Goal: Submit feedback/report problem: Submit feedback/report problem

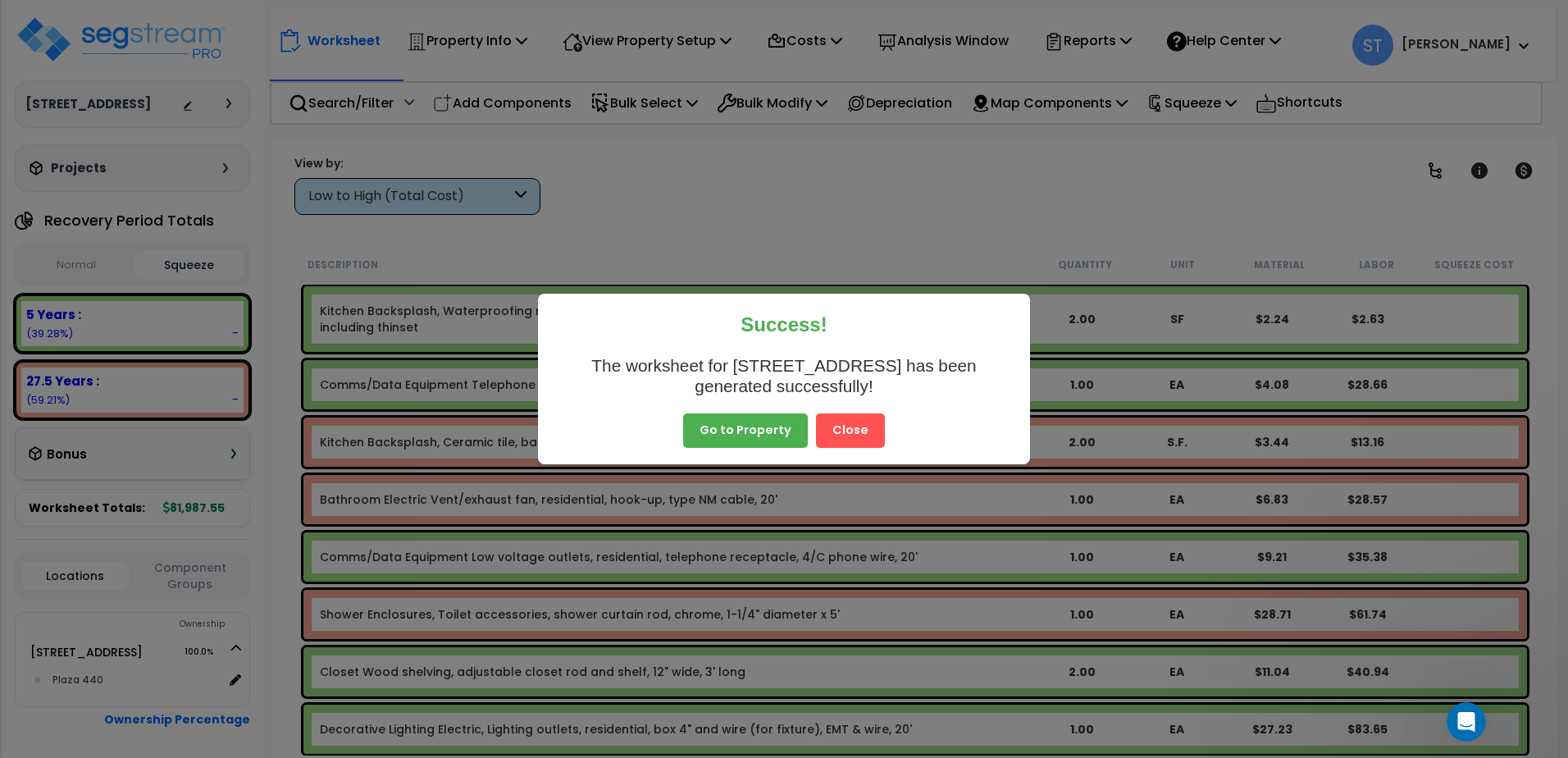
scroll to position [7179, 0]
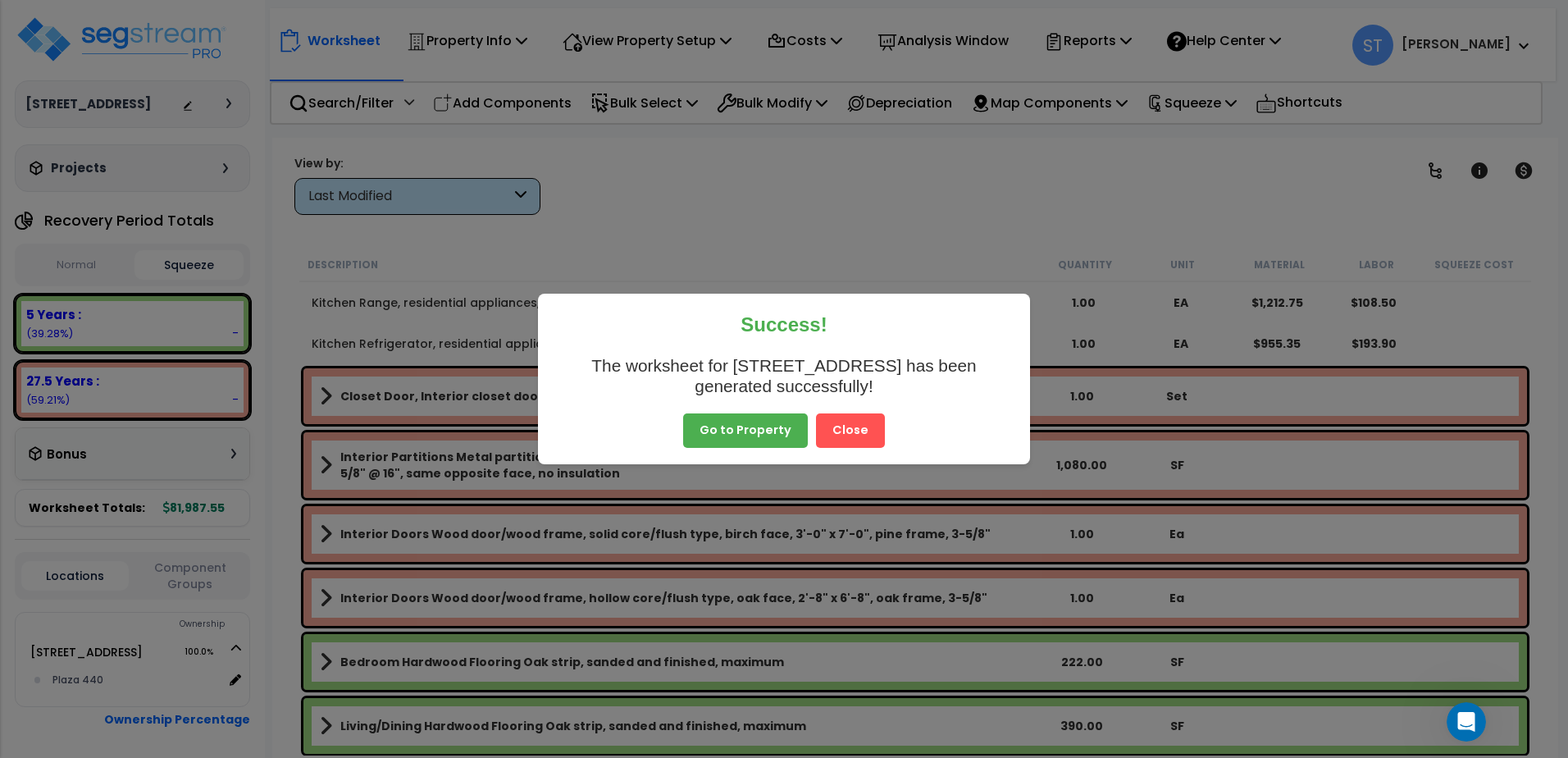
click at [746, 428] on button "Go to Property" at bounding box center [745, 430] width 124 height 34
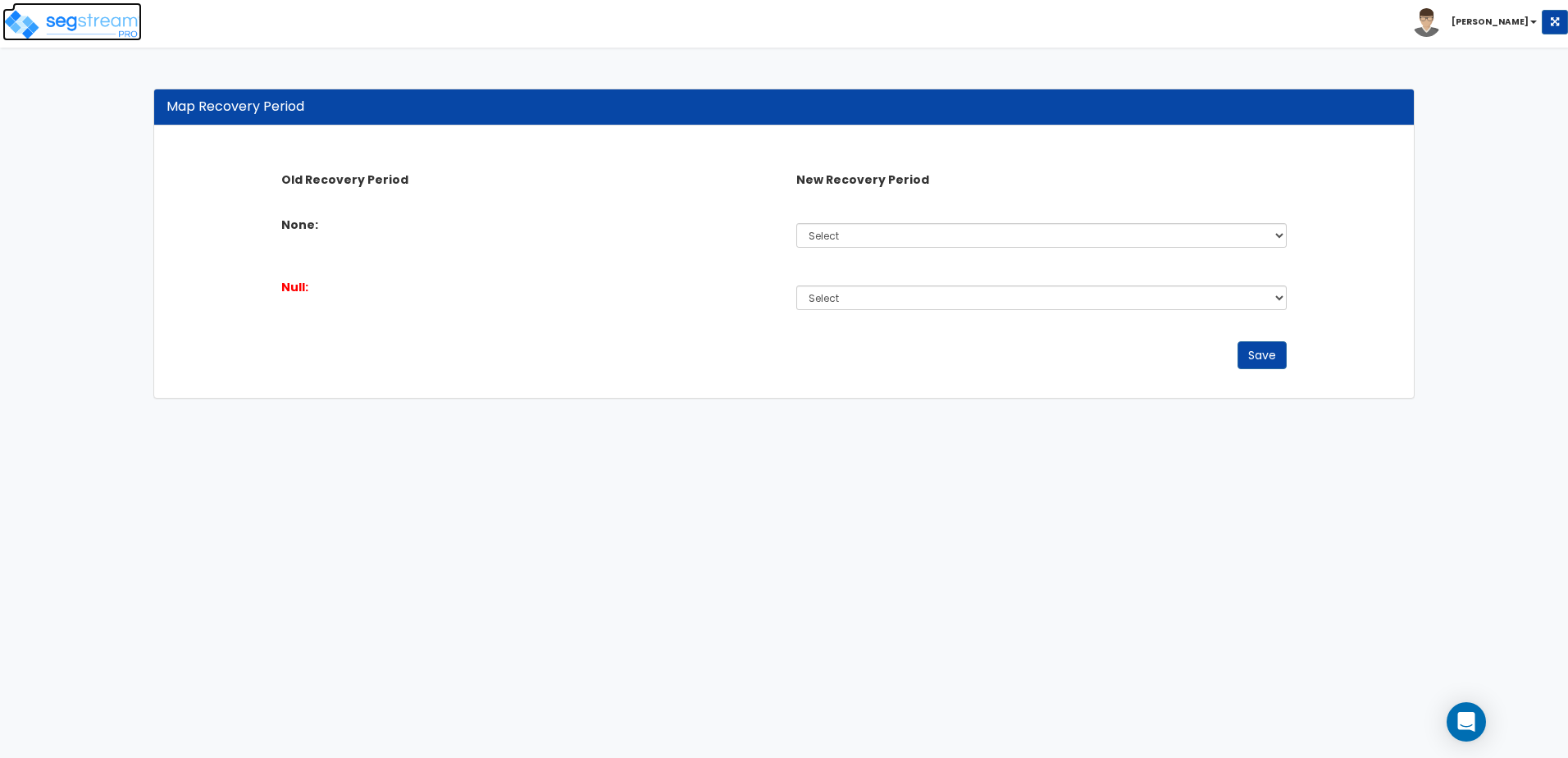
click at [63, 20] on img at bounding box center [73, 25] width 140 height 32
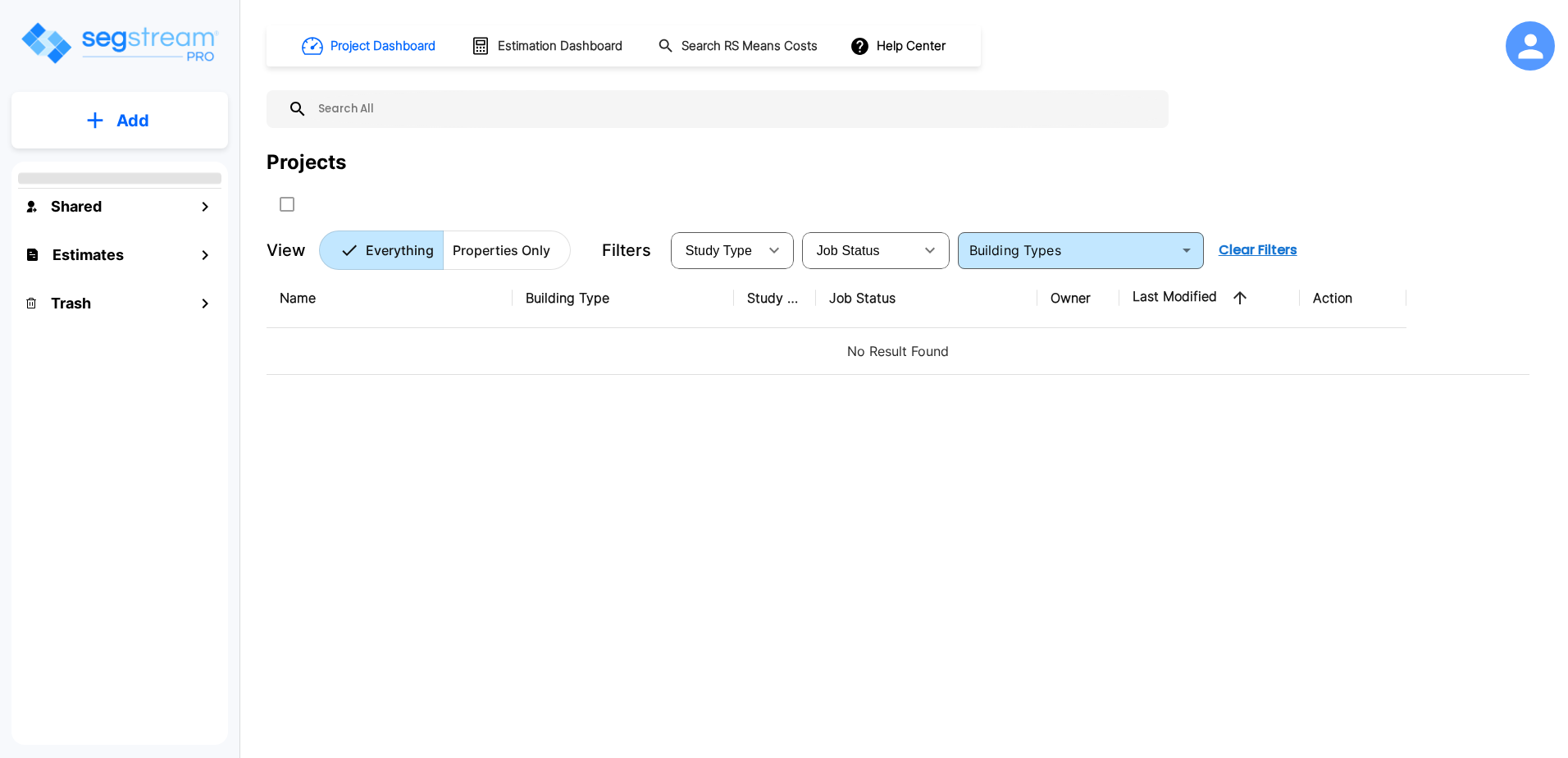
type input "Residential Condominium (Interior Only)"
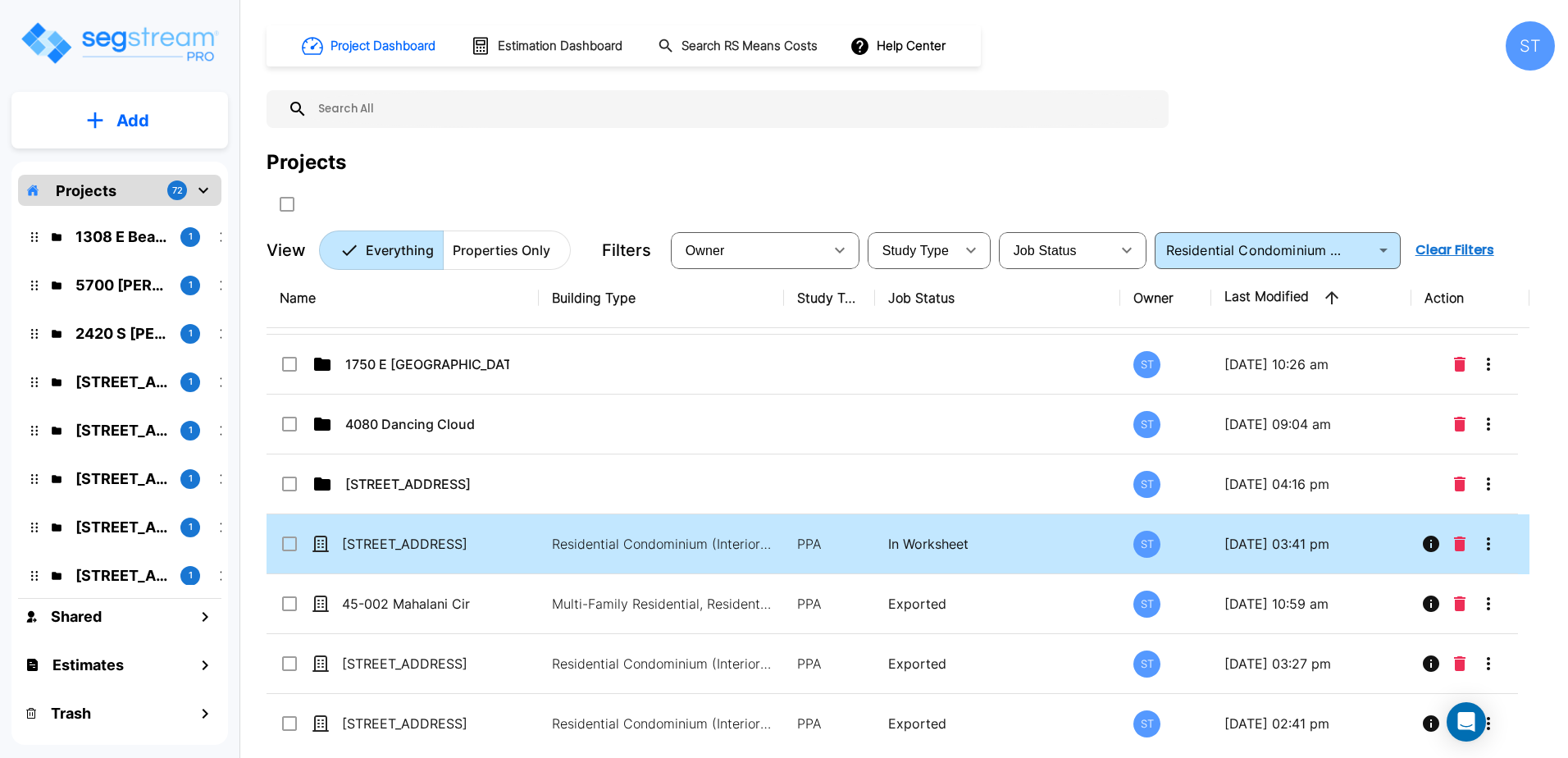
scroll to position [82, 0]
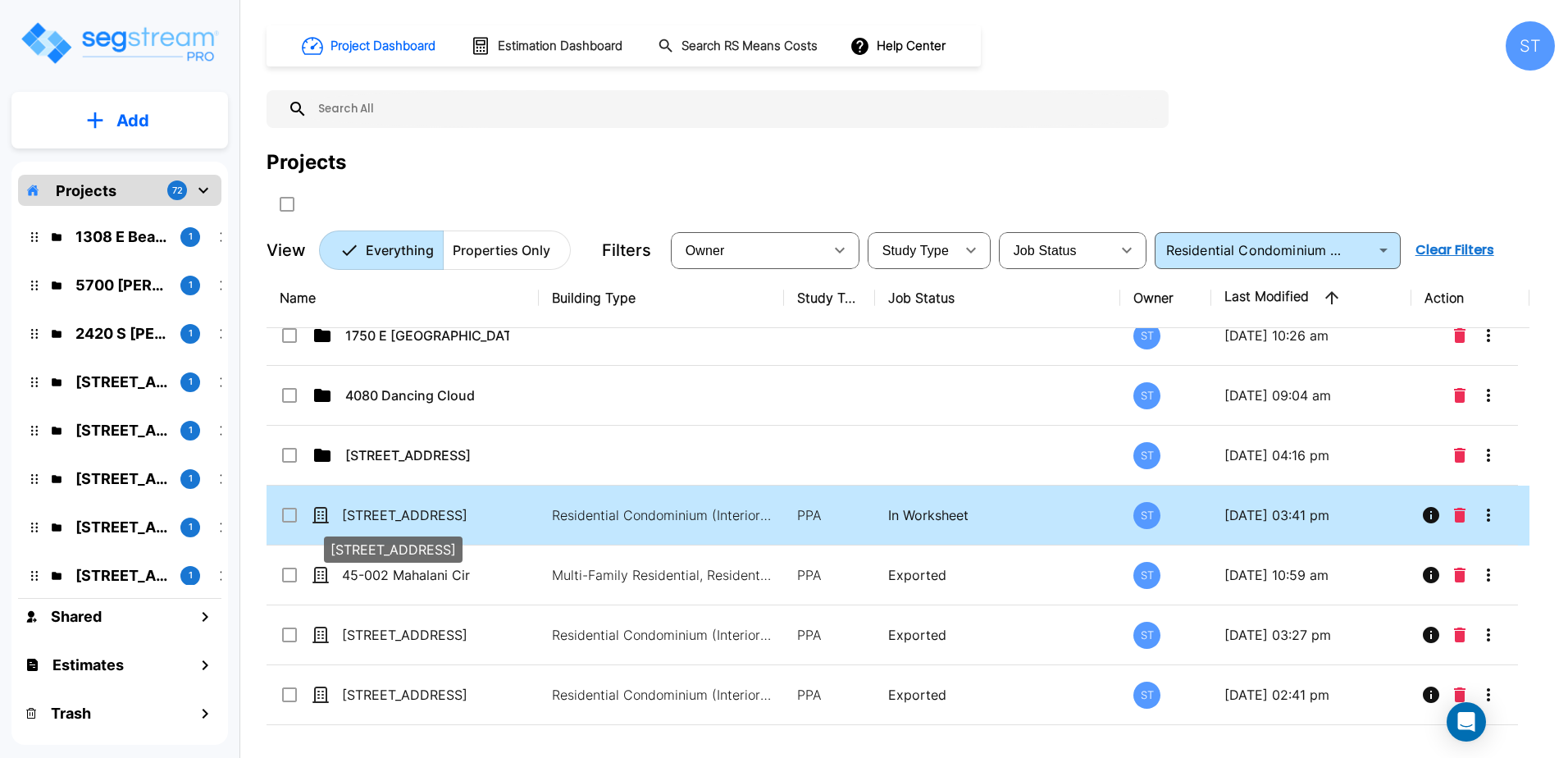
click at [430, 509] on p "440 N Wabash Ave, Unit 2608" at bounding box center [425, 514] width 164 height 20
checkbox input "true"
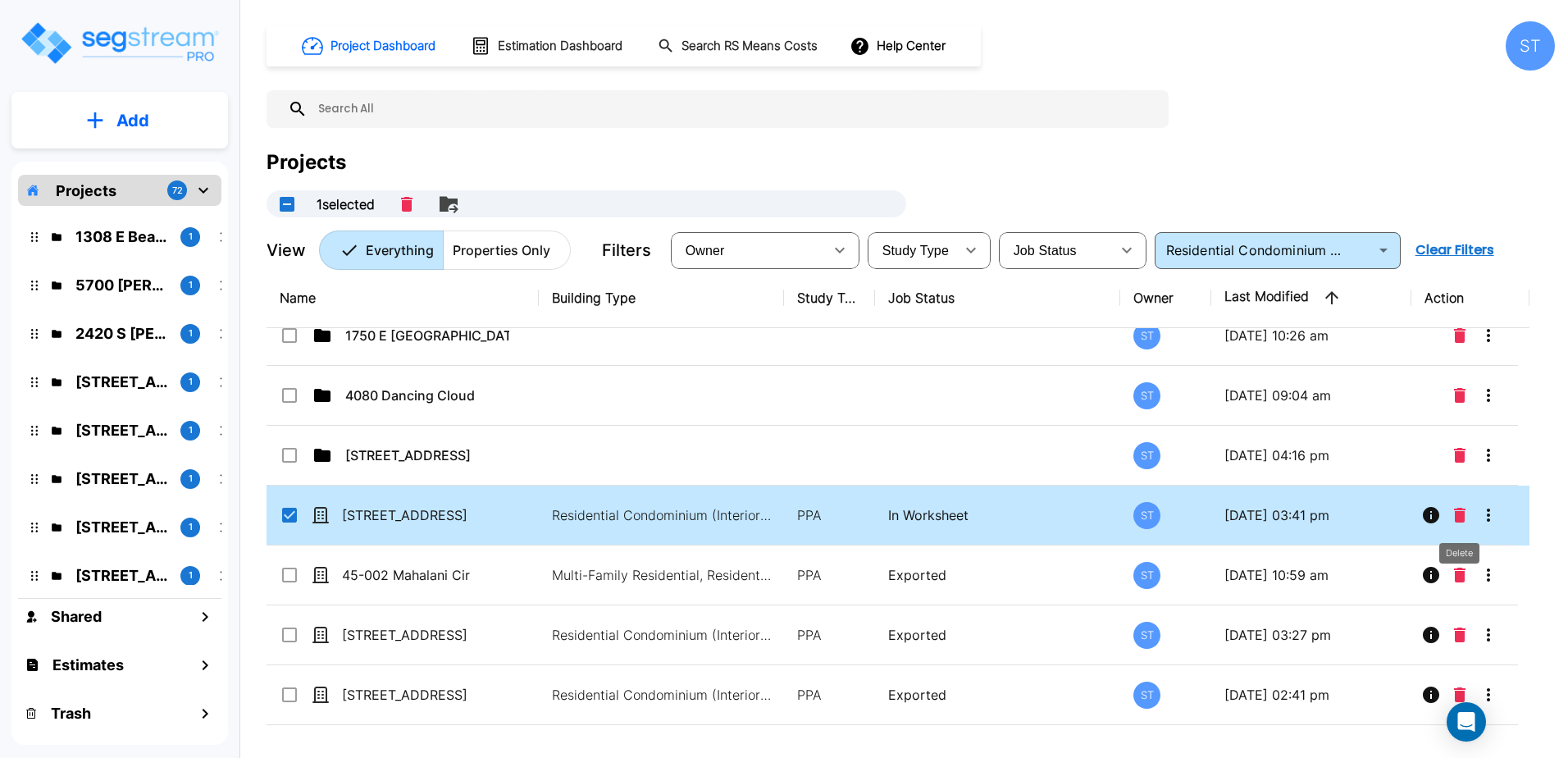
click at [1459, 507] on button "Delete" at bounding box center [1460, 514] width 25 height 32
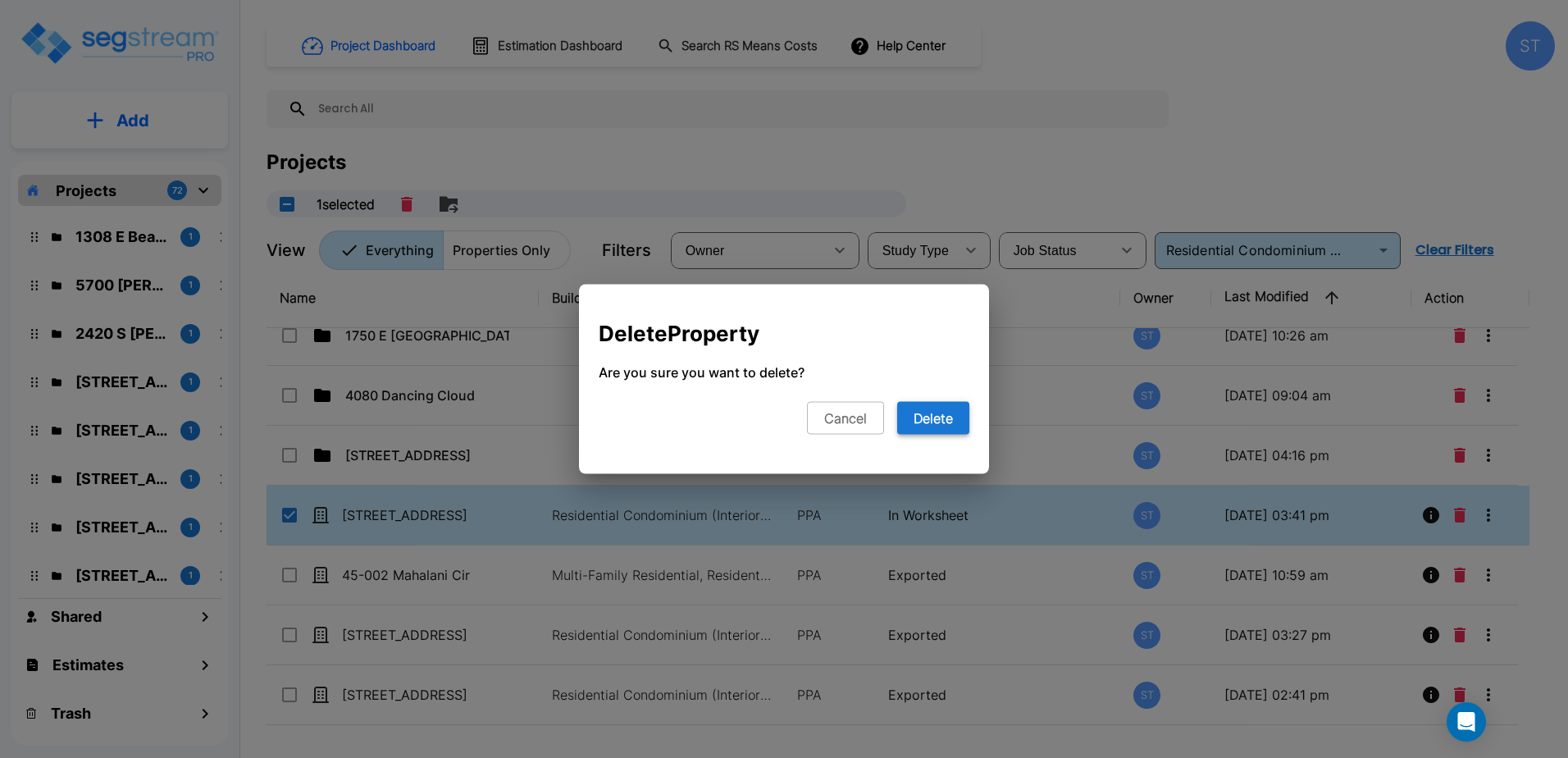
click at [925, 412] on button "Delete" at bounding box center [932, 418] width 72 height 32
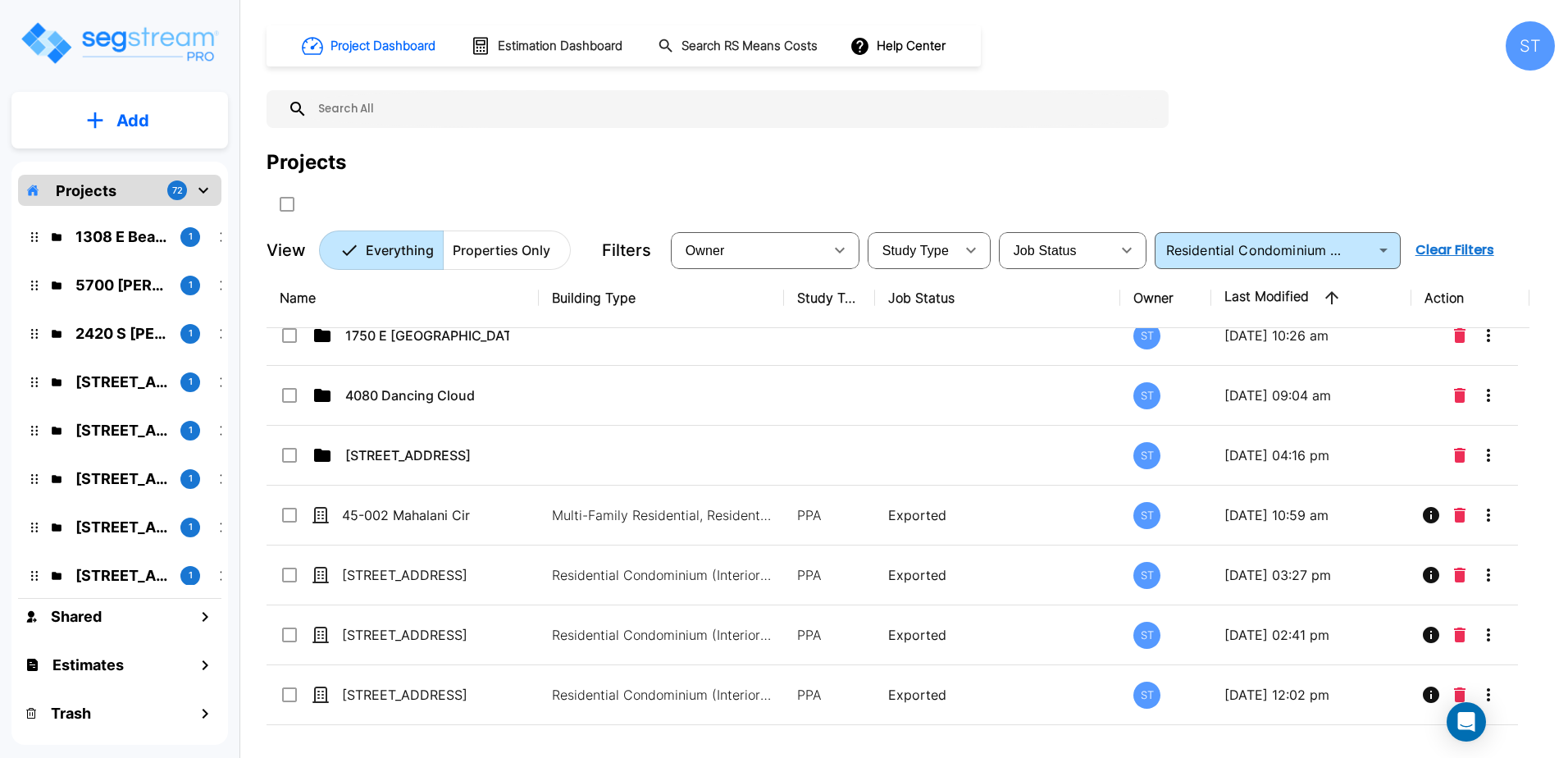
click at [128, 117] on p "Add" at bounding box center [133, 120] width 33 height 25
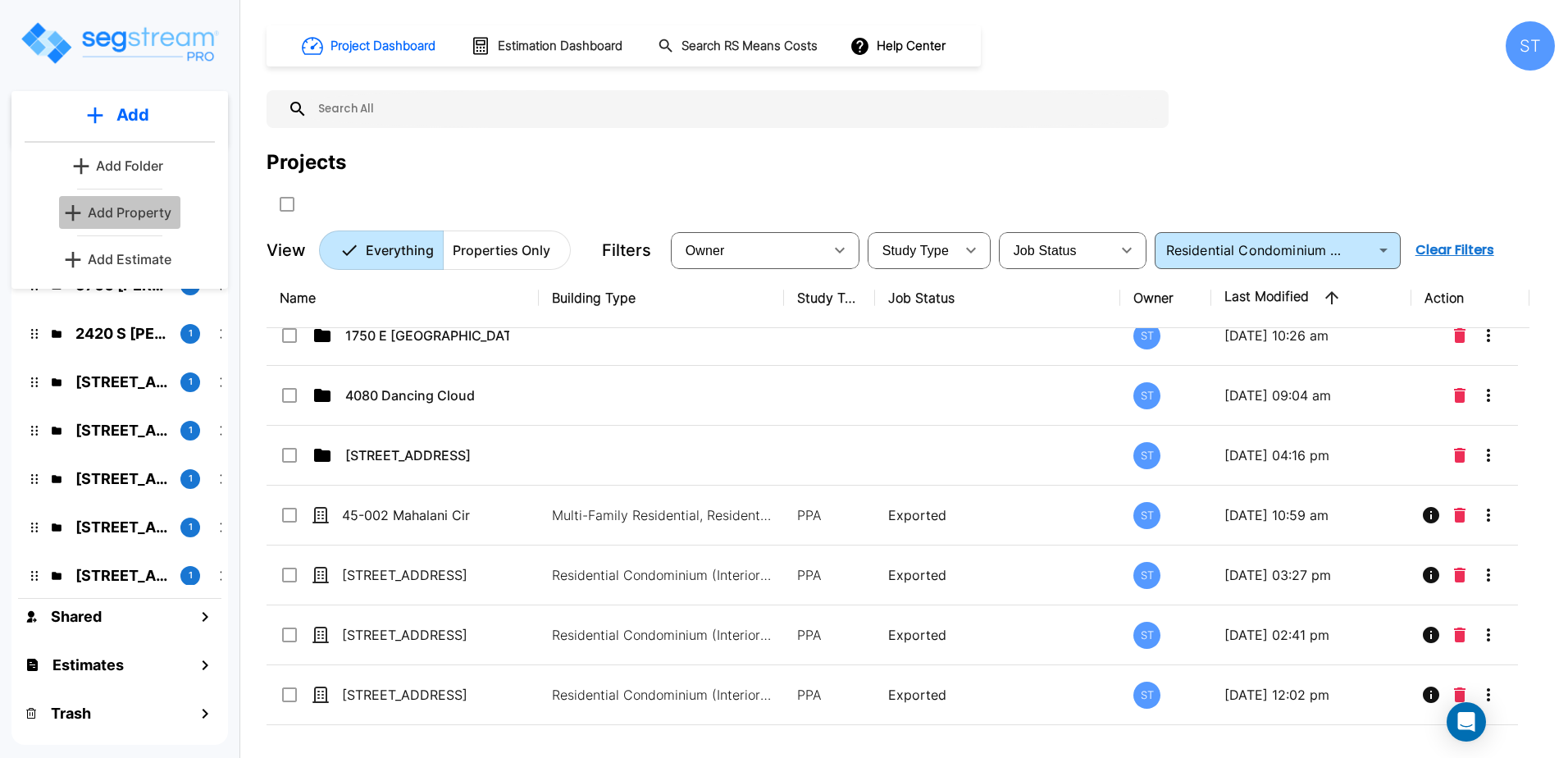
click at [140, 215] on p "Add Property" at bounding box center [129, 212] width 83 height 20
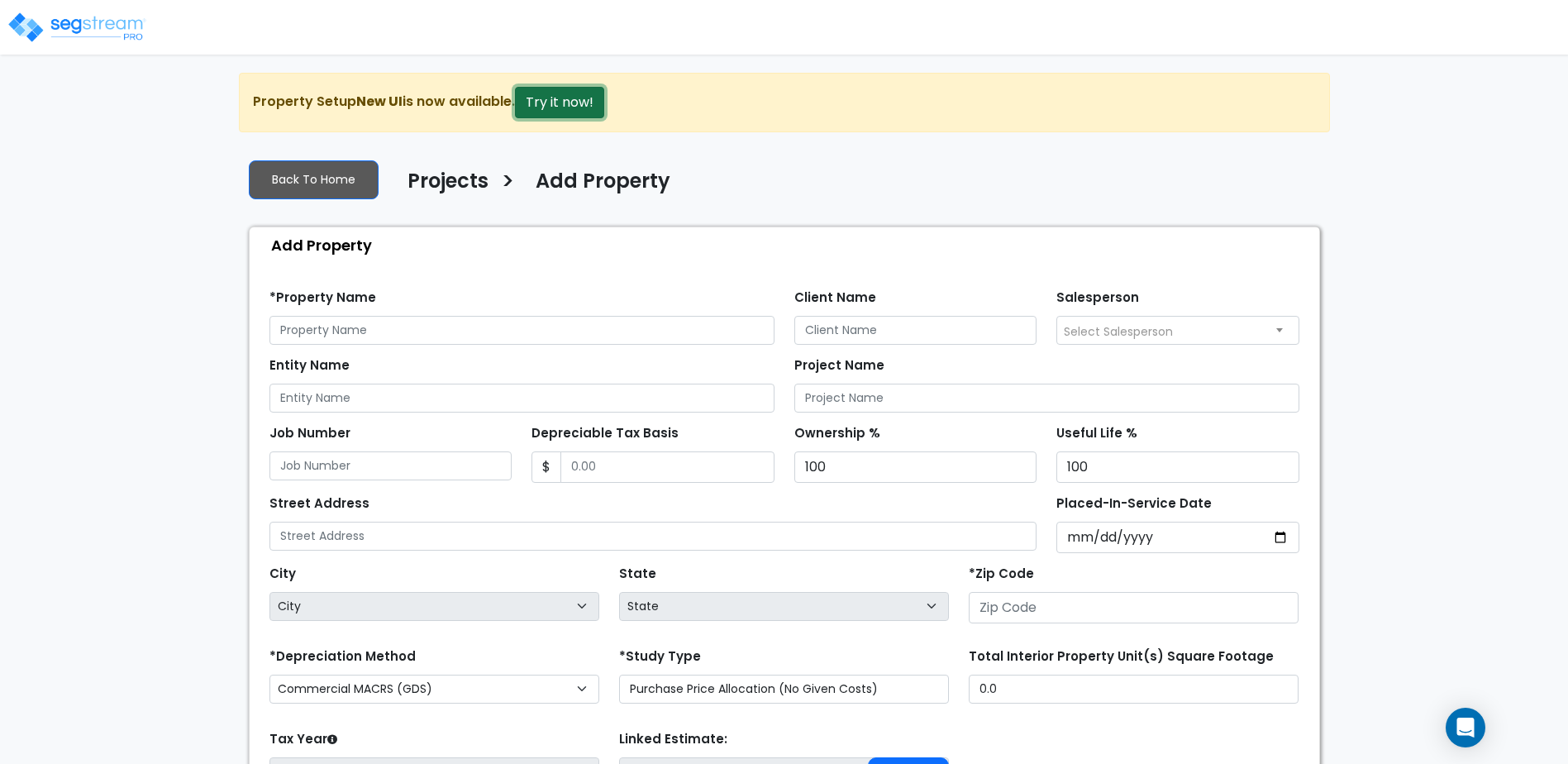
click at [579, 94] on button "Try it now!" at bounding box center [559, 102] width 90 height 32
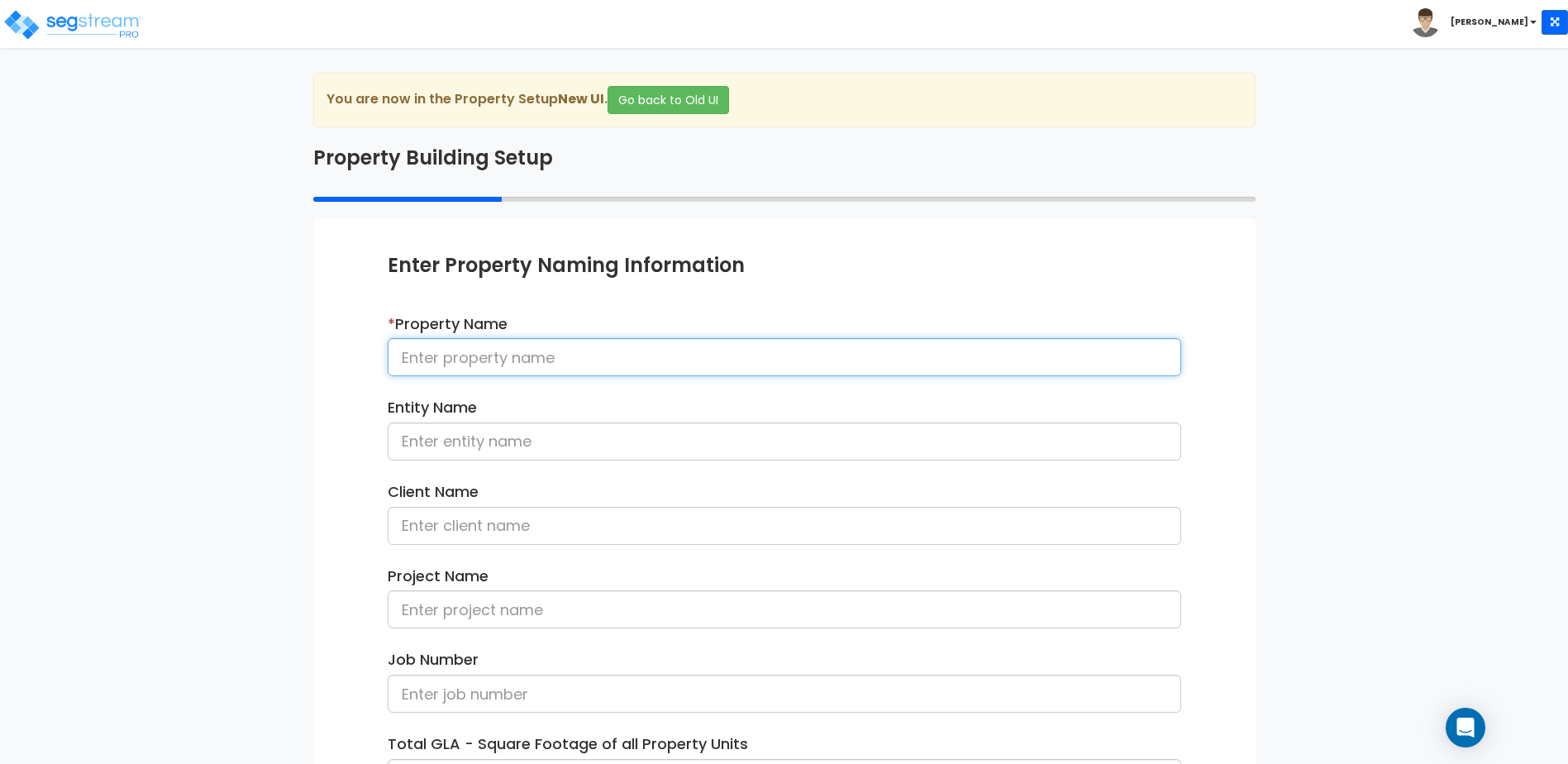
click at [559, 356] on input at bounding box center [784, 356] width 793 height 38
click at [529, 358] on input at bounding box center [784, 356] width 793 height 38
type input "[STREET_ADDRESS]"
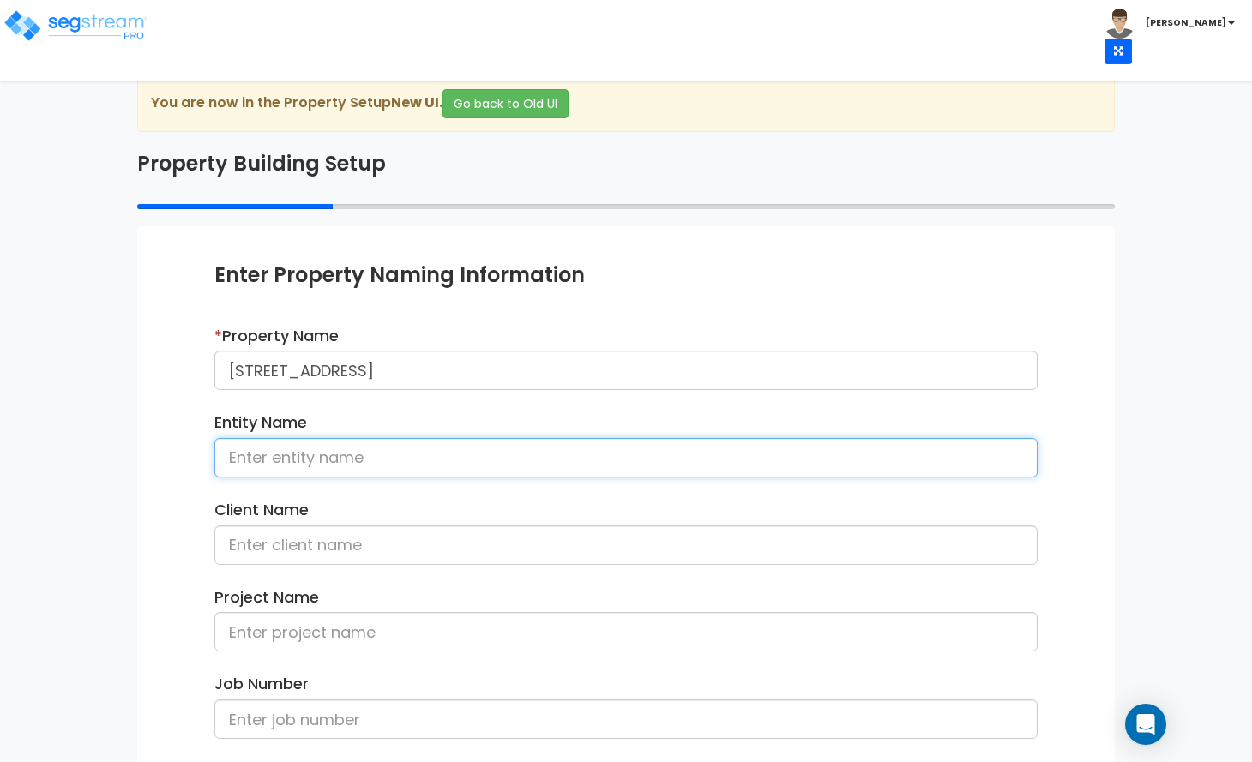
click at [232, 458] on input at bounding box center [625, 457] width 823 height 39
click at [246, 460] on input at bounding box center [625, 457] width 823 height 39
type input "Blue Ink Homes, LLC"
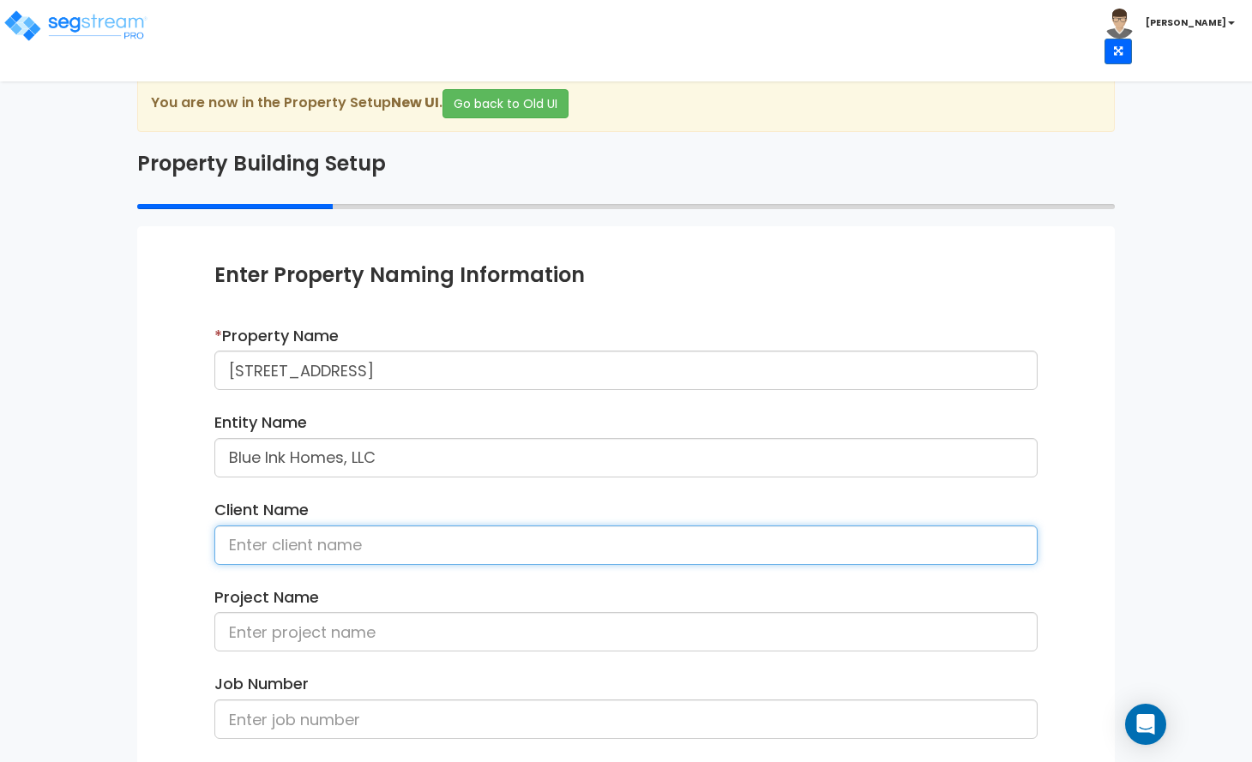
click at [297, 557] on input at bounding box center [625, 545] width 823 height 39
type input "Amy Mahjoory"
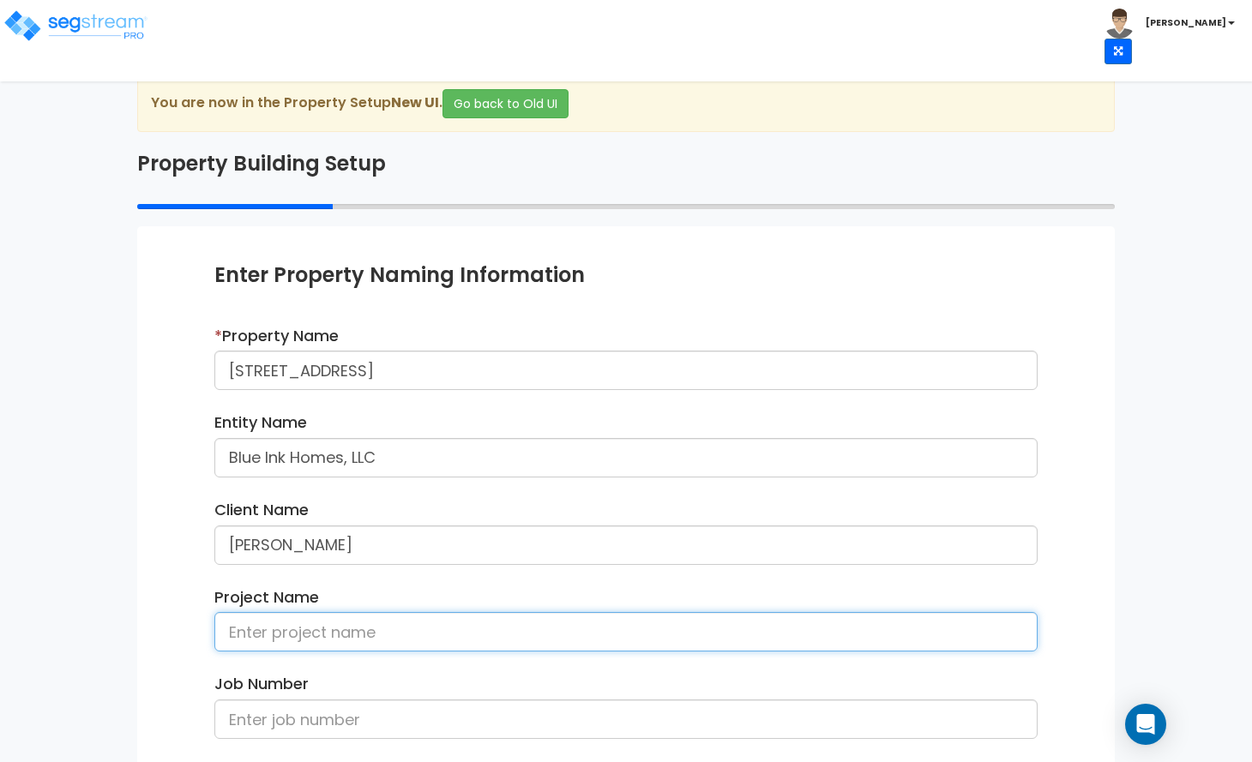
click at [297, 639] on input at bounding box center [625, 631] width 823 height 39
type input "[STREET_ADDRESS]"
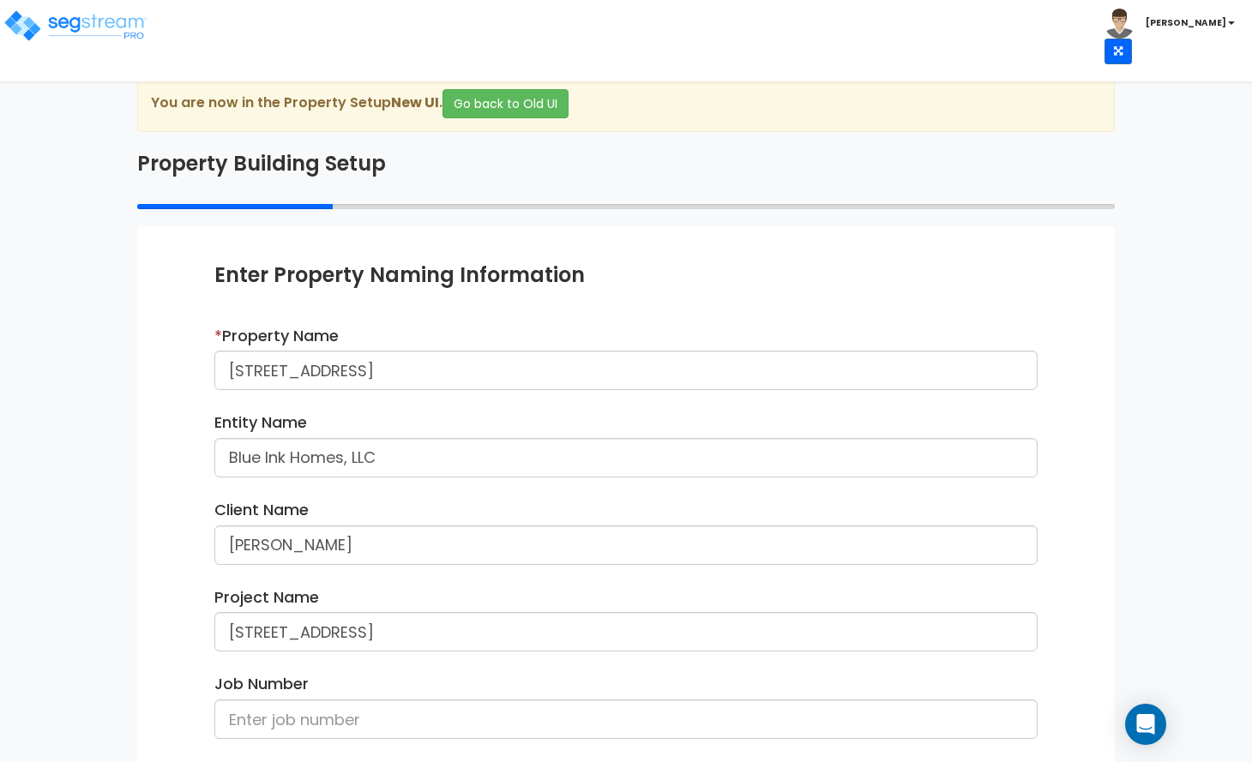
click at [467, 494] on div "* Property Name 440 N Wabash Ave, Unit 2608 Entity Name Blue Ink Homes, LLC Cli…" at bounding box center [626, 630] width 849 height 611
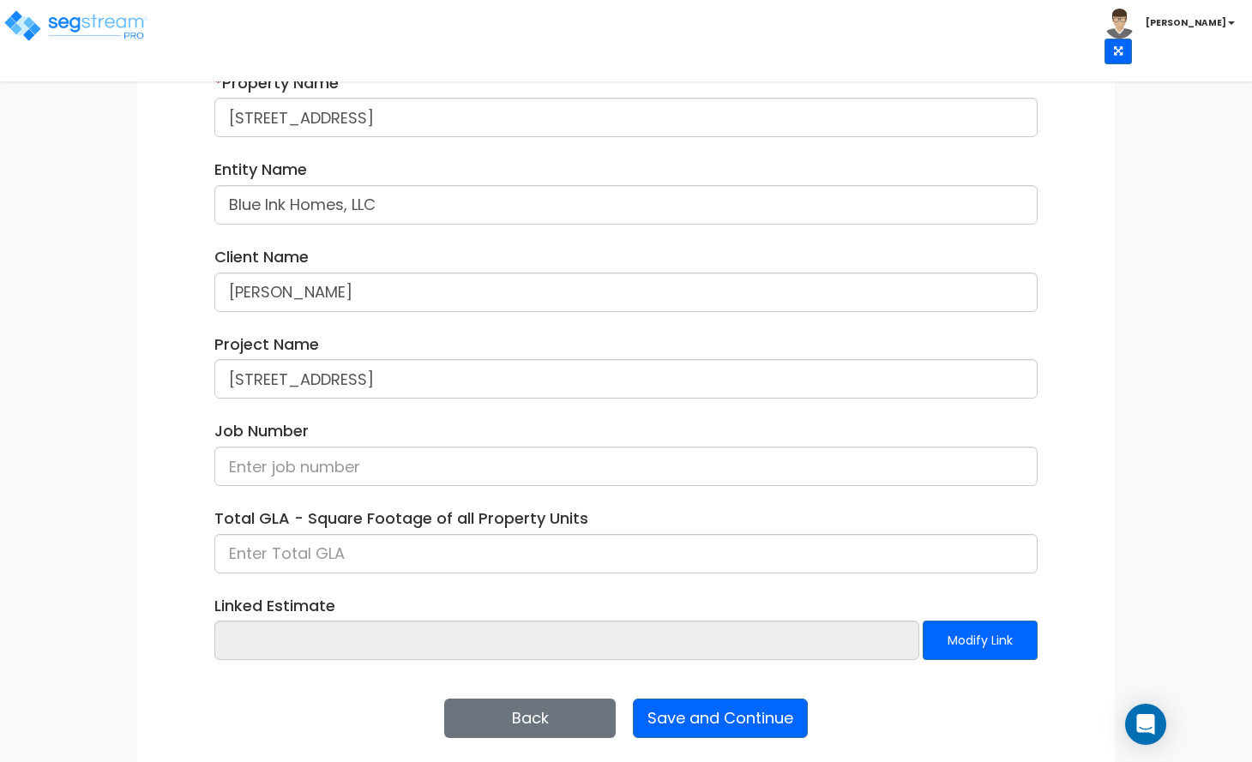
scroll to position [257, 0]
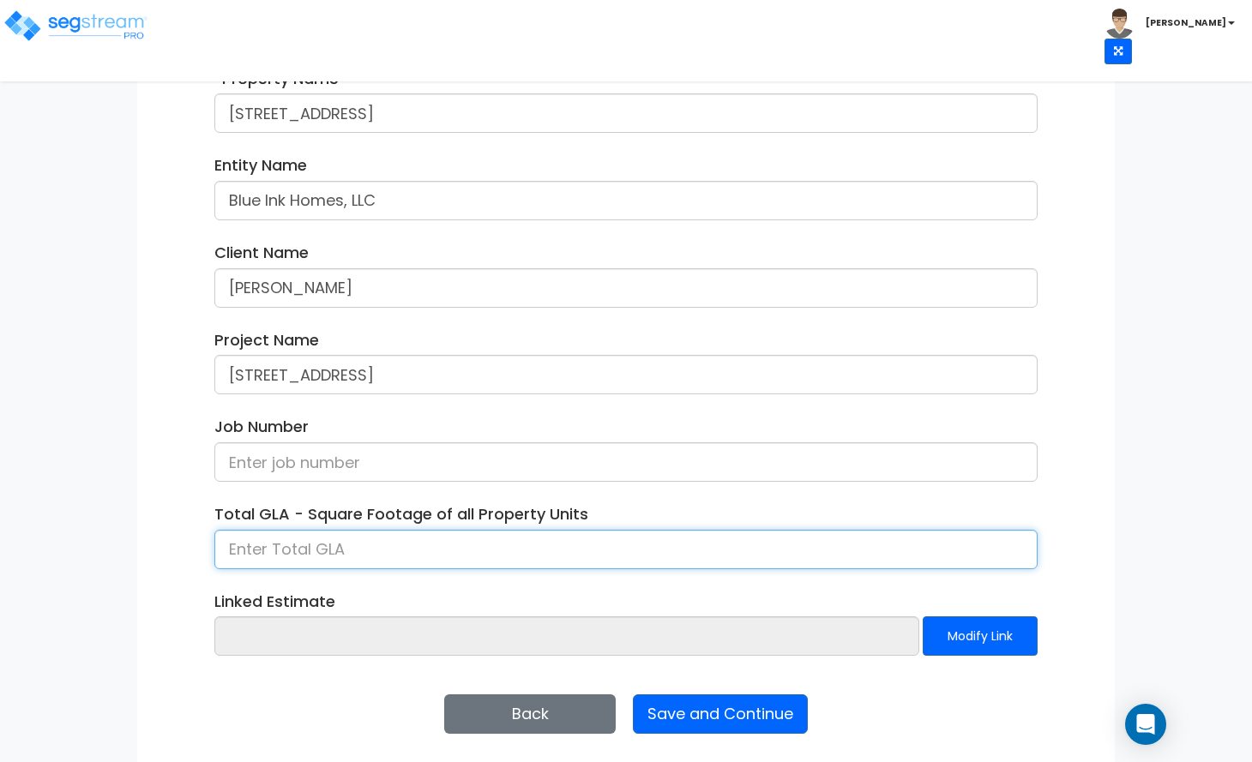
click at [388, 553] on input at bounding box center [625, 549] width 823 height 39
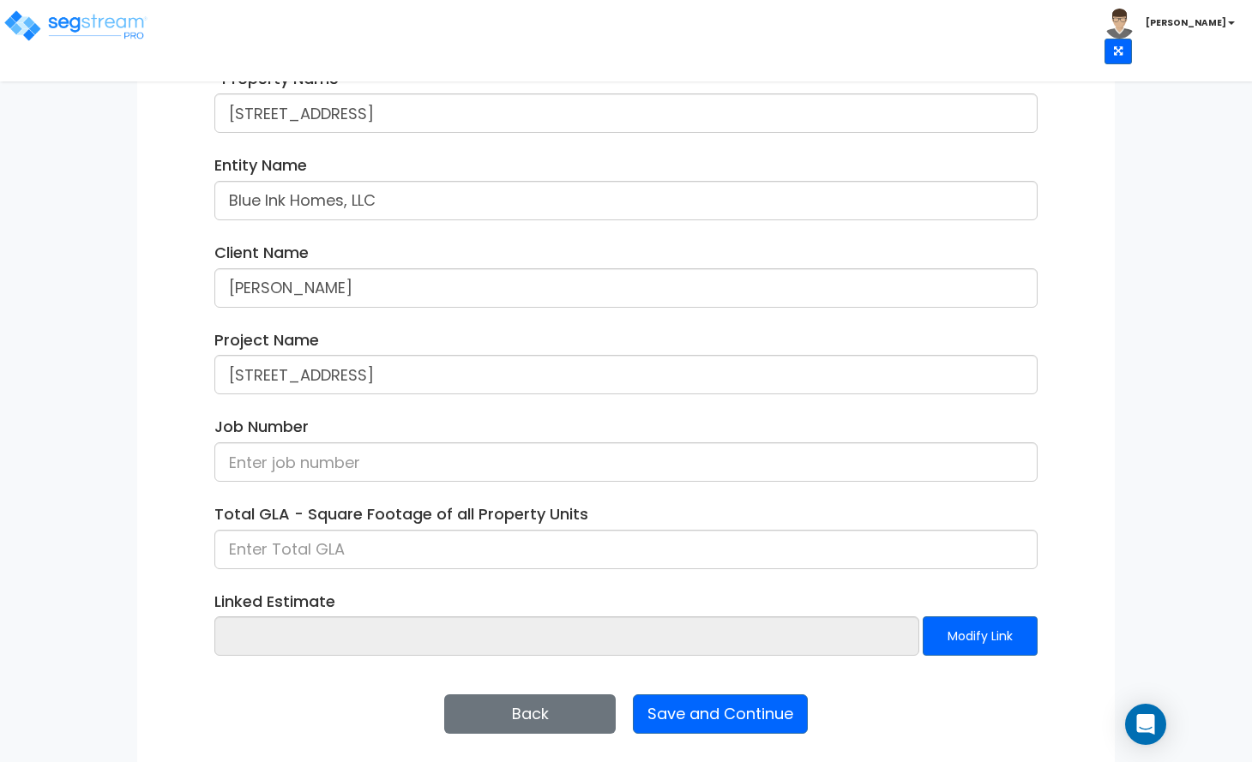
click at [167, 479] on div "Enter Property Naming Information * Property Name 440 N Wabash Ave, Unit 2608 E…" at bounding box center [626, 368] width 978 height 799
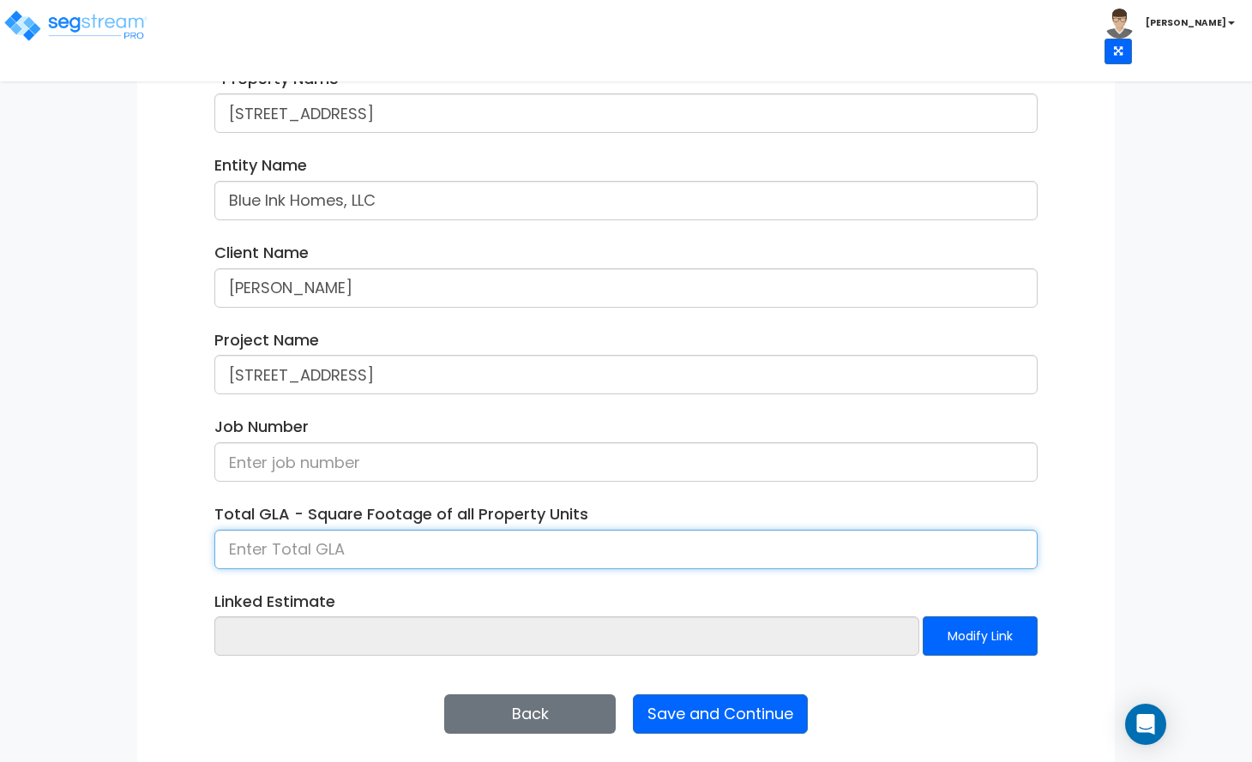
click at [309, 552] on input at bounding box center [625, 549] width 823 height 39
type input "764"
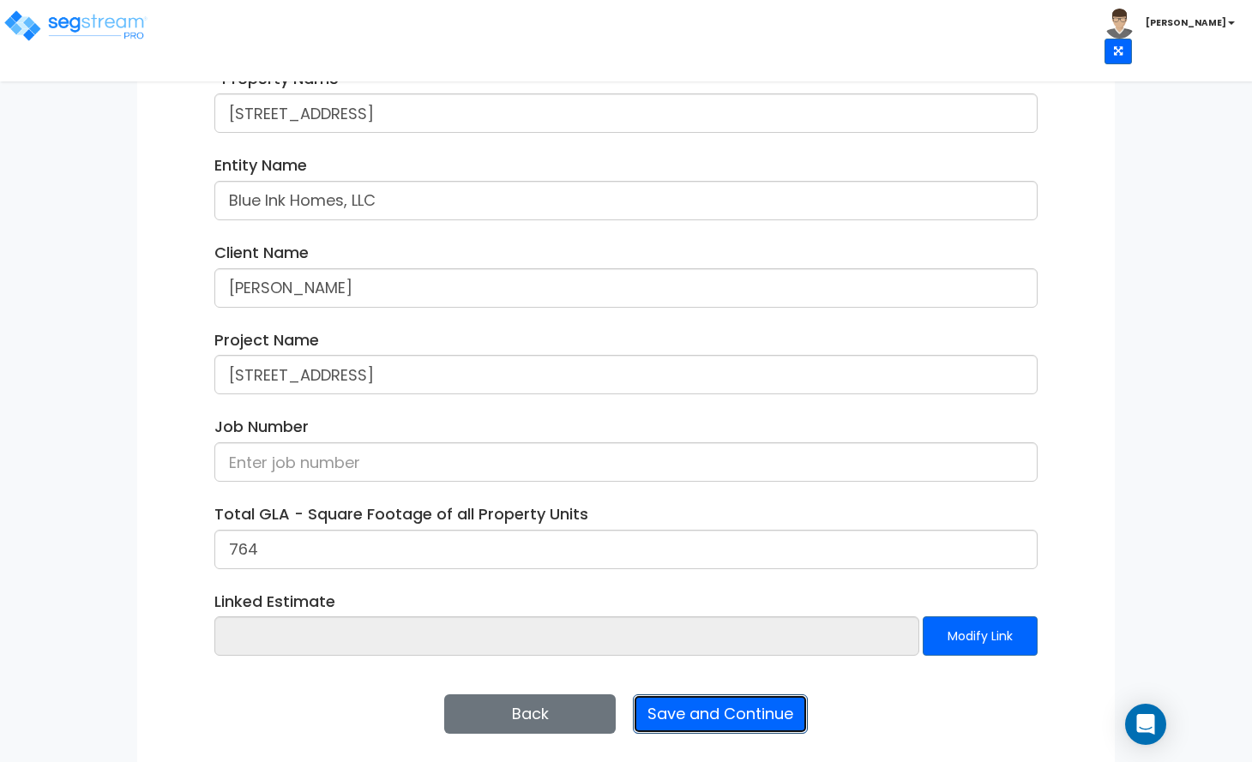
click at [708, 718] on button "Save and Continue" at bounding box center [720, 714] width 175 height 39
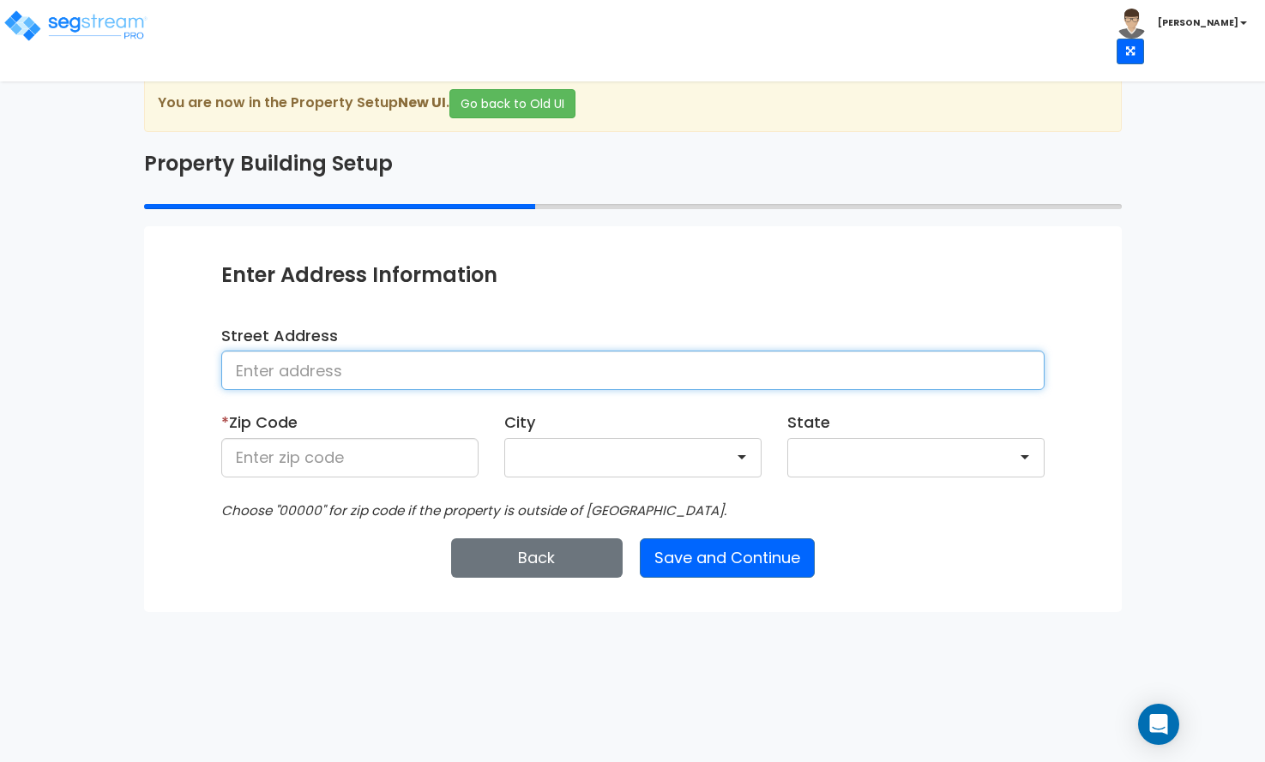
click at [388, 372] on input at bounding box center [632, 370] width 823 height 39
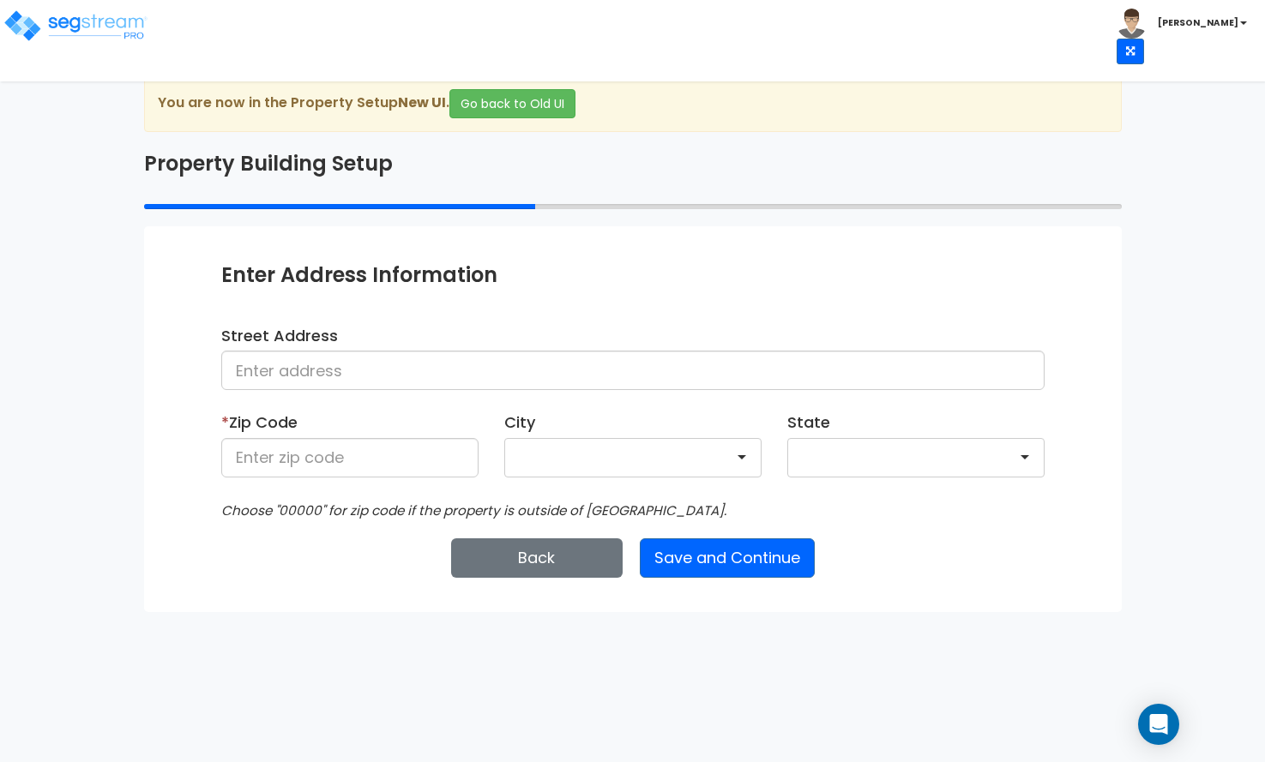
drag, startPoint x: 383, startPoint y: 371, endPoint x: 947, endPoint y: 519, distance: 583.3
click at [947, 519] on div "Choose "00000" for zip code if the property is outside of the US." at bounding box center [632, 510] width 849 height 22
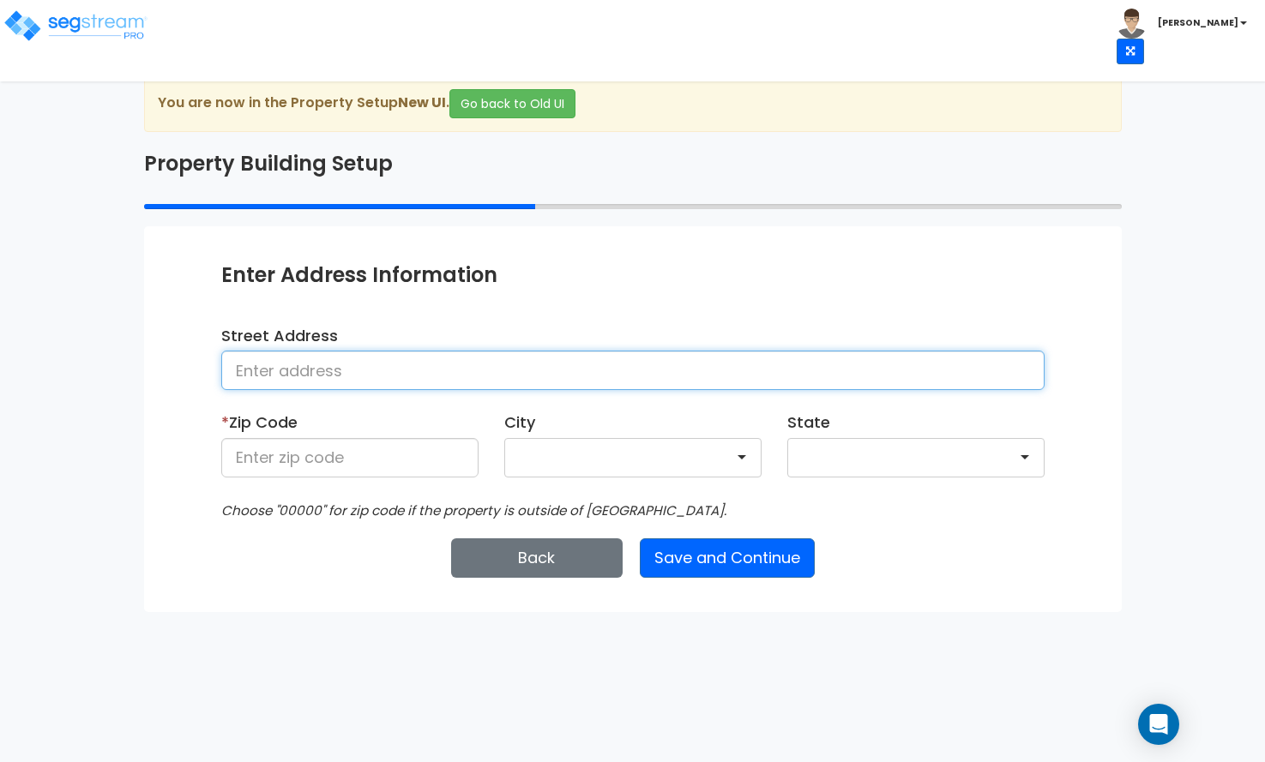
click at [308, 360] on input at bounding box center [632, 370] width 823 height 39
click at [328, 374] on input at bounding box center [632, 370] width 823 height 39
type input "[STREET_ADDRESS]"
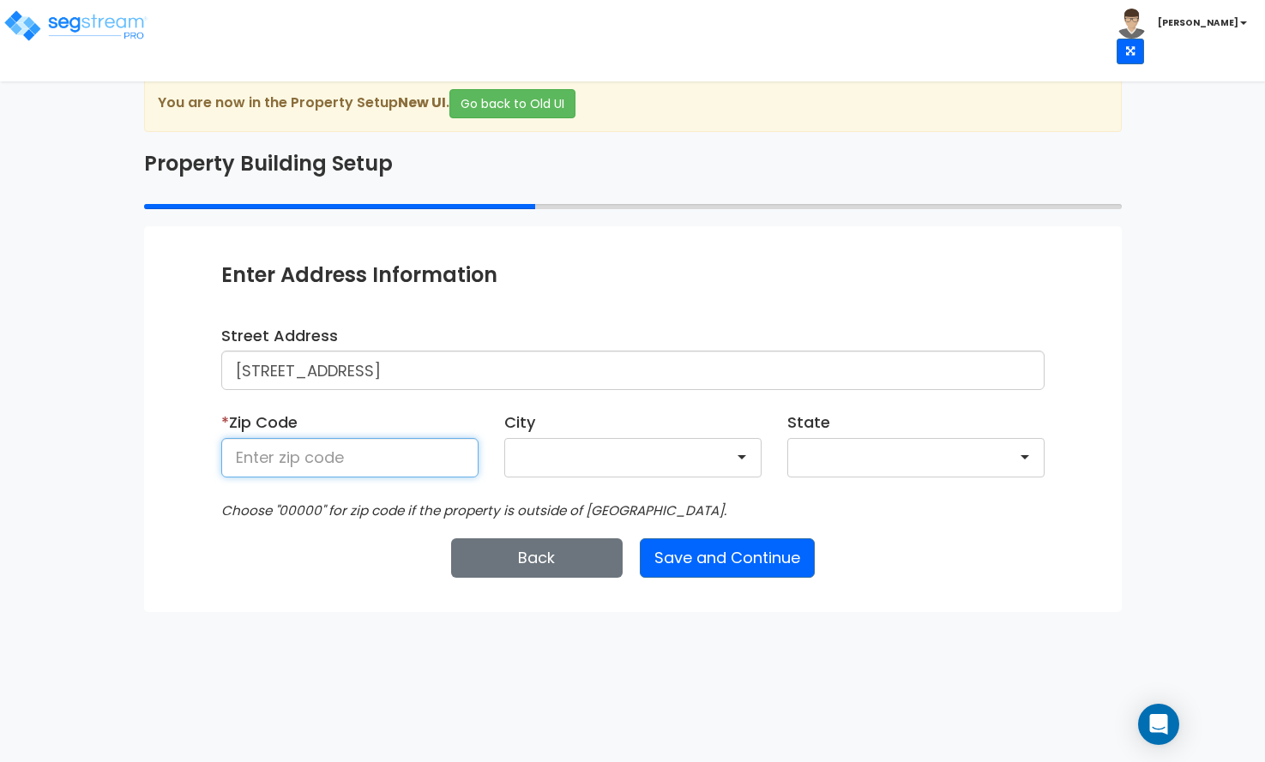
click at [311, 457] on input at bounding box center [349, 457] width 257 height 39
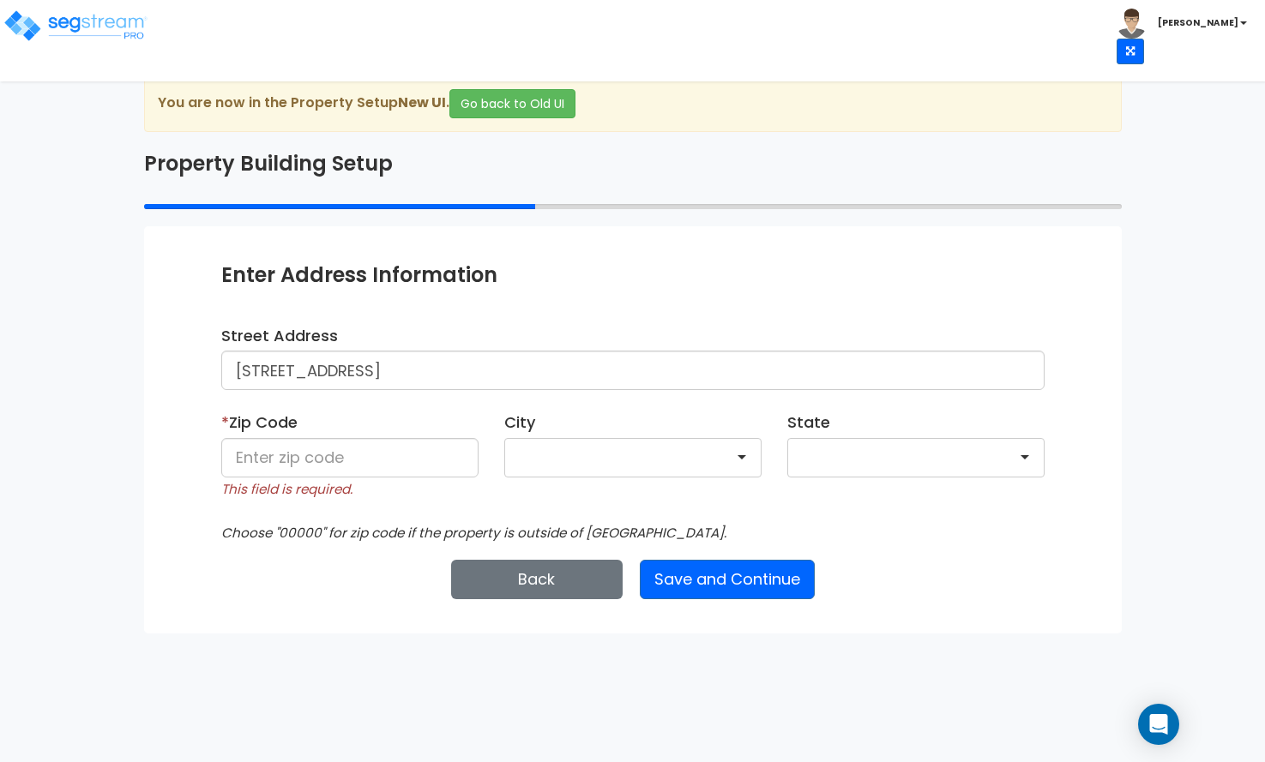
click at [342, 561] on div "Back Save and Continue Next Submit Save & Go to Dashboard Save & Continue" at bounding box center [632, 579] width 823 height 39
click at [384, 458] on input at bounding box center [349, 457] width 257 height 39
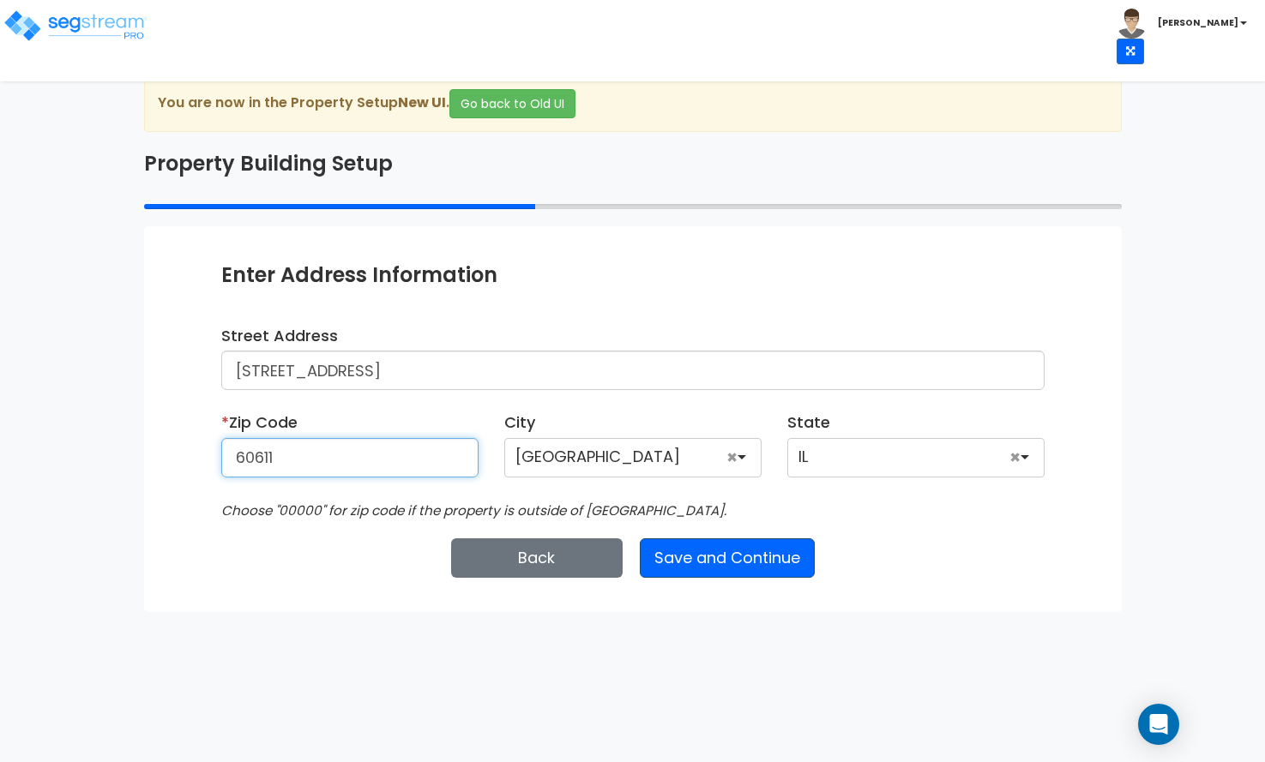
type input "60611"
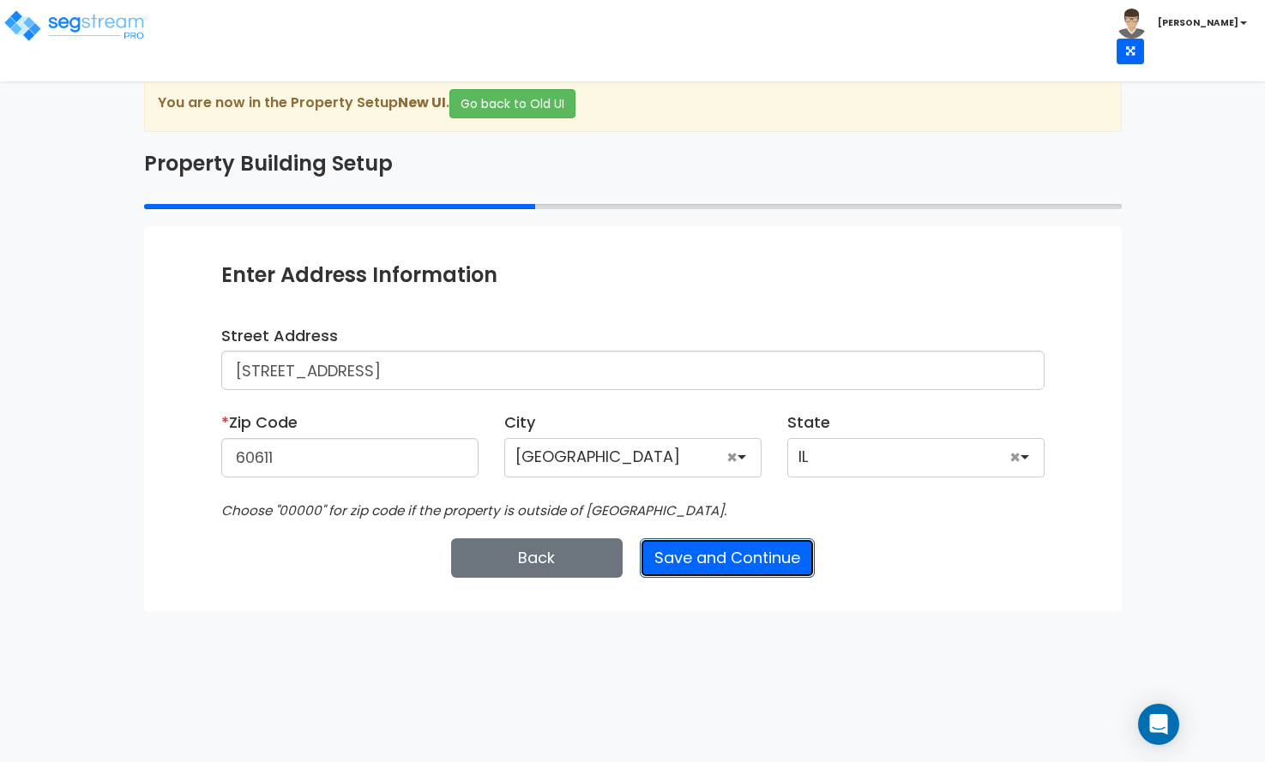
click at [714, 557] on button "Save and Continue" at bounding box center [727, 558] width 175 height 39
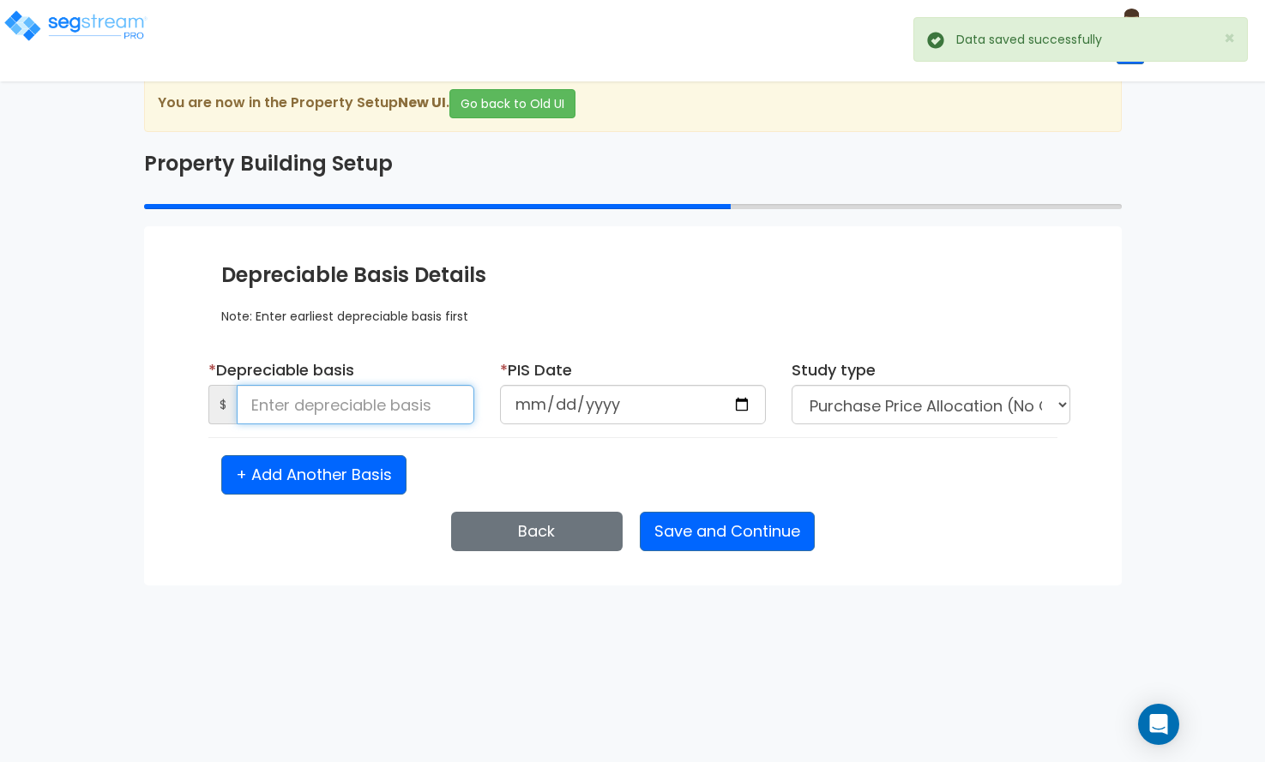
click at [402, 401] on input at bounding box center [356, 404] width 238 height 39
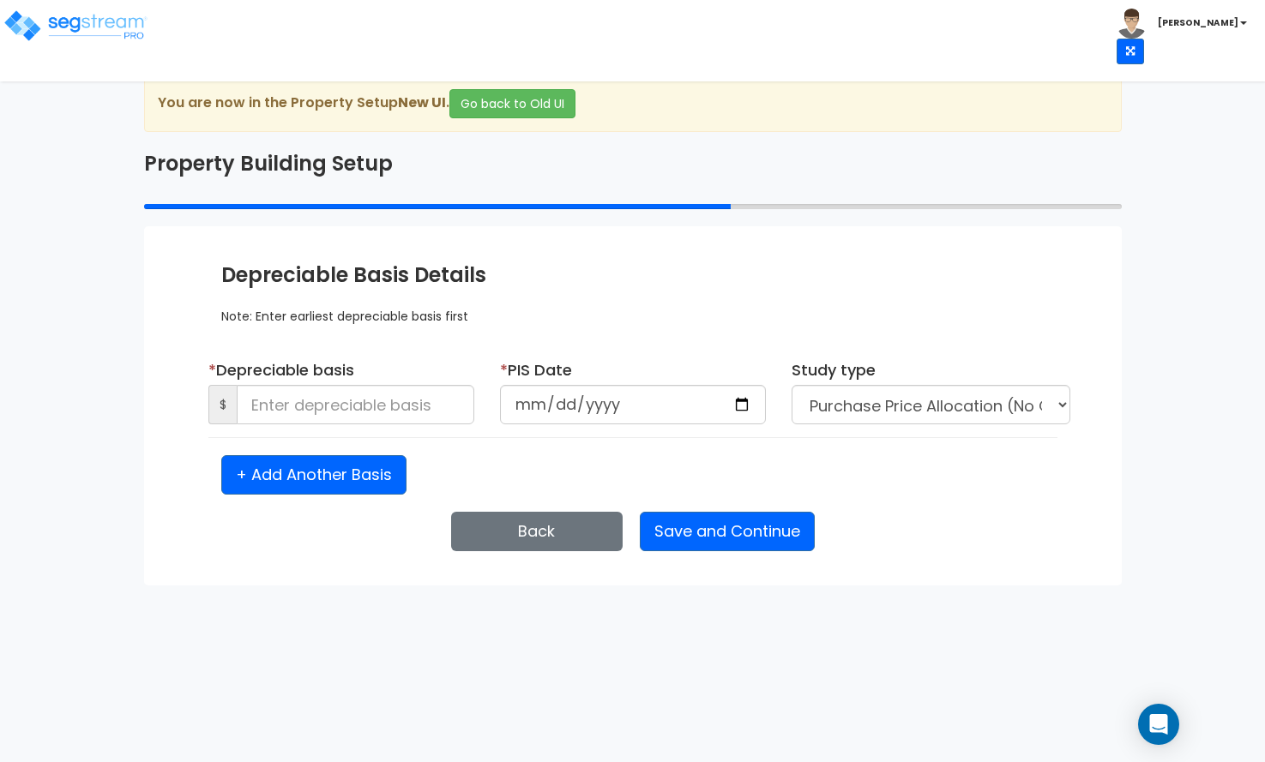
click at [454, 586] on html "Toggle navigation Steve x" at bounding box center [632, 293] width 1265 height 586
click at [424, 395] on input at bounding box center [356, 404] width 238 height 39
type input "325,000"
click at [419, 586] on html "Toggle navigation Steve x" at bounding box center [632, 293] width 1265 height 586
click at [560, 410] on input "date" at bounding box center [633, 404] width 266 height 39
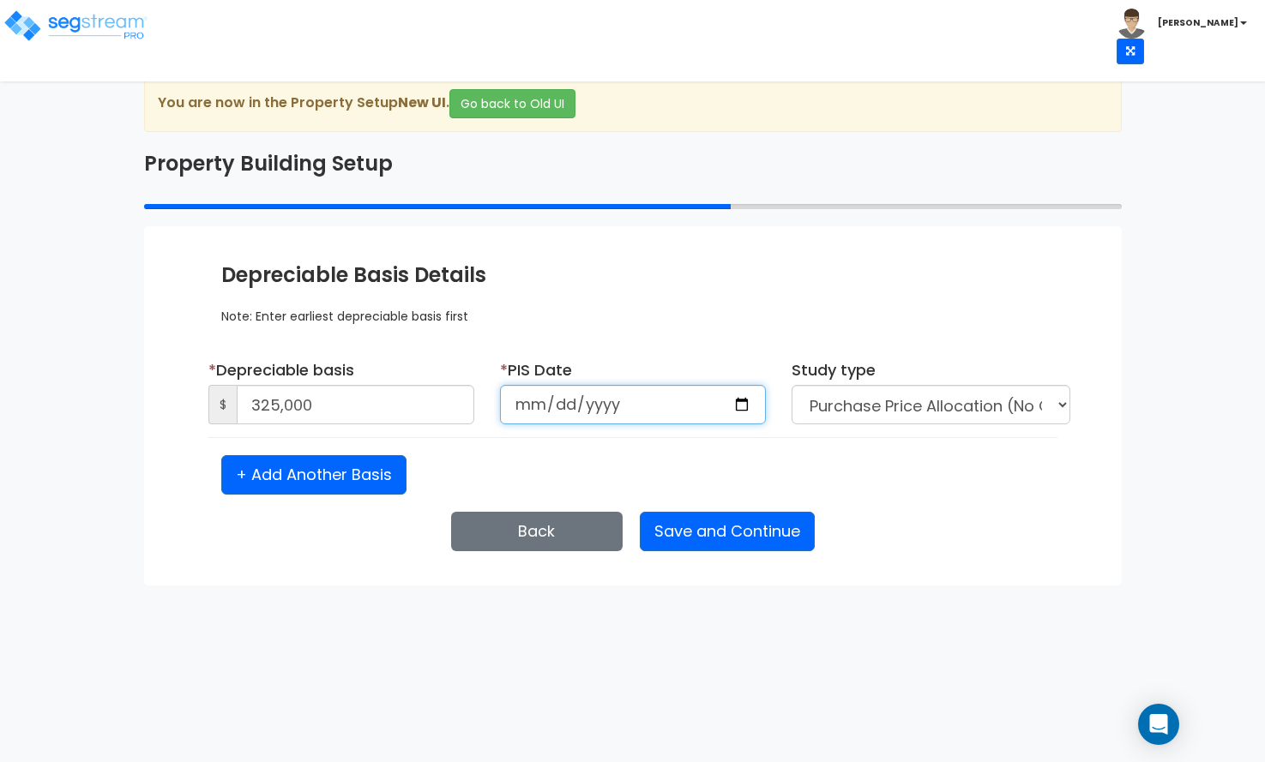
click at [543, 407] on input "date" at bounding box center [633, 404] width 266 height 39
type input "2022-01-01"
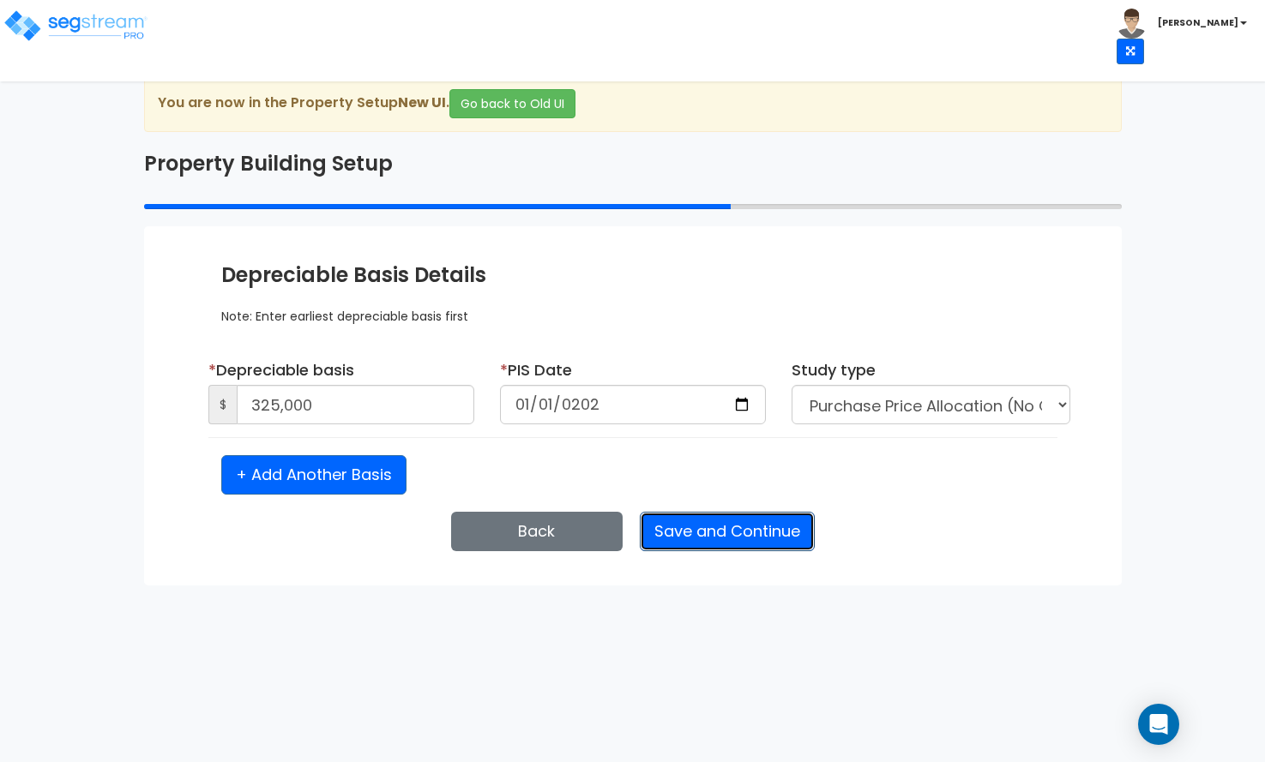
click at [743, 531] on button "Save and Continue" at bounding box center [727, 531] width 175 height 39
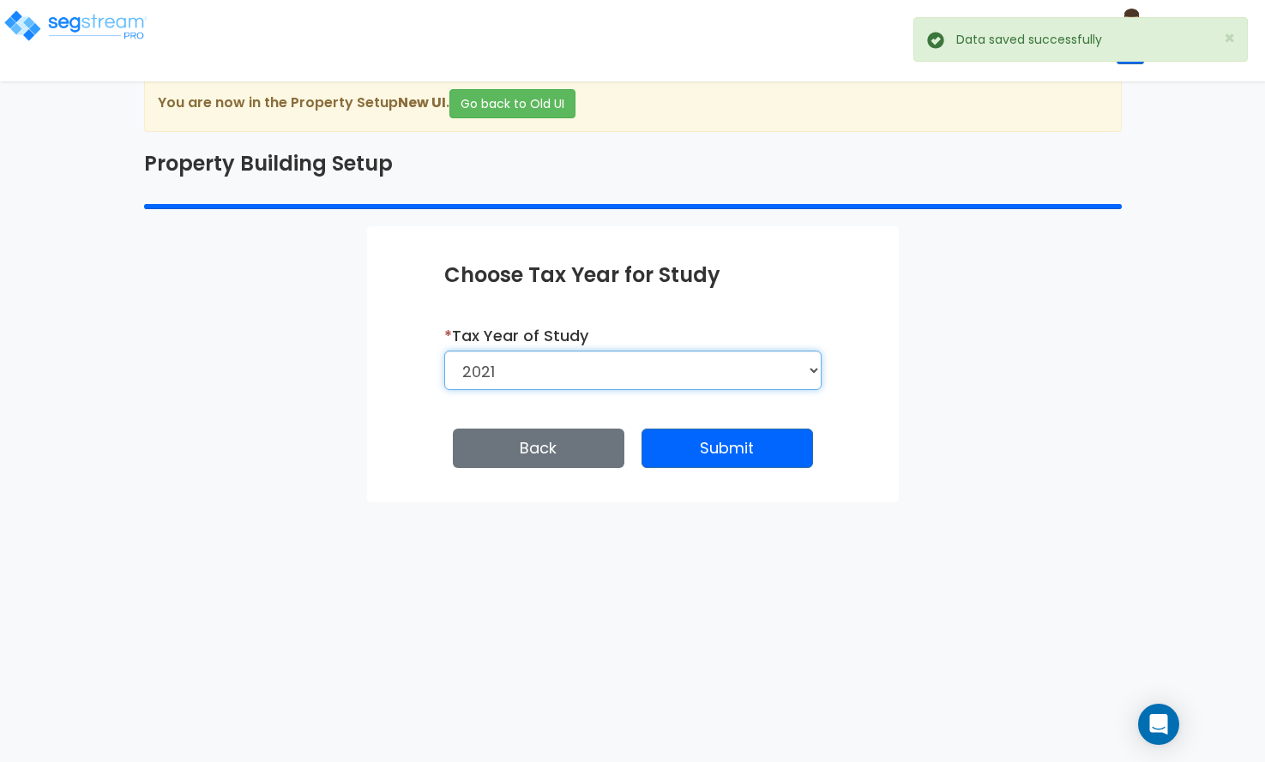
click at [625, 376] on select "2026 2025 2024 2023 2022 2021" at bounding box center [632, 370] width 377 height 39
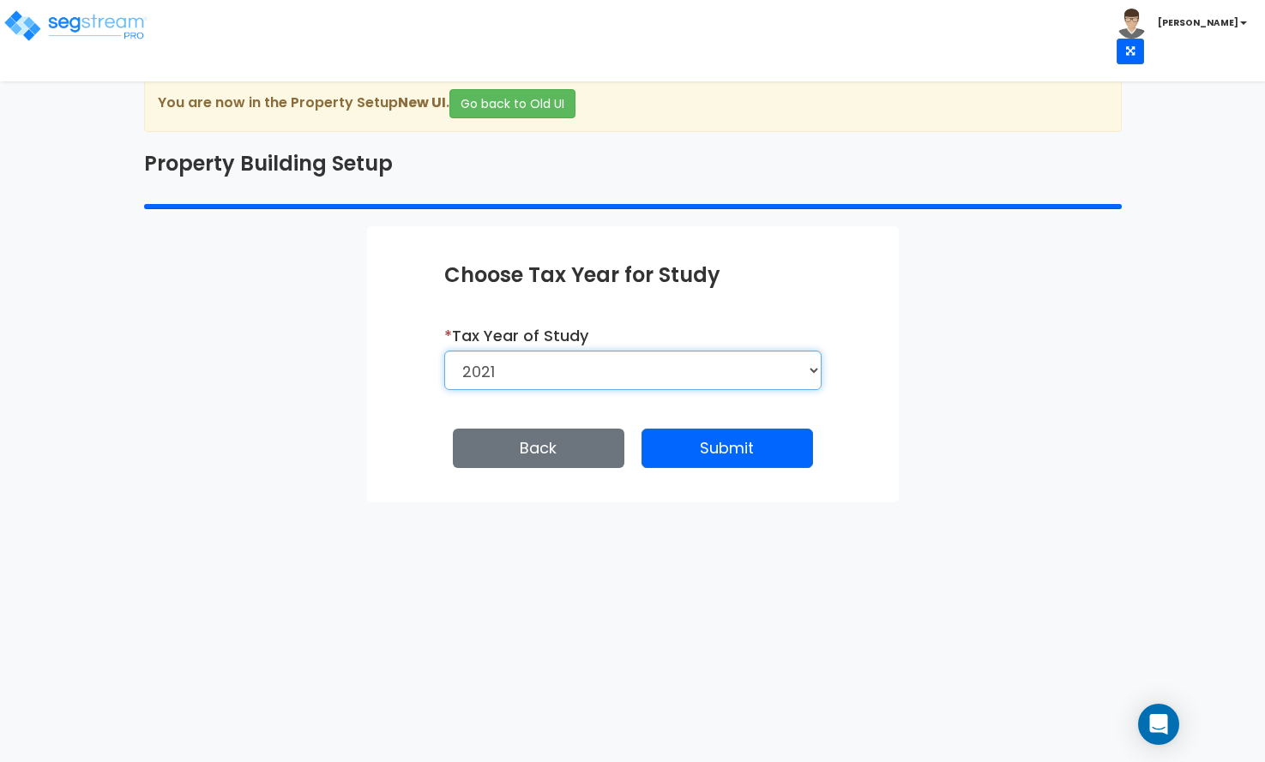
select select "2024"
click at [444, 351] on select "2026 2025 2024 2023 2022 2021" at bounding box center [632, 370] width 377 height 39
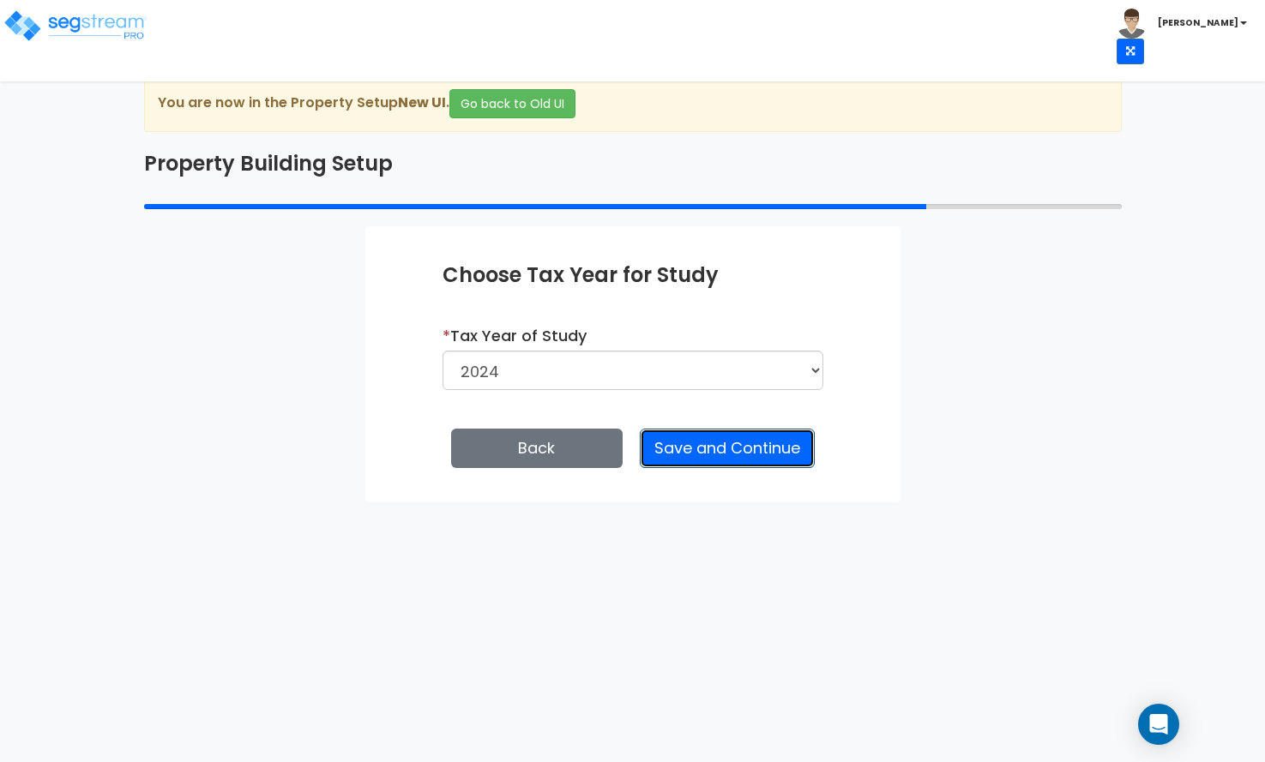
click at [719, 445] on button "Save and Continue" at bounding box center [727, 448] width 175 height 39
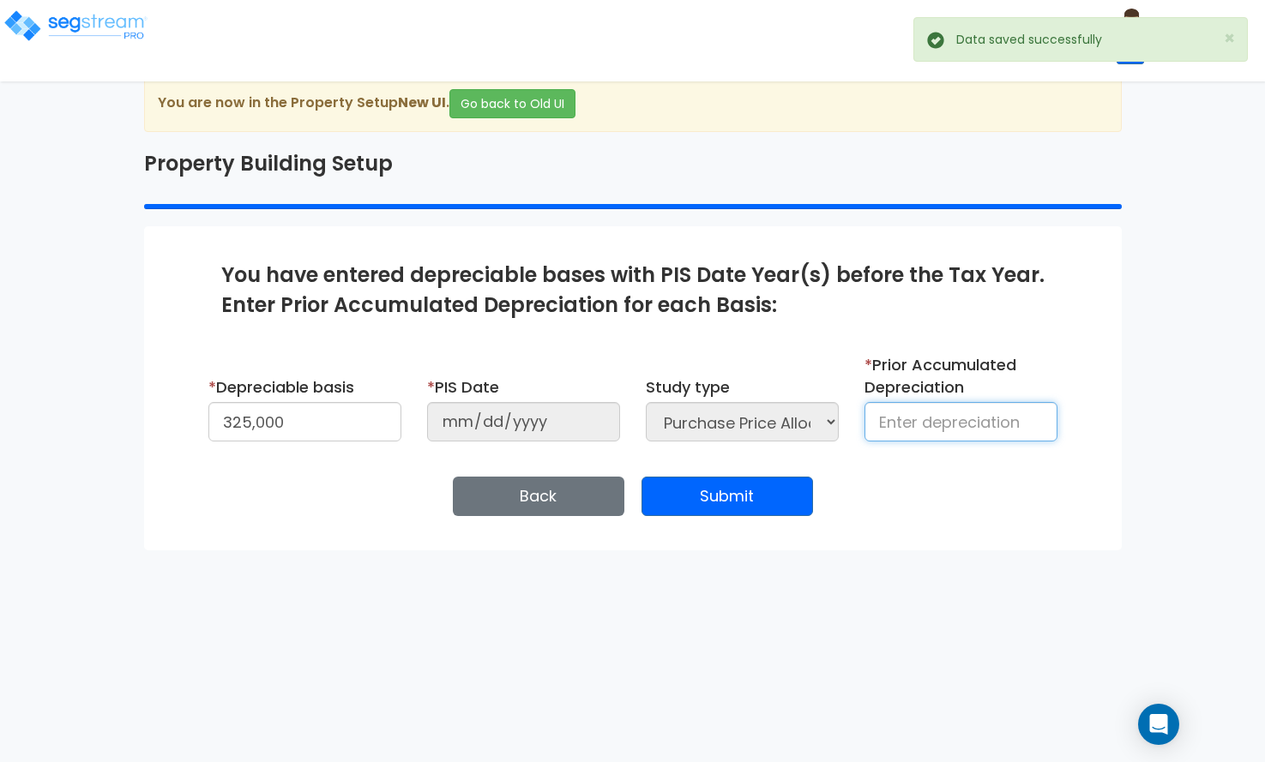
click at [893, 424] on input at bounding box center [961, 421] width 193 height 39
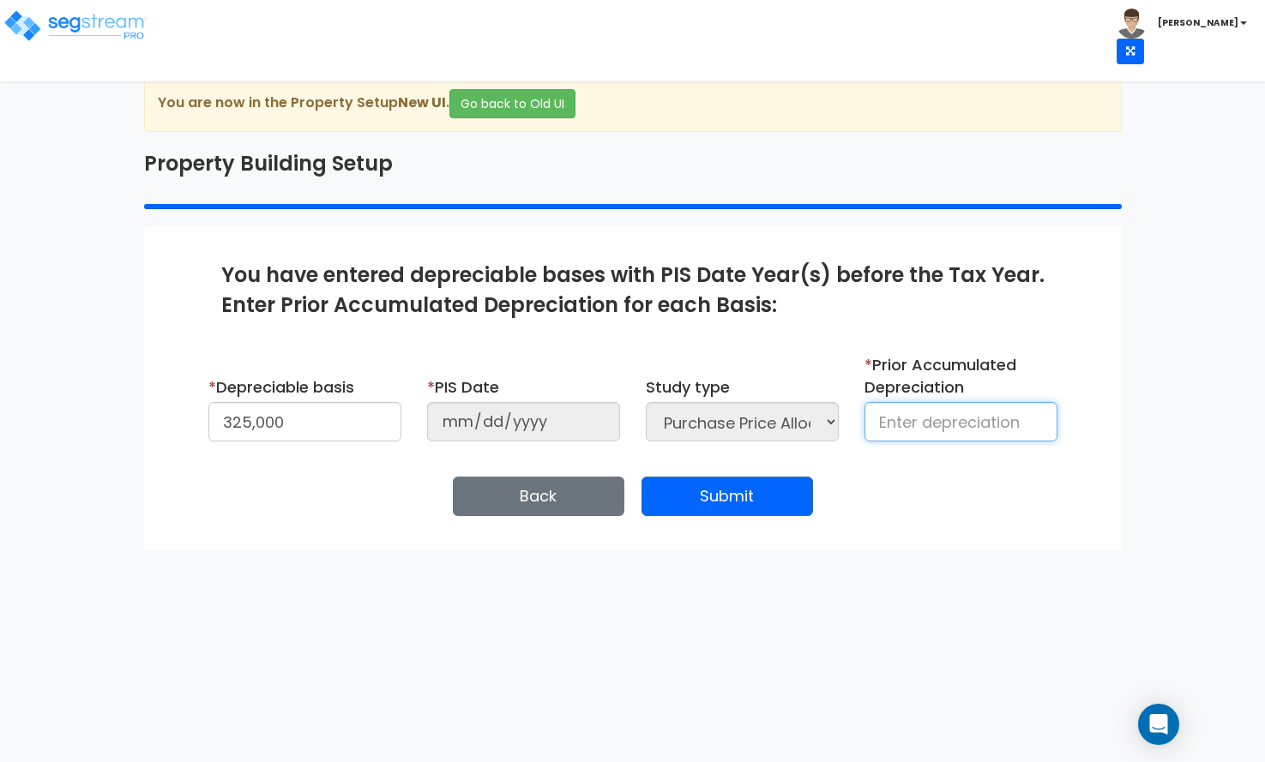
type input "34,962"
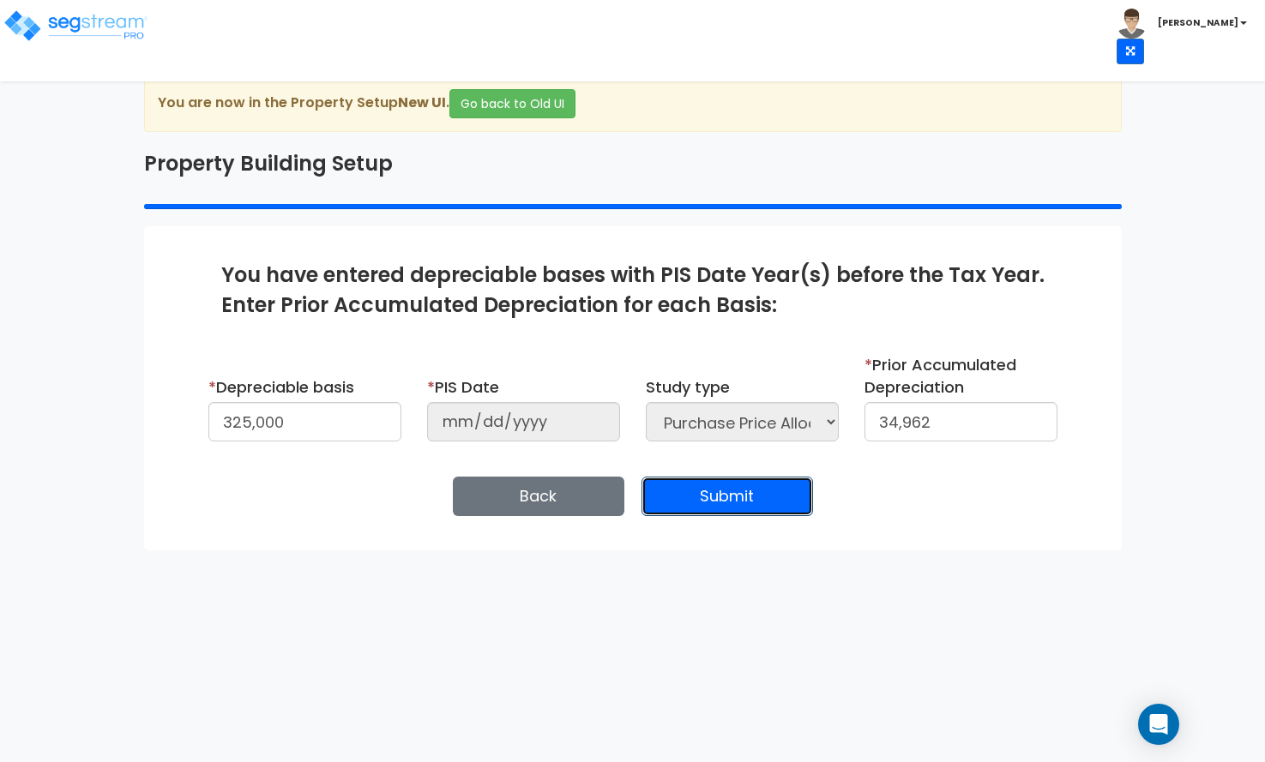
click at [756, 501] on button "Submit" at bounding box center [728, 496] width 172 height 39
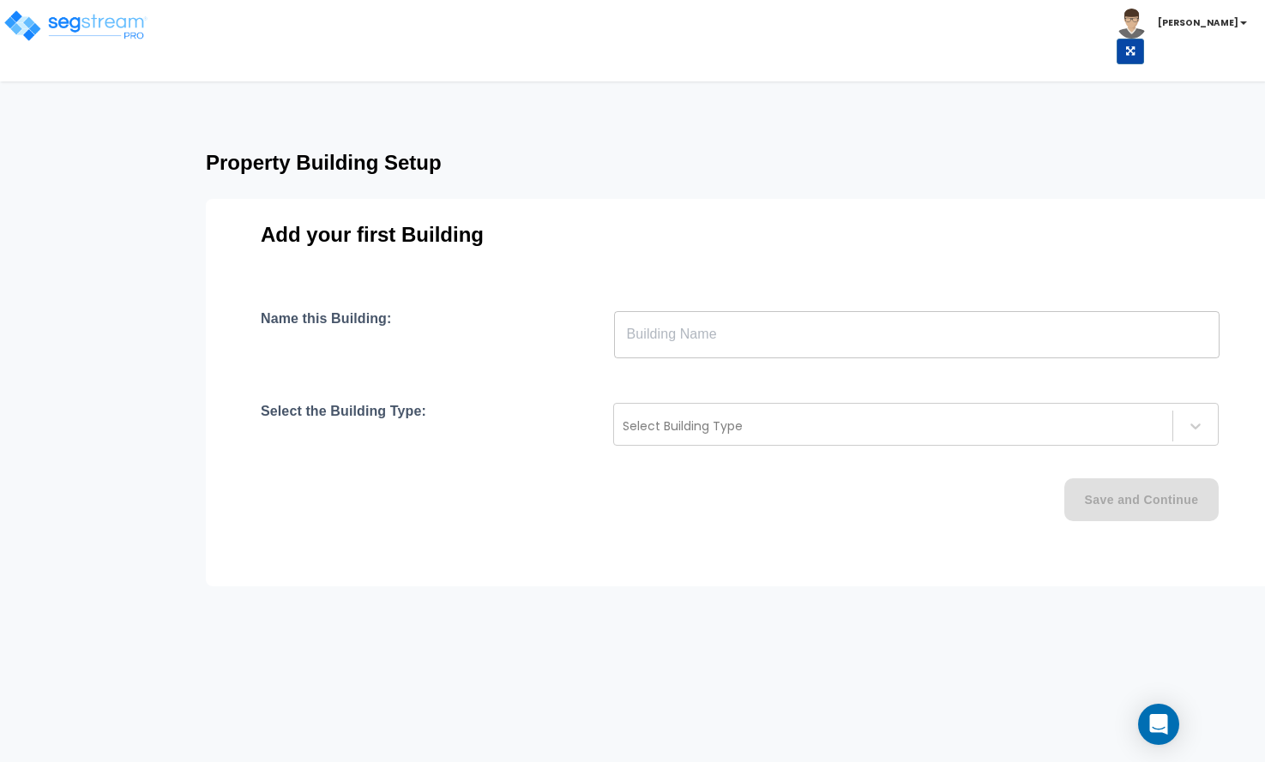
click at [643, 329] on input "text" at bounding box center [917, 334] width 606 height 48
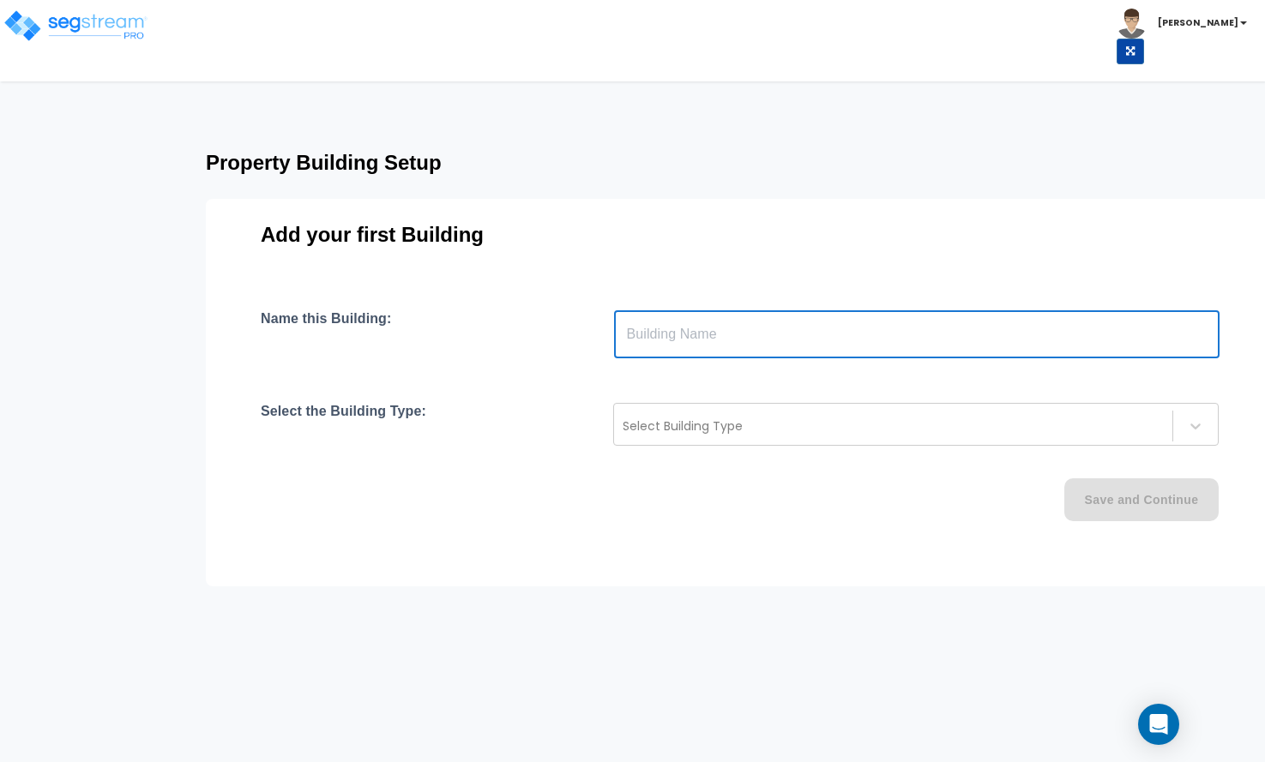
drag, startPoint x: 643, startPoint y: 329, endPoint x: 628, endPoint y: 329, distance: 15.4
click at [628, 329] on input "text" at bounding box center [917, 334] width 606 height 48
type input "[STREET_ADDRESS]"
click at [640, 419] on div at bounding box center [893, 426] width 541 height 21
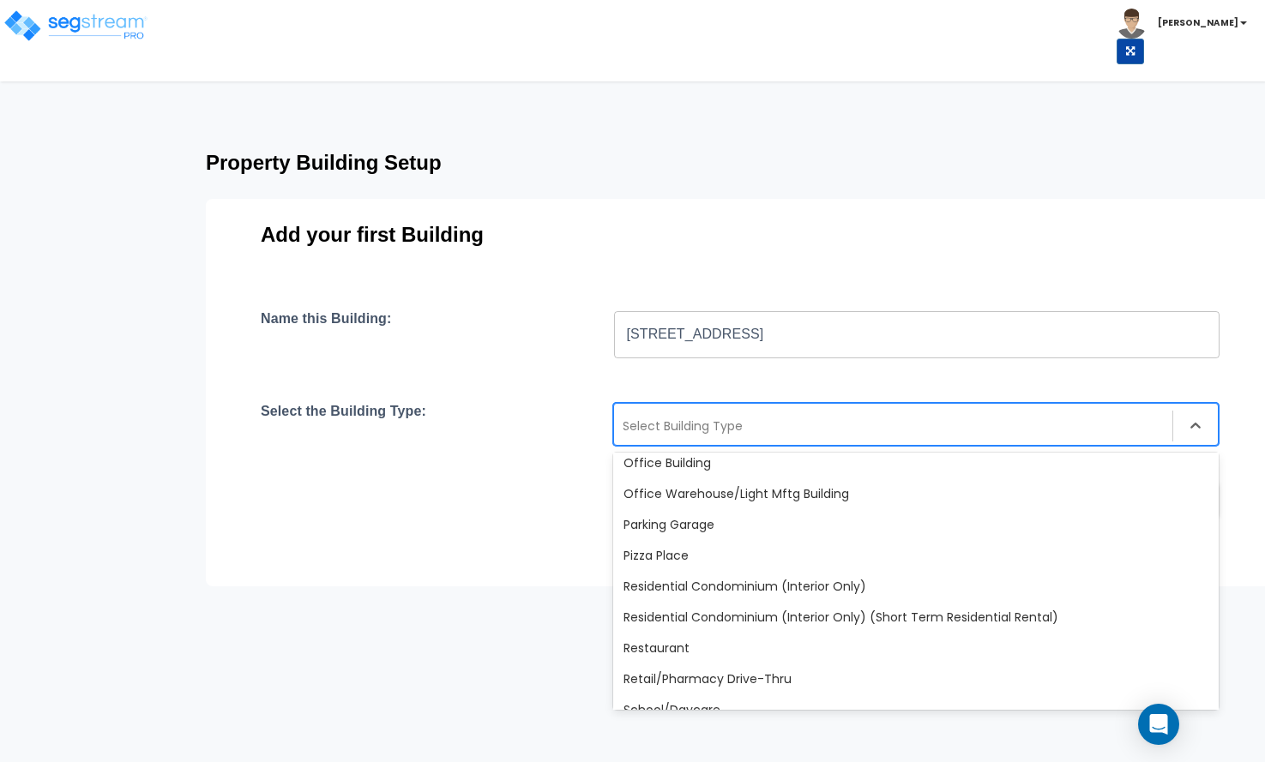
scroll to position [1201, 0]
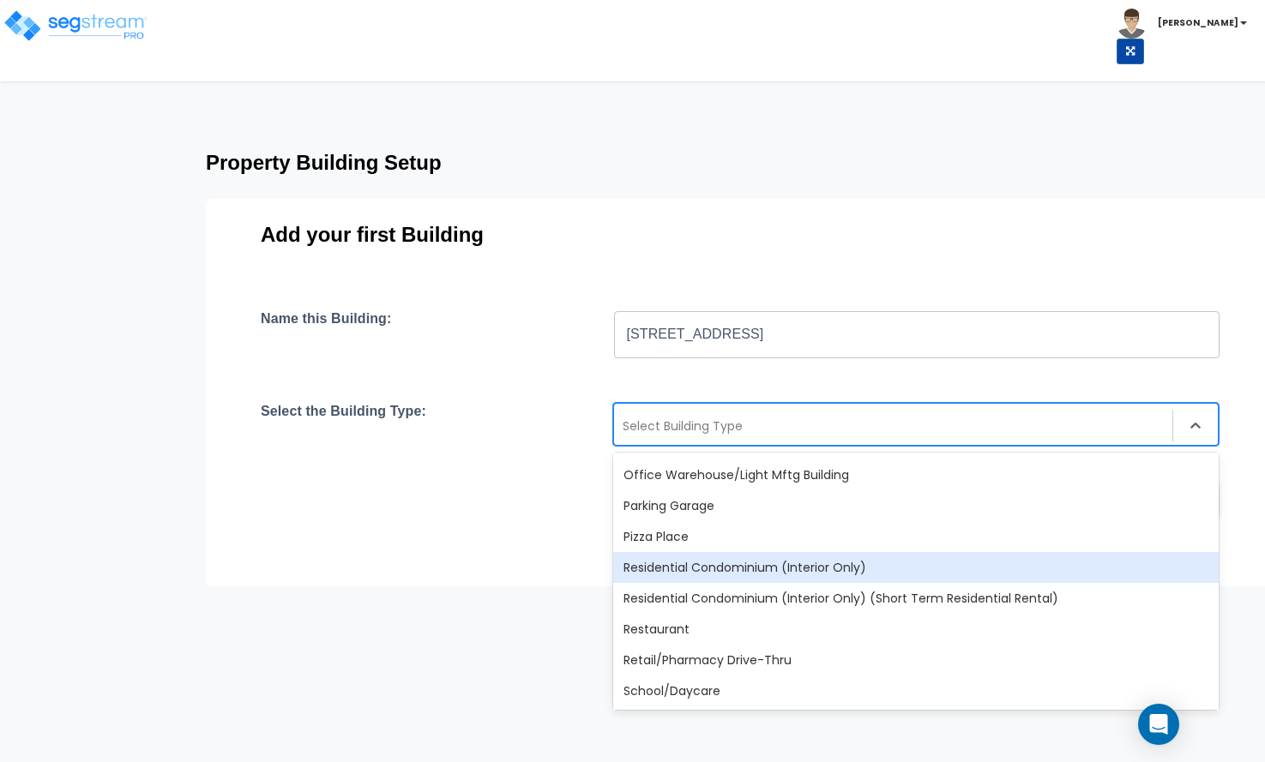
click at [716, 578] on div "Residential Condominium (Interior Only)" at bounding box center [916, 567] width 606 height 31
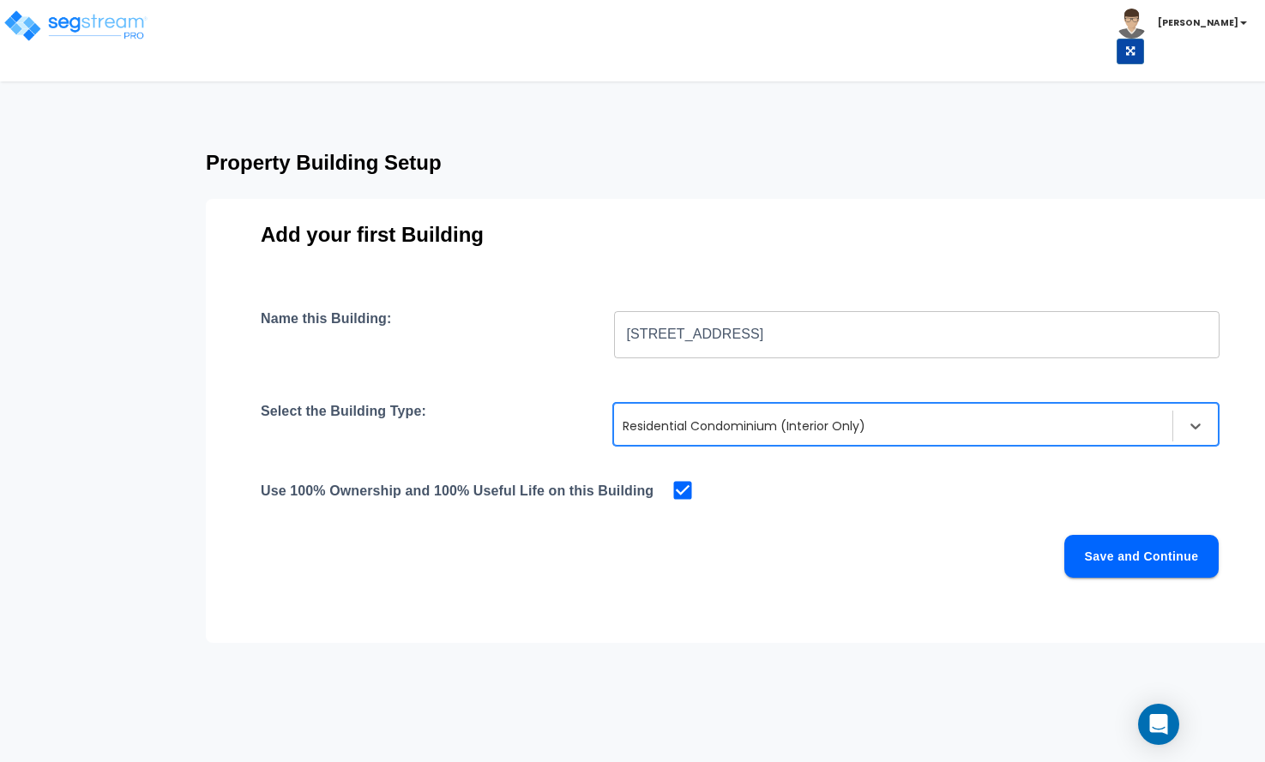
click at [1169, 547] on button "Save and Continue" at bounding box center [1141, 556] width 154 height 43
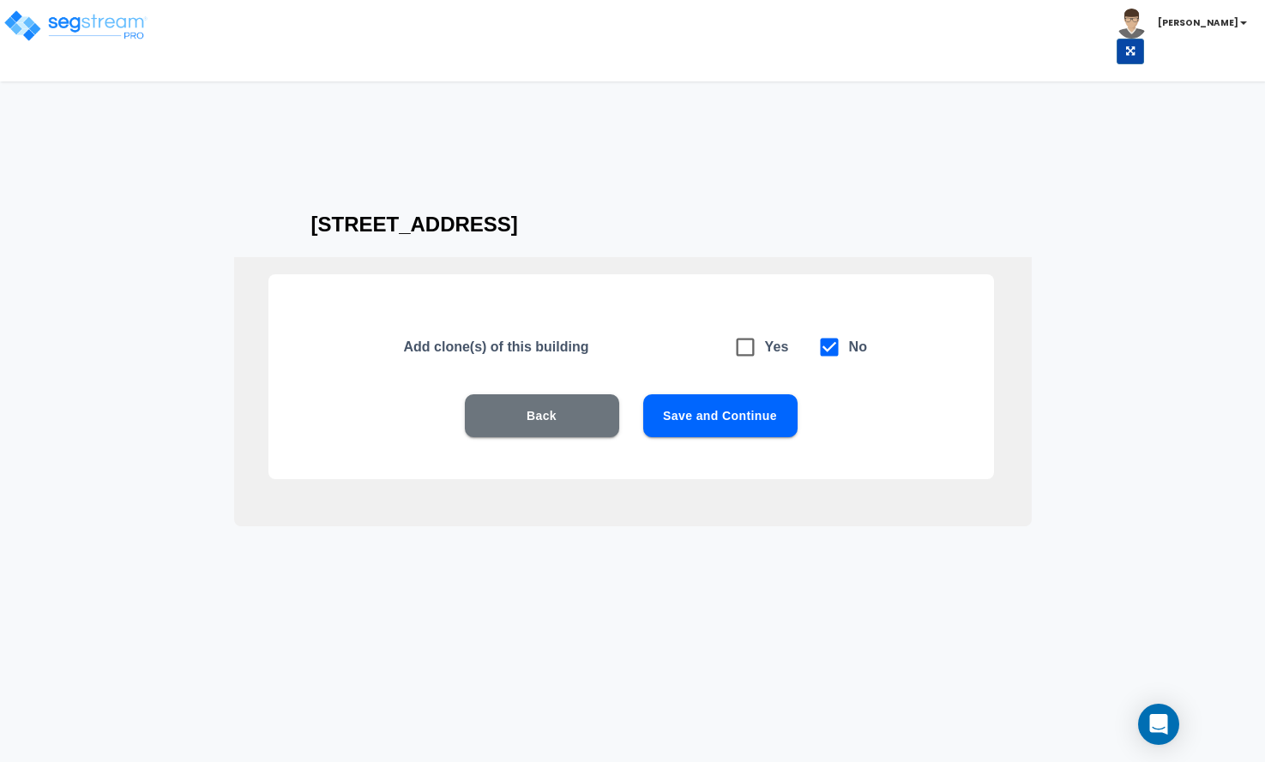
click at [739, 408] on button "Save and Continue" at bounding box center [720, 416] width 154 height 43
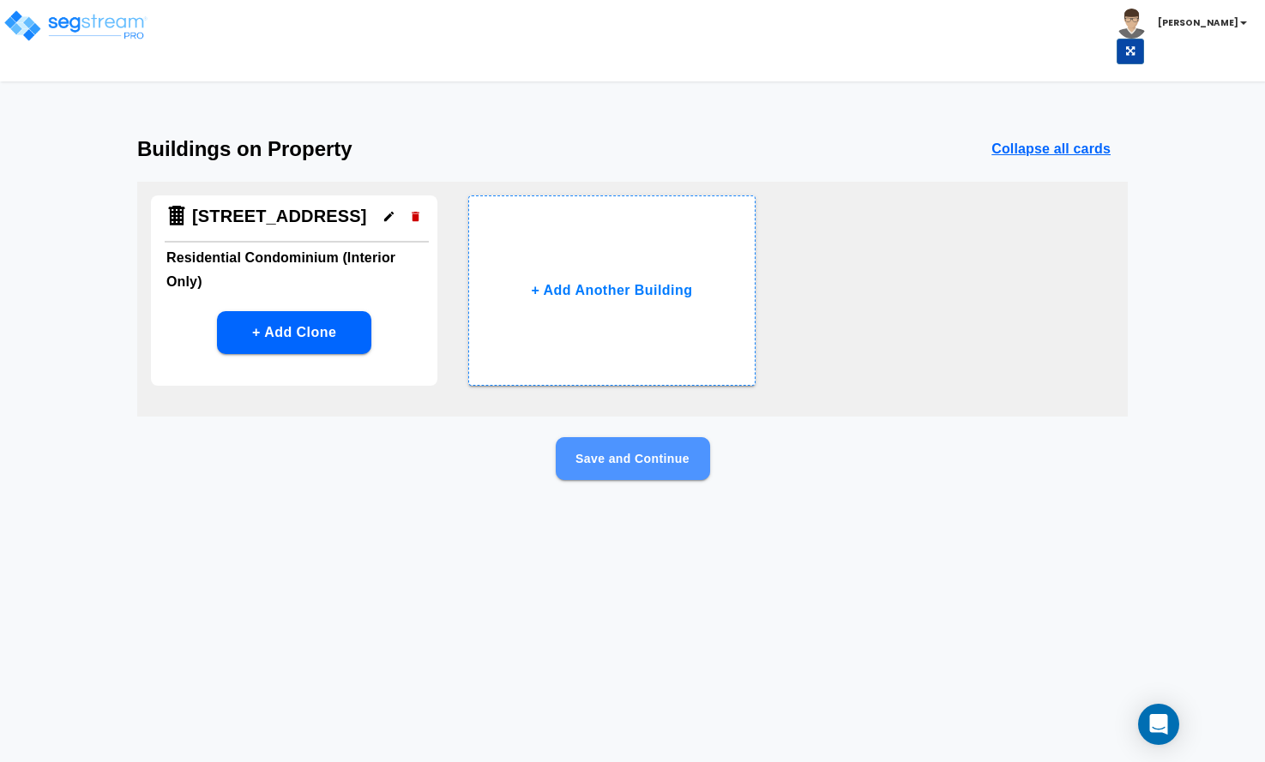
click at [624, 463] on button "Save and Continue" at bounding box center [633, 458] width 154 height 43
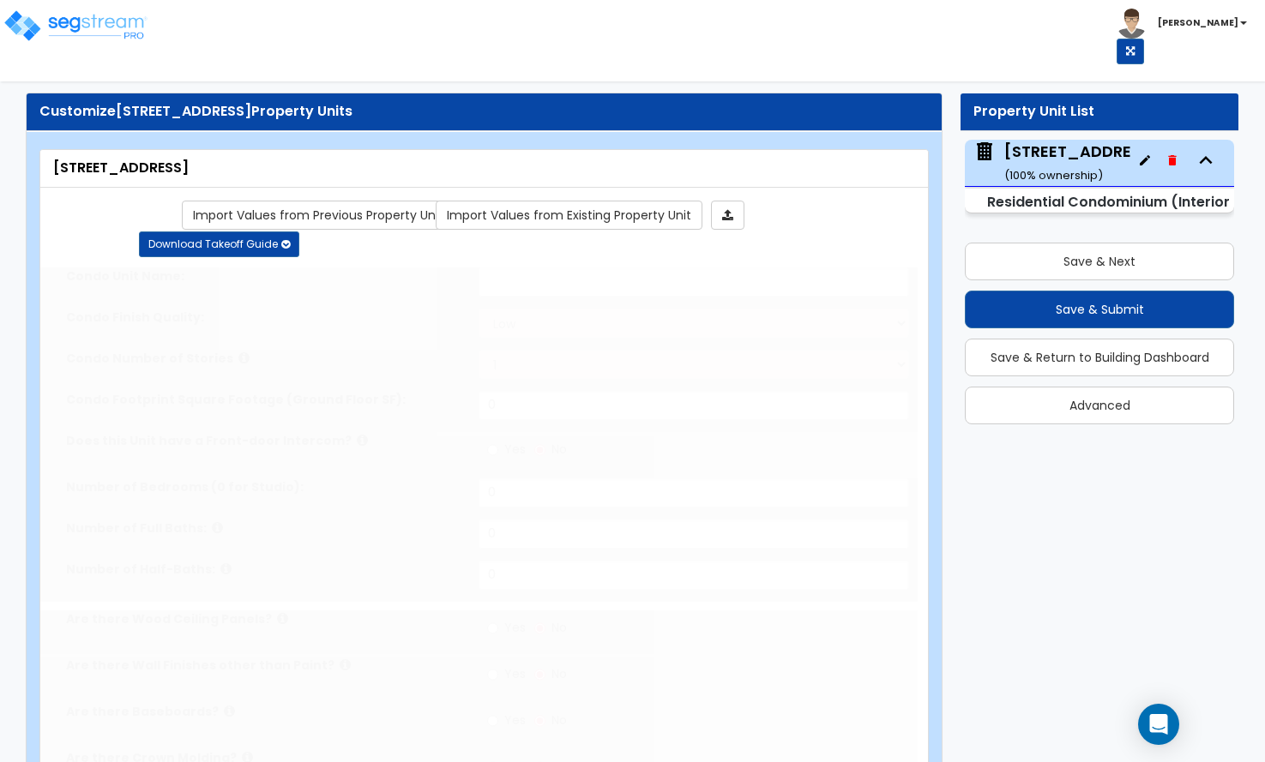
select select "1"
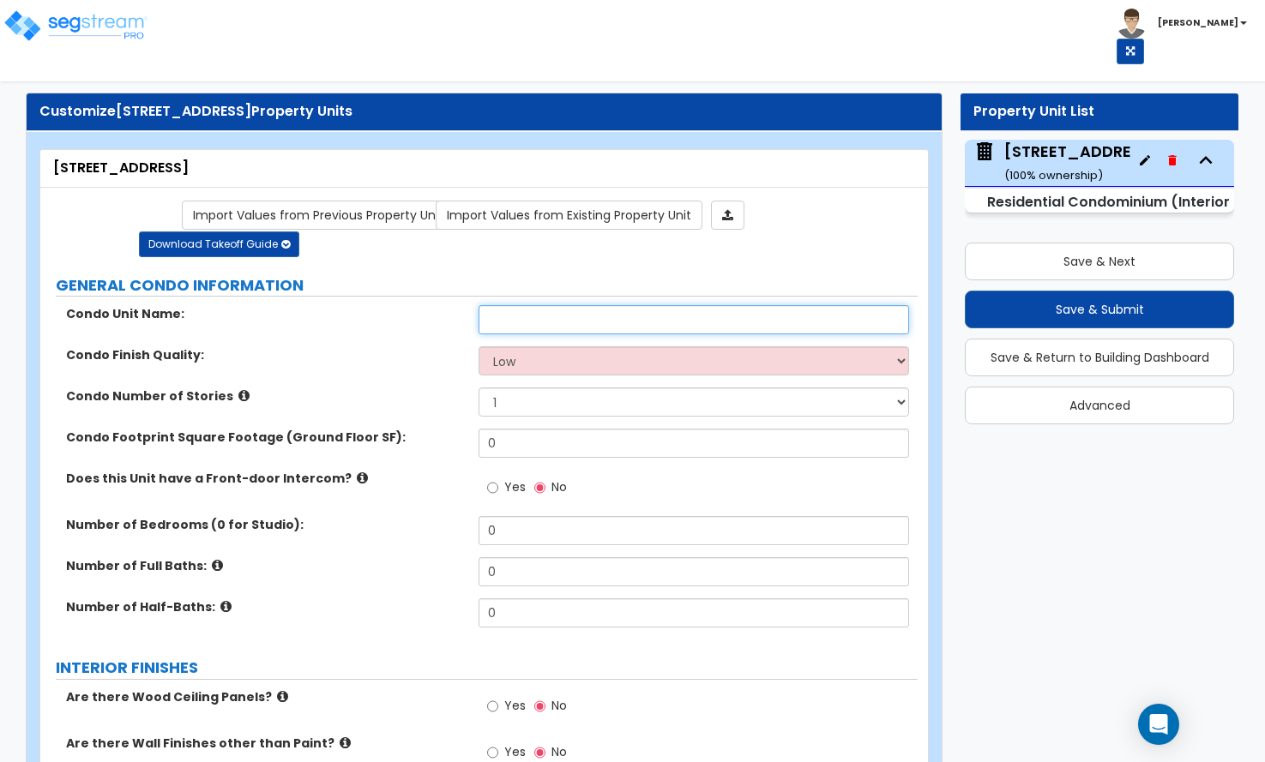
click at [580, 305] on input "text" at bounding box center [694, 319] width 430 height 29
click at [346, 311] on div "Condo Unit Name:" at bounding box center [478, 325] width 877 height 41
click at [491, 305] on input "text" at bounding box center [694, 319] width 430 height 29
drag, startPoint x: 491, startPoint y: 292, endPoint x: 436, endPoint y: 306, distance: 57.4
click at [436, 306] on div "Condo Unit Name:" at bounding box center [478, 325] width 877 height 41
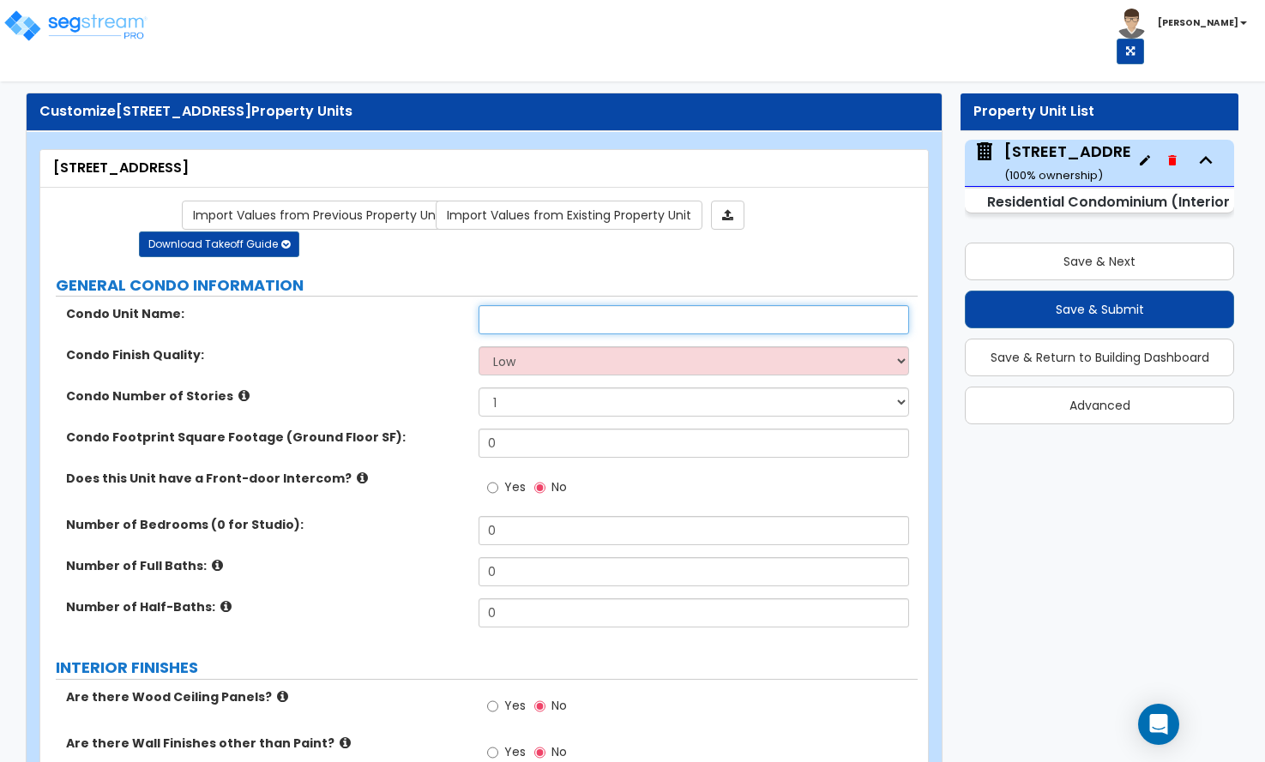
click at [512, 305] on input "text" at bounding box center [694, 319] width 430 height 29
type input "P"
click at [525, 305] on input "440" at bounding box center [694, 319] width 430 height 29
click at [410, 470] on label "Does this Unit have a Front-door Intercom?" at bounding box center [266, 478] width 400 height 17
click at [642, 305] on input "440 N Wabash Ave," at bounding box center [694, 319] width 430 height 29
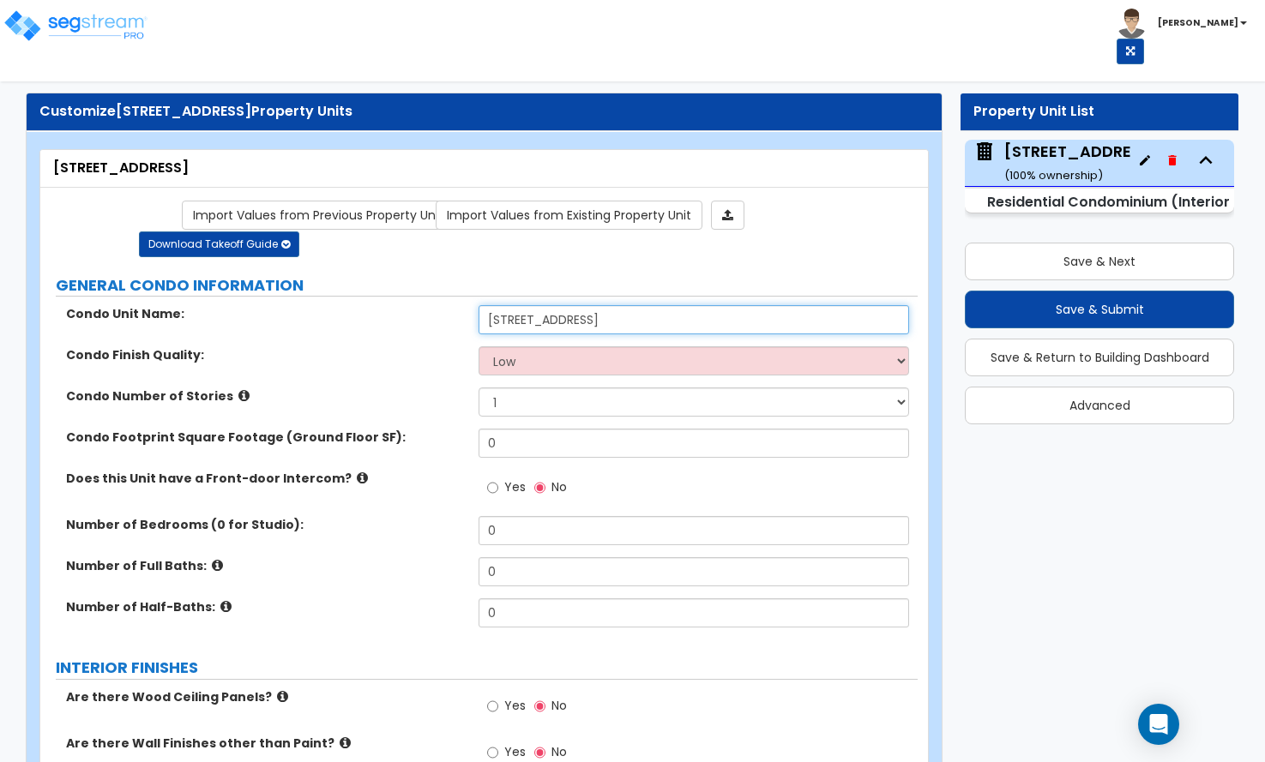
type input "[STREET_ADDRESS]"
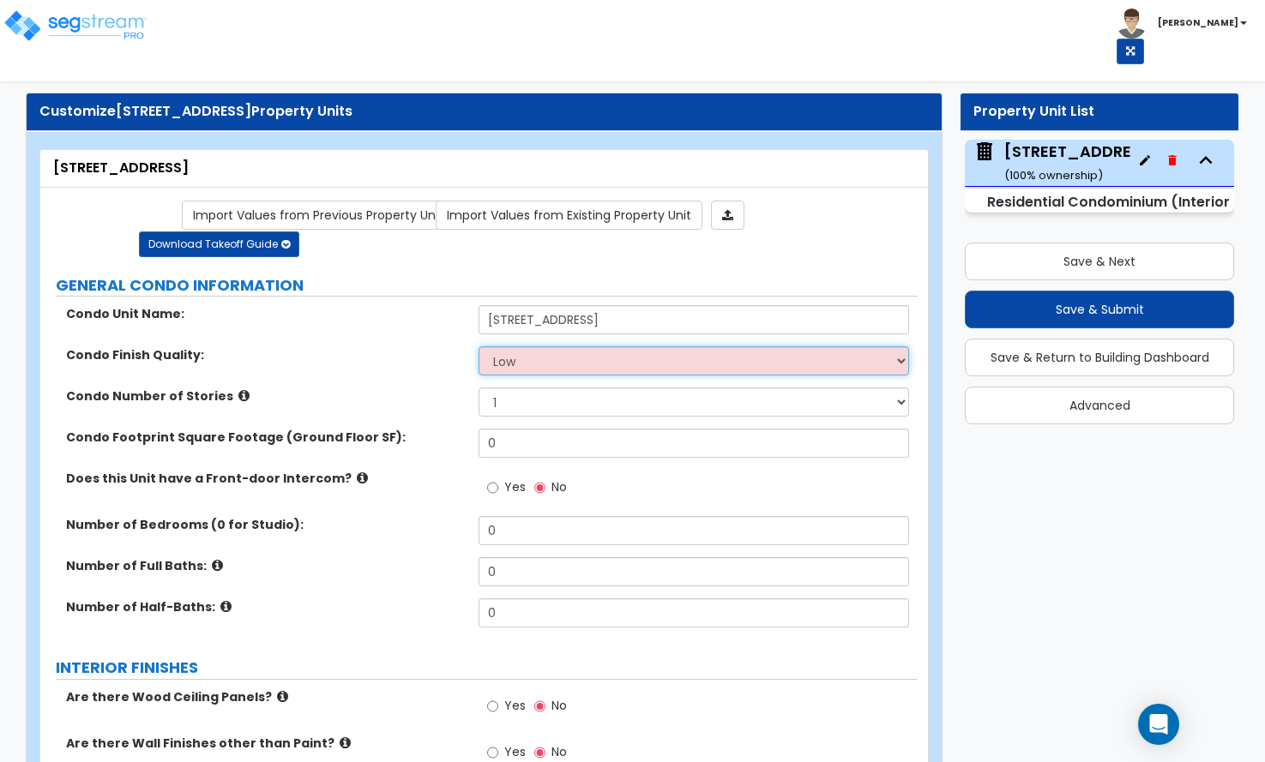
click at [605, 347] on select "Low Average High" at bounding box center [694, 361] width 430 height 29
select select "1"
click at [479, 347] on select "Low Average High" at bounding box center [694, 361] width 430 height 29
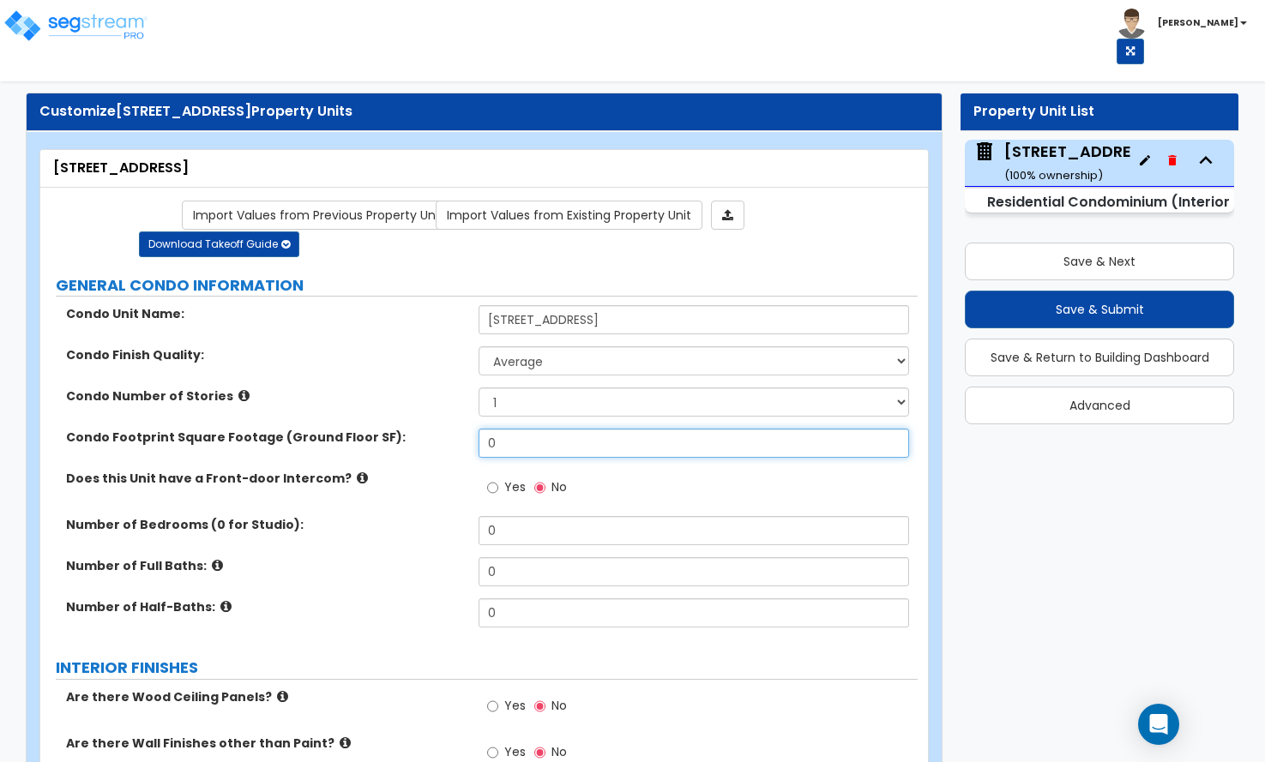
drag, startPoint x: 545, startPoint y: 422, endPoint x: 429, endPoint y: 414, distance: 116.9
click at [429, 429] on div "Condo Footprint Square Footage (Ground Floor SF): 0" at bounding box center [478, 449] width 877 height 41
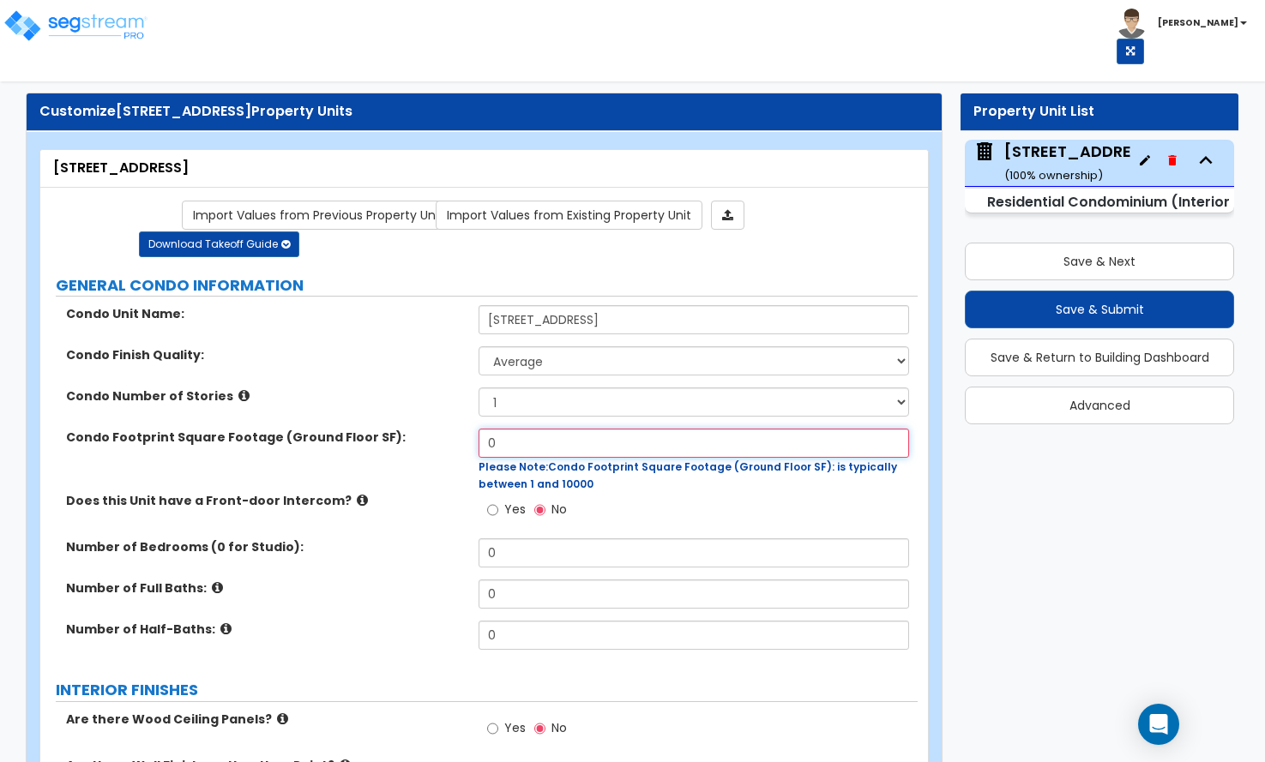
click at [502, 429] on input "0" at bounding box center [694, 443] width 430 height 29
drag, startPoint x: 502, startPoint y: 414, endPoint x: 480, endPoint y: 419, distance: 22.1
click at [480, 429] on input "0" at bounding box center [694, 443] width 430 height 29
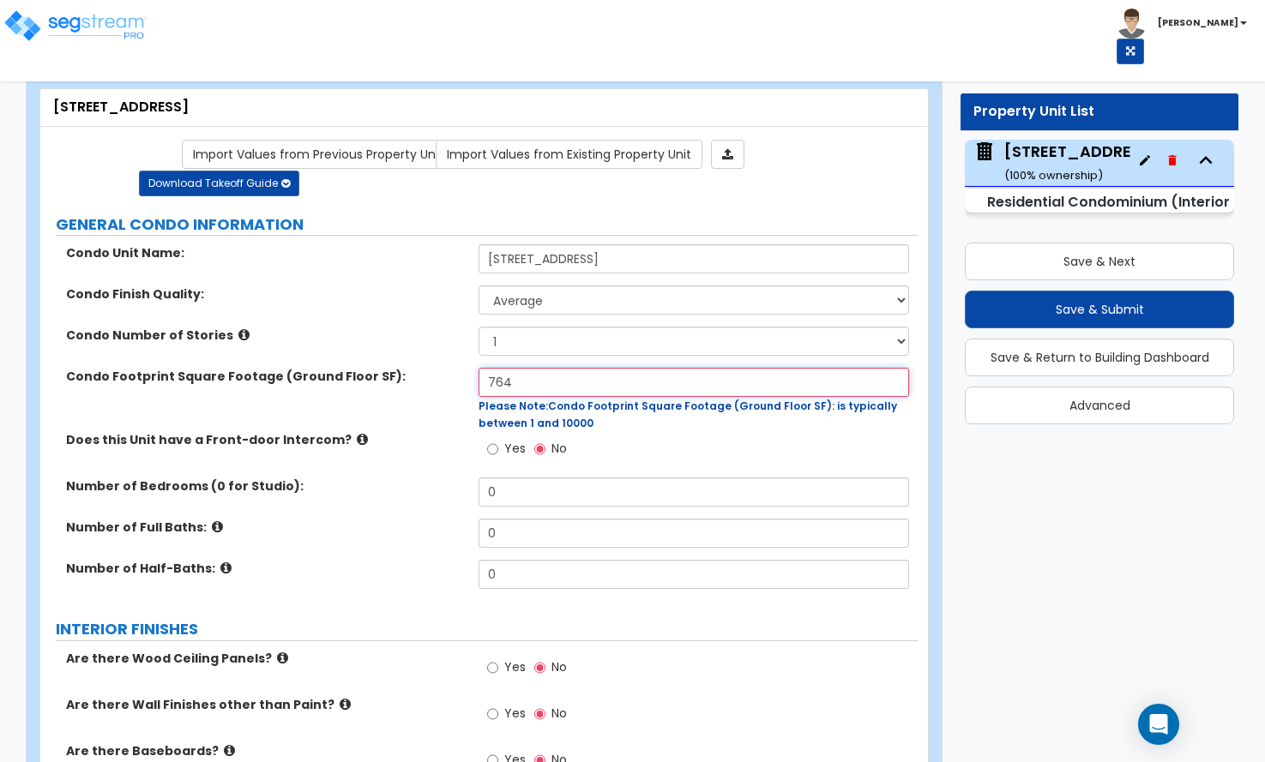
scroll to position [86, 0]
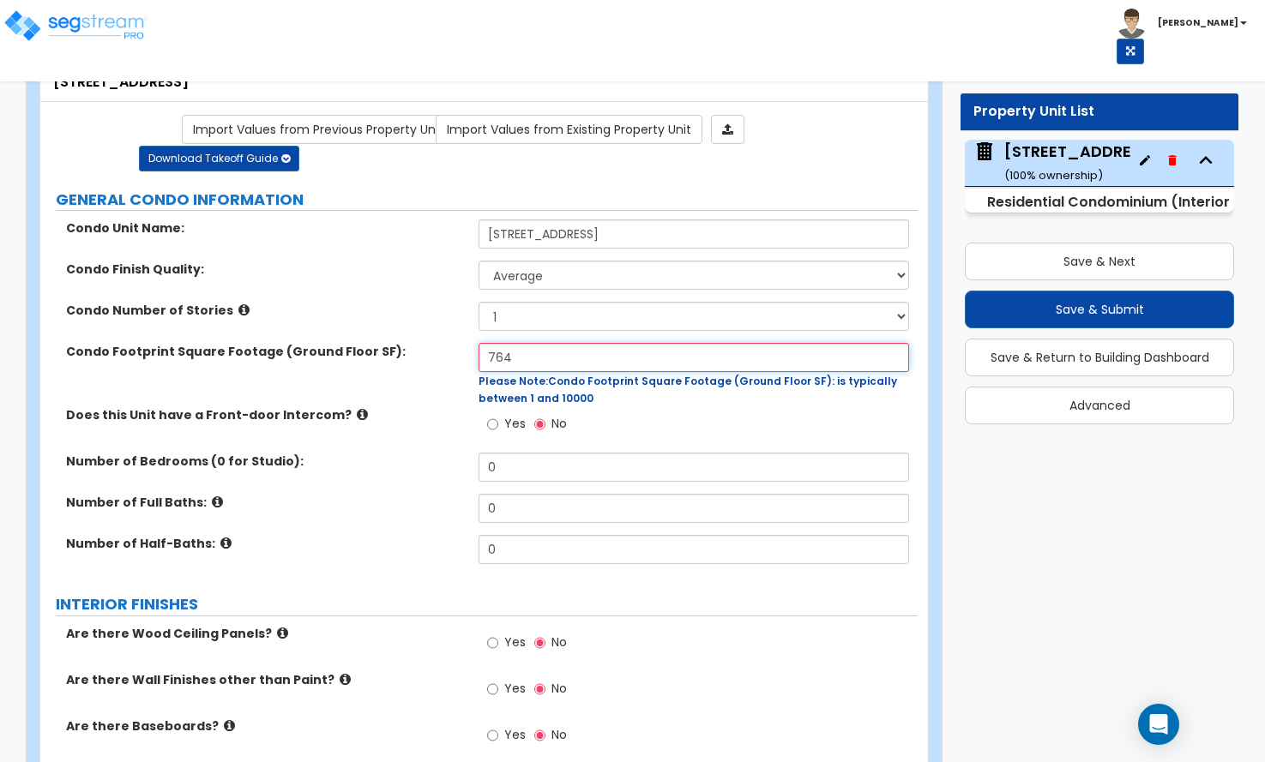
type input "764"
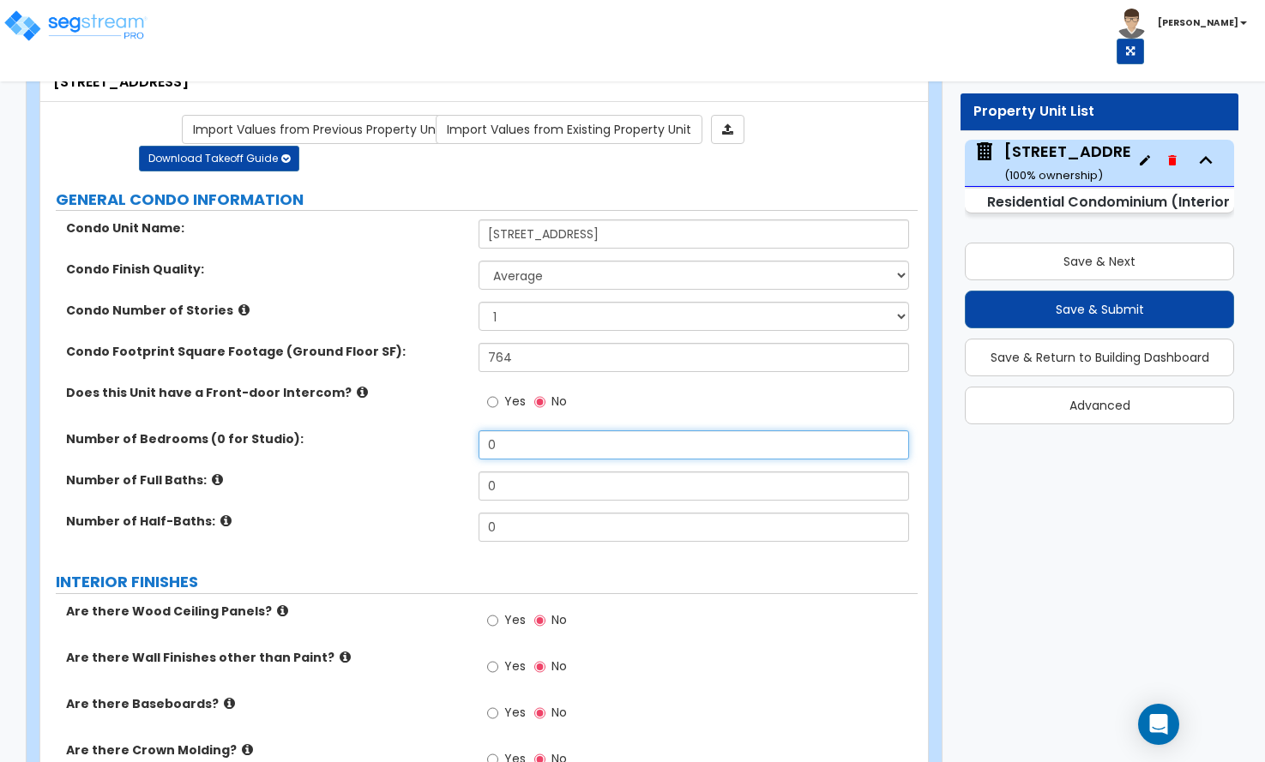
drag, startPoint x: 521, startPoint y: 435, endPoint x: 445, endPoint y: 445, distance: 77.0
click at [445, 445] on div "Condo Unit Name: 440 N Wabash Ave, Unit 2608 Condo Finish Quality: Low Average …" at bounding box center [479, 387] width 852 height 334
type input "1"
drag, startPoint x: 545, startPoint y: 465, endPoint x: 443, endPoint y: 468, distance: 102.1
click at [450, 473] on div "Number of Full Baths: 0" at bounding box center [478, 492] width 877 height 41
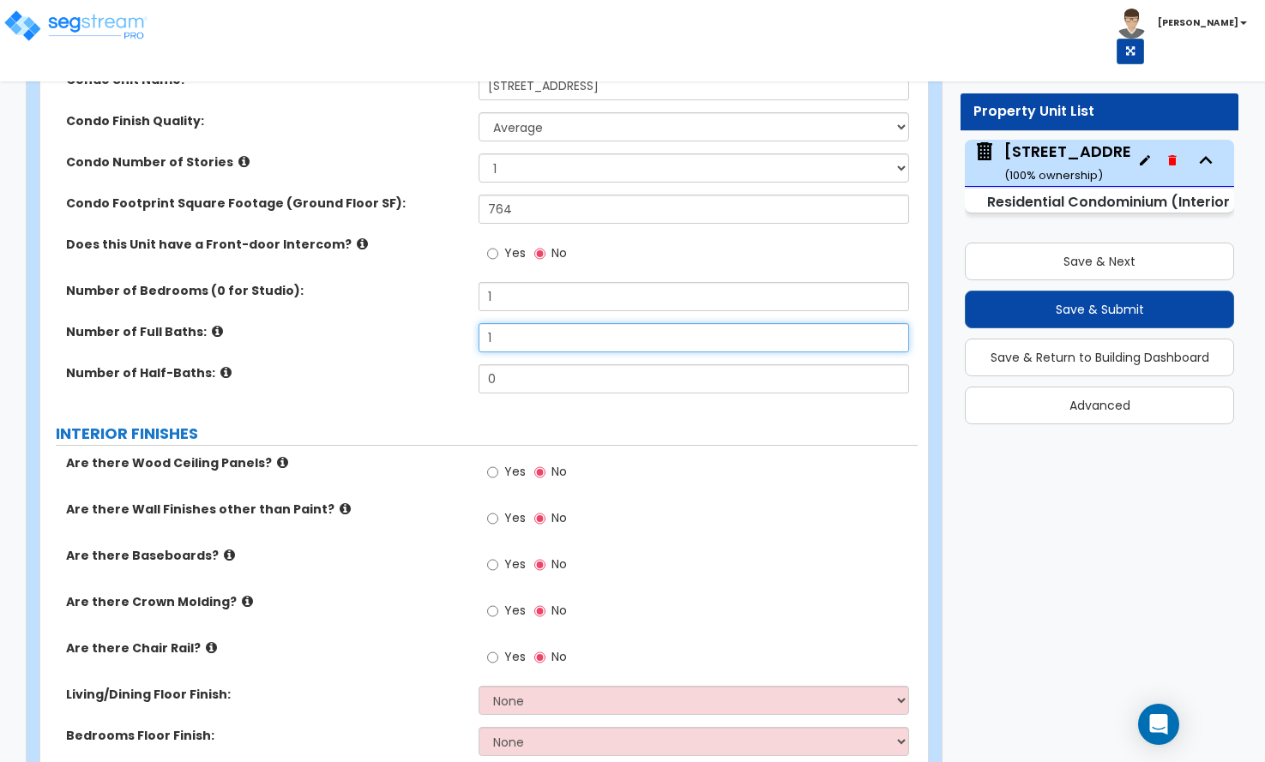
scroll to position [257, 0]
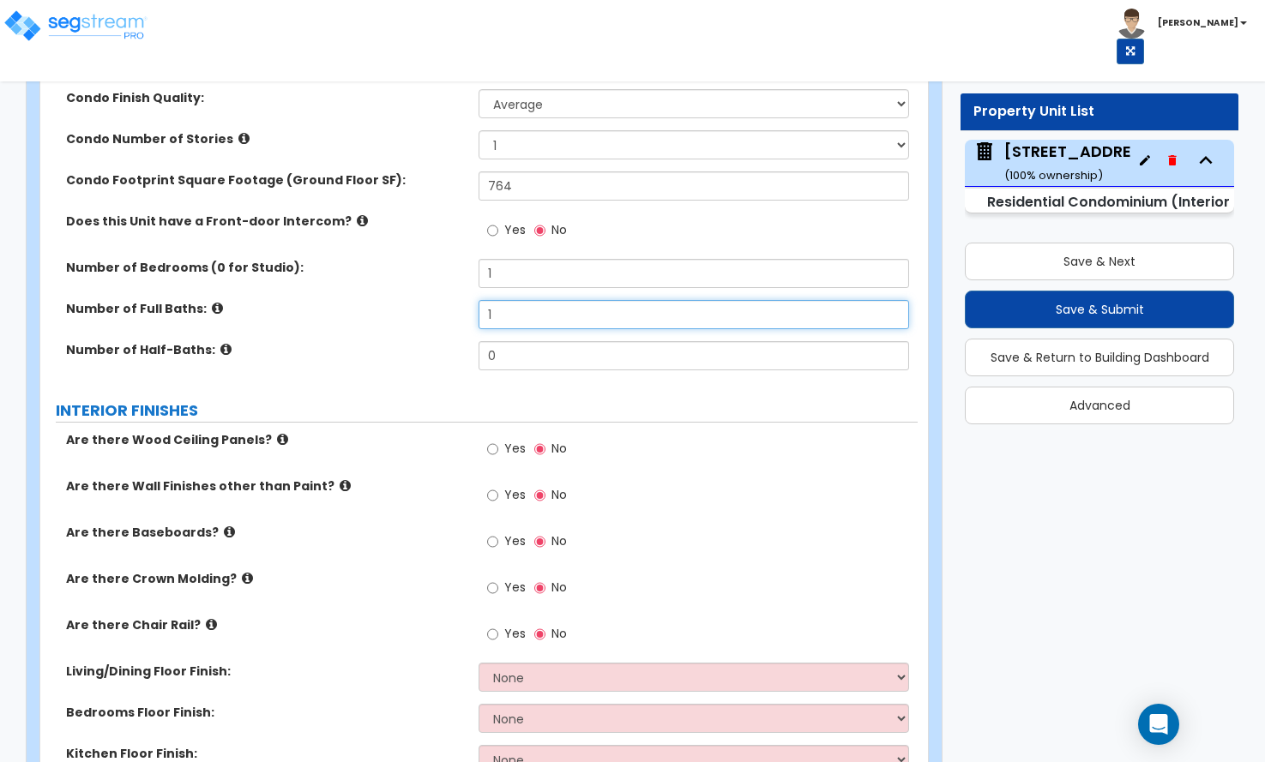
type input "1"
click at [497, 533] on input "Yes" at bounding box center [492, 542] width 11 height 19
radio input "true"
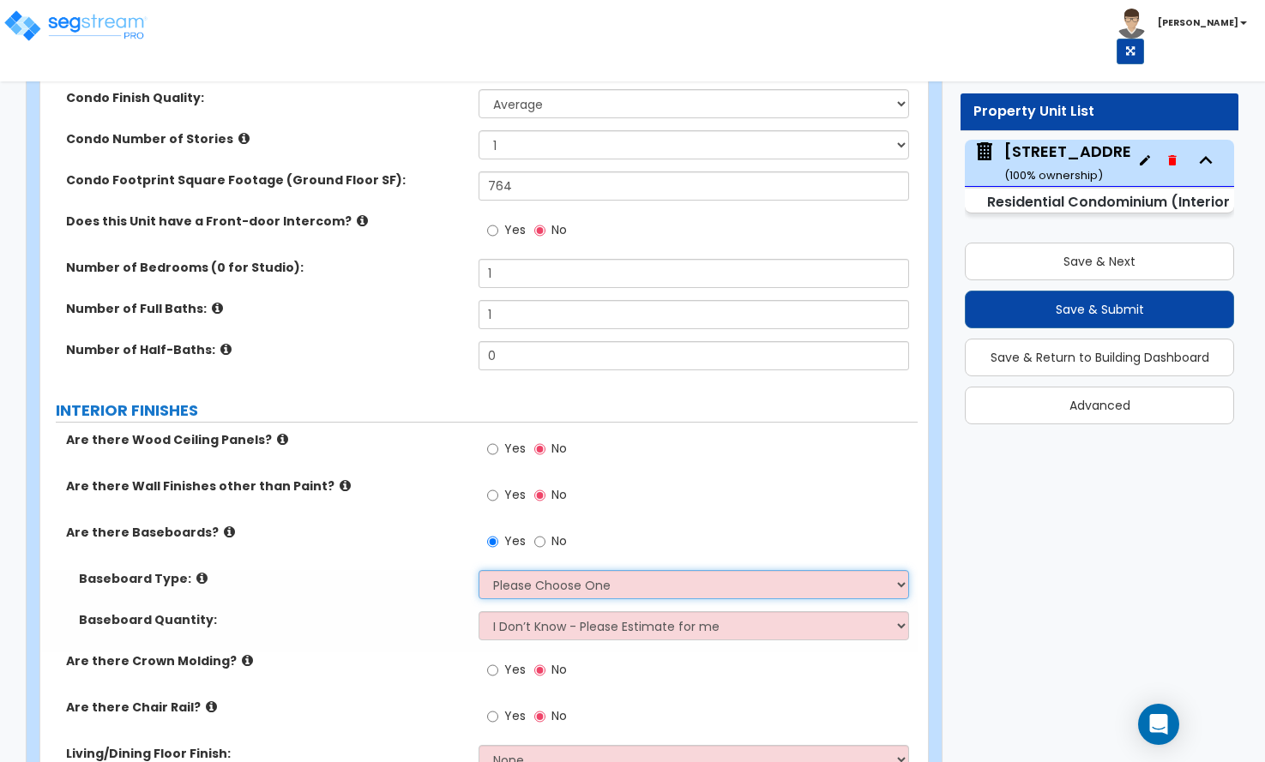
click at [503, 570] on select "Please Choose One Wood Vinyl Carpet Tile" at bounding box center [694, 584] width 430 height 29
select select "1"
click at [479, 570] on select "Please Choose One Wood Vinyl Carpet Tile" at bounding box center [694, 584] width 430 height 29
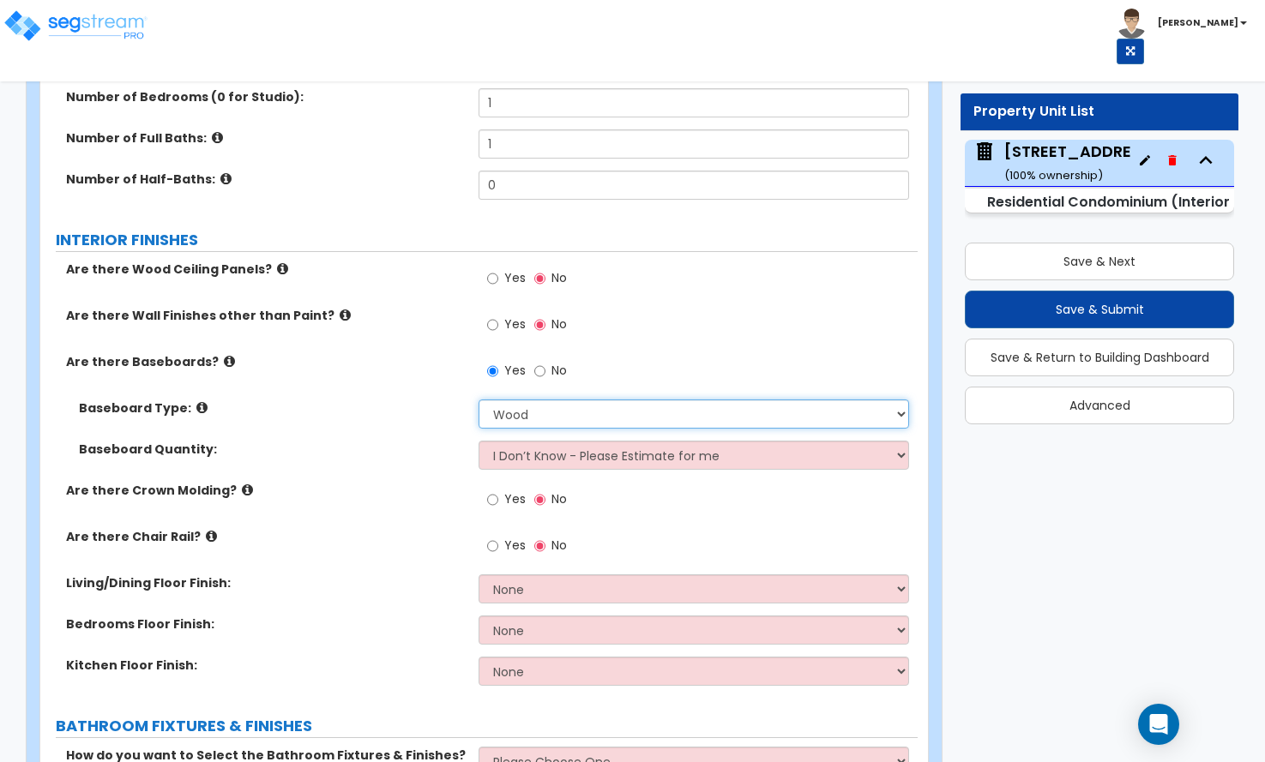
scroll to position [429, 0]
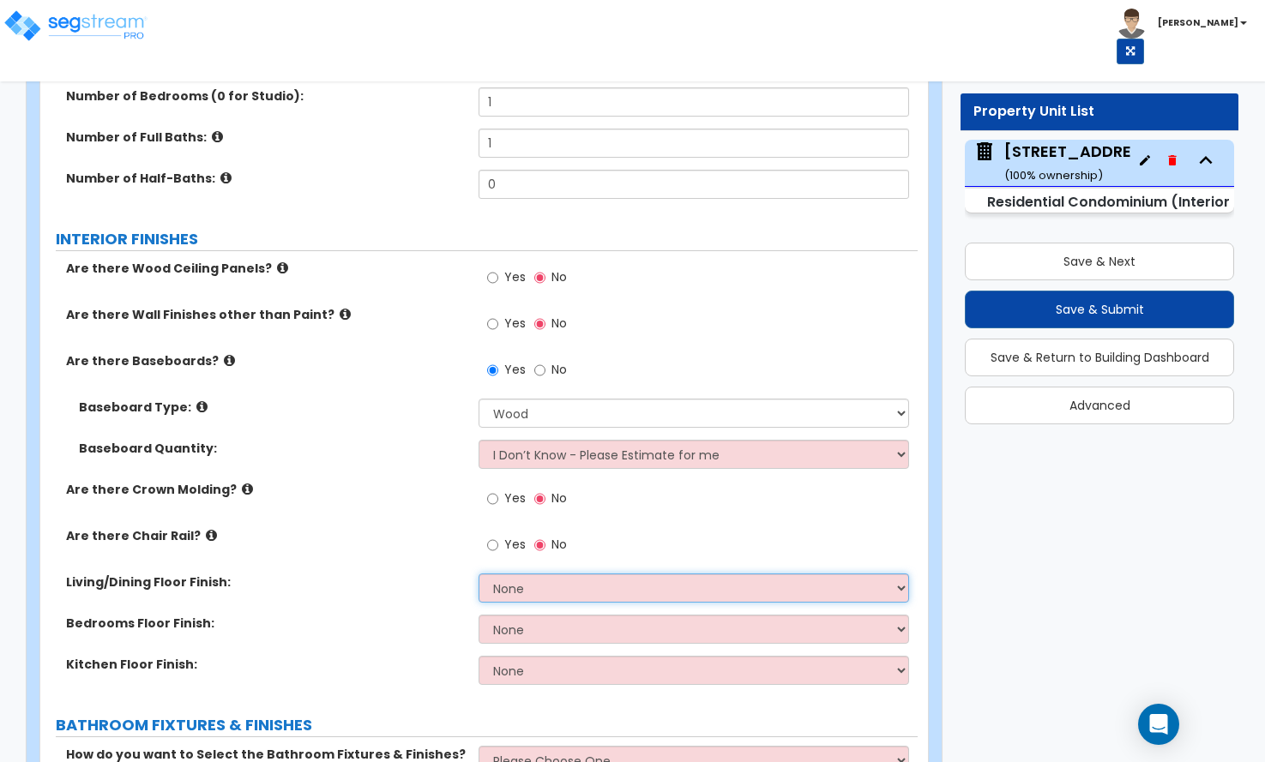
click at [546, 574] on select "None Tile Flooring Hardwood Flooring Resilient Laminate Flooring VCT Flooring S…" at bounding box center [694, 588] width 430 height 29
select select "2"
click at [479, 574] on select "None Tile Flooring Hardwood Flooring Resilient Laminate Flooring VCT Flooring S…" at bounding box center [694, 588] width 430 height 29
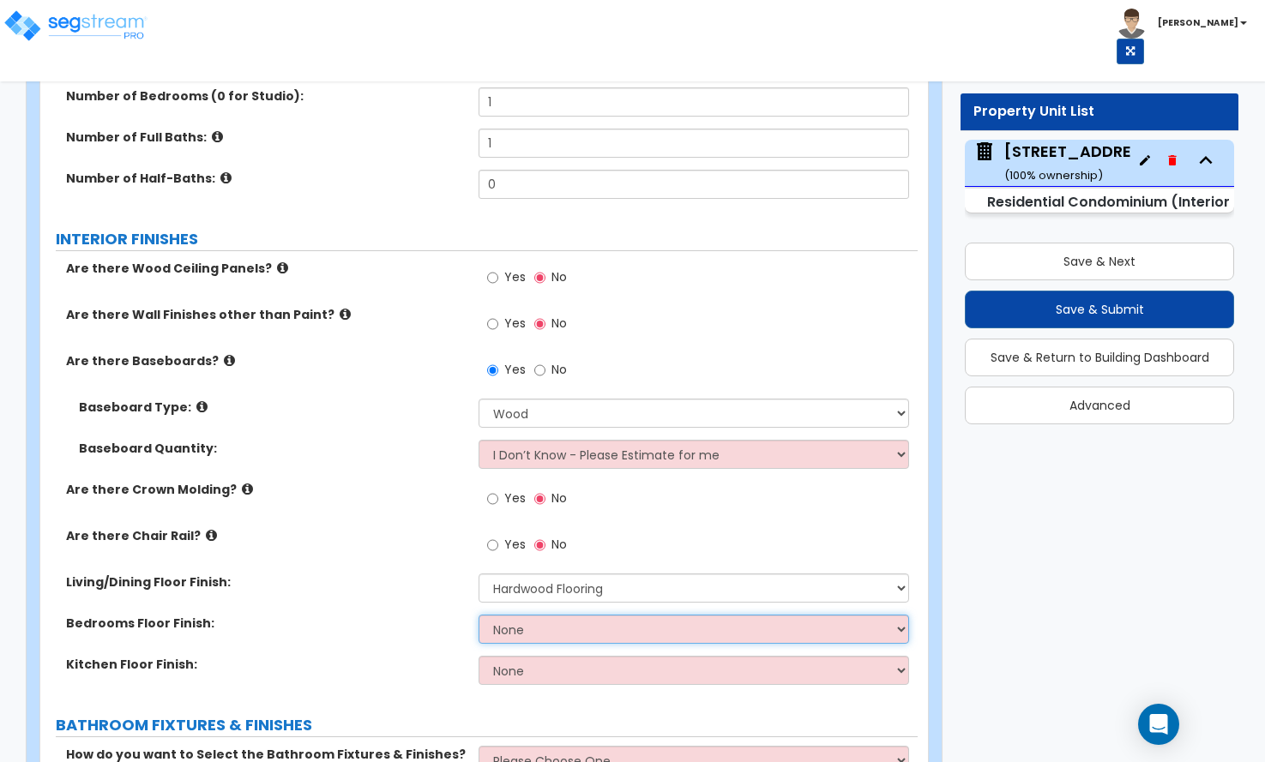
click at [520, 615] on select "None Tile Flooring Hardwood Flooring Resilient Laminate Flooring VCT Flooring S…" at bounding box center [694, 629] width 430 height 29
select select "2"
click at [479, 615] on select "None Tile Flooring Hardwood Flooring Resilient Laminate Flooring VCT Flooring S…" at bounding box center [694, 629] width 430 height 29
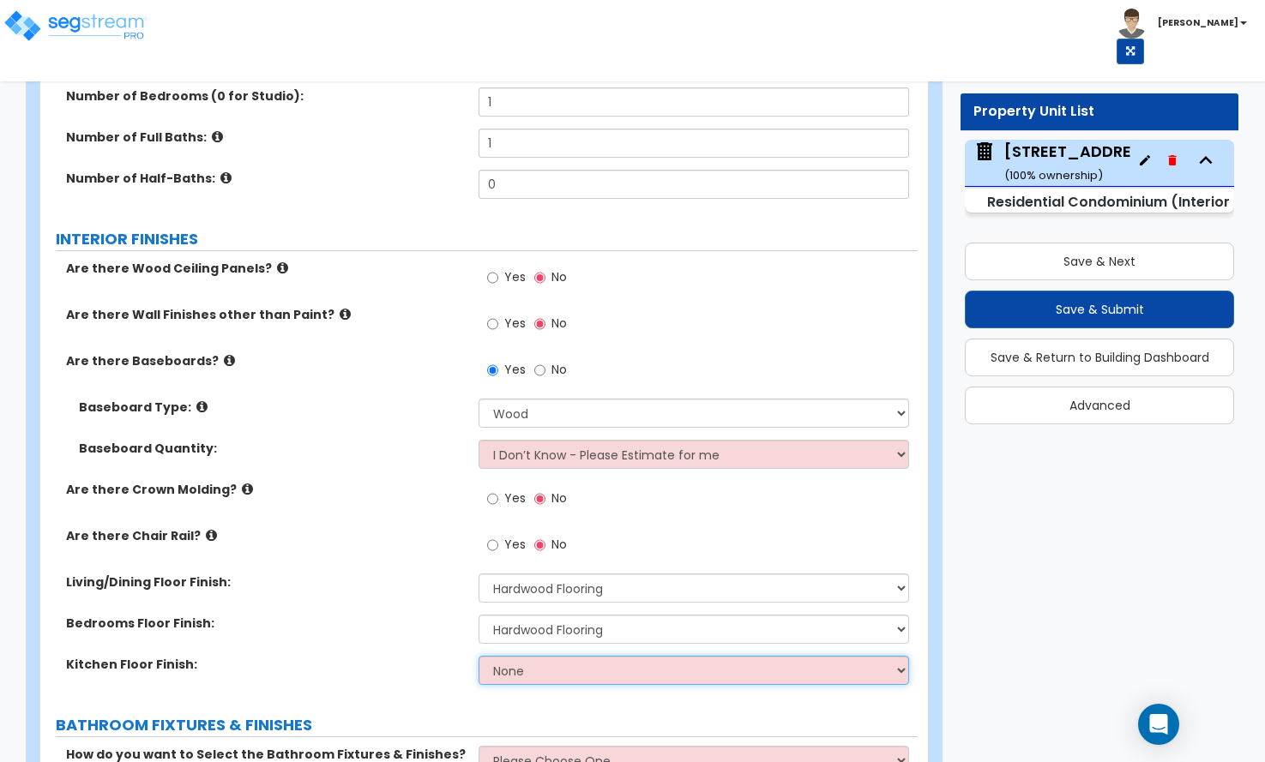
click at [526, 656] on select "None Tile Flooring Hardwood Flooring Resilient Laminate Flooring VCT Flooring S…" at bounding box center [694, 670] width 430 height 29
select select "1"
click at [479, 656] on select "None Tile Flooring Hardwood Flooring Resilient Laminate Flooring VCT Flooring S…" at bounding box center [694, 670] width 430 height 29
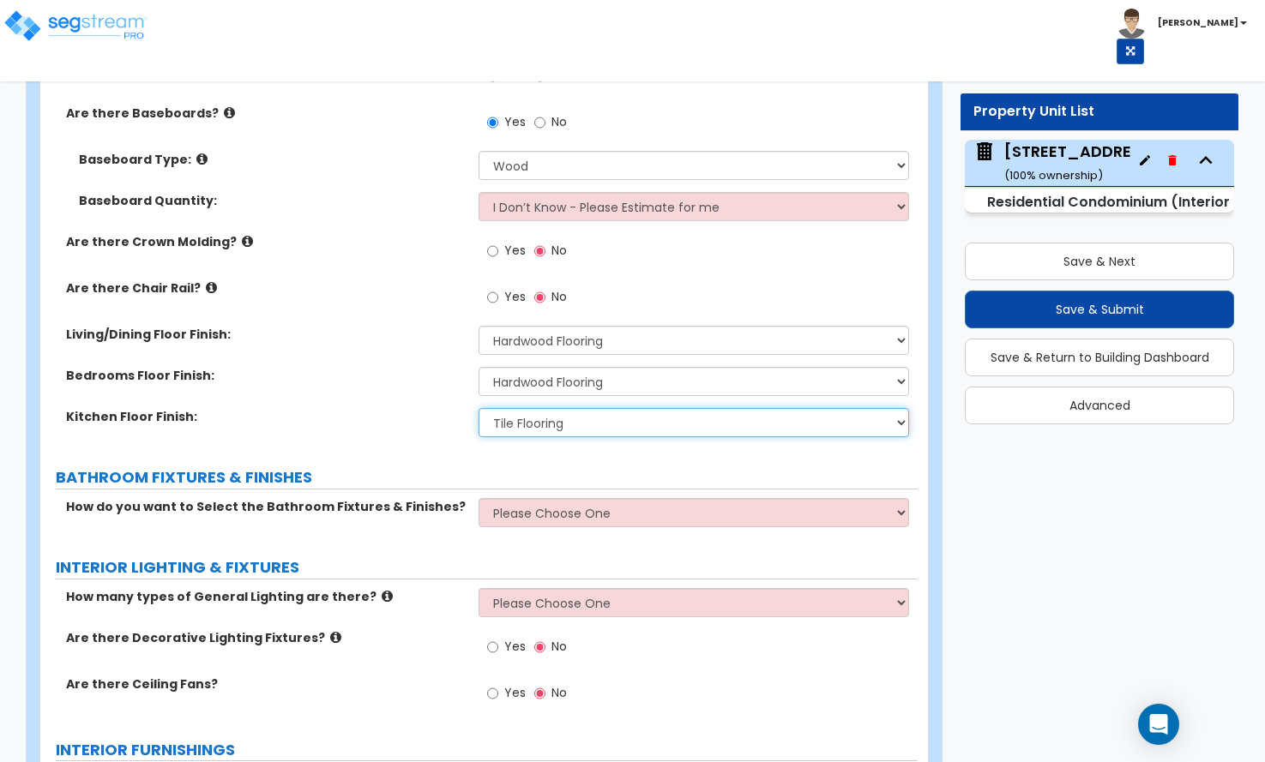
scroll to position [686, 0]
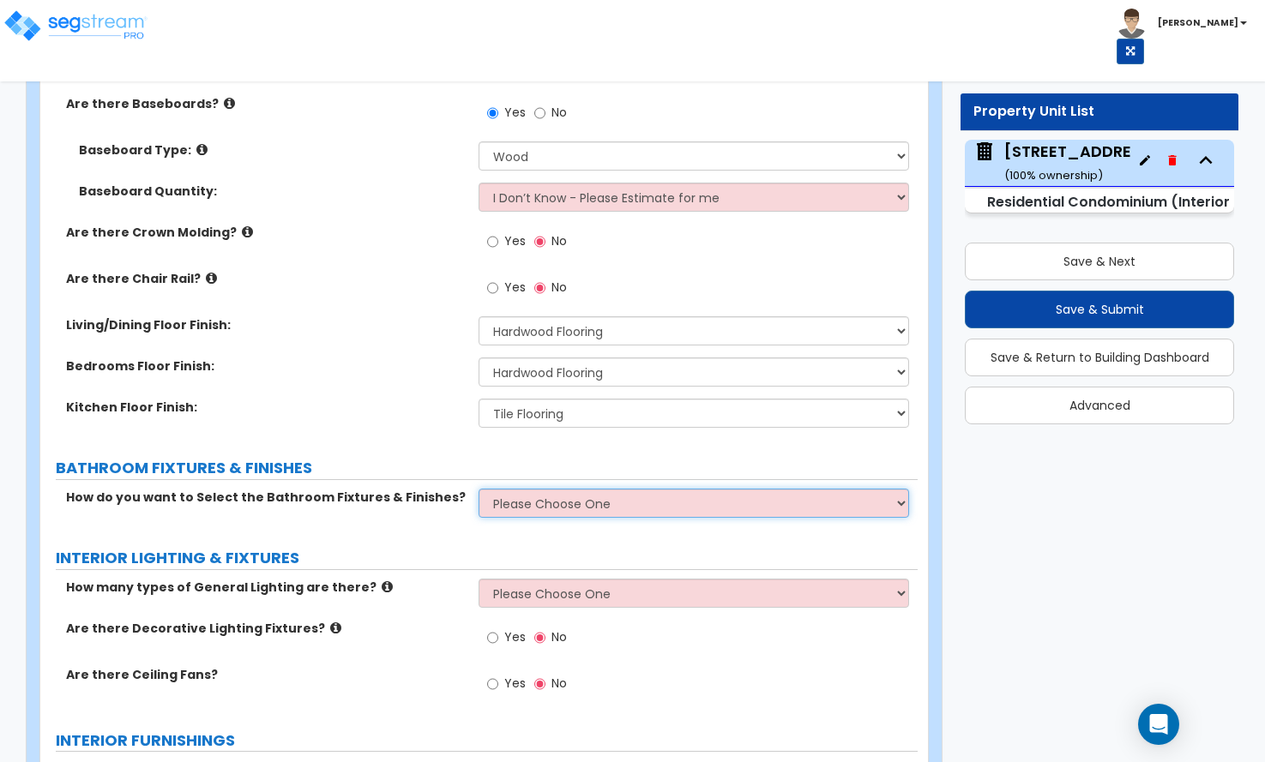
click at [526, 489] on select "Please Choose One Select Fixtures and Finishes only for one Bath and assume thi…" at bounding box center [694, 503] width 430 height 29
select select "1"
click at [479, 489] on select "Please Choose One Select Fixtures and Finishes only for one Bath and assume thi…" at bounding box center [694, 503] width 430 height 29
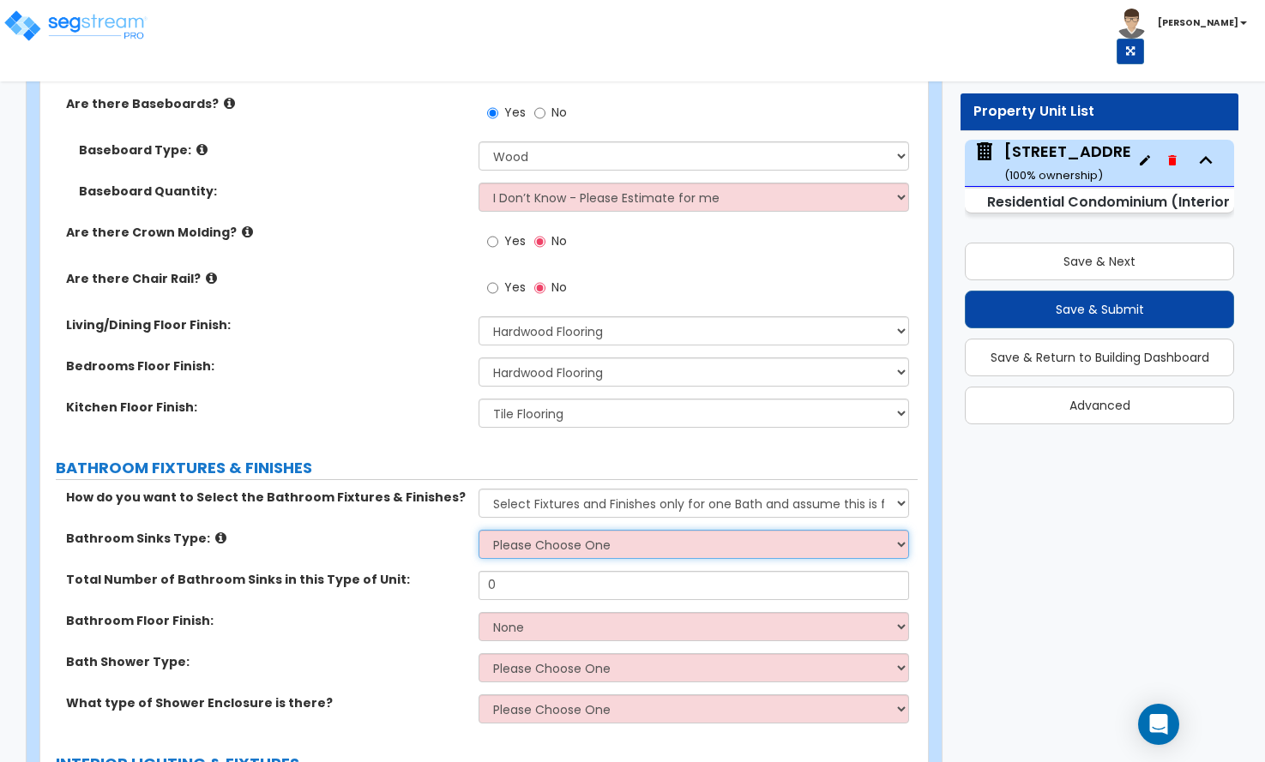
click at [526, 530] on select "Please Choose One Wall-mounted Pedestal-mounted Vanity-mounted" at bounding box center [694, 544] width 430 height 29
select select "2"
click at [479, 530] on select "Please Choose One Wall-mounted Pedestal-mounted Vanity-mounted" at bounding box center [694, 544] width 430 height 29
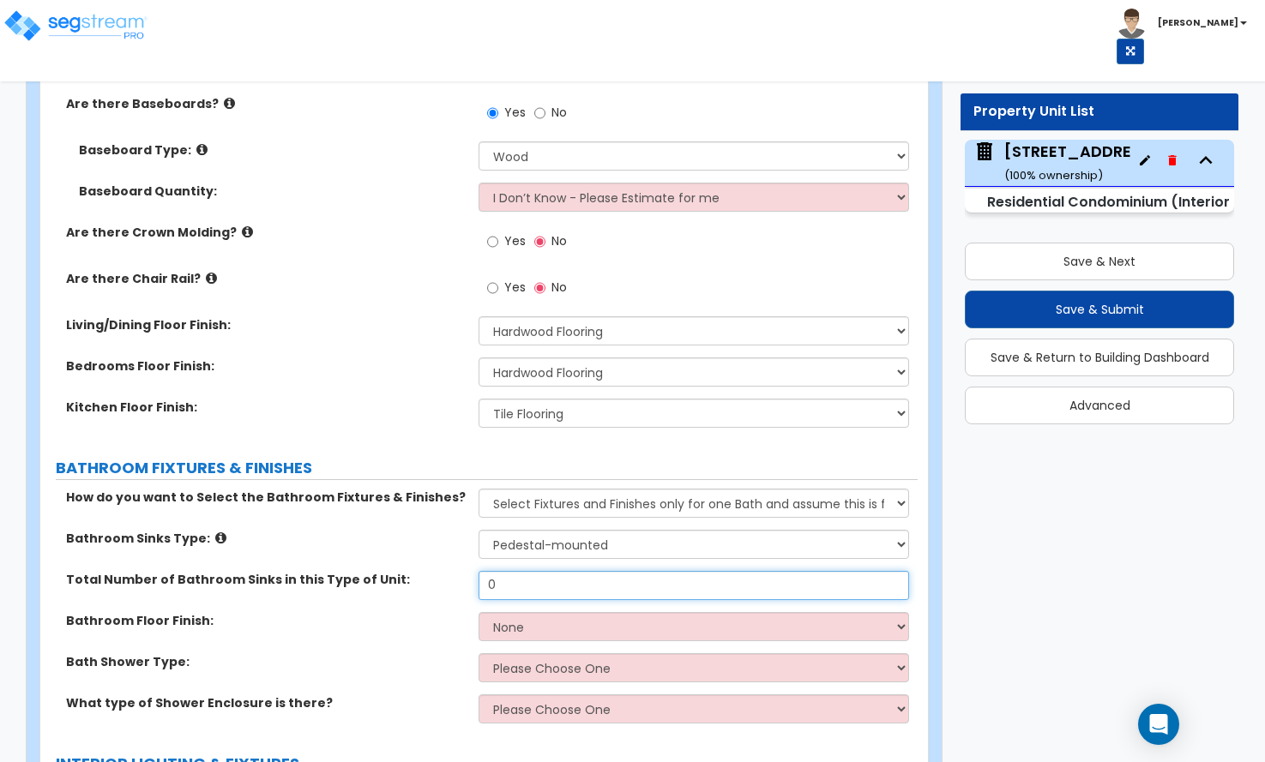
drag, startPoint x: 523, startPoint y: 555, endPoint x: 334, endPoint y: 561, distance: 188.8
click at [334, 571] on div "Total Number of Bathroom Sinks in this Type of Unit: 0" at bounding box center [478, 591] width 877 height 41
type input "1"
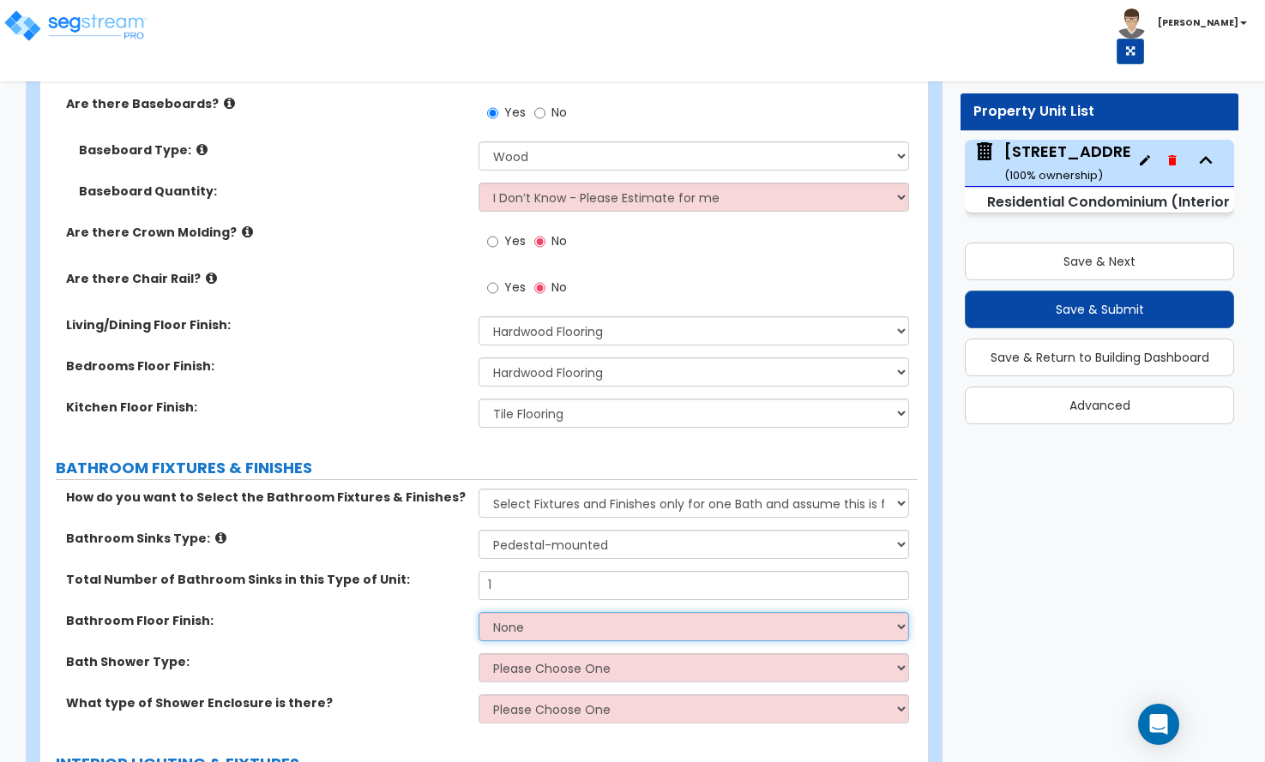
click at [494, 612] on select "None Tile Flooring Hardwood Flooring Resilient Laminate Flooring VCT Flooring S…" at bounding box center [694, 626] width 430 height 29
select select "2"
click at [479, 612] on select "None Tile Flooring Hardwood Flooring Resilient Laminate Flooring VCT Flooring S…" at bounding box center [694, 626] width 430 height 29
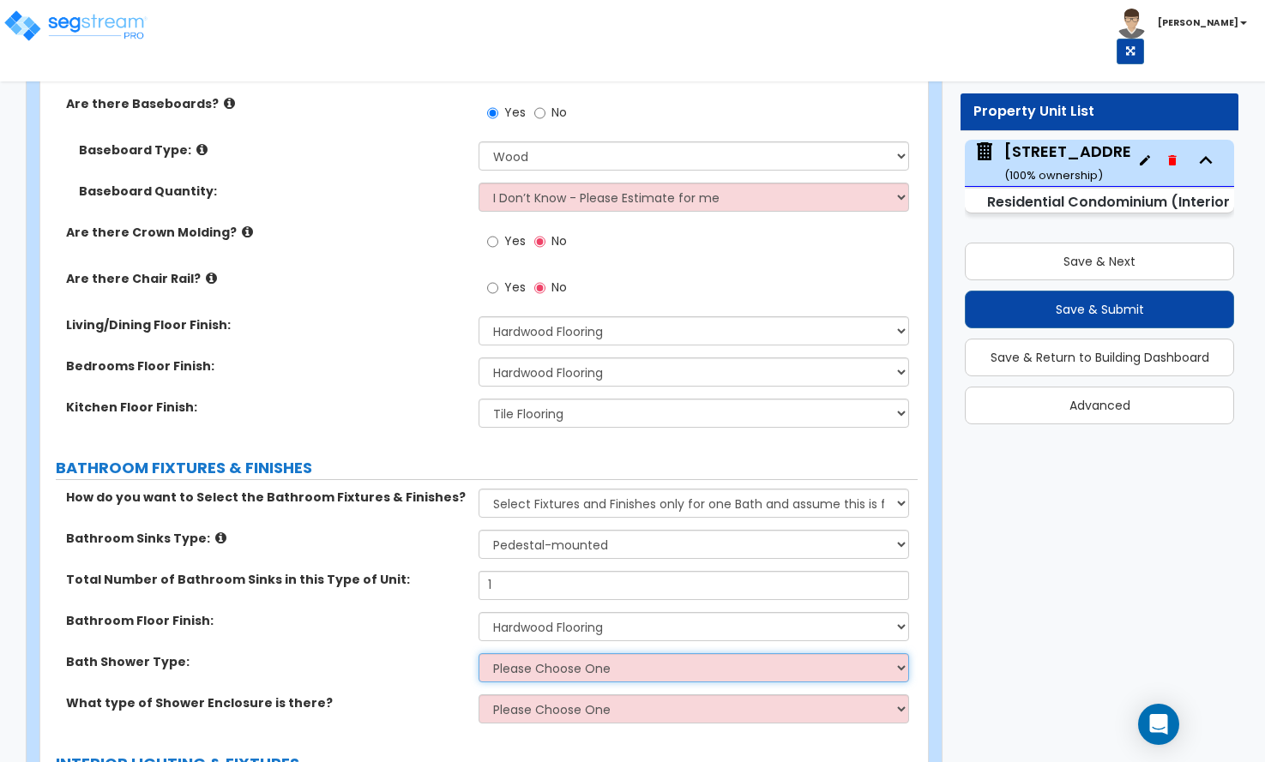
click at [510, 654] on select "Please Choose One Recessed Bathtub - Shower Combo Freestanding" at bounding box center [694, 668] width 430 height 29
select select "2"
click at [479, 654] on select "Please Choose One Recessed Bathtub - Shower Combo Freestanding" at bounding box center [694, 668] width 430 height 29
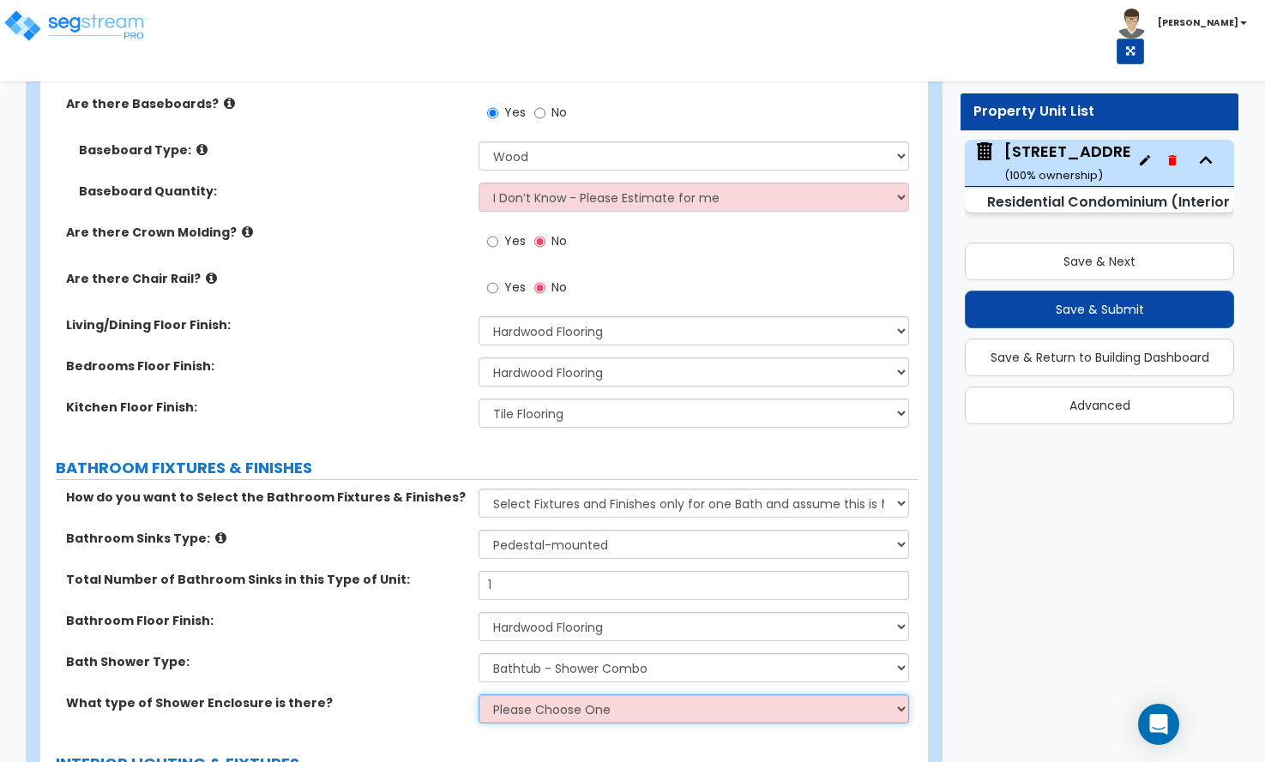
click at [505, 695] on select "Please Choose One Curtain & Rod Glass Sliding Doors Glass Hinged Doors" at bounding box center [694, 709] width 430 height 29
select select "1"
click at [479, 695] on select "Please Choose One Curtain & Rod Glass Sliding Doors Glass Hinged Doors" at bounding box center [694, 709] width 430 height 29
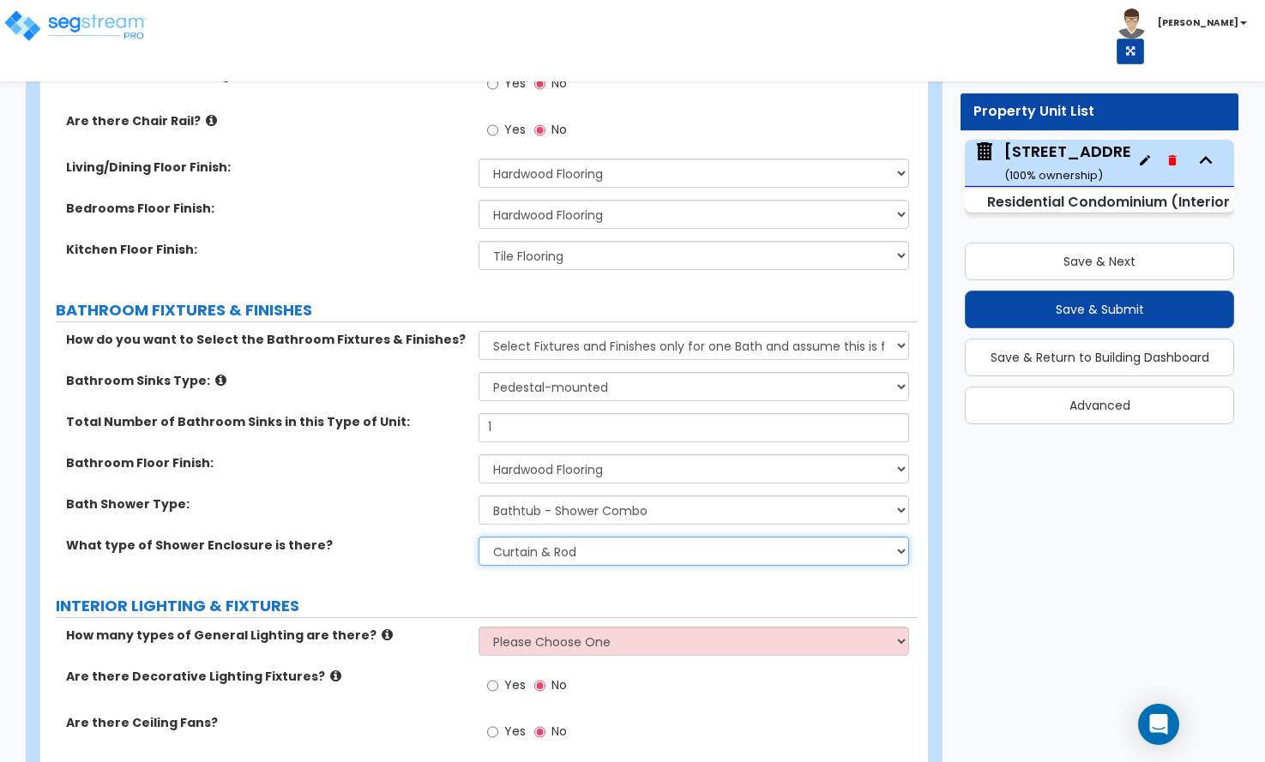
scroll to position [858, 0]
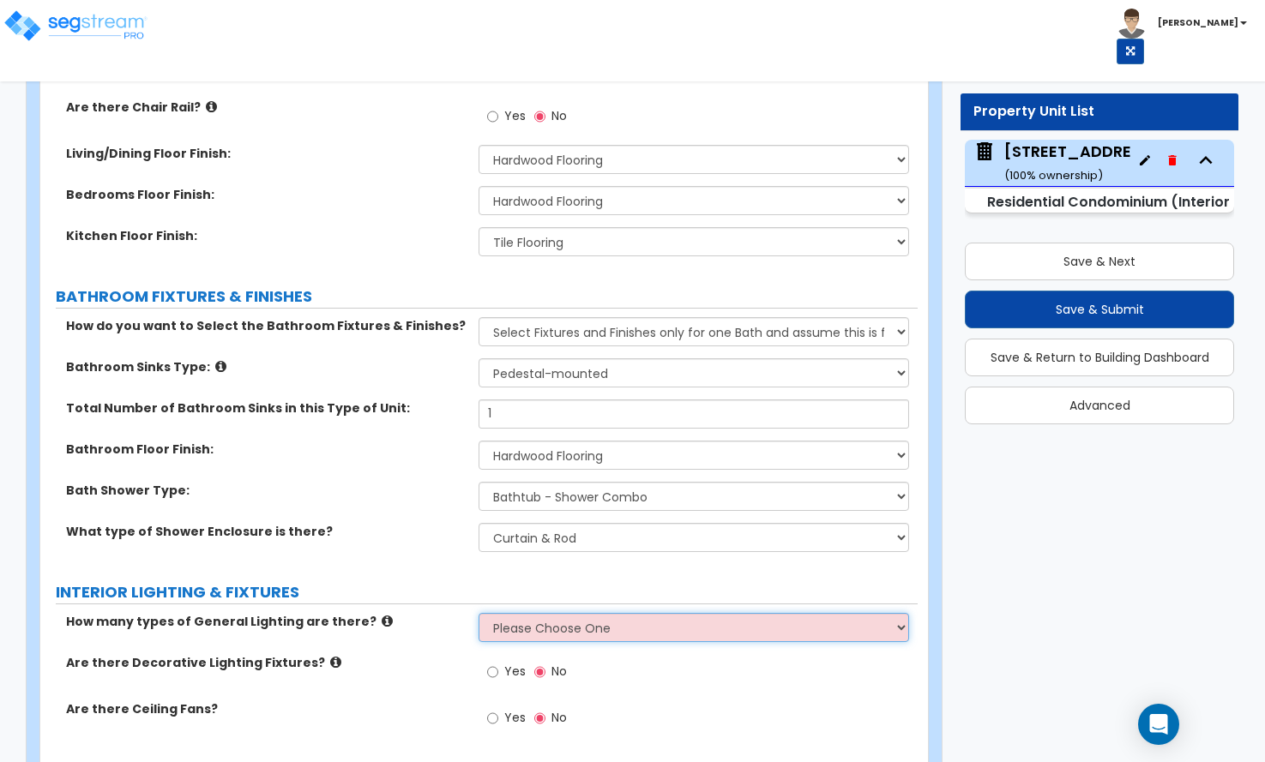
click at [538, 613] on select "Please Choose One 1 2 3" at bounding box center [694, 627] width 430 height 29
select select "1"
click at [479, 613] on select "Please Choose One 1 2 3" at bounding box center [694, 627] width 430 height 29
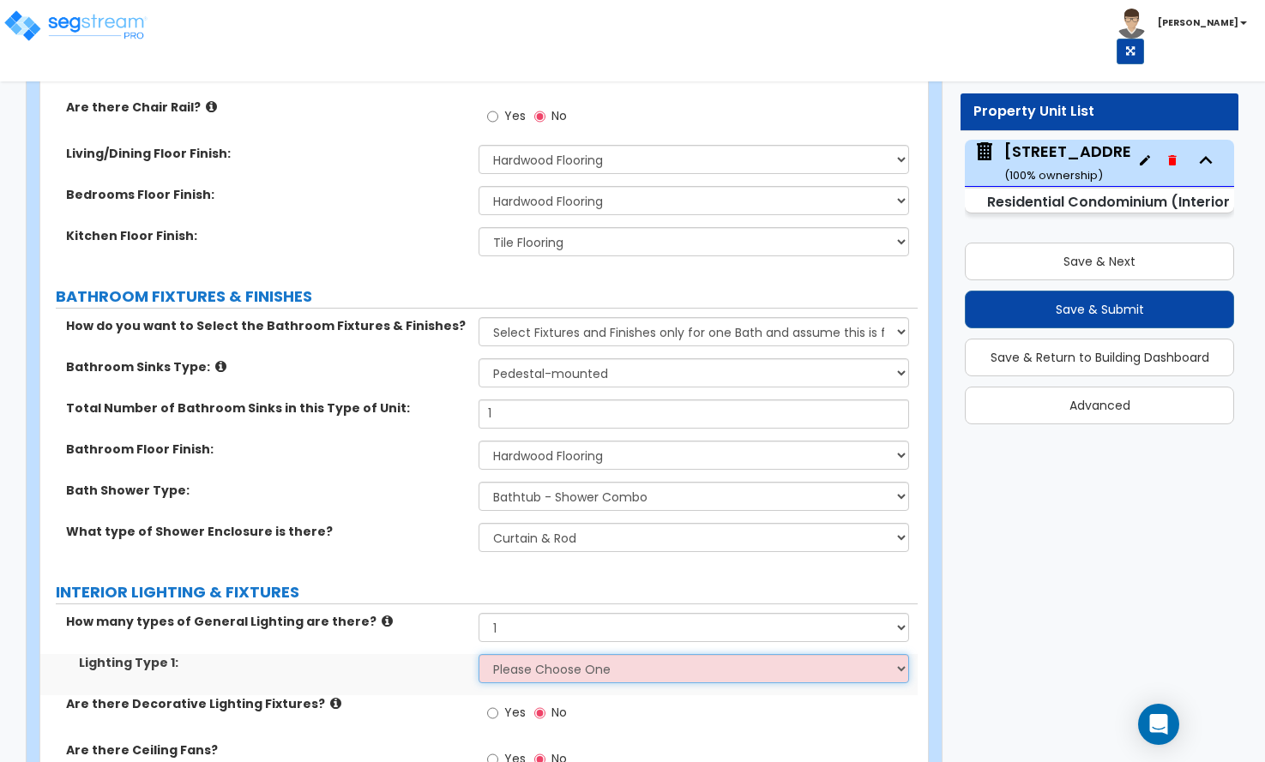
click at [515, 654] on select "Please Choose One LED Surface-Mounted LED Recessed Fluorescent Surface-Mounted …" at bounding box center [694, 668] width 430 height 29
select select "1"
click at [479, 654] on select "Please Choose One LED Surface-Mounted LED Recessed Fluorescent Surface-Mounted …" at bounding box center [694, 668] width 430 height 29
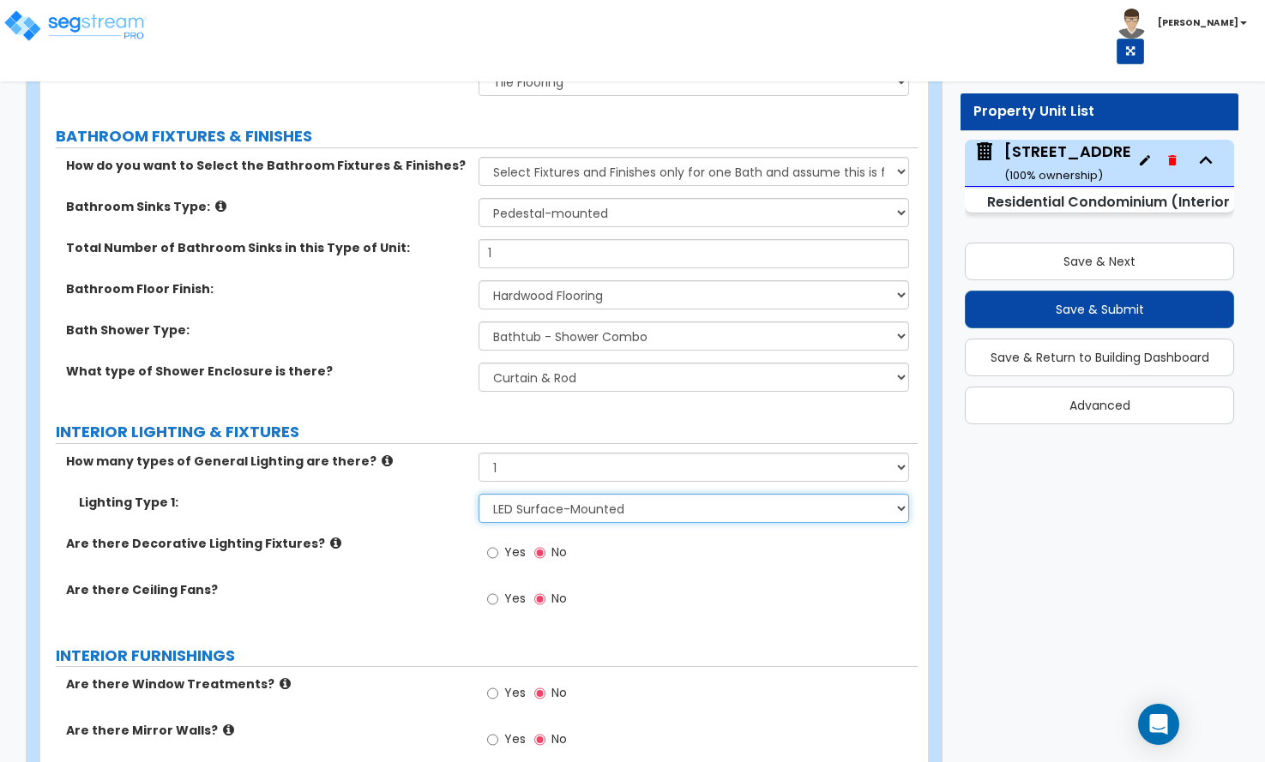
scroll to position [1029, 0]
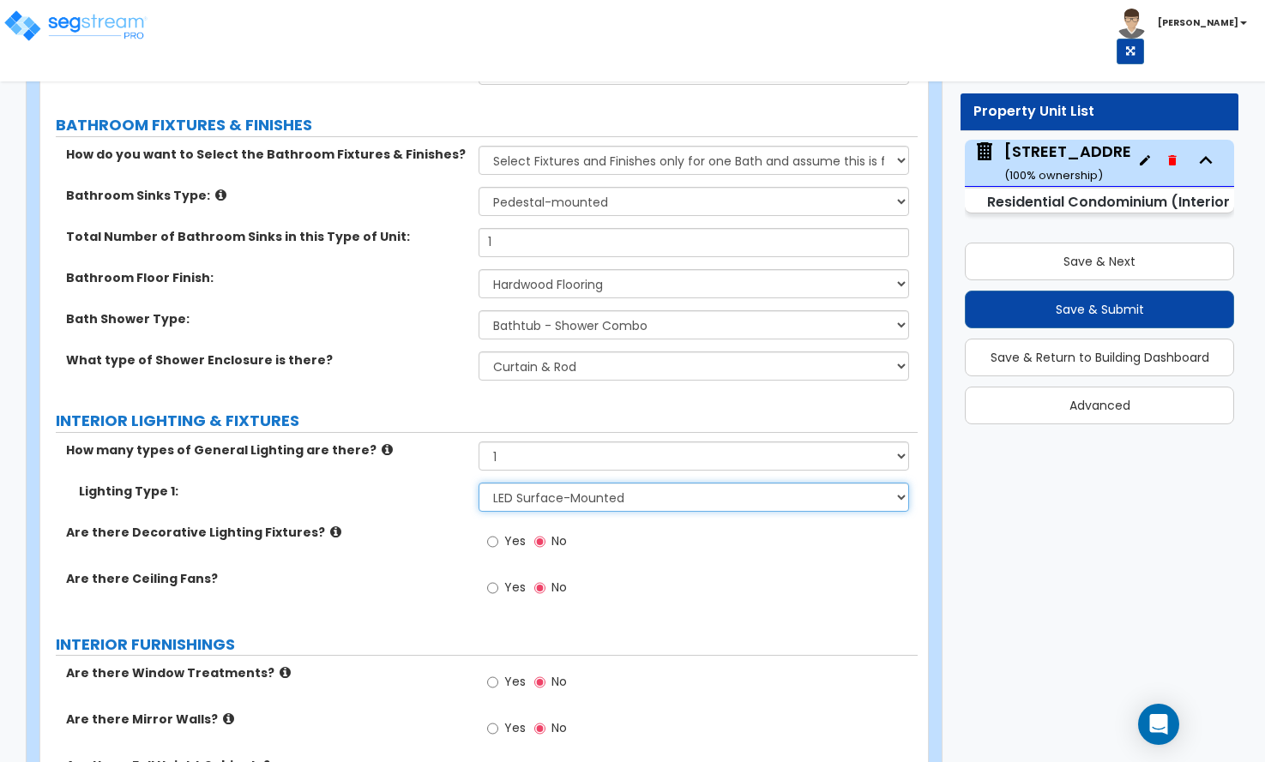
click at [533, 483] on select "Please Choose One LED Surface-Mounted LED Recessed Fluorescent Surface-Mounted …" at bounding box center [694, 497] width 430 height 29
click at [479, 483] on select "Please Choose One LED Surface-Mounted LED Recessed Fluorescent Surface-Mounted …" at bounding box center [694, 497] width 430 height 29
click at [494, 533] on input "Yes" at bounding box center [492, 542] width 11 height 19
radio input "true"
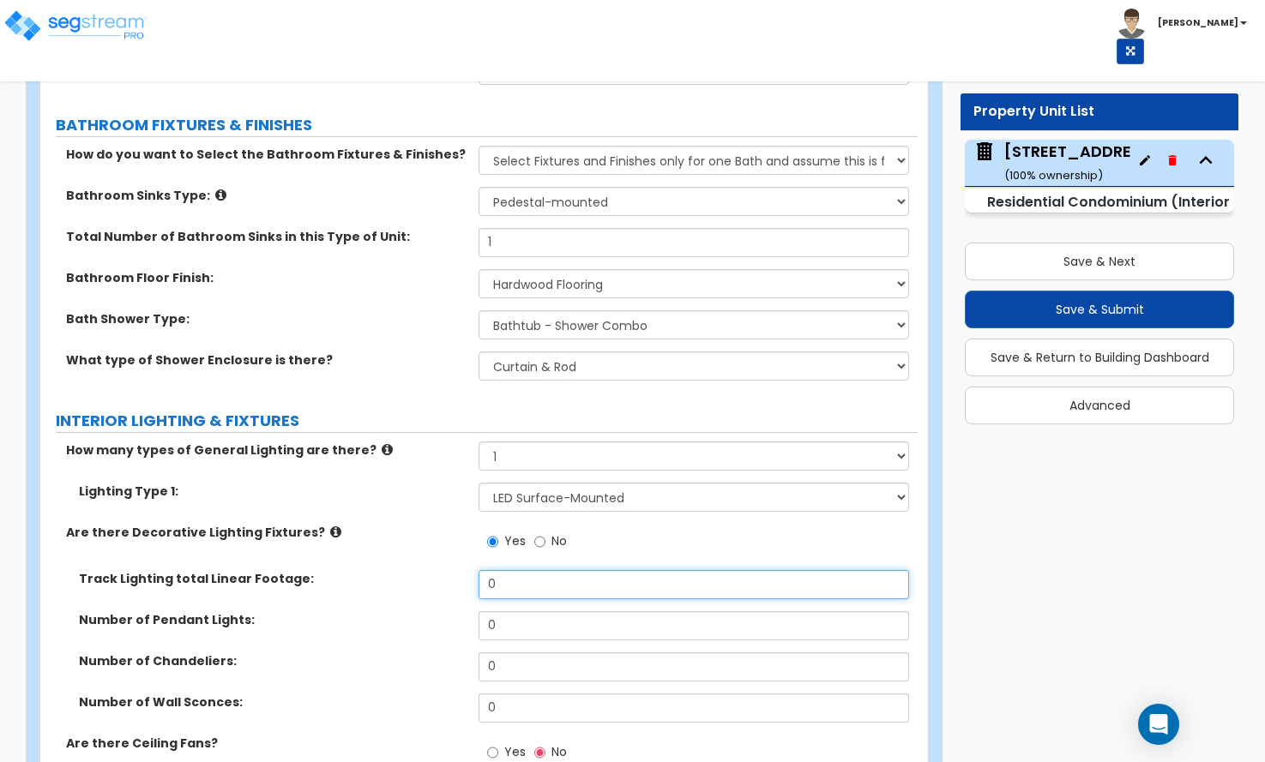
drag, startPoint x: 505, startPoint y: 552, endPoint x: 467, endPoint y: 558, distance: 39.1
click at [467, 570] on div "Track Lighting total Linear Footage: 0" at bounding box center [478, 590] width 877 height 41
type input "5"
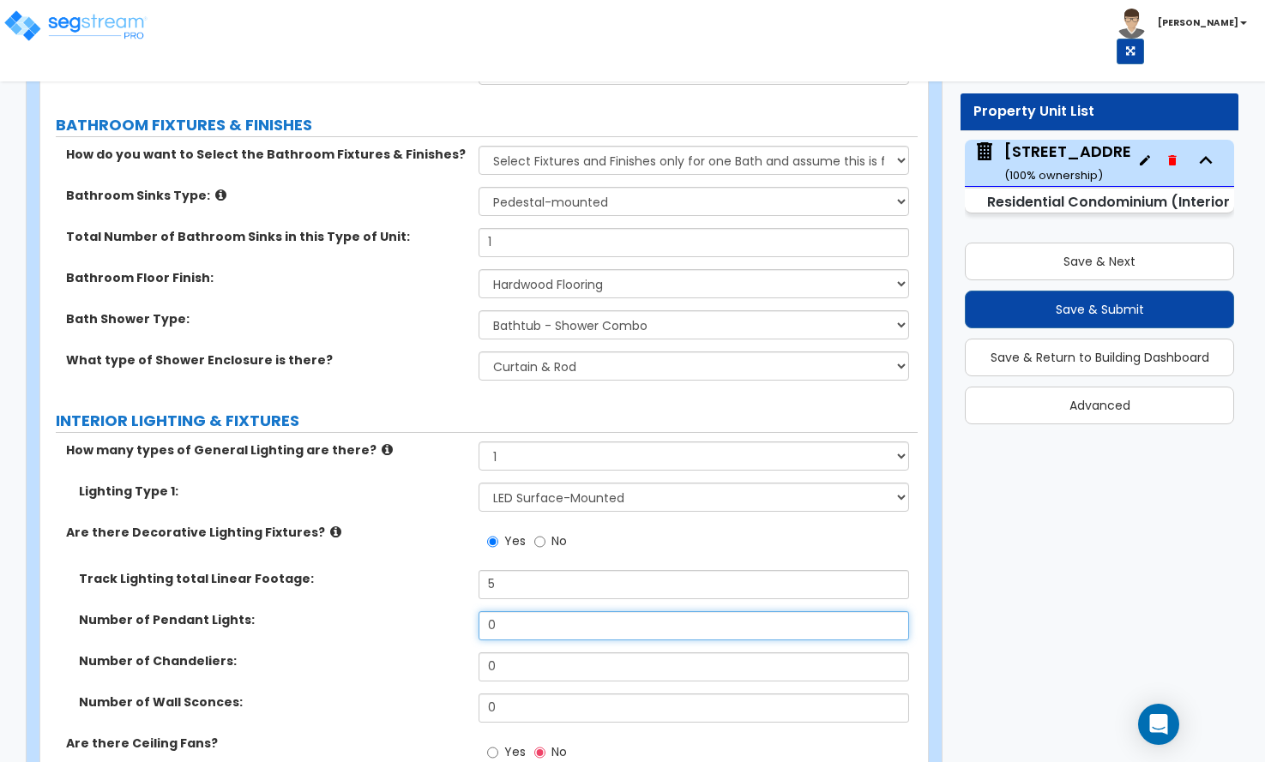
drag, startPoint x: 516, startPoint y: 602, endPoint x: 453, endPoint y: 606, distance: 63.6
click at [453, 612] on div "Number of Pendant Lights: 0" at bounding box center [478, 632] width 877 height 41
type input "1"
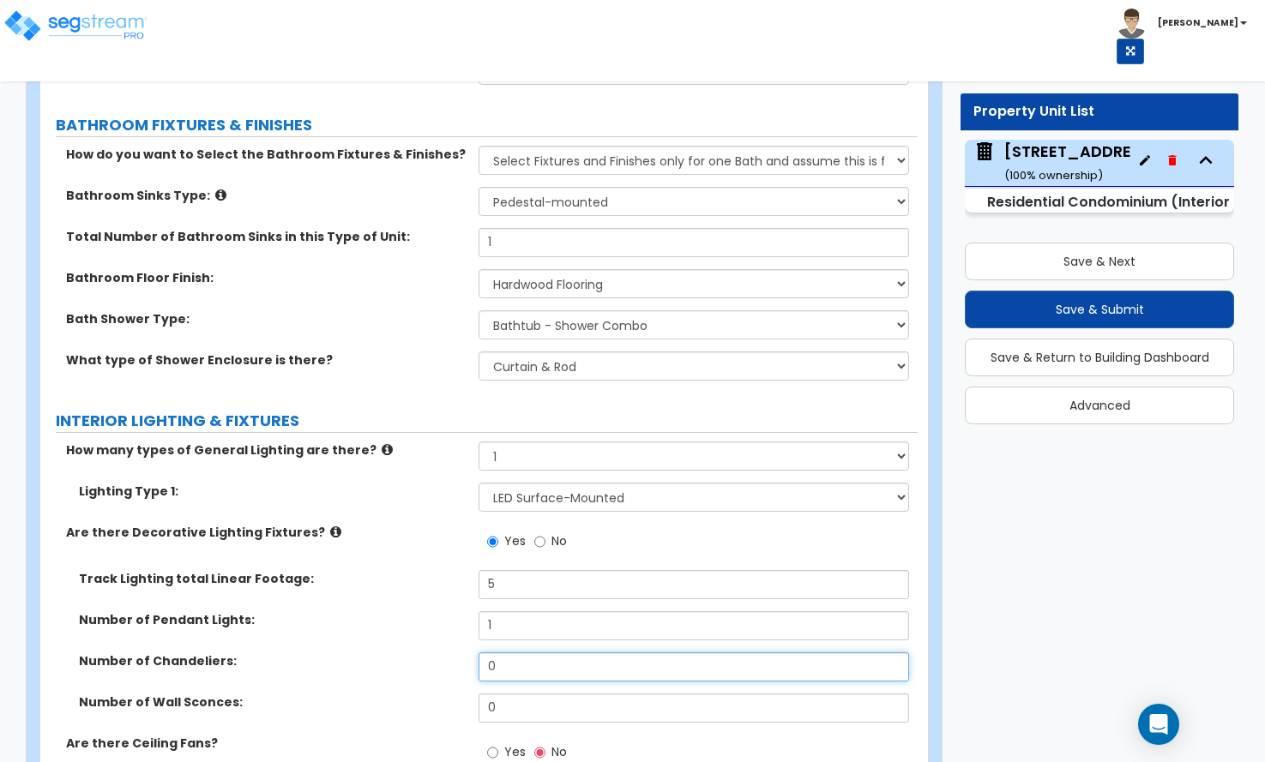
click at [461, 653] on div "Number of Chandeliers: 0" at bounding box center [478, 673] width 877 height 41
type input "1"
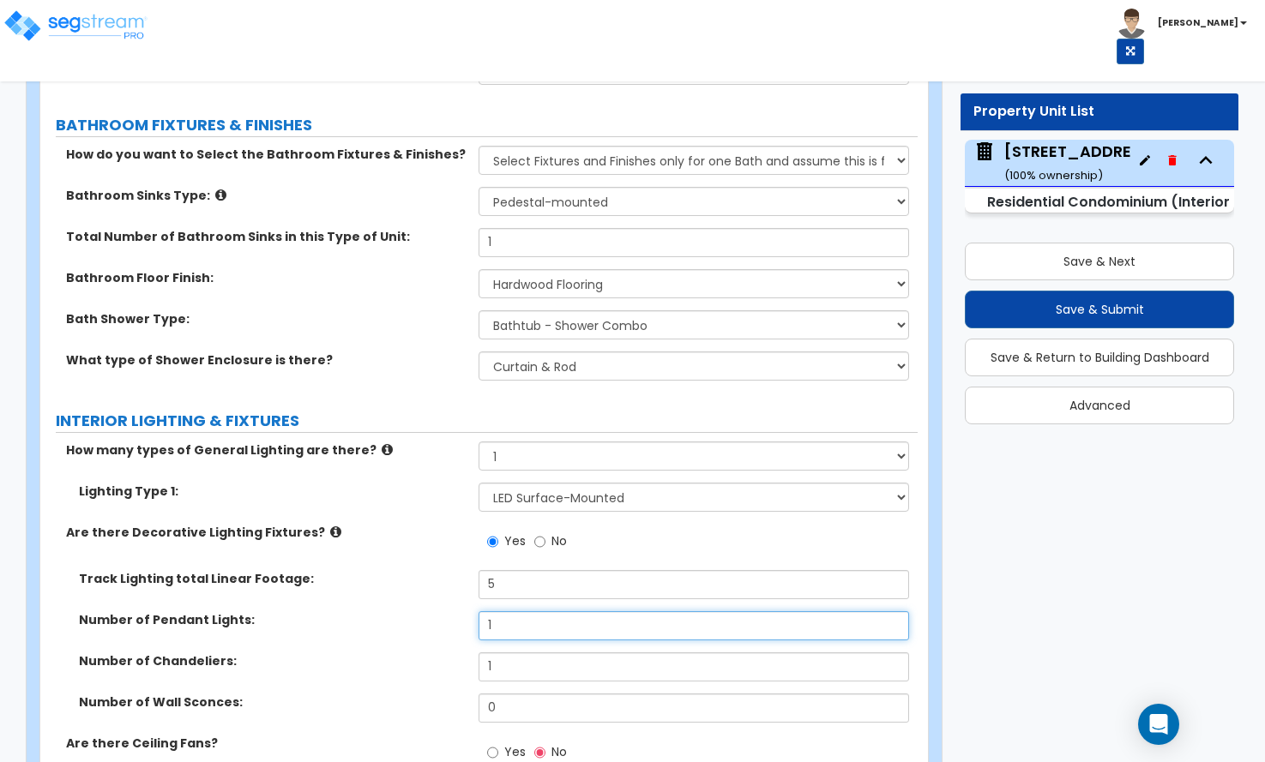
drag, startPoint x: 521, startPoint y: 600, endPoint x: 430, endPoint y: 593, distance: 91.2
click at [430, 612] on div "Number of Pendant Lights: 1" at bounding box center [478, 632] width 877 height 41
type input "0"
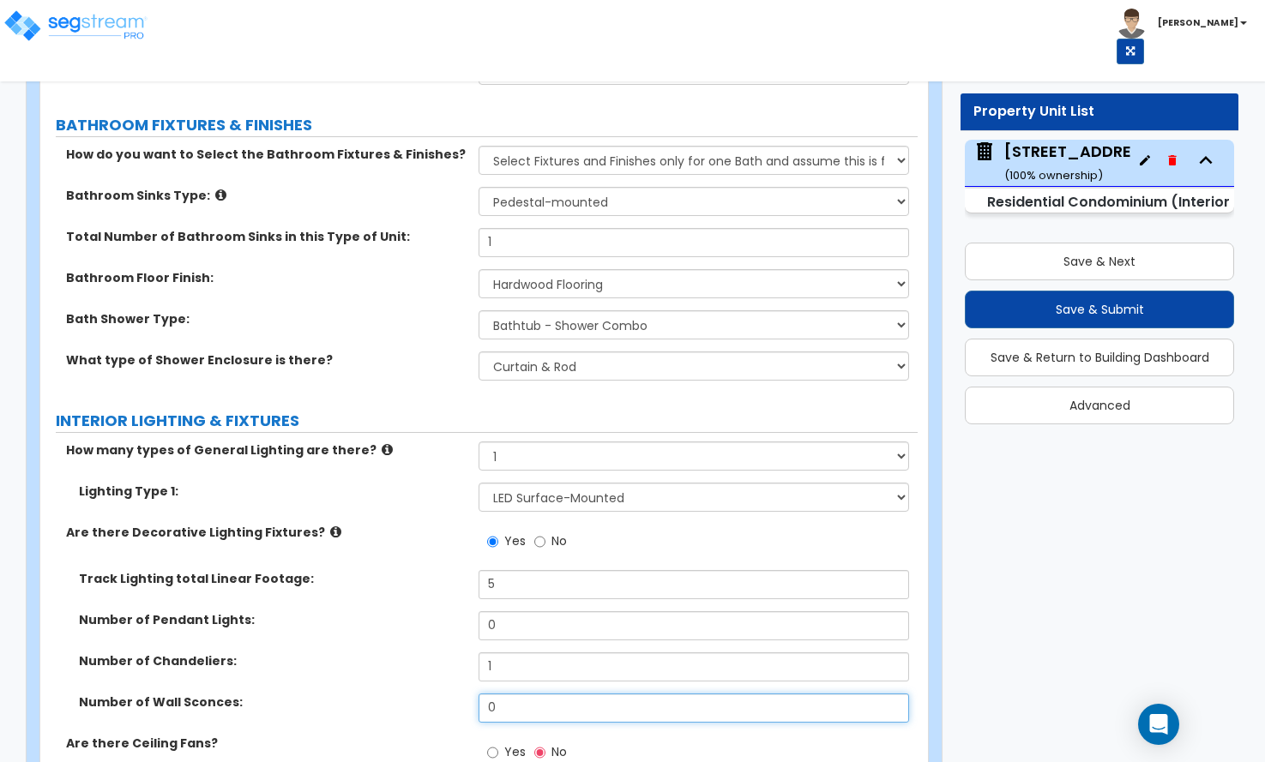
drag, startPoint x: 484, startPoint y: 684, endPoint x: 415, endPoint y: 681, distance: 68.7
click at [421, 694] on div "Number of Wall Sconces: 0" at bounding box center [478, 714] width 877 height 41
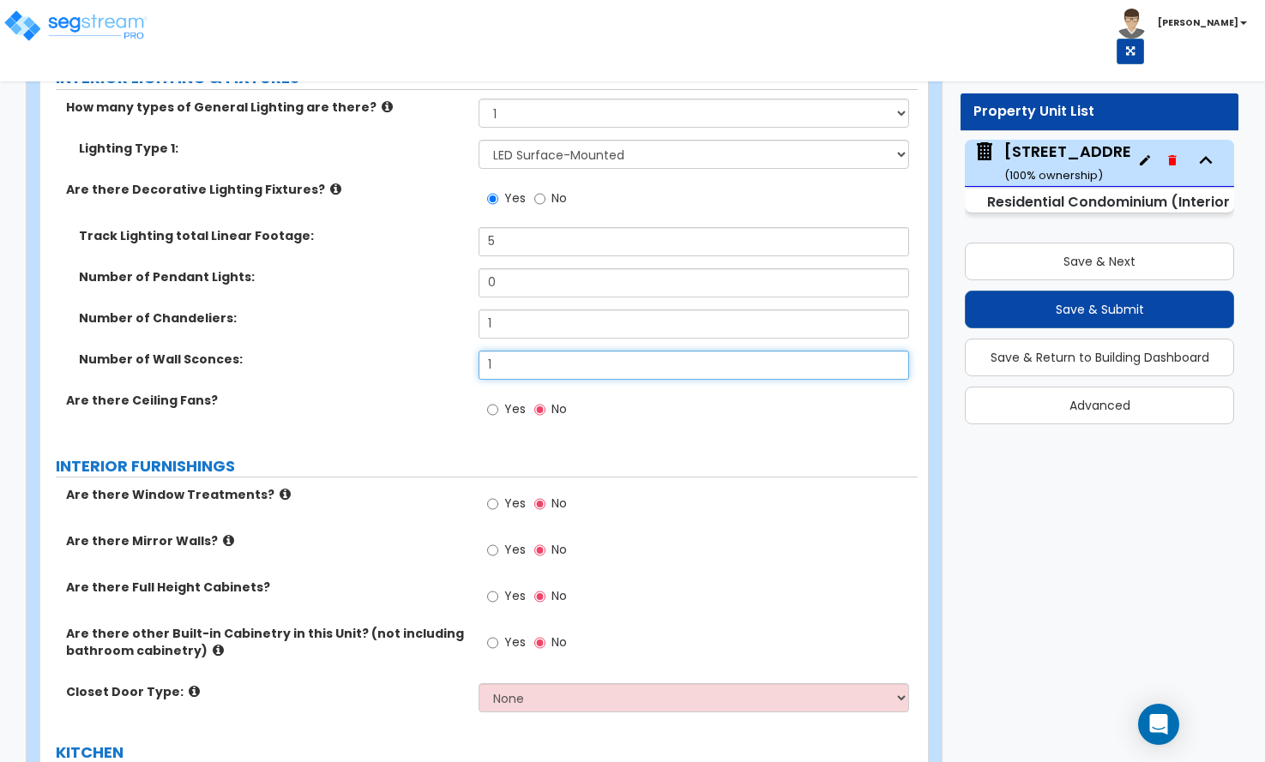
scroll to position [1458, 0]
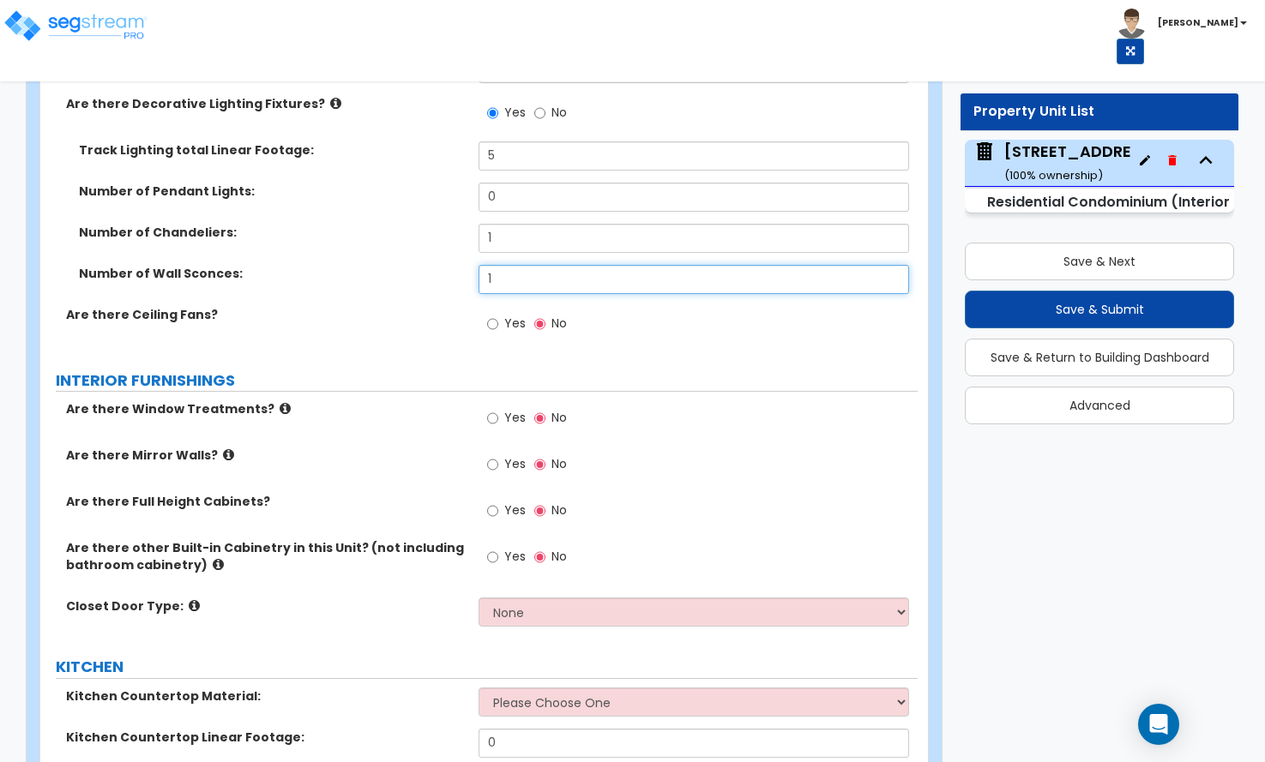
type input "1"
click at [497, 409] on input "Yes" at bounding box center [492, 418] width 11 height 19
radio input "true"
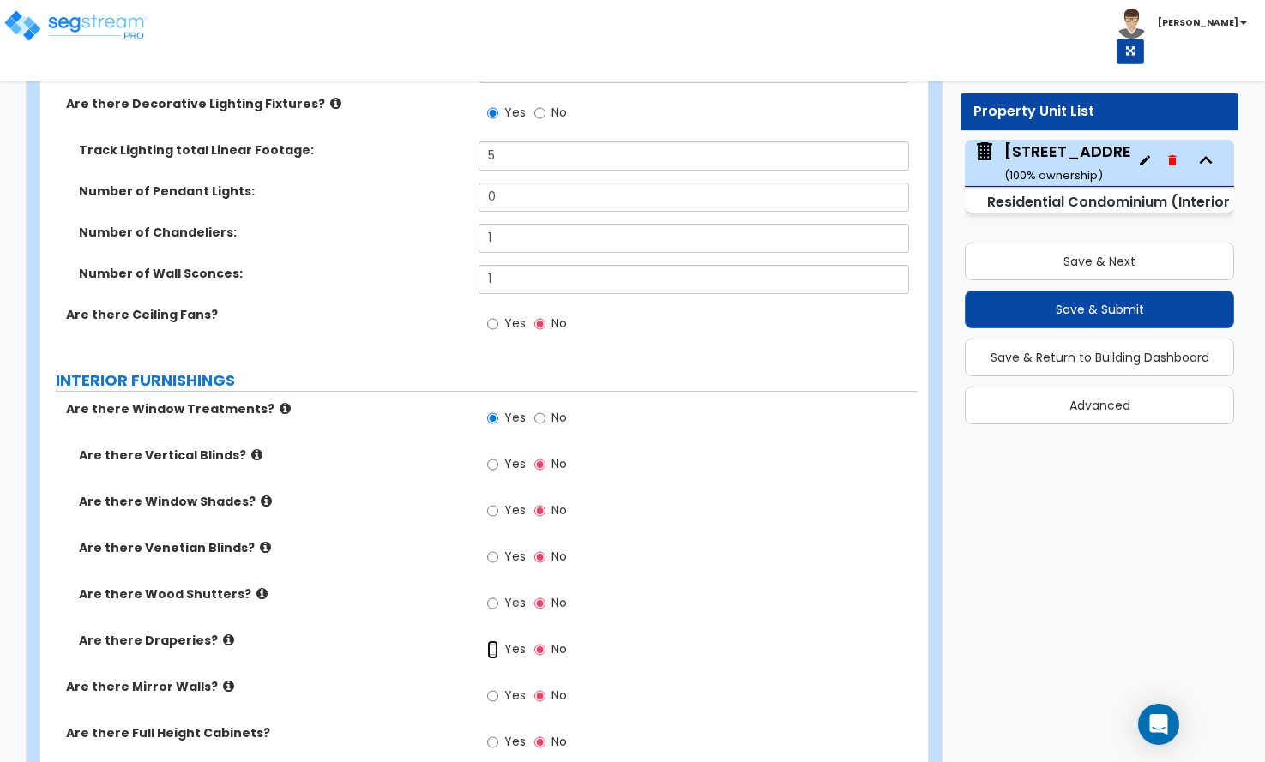
click at [493, 641] on input "Yes" at bounding box center [492, 650] width 11 height 19
radio input "true"
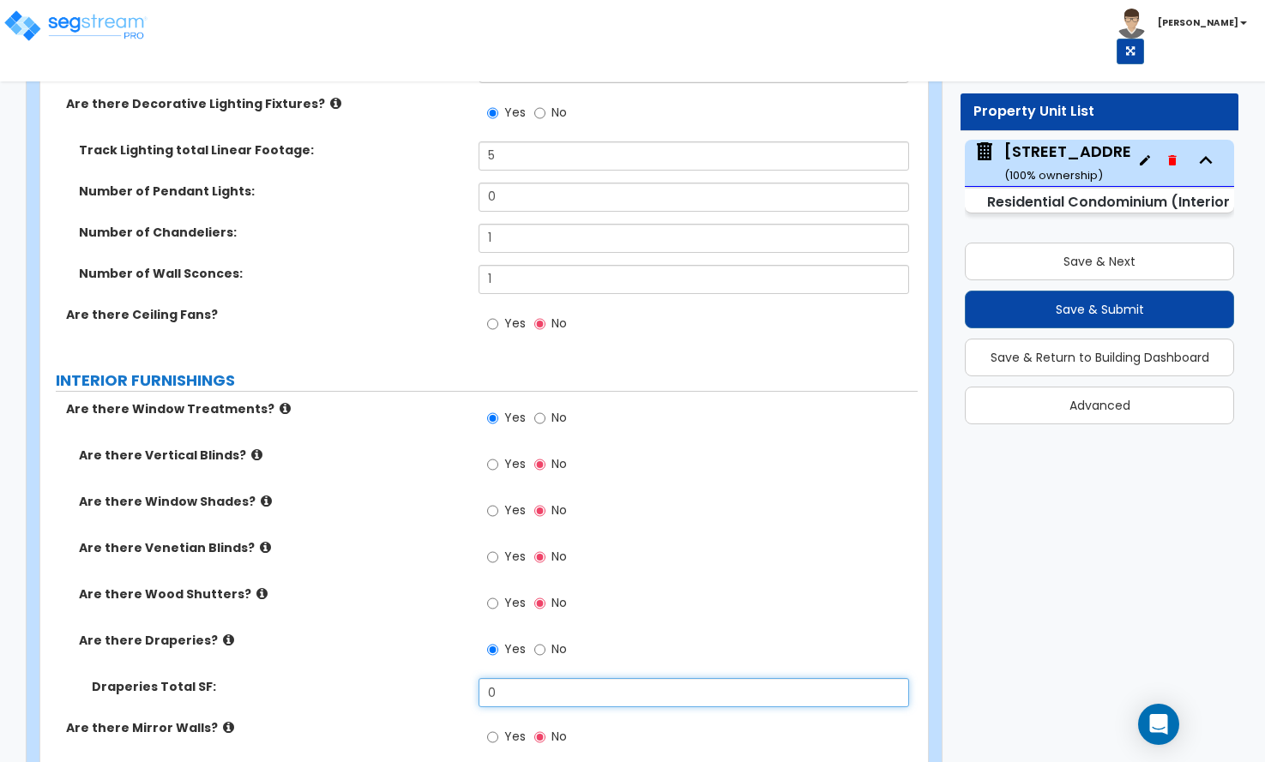
drag, startPoint x: 505, startPoint y: 660, endPoint x: 443, endPoint y: 666, distance: 63.0
click at [443, 678] on div "Draperies Total SF: 0" at bounding box center [478, 698] width 877 height 41
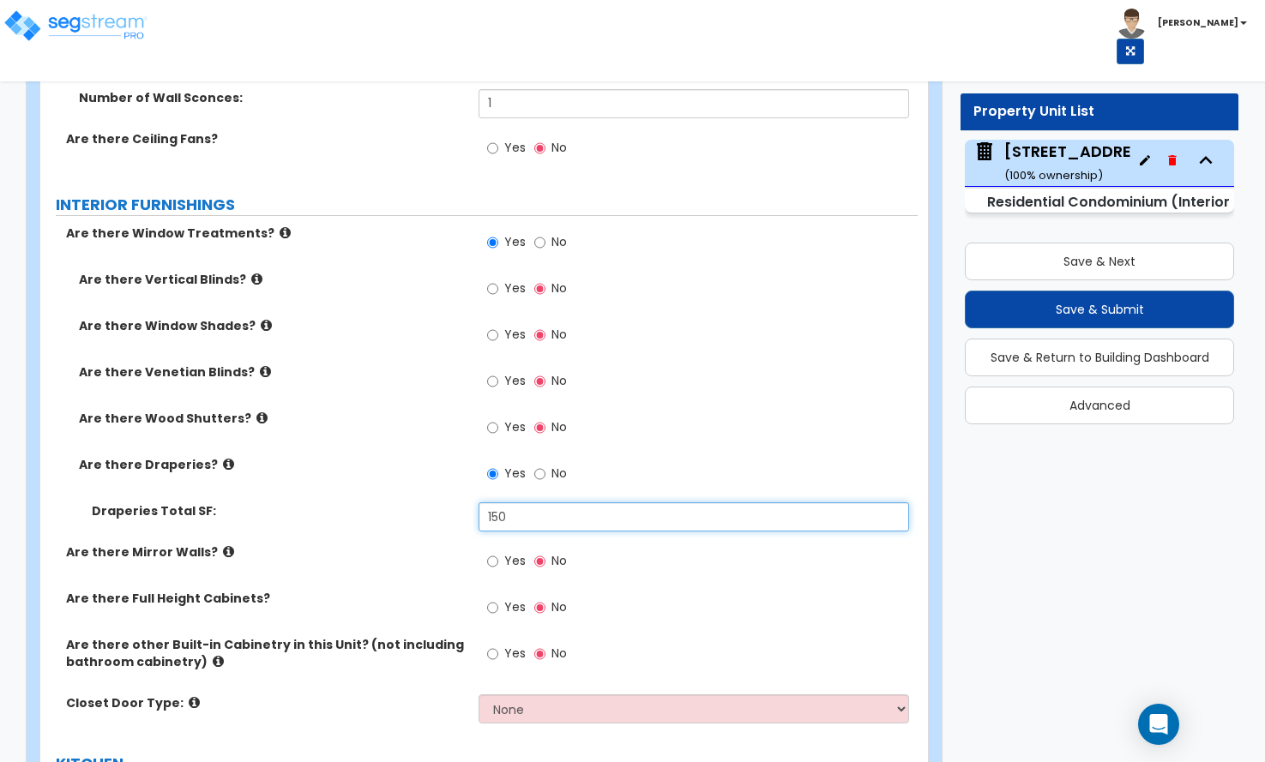
scroll to position [1715, 0]
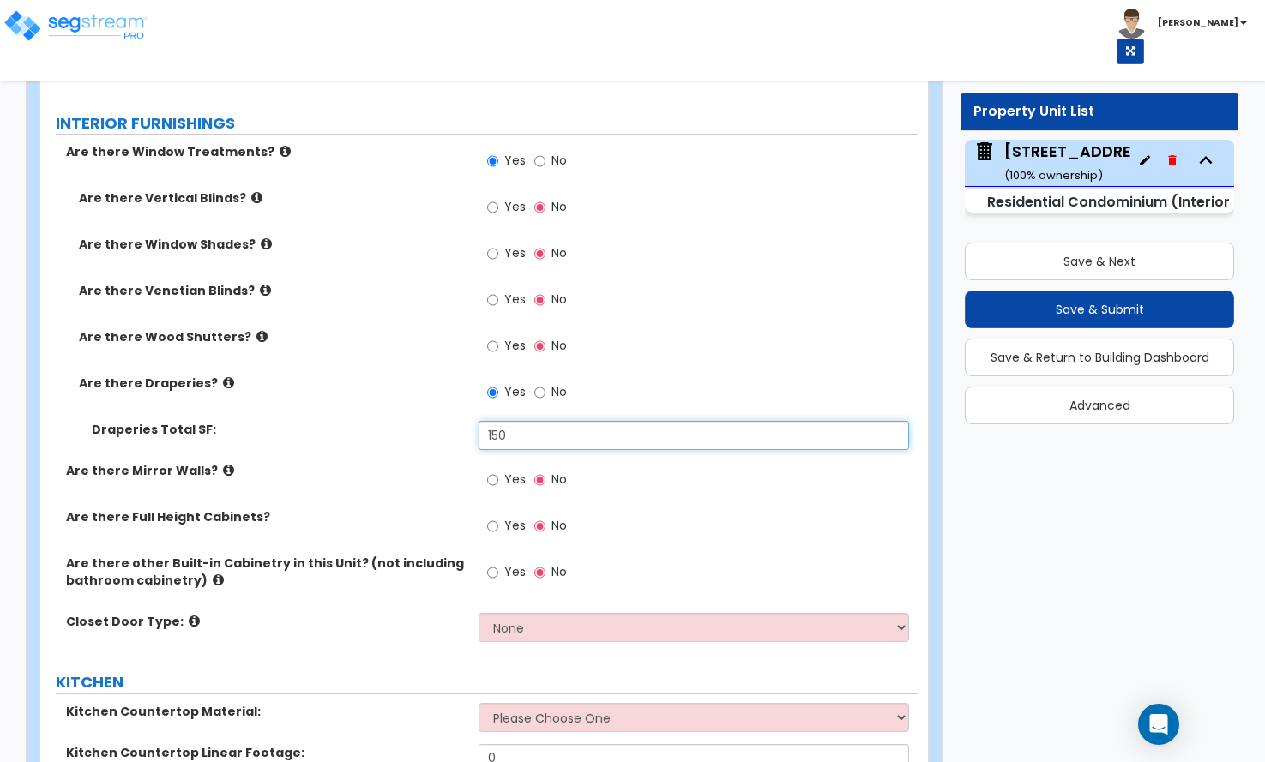
type input "150"
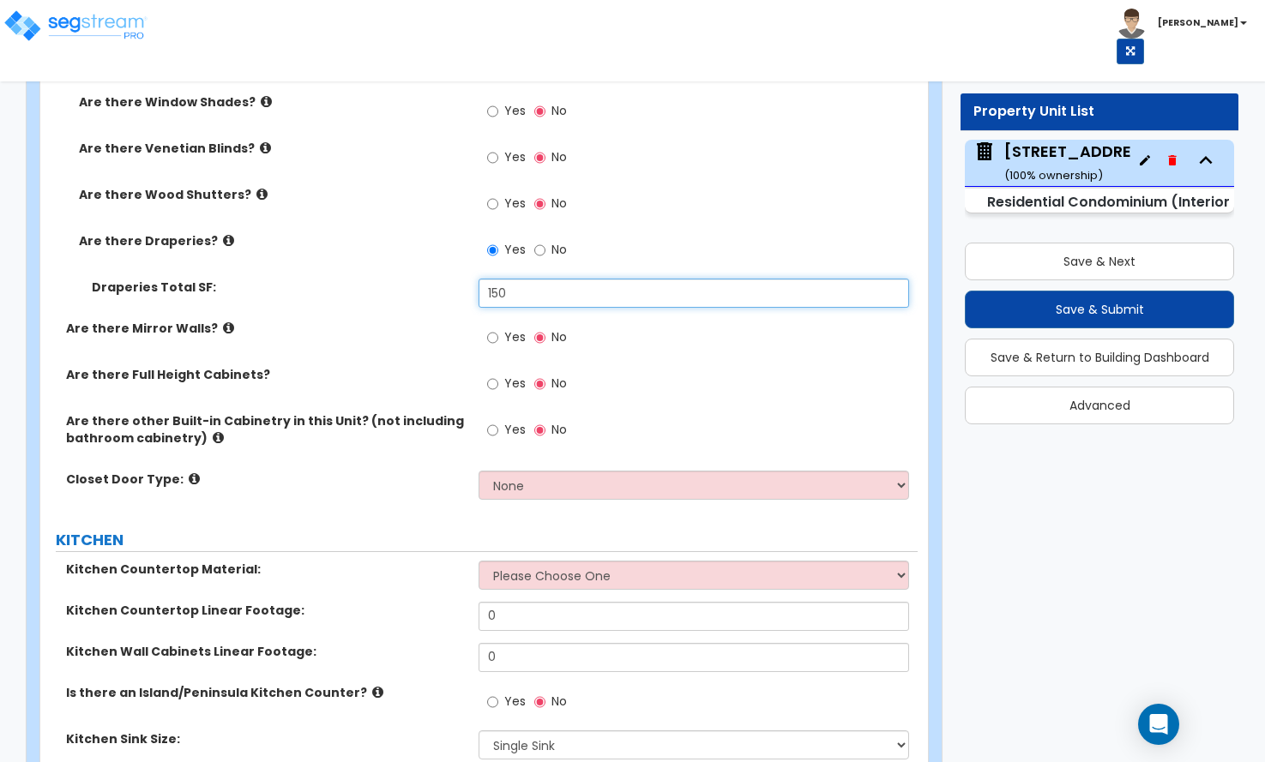
scroll to position [1887, 0]
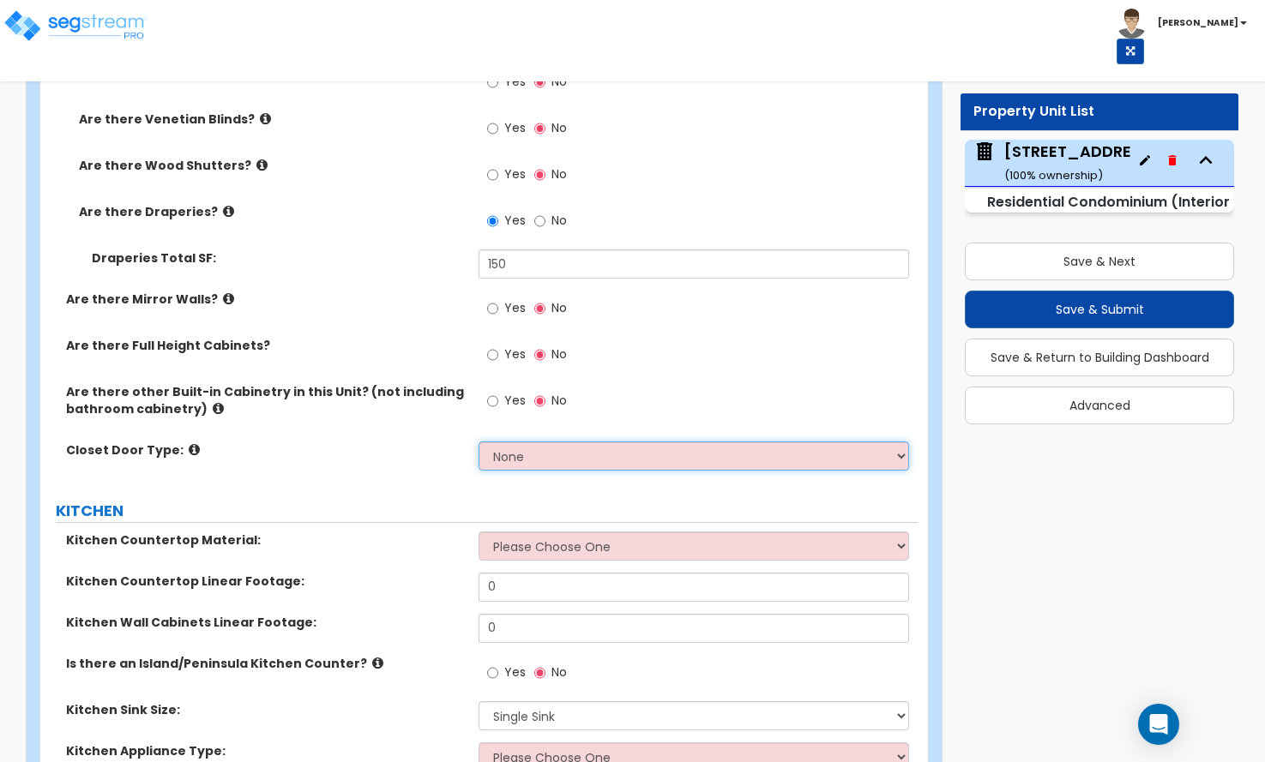
click at [565, 442] on select "None Bi-fold Louvered Doors Bi-fold Panel Doors Sliding Doors Hinged Wood Door" at bounding box center [694, 456] width 430 height 29
select select "1"
click at [479, 442] on select "None Bi-fold Louvered Doors Bi-fold Panel Doors Sliding Doors Hinged Wood Door" at bounding box center [694, 456] width 430 height 29
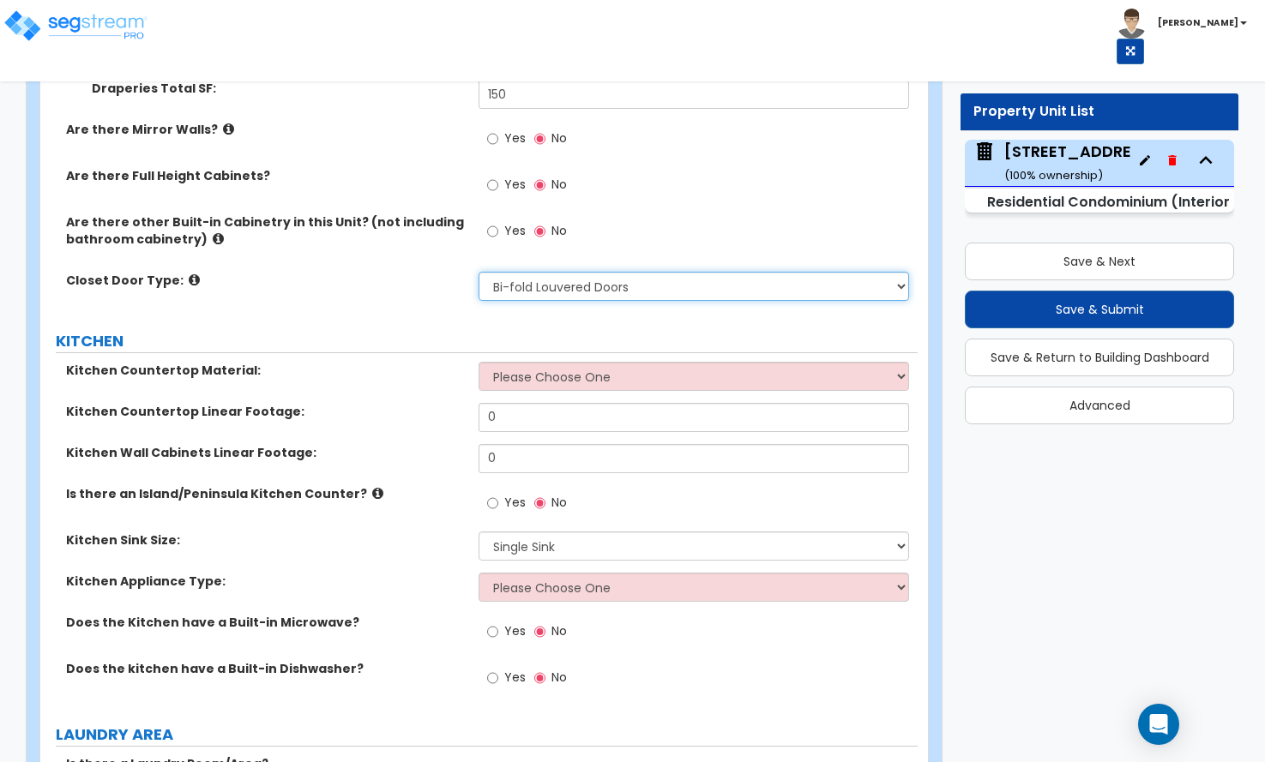
scroll to position [2058, 0]
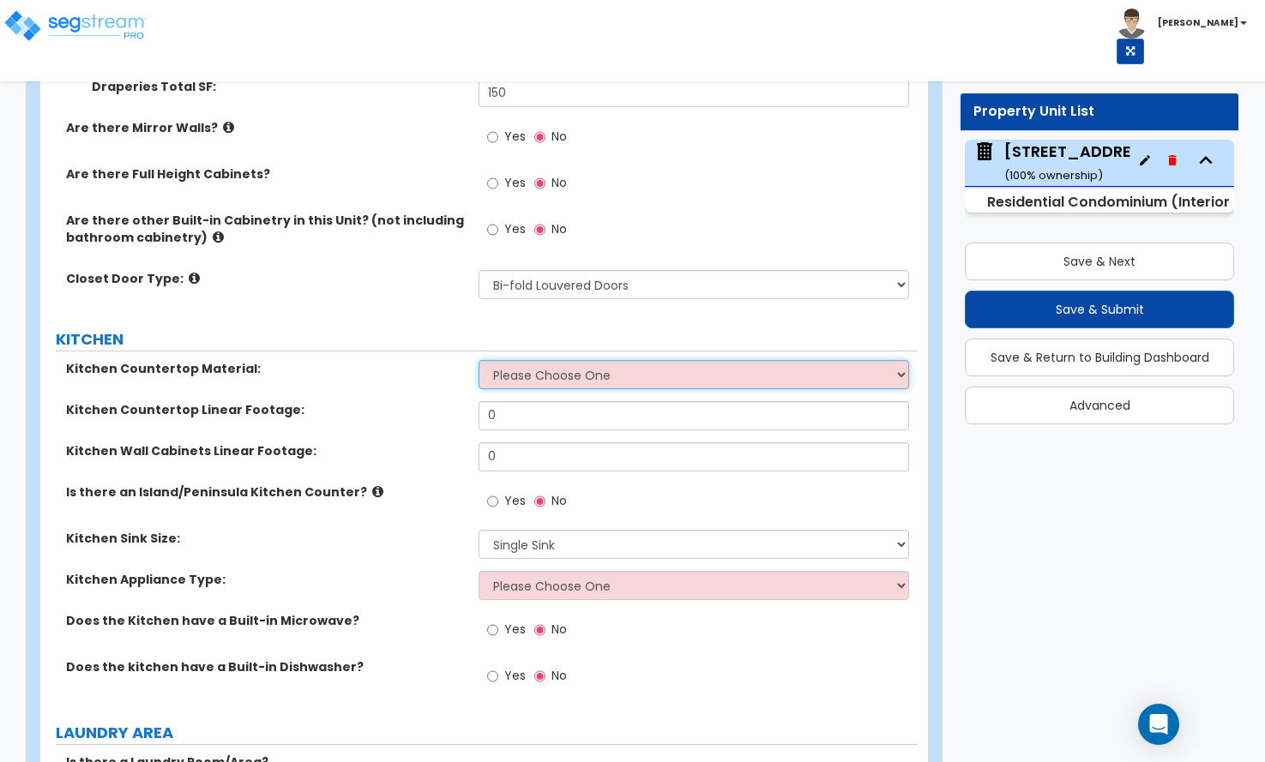
click at [541, 360] on select "Please Choose One Plastic Laminate Solid Surface Stone Quartz Marble Tile Wood …" at bounding box center [694, 374] width 430 height 29
select select "4"
click at [479, 360] on select "Please Choose One Plastic Laminate Solid Surface Stone Quartz Marble Tile Wood …" at bounding box center [694, 374] width 430 height 29
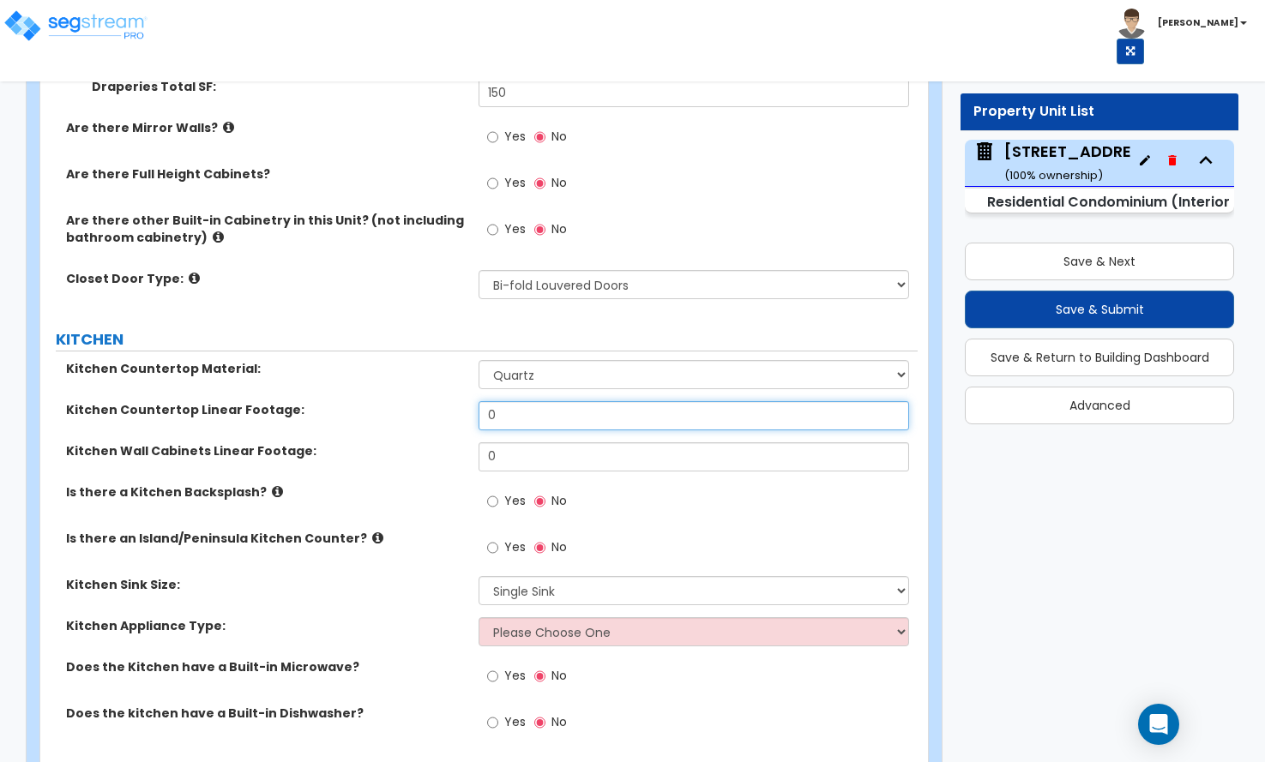
click at [485, 401] on input "0" at bounding box center [694, 415] width 430 height 29
drag, startPoint x: 509, startPoint y: 392, endPoint x: 413, endPoint y: 401, distance: 97.3
click at [413, 401] on div "Kitchen Countertop Linear Footage: 0" at bounding box center [478, 421] width 877 height 41
type input "11"
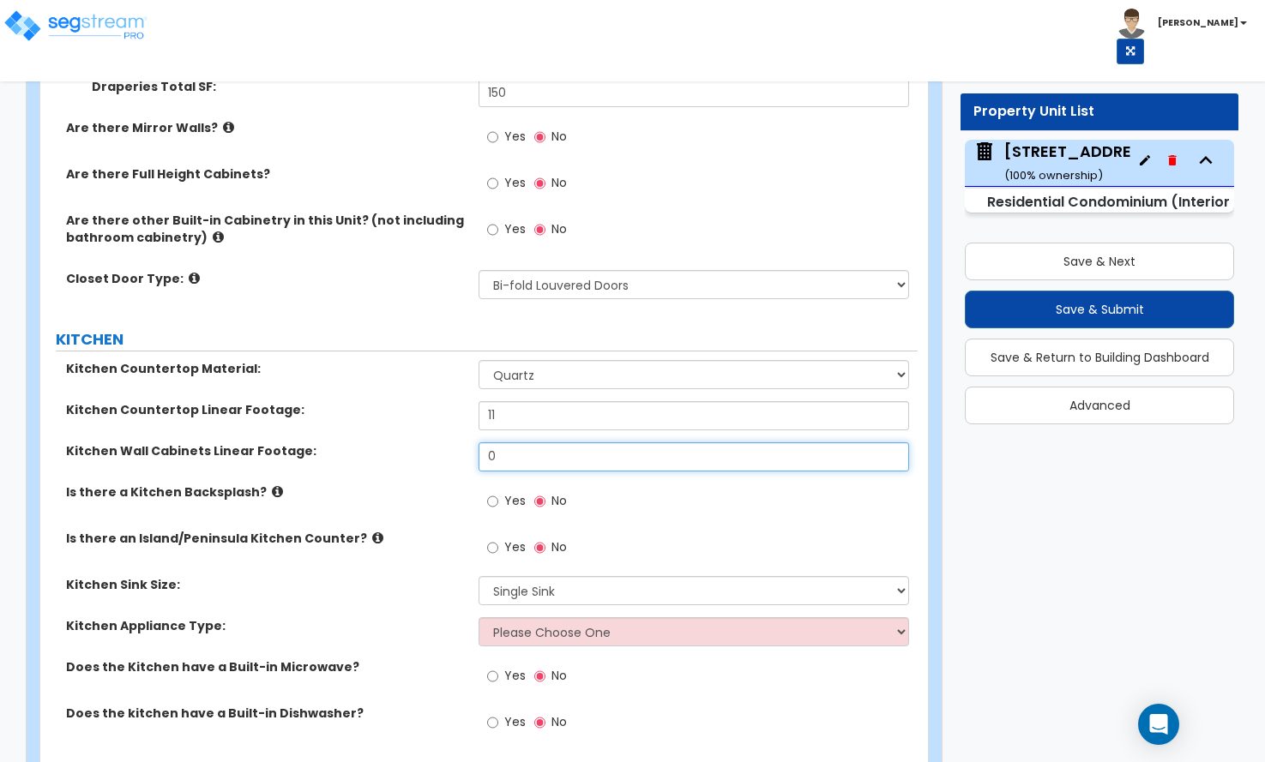
drag, startPoint x: 471, startPoint y: 433, endPoint x: 461, endPoint y: 434, distance: 9.5
click at [461, 443] on div "Kitchen Wall Cabinets Linear Footage: 0" at bounding box center [478, 463] width 877 height 41
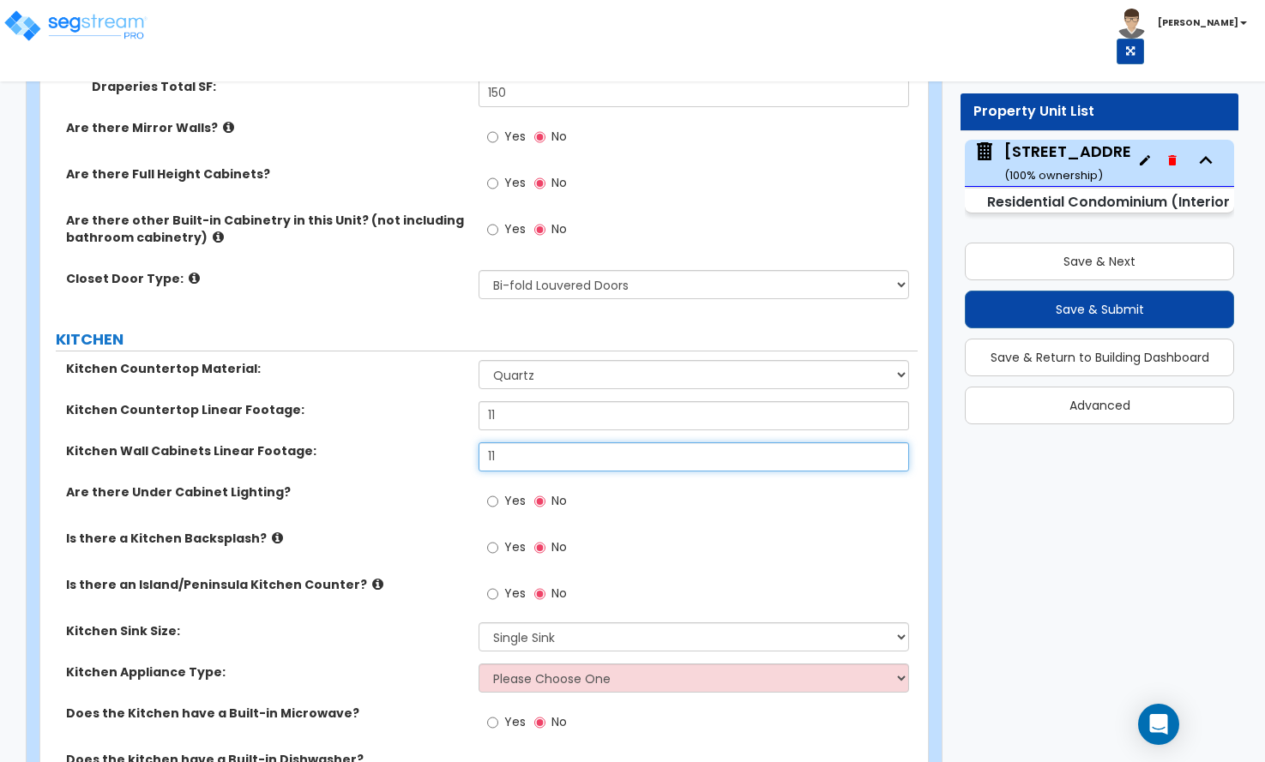
type input "11"
click at [497, 539] on input "Yes" at bounding box center [492, 548] width 11 height 19
radio input "true"
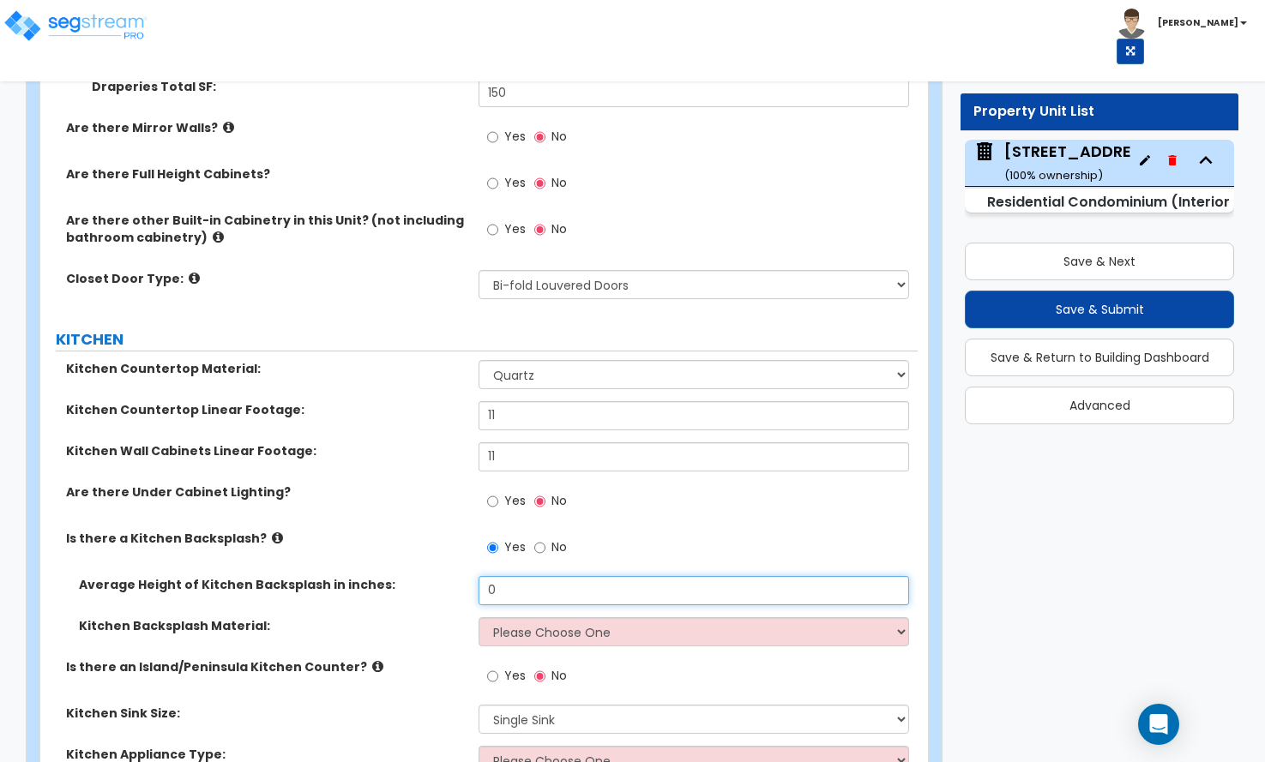
drag, startPoint x: 506, startPoint y: 561, endPoint x: 469, endPoint y: 566, distance: 37.2
click at [469, 576] on div "Average Height of Kitchen Backsplash in inches: 0" at bounding box center [478, 596] width 877 height 41
type input "18"
click at [509, 618] on select "Please Choose One Plastic Laminate Solid Surface Stone Quartz Tile Stainless St…" at bounding box center [694, 632] width 430 height 29
select select "6"
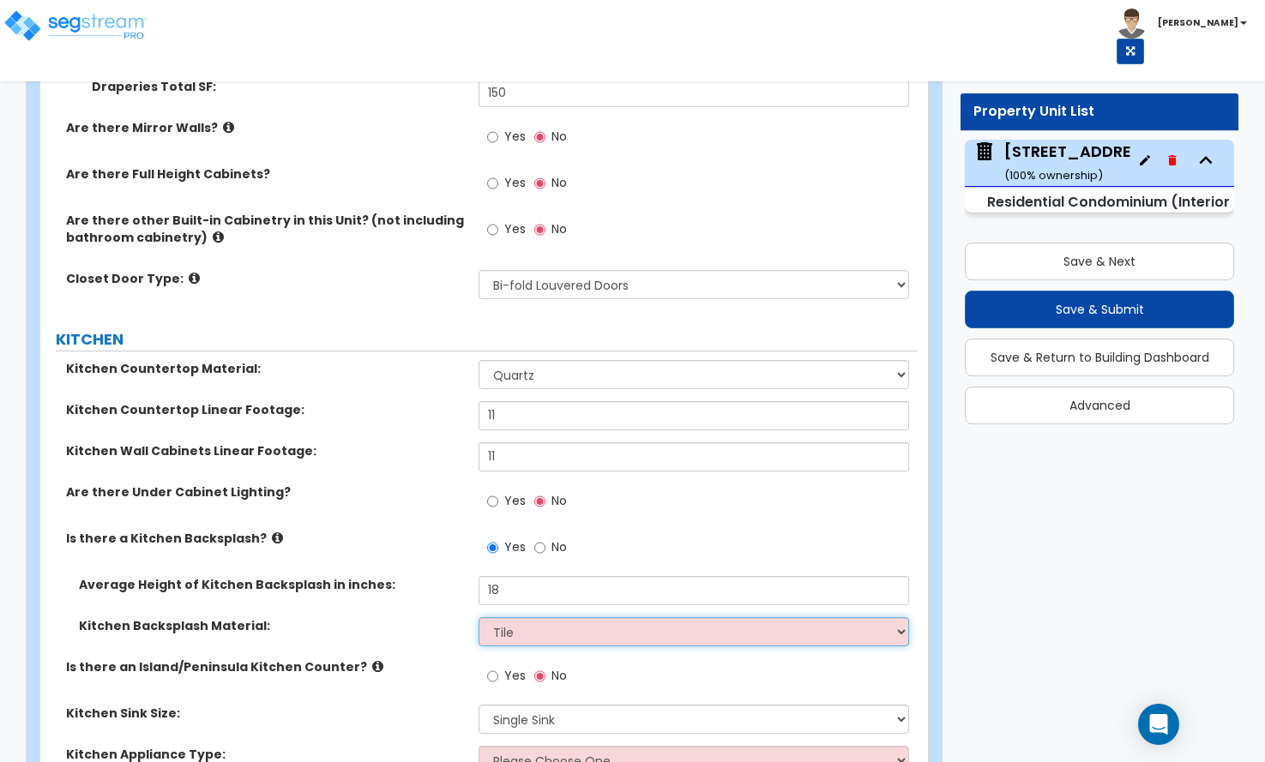
click at [479, 618] on select "Please Choose One Plastic Laminate Solid Surface Stone Quartz Tile Stainless St…" at bounding box center [694, 632] width 430 height 29
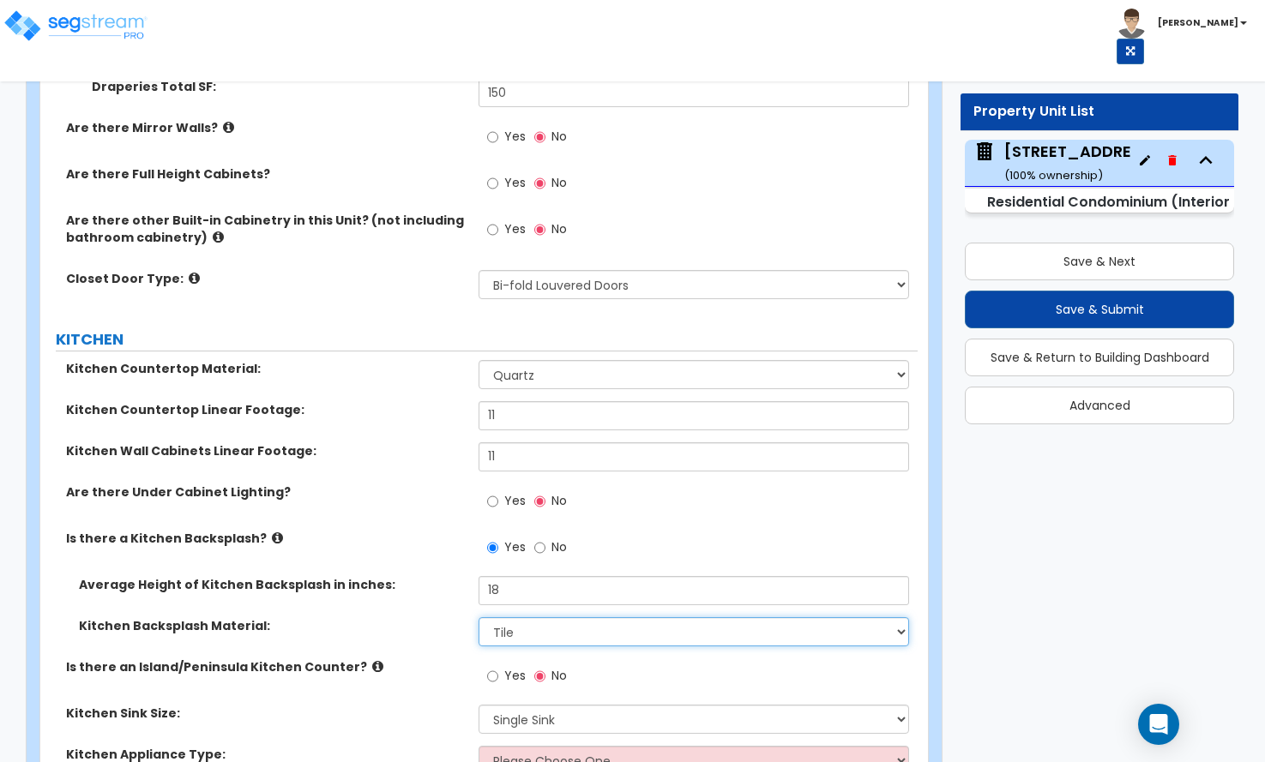
scroll to position [2144, 0]
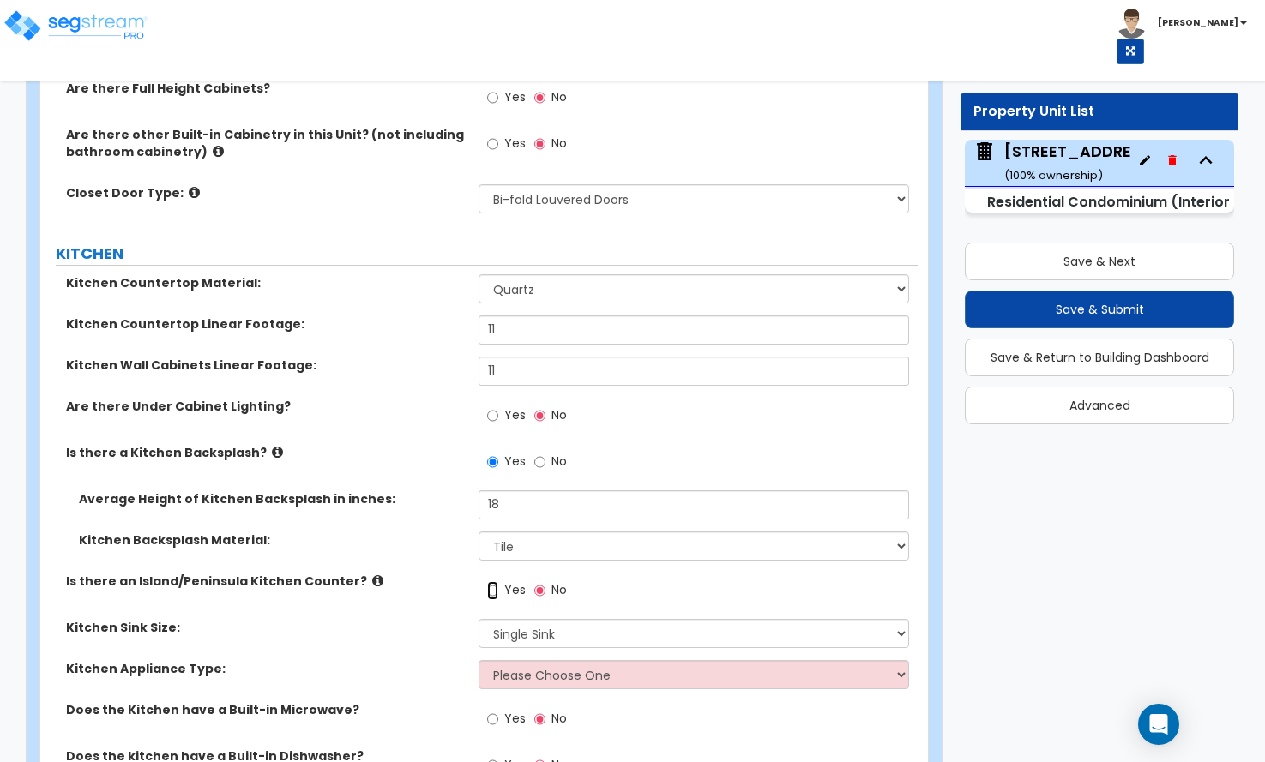
click at [491, 582] on input "Yes" at bounding box center [492, 591] width 11 height 19
radio input "true"
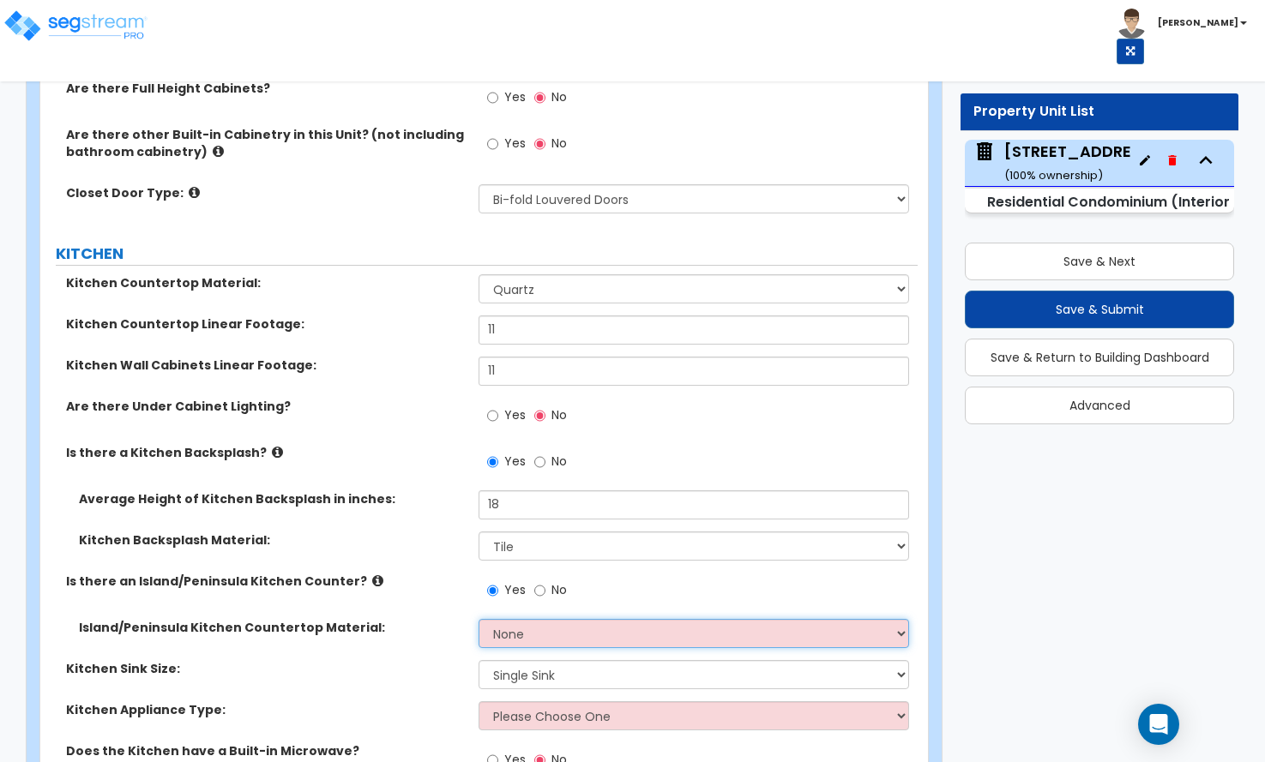
click at [509, 619] on select "None Plastic Laminate Solid Surface Stone Quartz Marble Tile Wood Stainless Ste…" at bounding box center [694, 633] width 430 height 29
select select "4"
click at [479, 619] on select "None Plastic Laminate Solid Surface Stone Quartz Marble Tile Wood Stainless Ste…" at bounding box center [694, 633] width 430 height 29
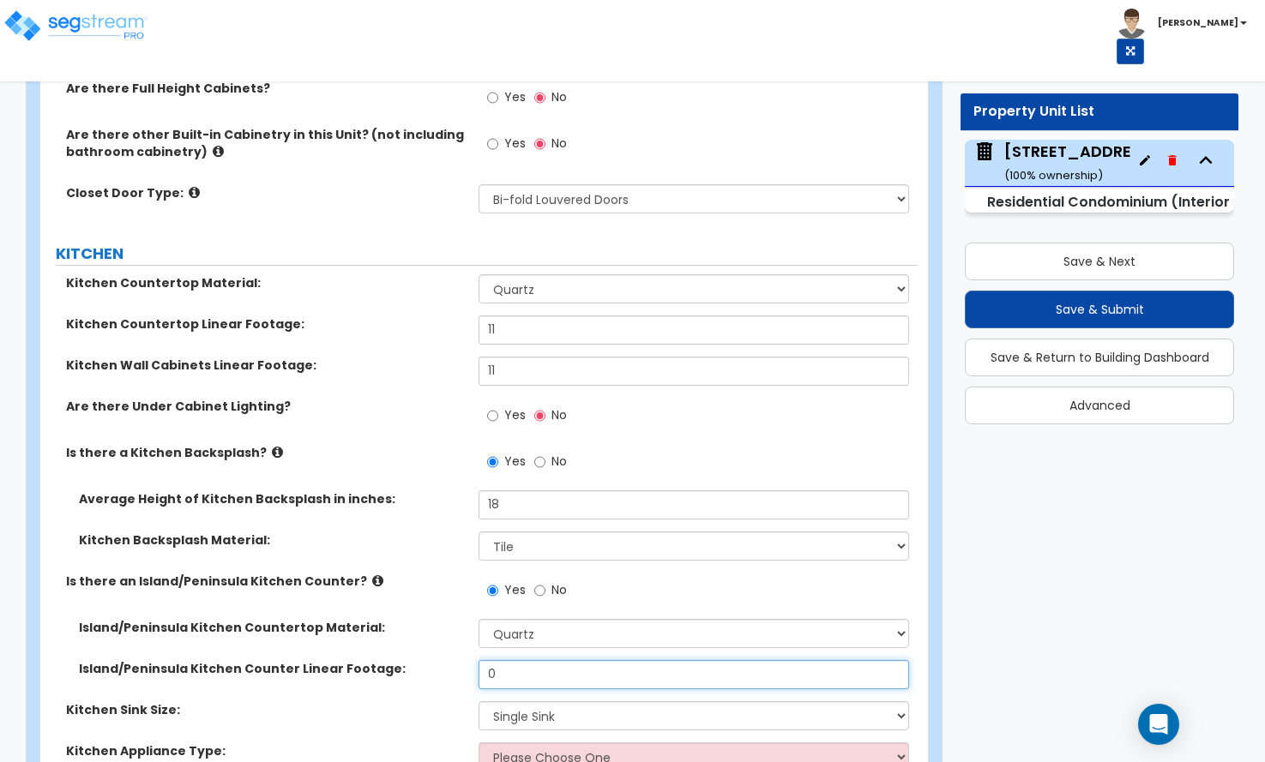
drag, startPoint x: 520, startPoint y: 652, endPoint x: 449, endPoint y: 656, distance: 71.3
click at [449, 660] on div "Island/Peninsula Kitchen Counter Linear Footage: 0" at bounding box center [478, 680] width 877 height 41
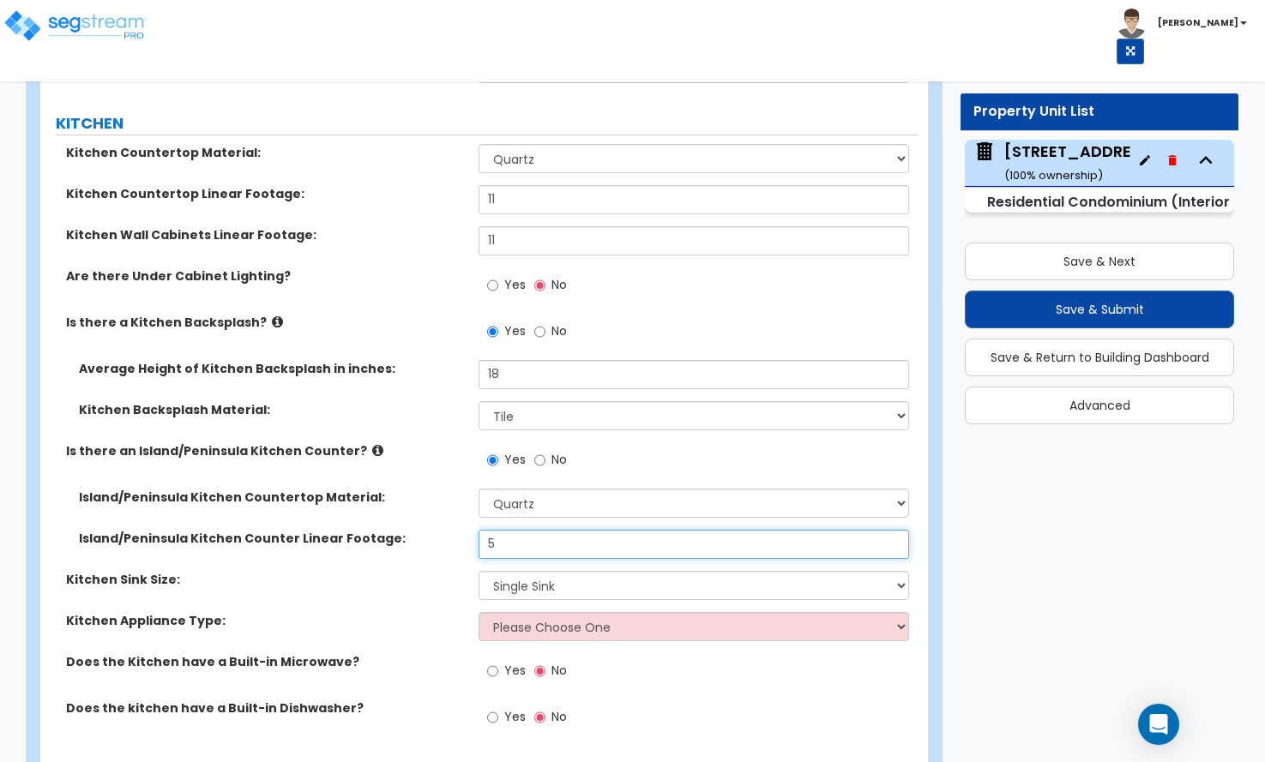
scroll to position [2316, 0]
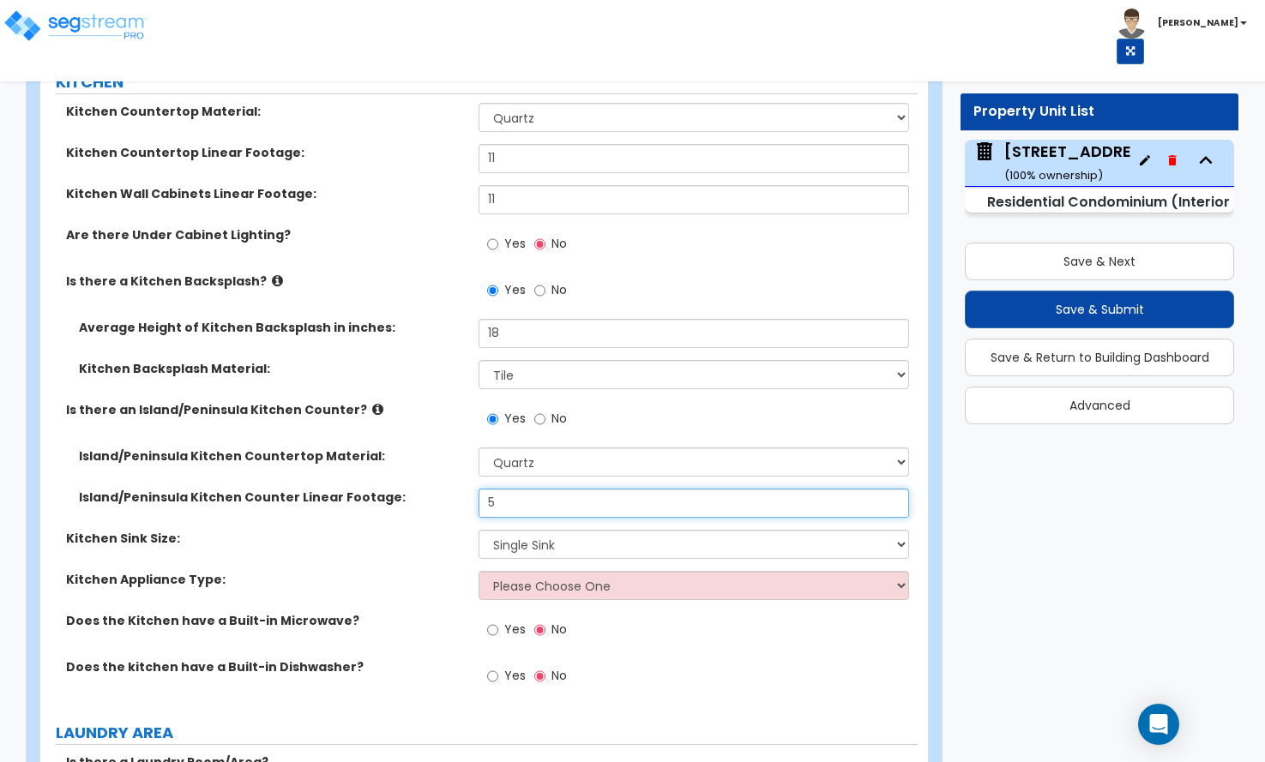
type input "5"
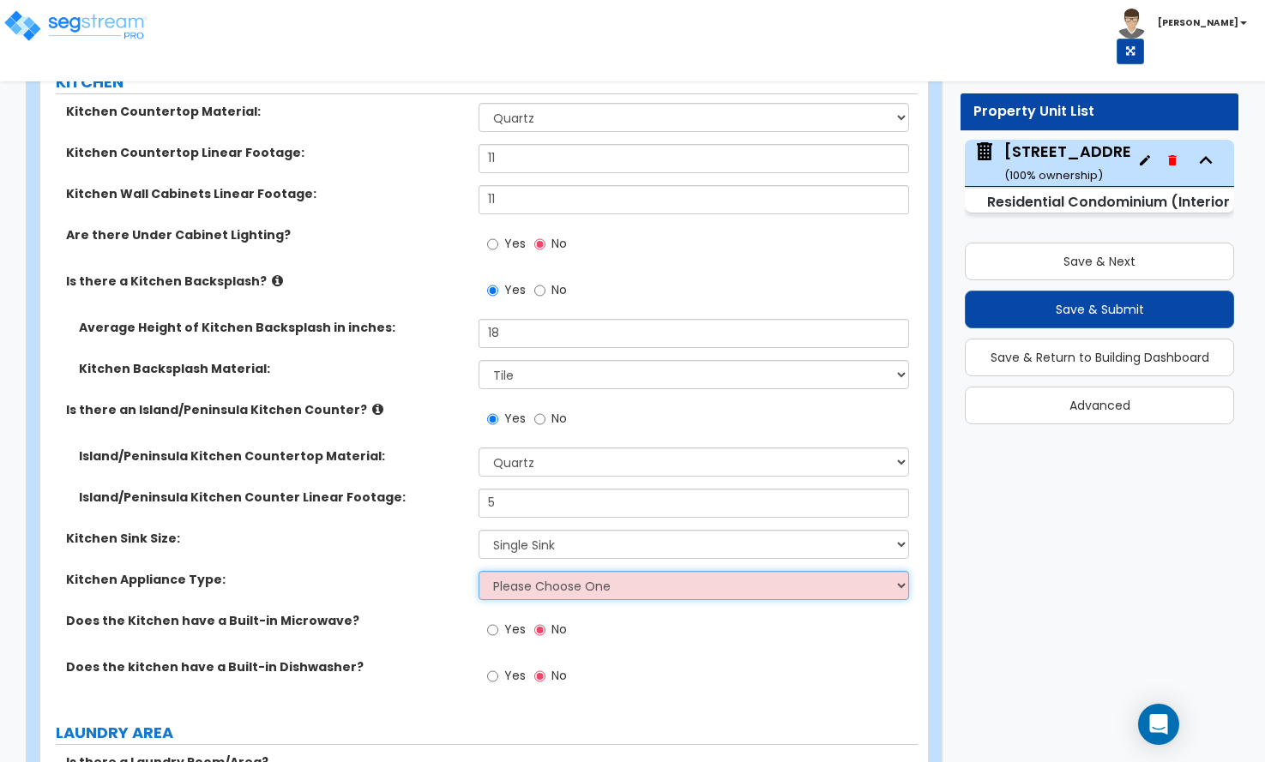
click at [526, 571] on select "Please Choose One Gas Electric" at bounding box center [694, 585] width 430 height 29
select select "2"
click at [479, 571] on select "Please Choose One Gas Electric" at bounding box center [694, 585] width 430 height 29
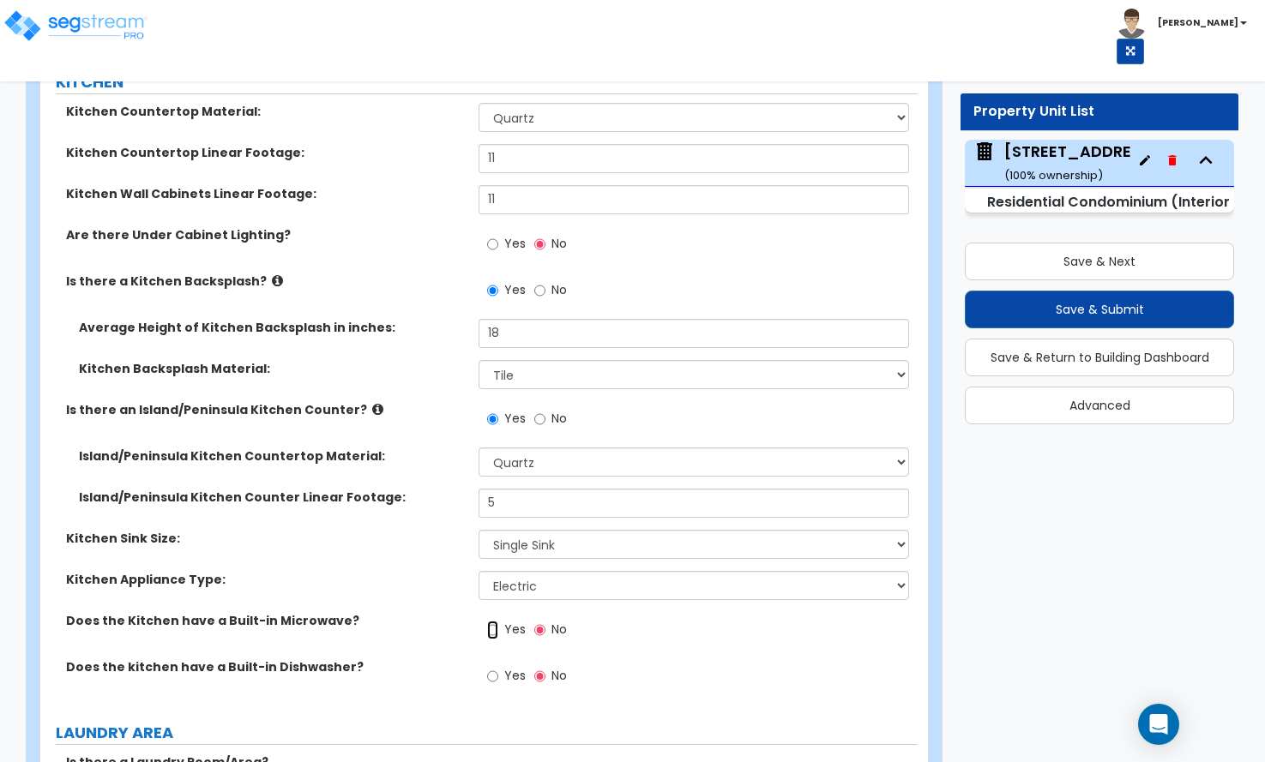
click at [492, 621] on input "Yes" at bounding box center [492, 630] width 11 height 19
radio input "true"
click at [489, 667] on input "Yes" at bounding box center [492, 676] width 11 height 19
radio input "true"
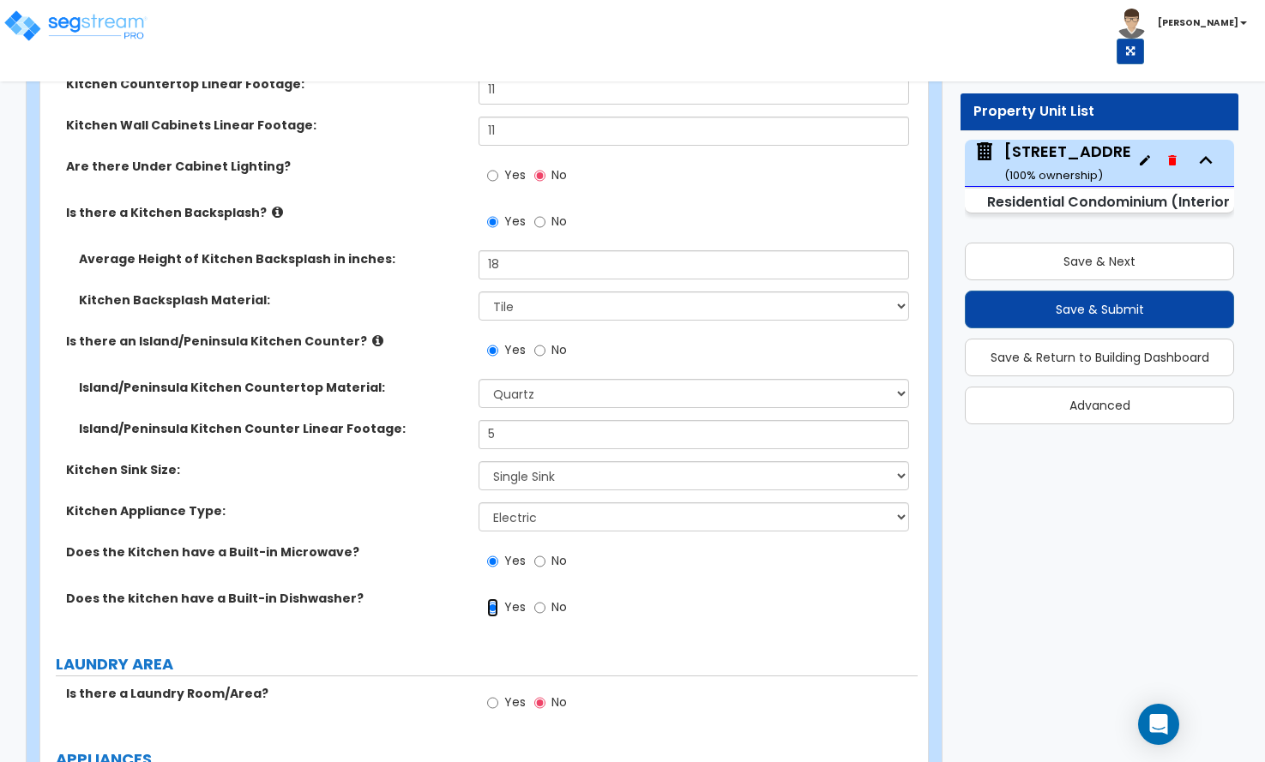
scroll to position [2487, 0]
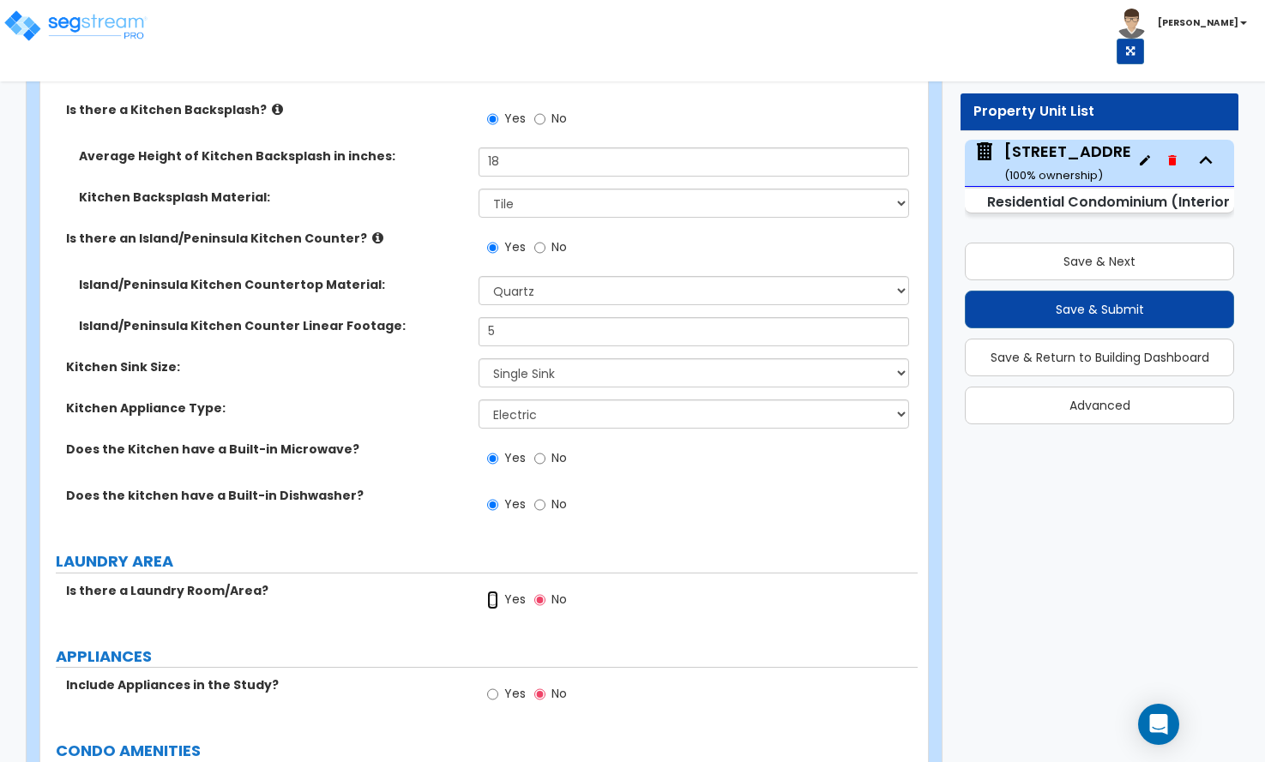
click at [494, 591] on input "Yes" at bounding box center [492, 600] width 11 height 19
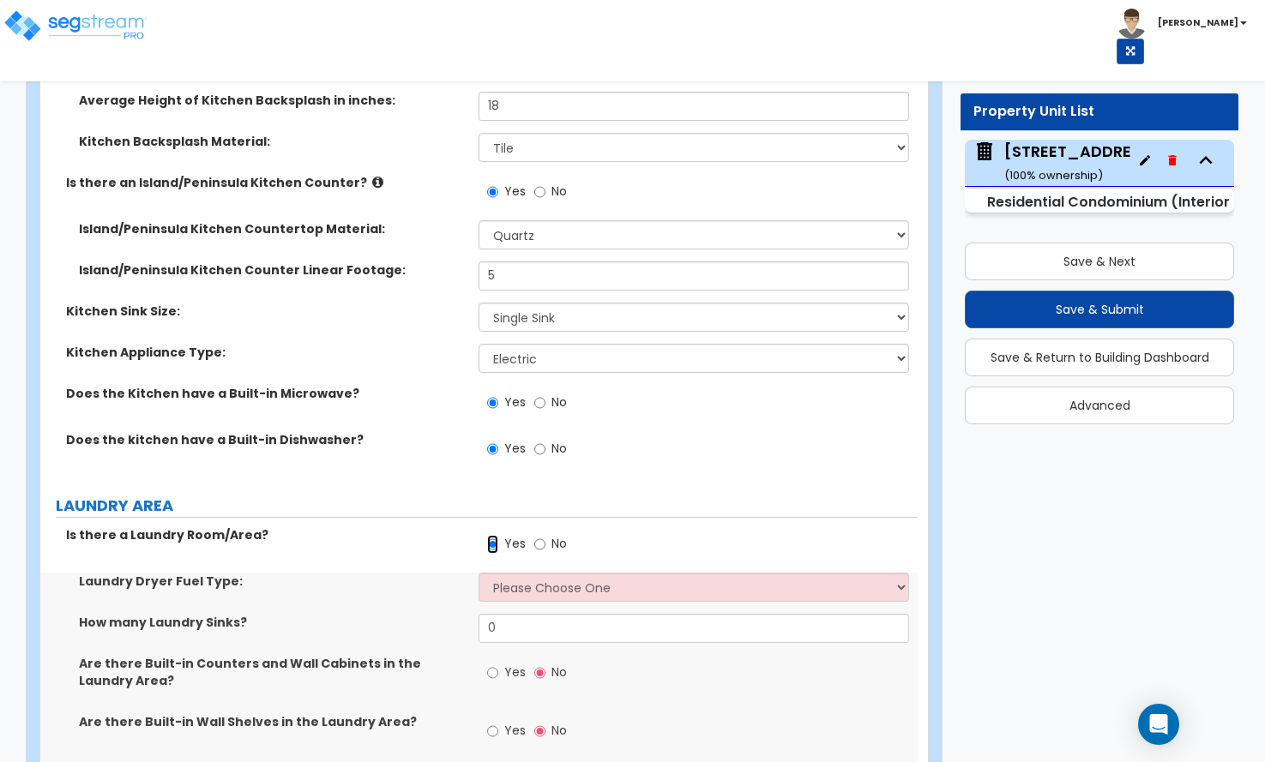
scroll to position [2573, 0]
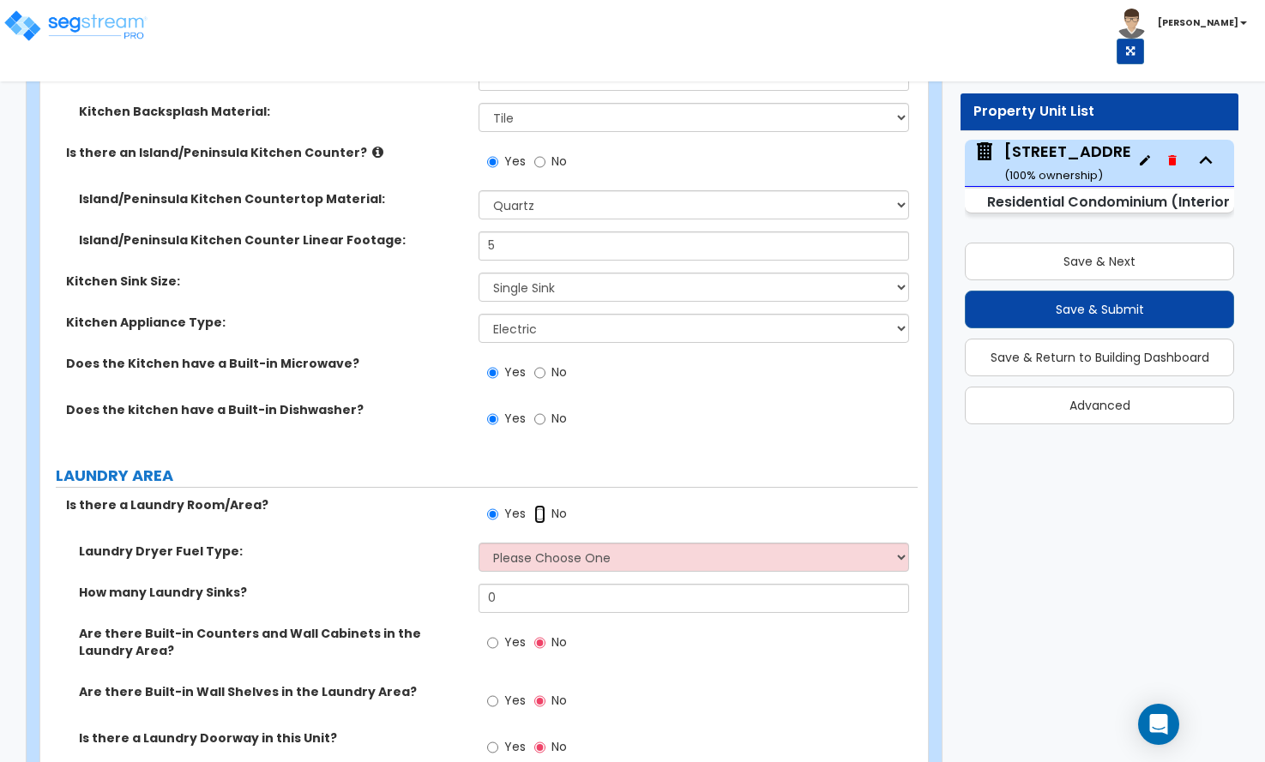
click at [539, 505] on input "No" at bounding box center [539, 514] width 11 height 19
radio input "false"
radio input "true"
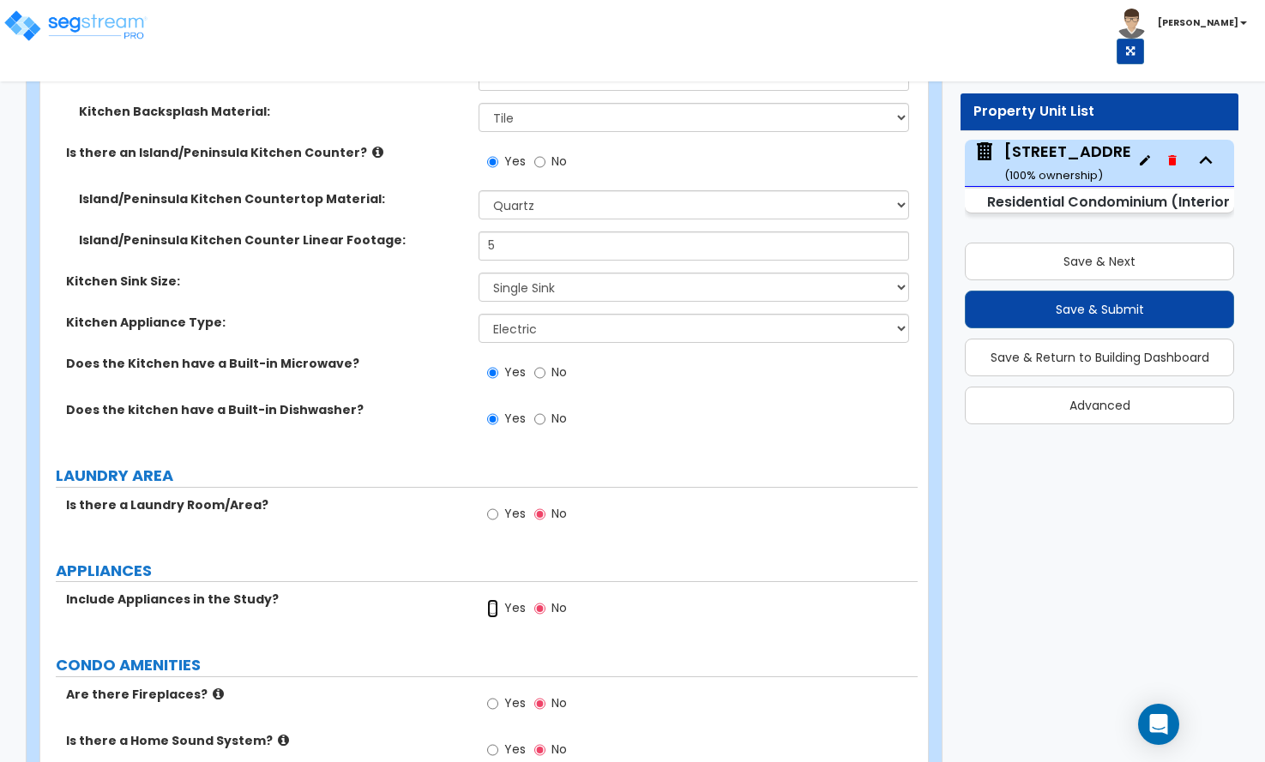
click at [493, 600] on input "Yes" at bounding box center [492, 609] width 11 height 19
radio input "true"
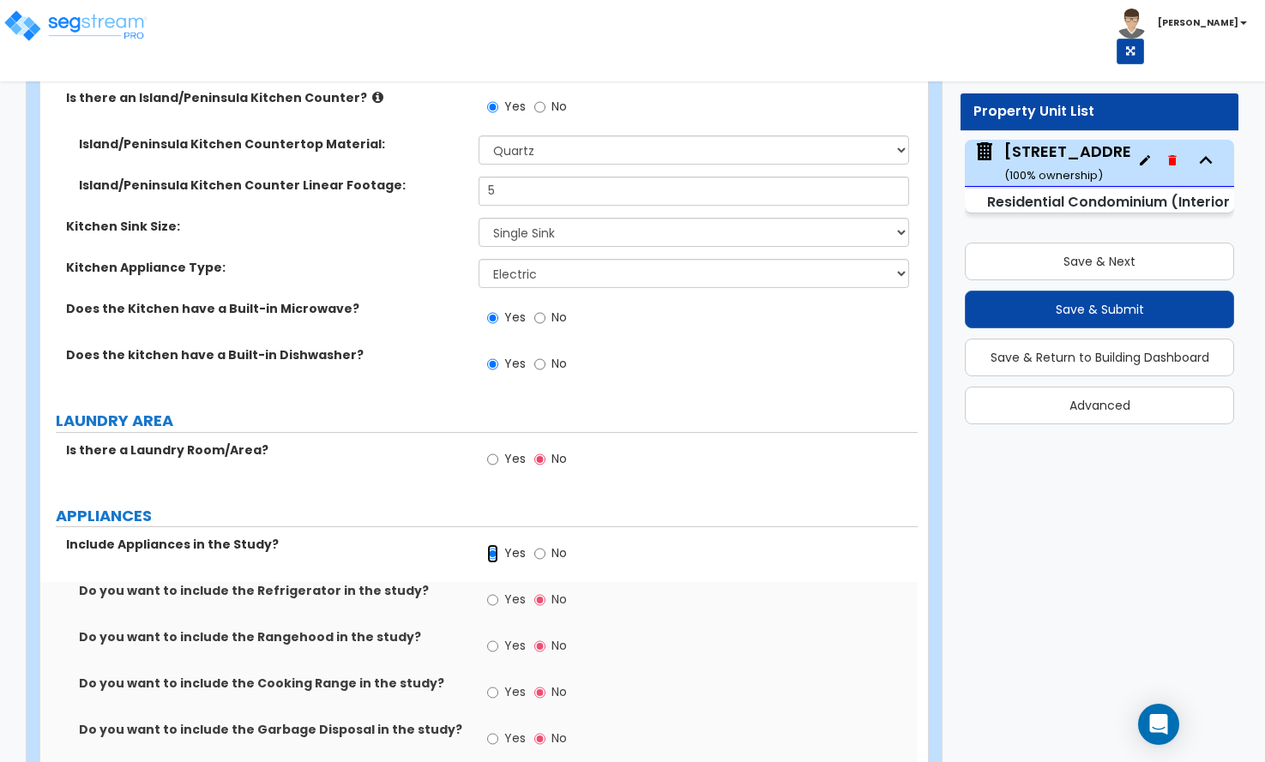
scroll to position [2659, 0]
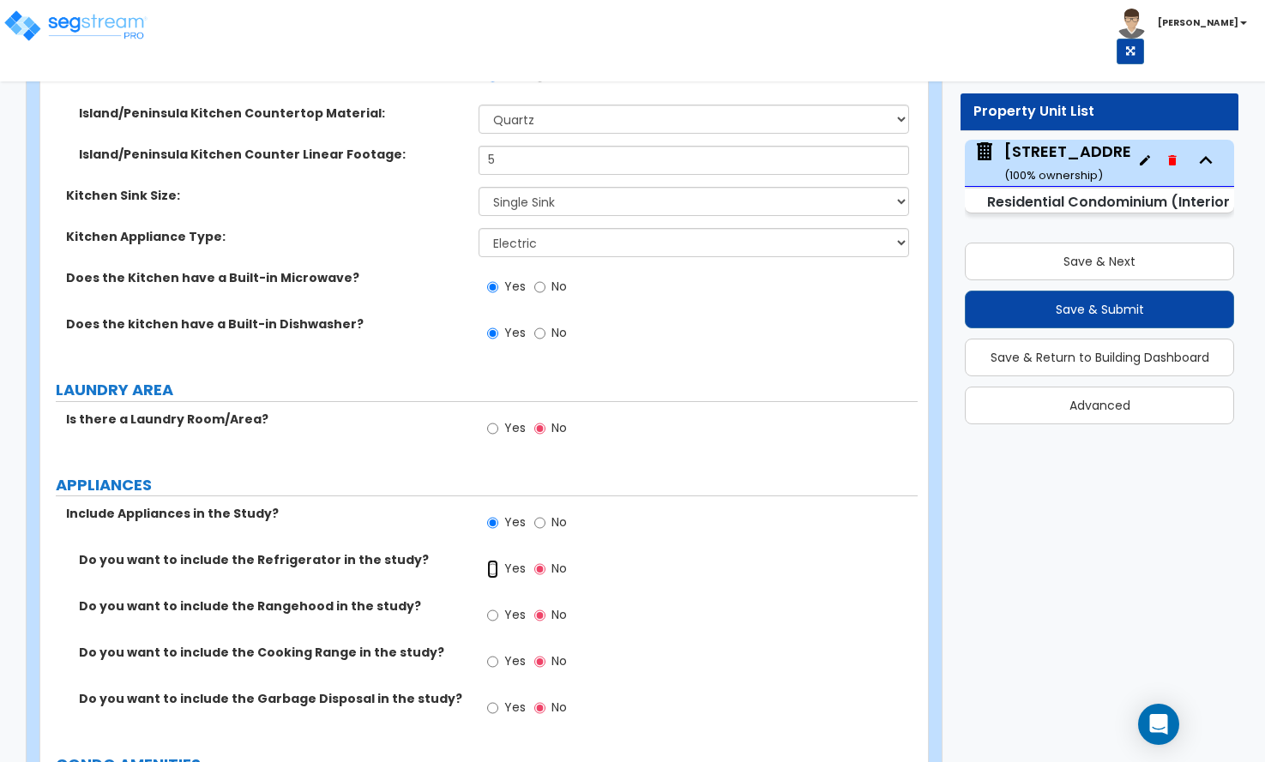
click at [495, 560] on input "Yes" at bounding box center [492, 569] width 11 height 19
radio input "true"
click at [497, 653] on input "Yes" at bounding box center [492, 662] width 11 height 19
radio input "true"
click at [494, 699] on input "Yes" at bounding box center [492, 708] width 11 height 19
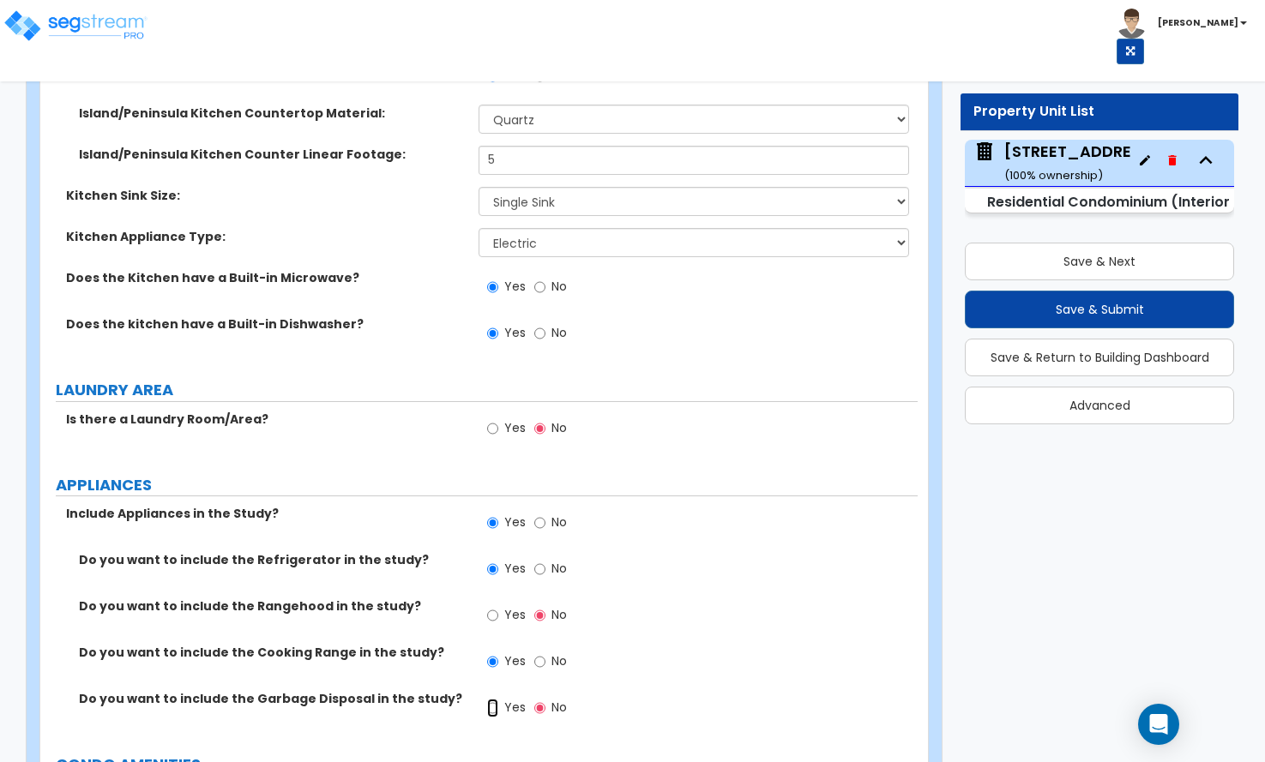
radio input "true"
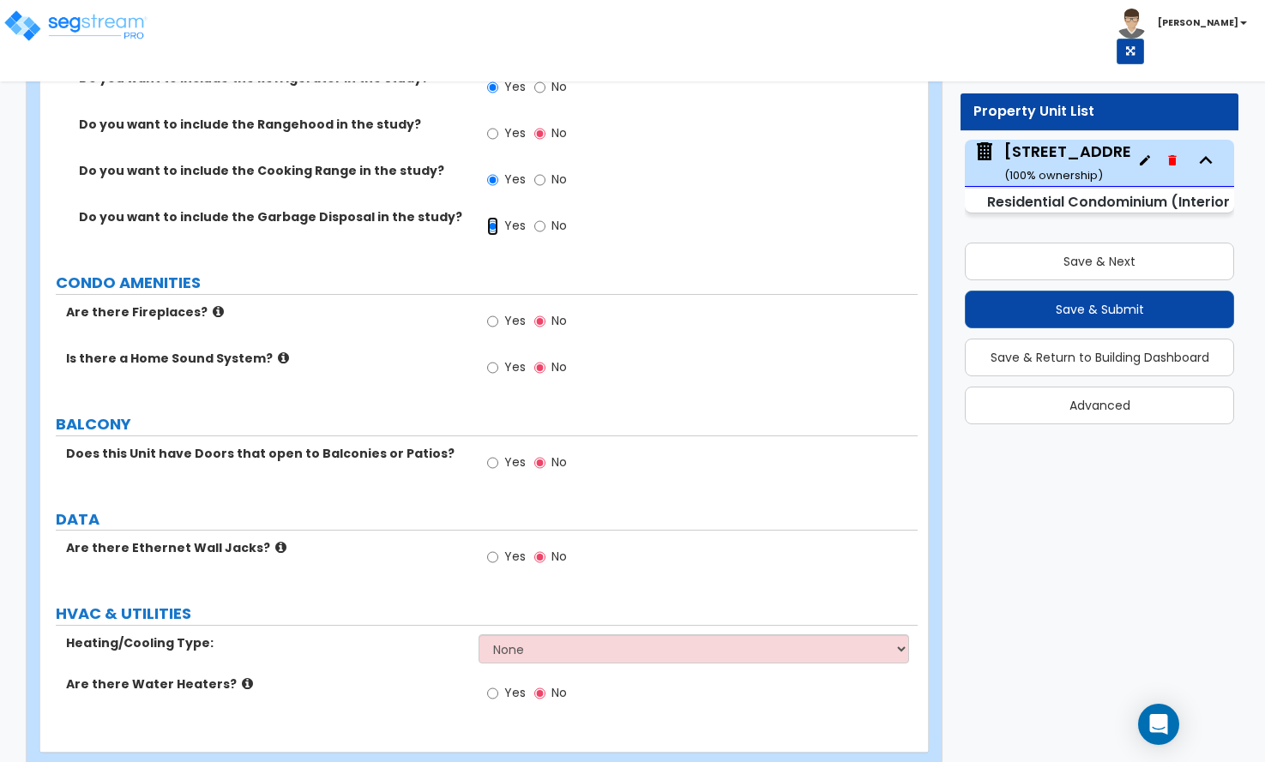
scroll to position [3169, 0]
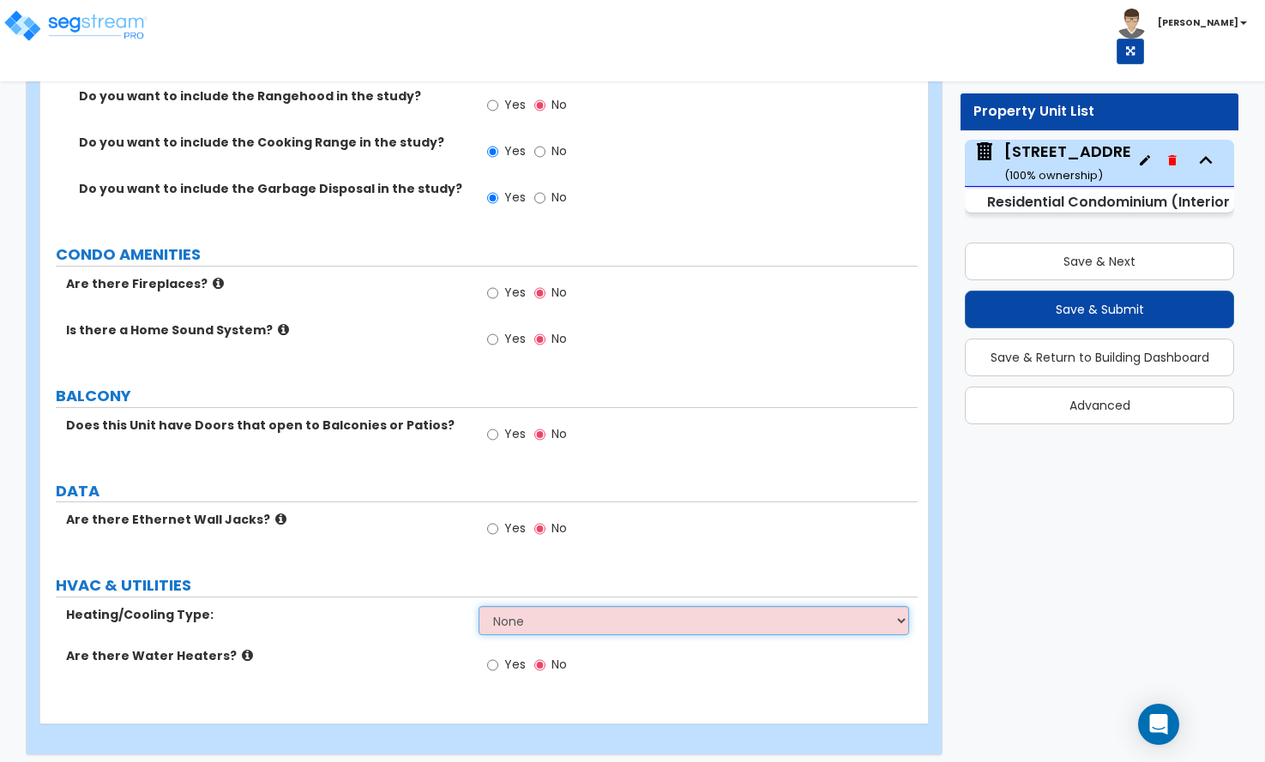
click at [521, 606] on select "None Heat Only Central HVAC Thru Wall HVAC Mini Split HVAC" at bounding box center [694, 620] width 430 height 29
select select "2"
click at [479, 606] on select "None Heat Only Central HVAC Thru Wall HVAC Mini Split HVAC" at bounding box center [694, 620] width 430 height 29
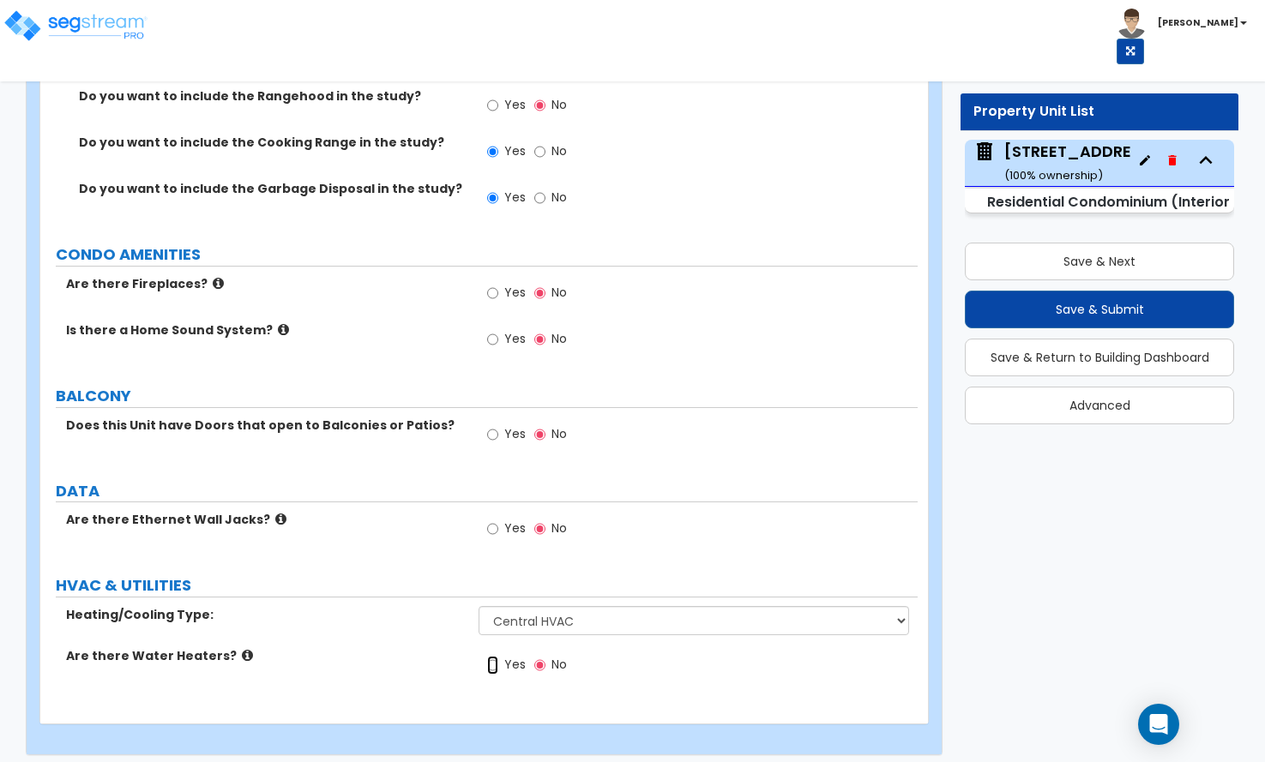
click at [496, 656] on input "Yes" at bounding box center [492, 665] width 11 height 19
radio input "true"
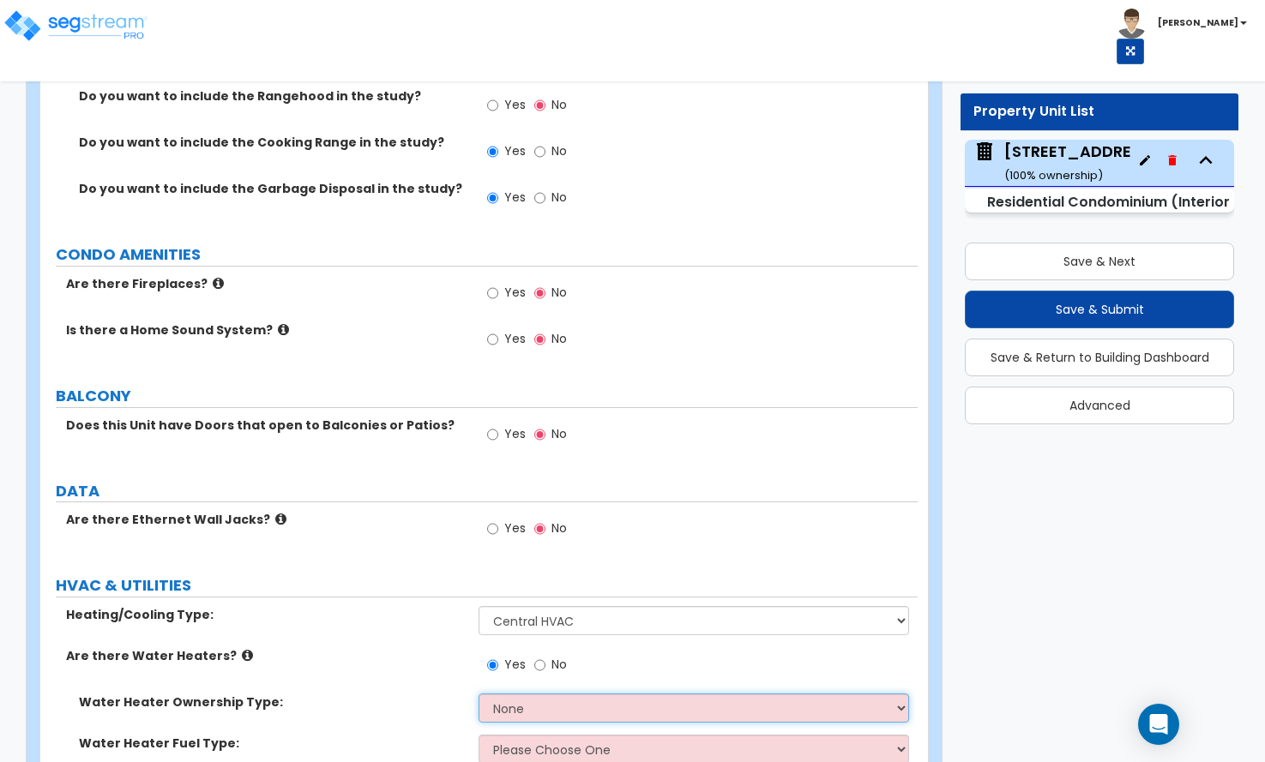
click at [505, 694] on select "None Water Heater for Multiple Units Water Heater for Individual Units" at bounding box center [694, 708] width 430 height 29
select select "2"
click at [479, 694] on select "None Water Heater for Multiple Units Water Heater for Individual Units" at bounding box center [694, 708] width 430 height 29
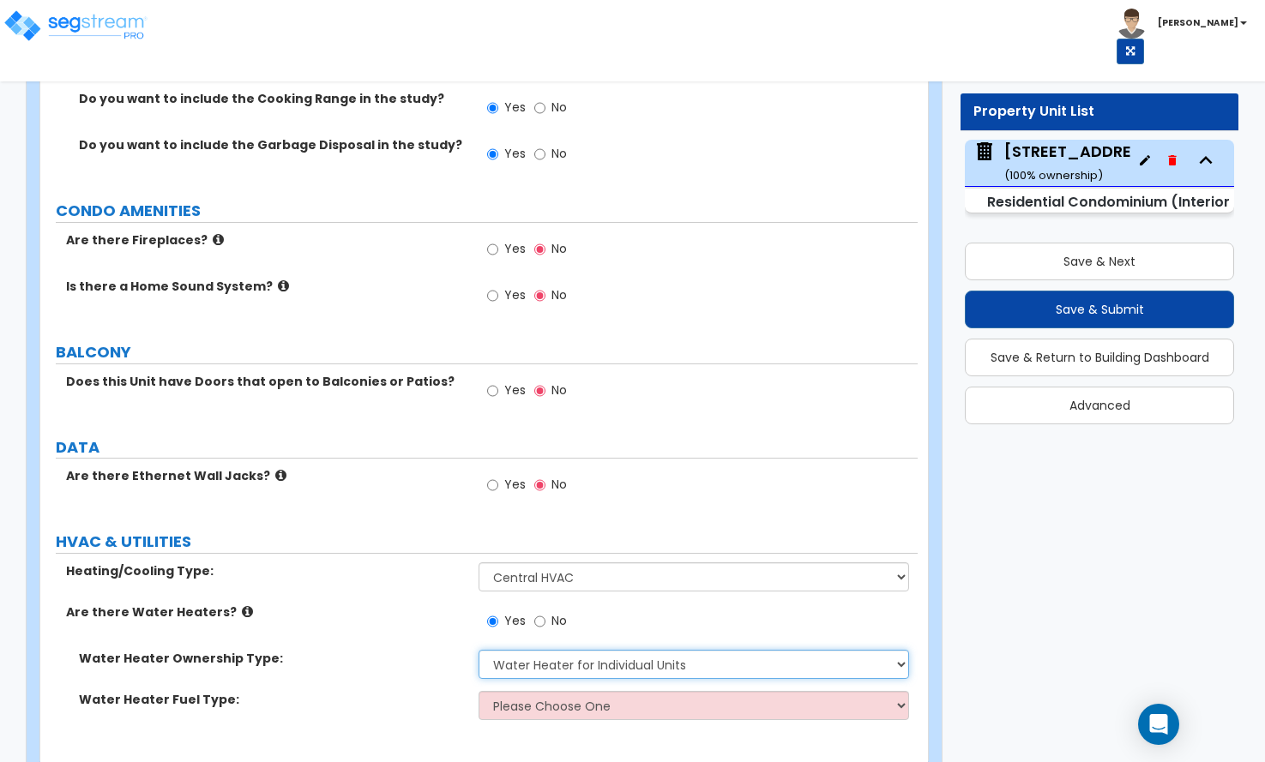
scroll to position [3251, 0]
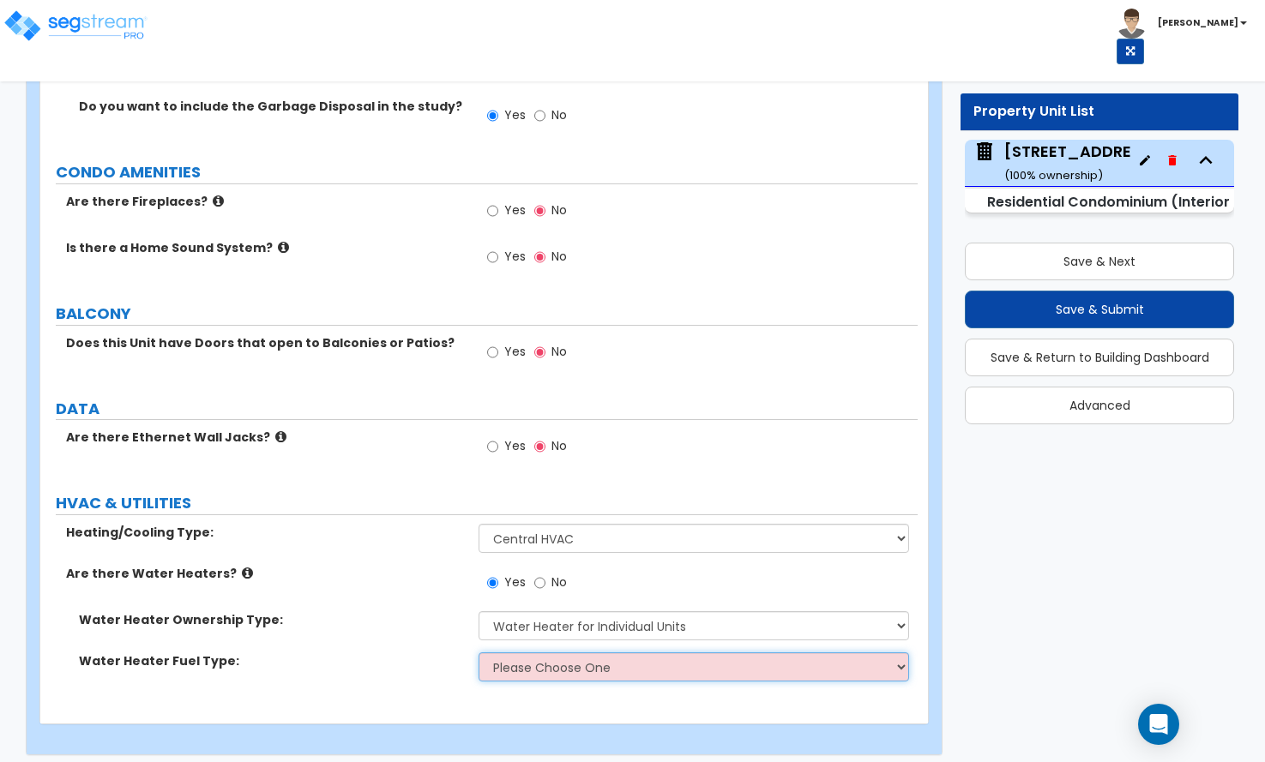
click at [522, 653] on select "Please Choose One Gas Electric" at bounding box center [694, 667] width 430 height 29
select select "2"
click at [479, 653] on select "Please Choose One Gas Electric" at bounding box center [694, 667] width 430 height 29
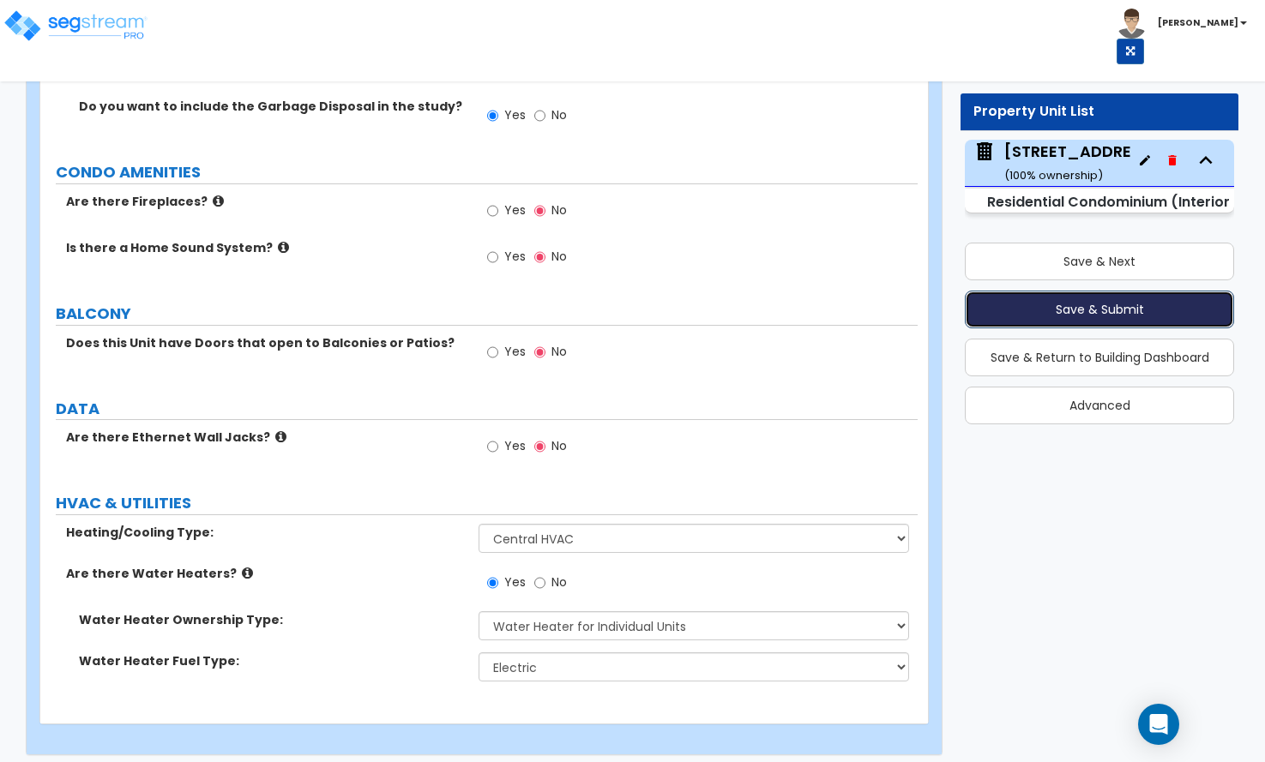
click at [1103, 309] on button "Save & Submit" at bounding box center [1099, 310] width 269 height 38
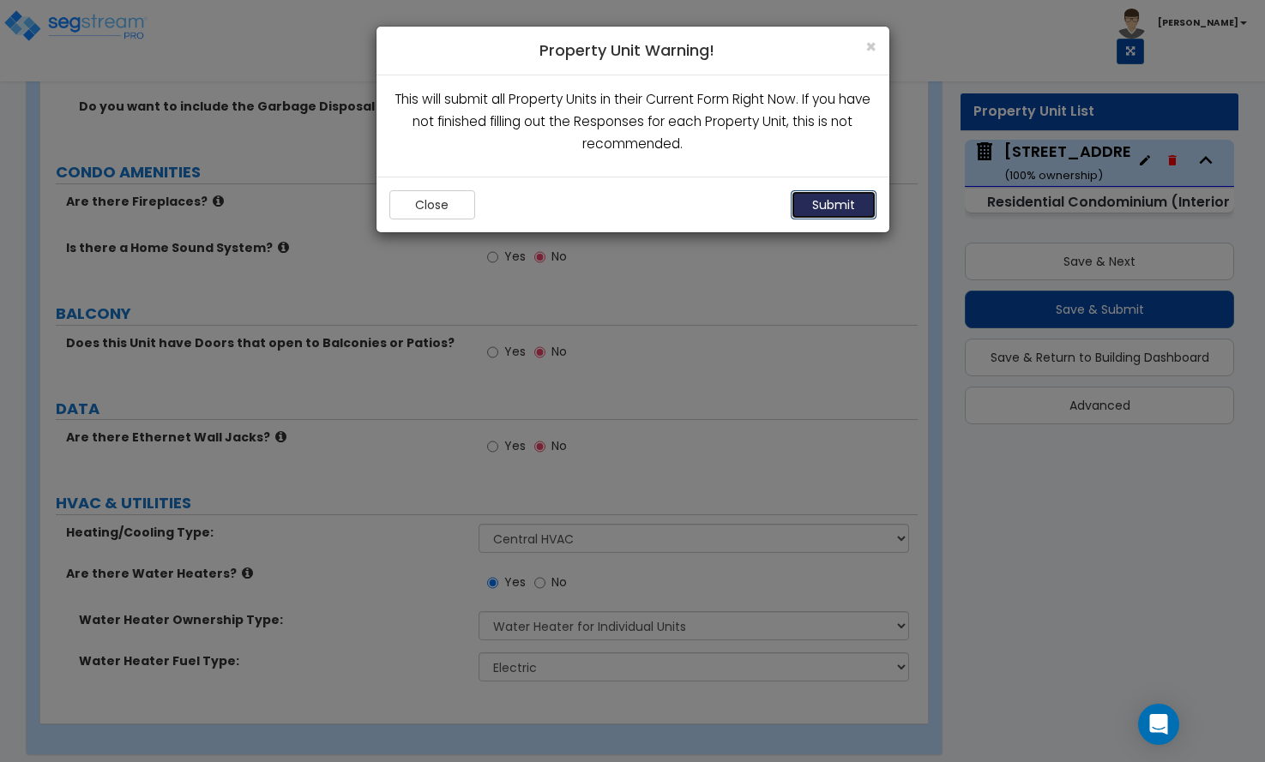
click at [823, 198] on button "Submit" at bounding box center [834, 204] width 86 height 29
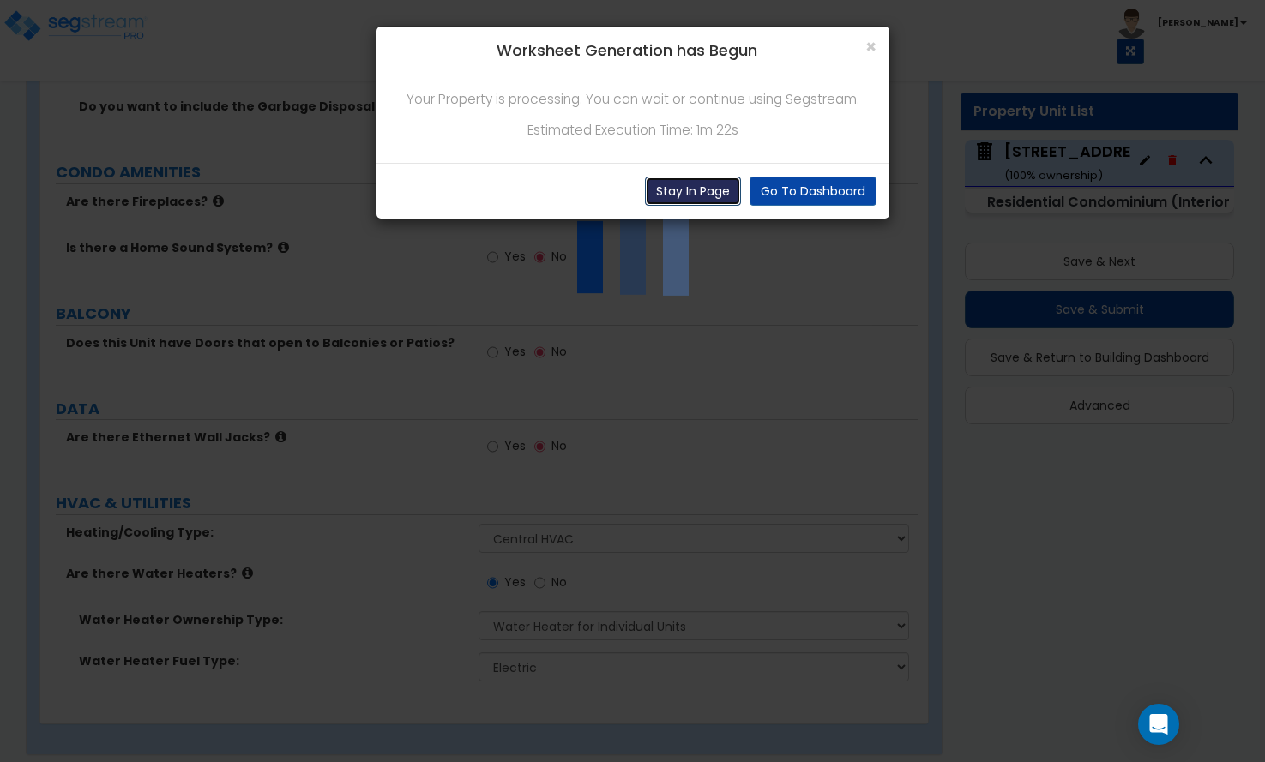
click at [706, 190] on button "Stay In Page" at bounding box center [693, 191] width 96 height 29
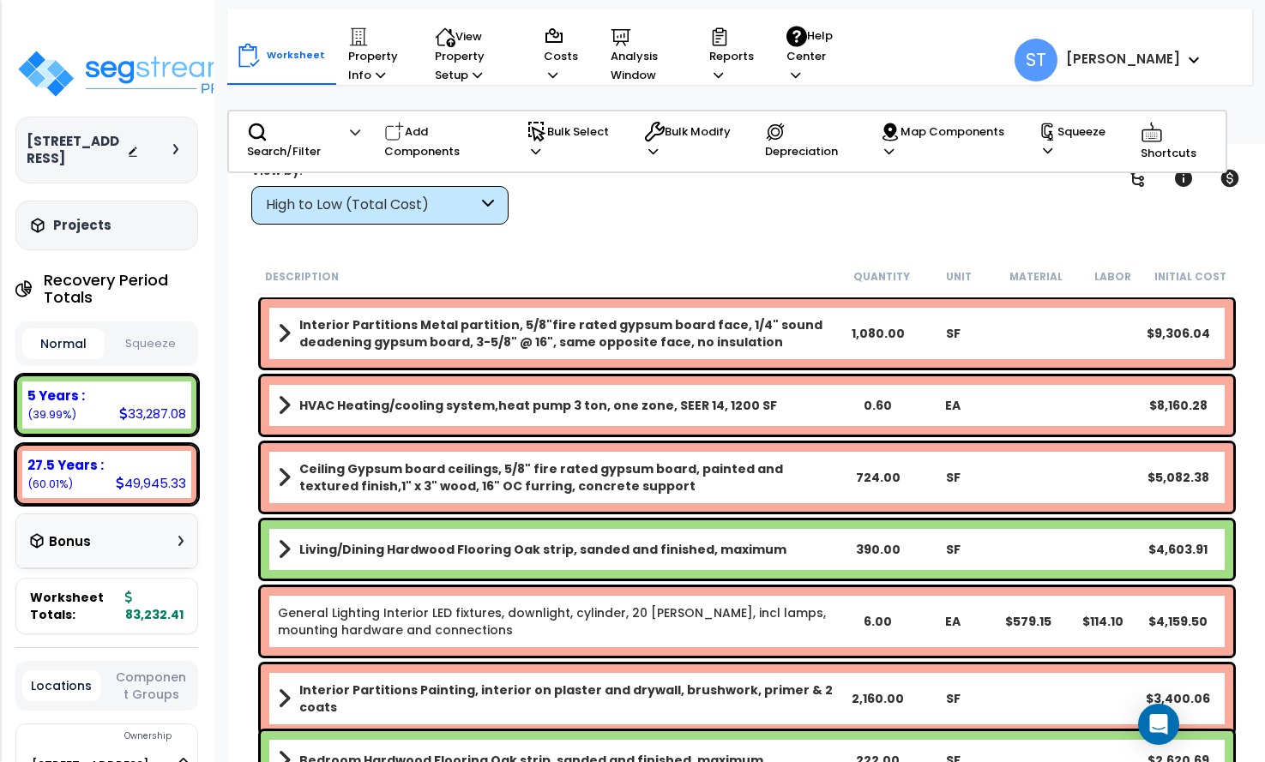
click at [422, 198] on div "High to Low (Total Cost)" at bounding box center [372, 206] width 212 height 20
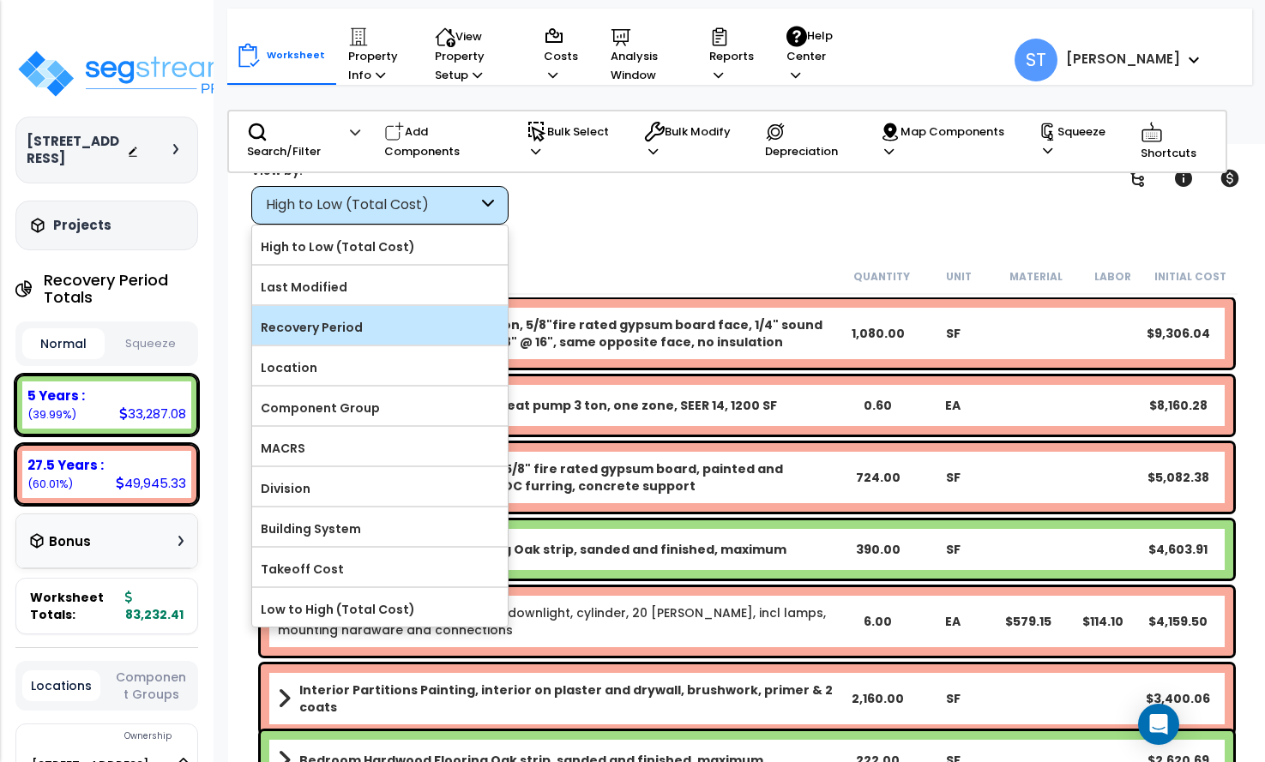
click at [381, 327] on label "Recovery Period" at bounding box center [380, 328] width 256 height 26
click at [0, 0] on input "Recovery Period" at bounding box center [0, 0] width 0 height 0
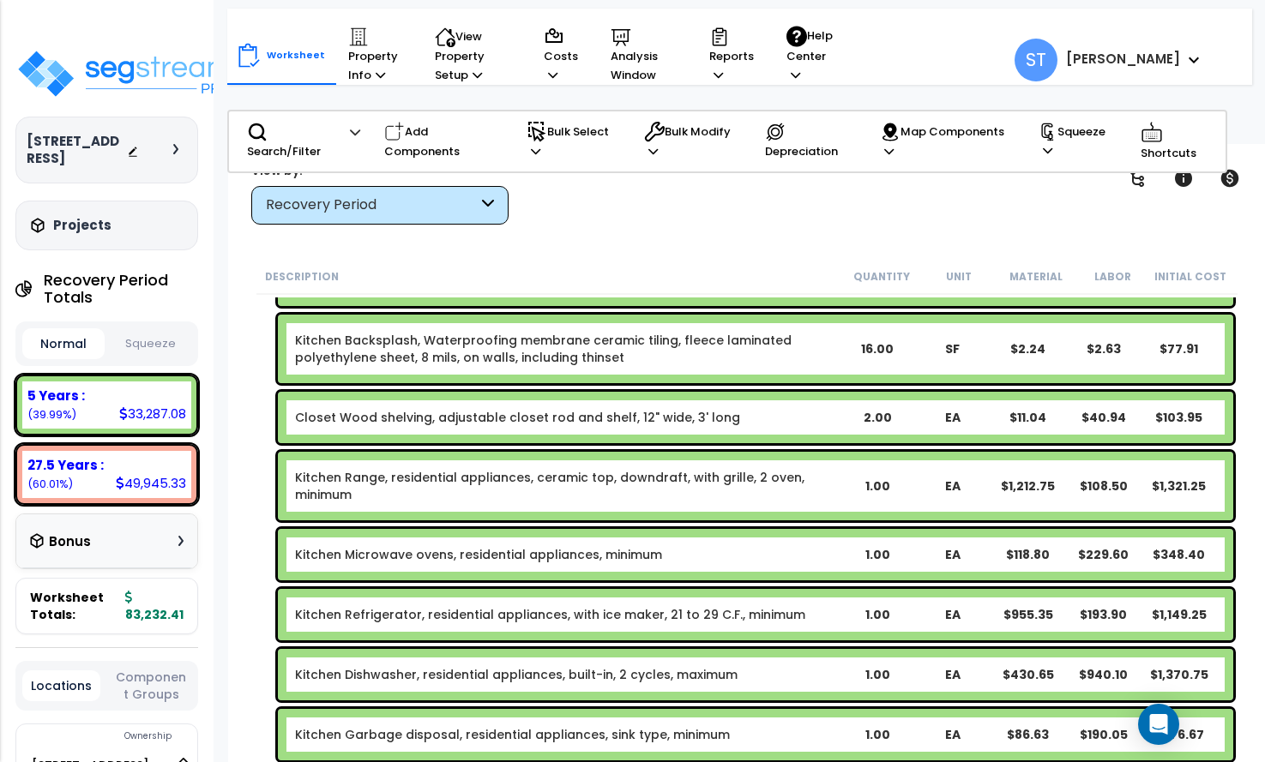
scroll to position [172, 0]
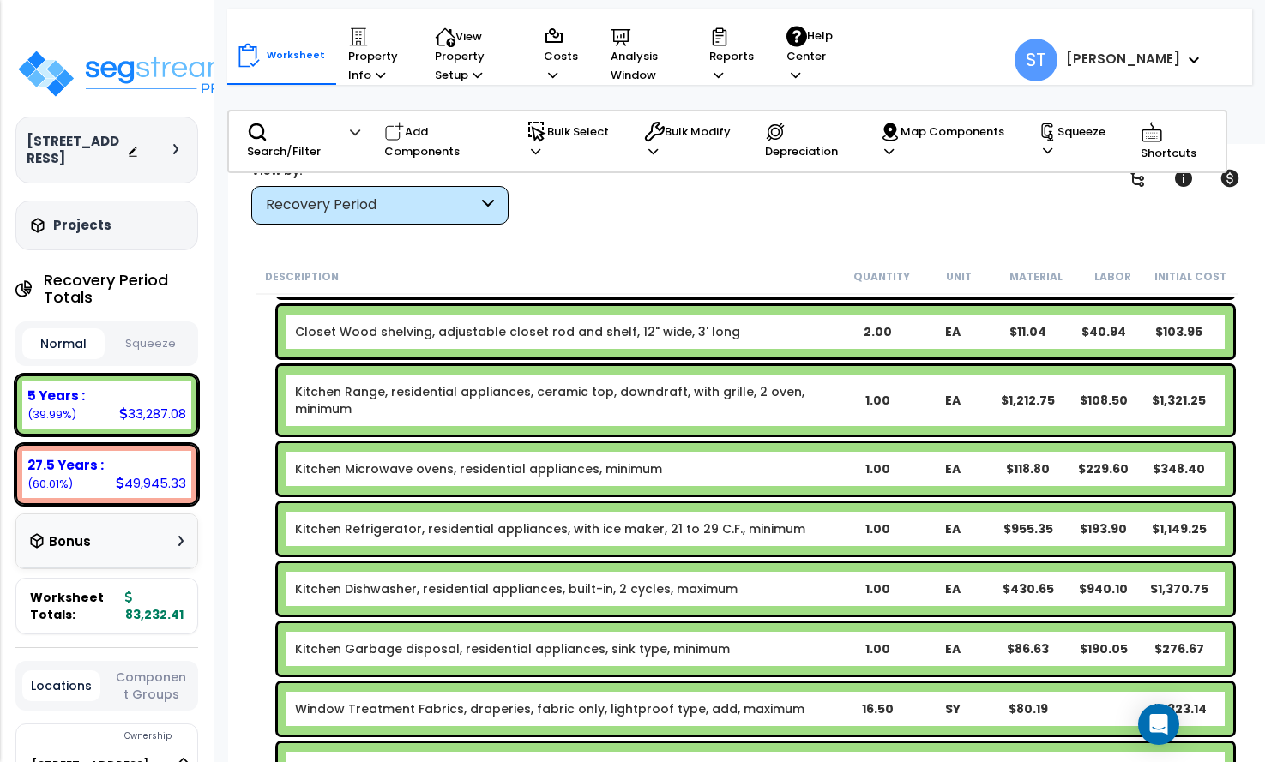
click at [525, 391] on link "Kitchen Range, residential appliances, ceramic top, downdraft, with grille, 2 o…" at bounding box center [567, 400] width 544 height 34
click at [526, 389] on link "Kitchen Range, residential appliances, ceramic top, downdraft, with grille, 2 o…" at bounding box center [567, 400] width 544 height 34
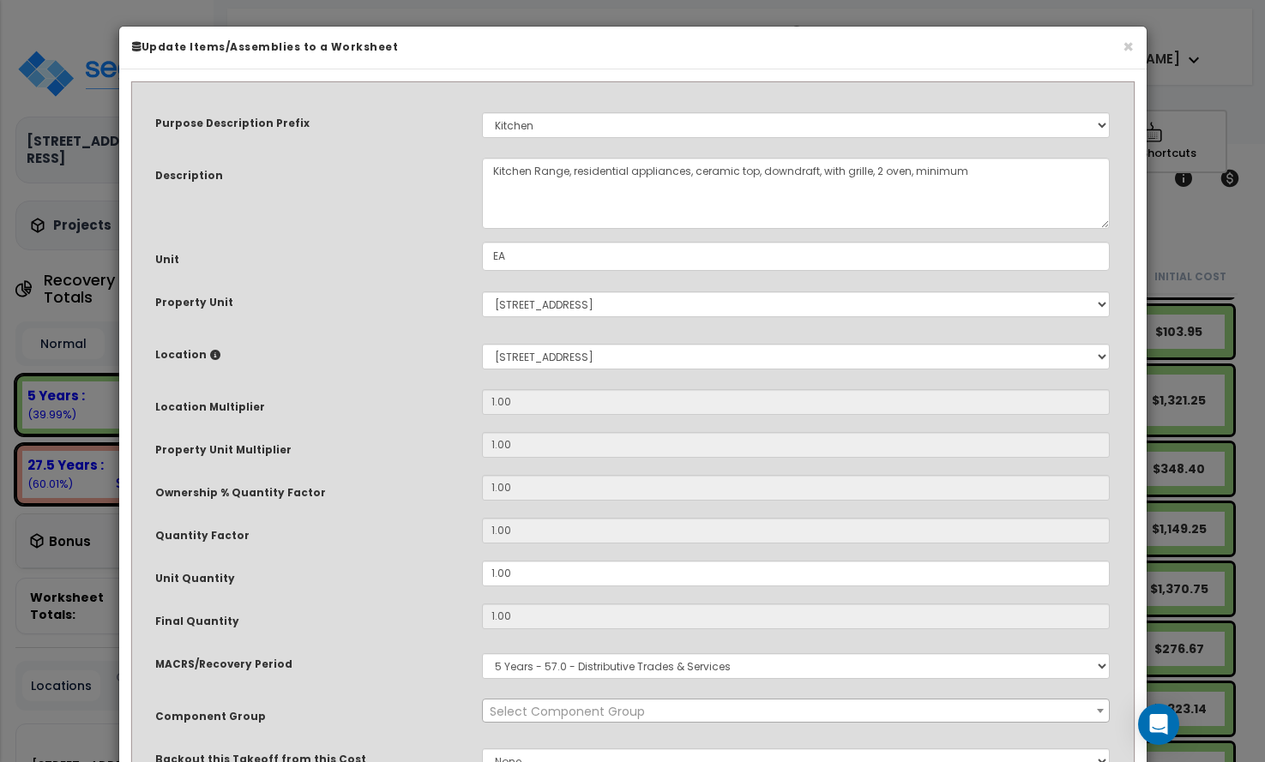
select select "8667"
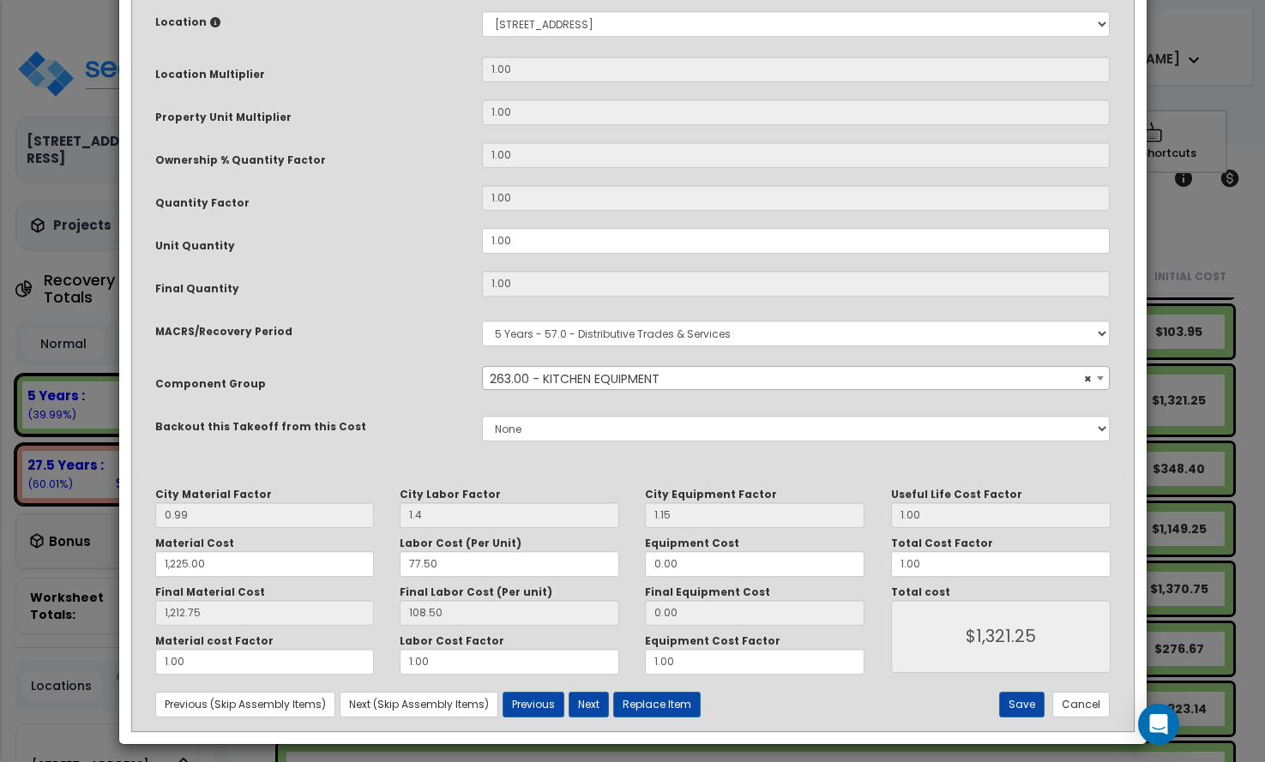
scroll to position [341, 0]
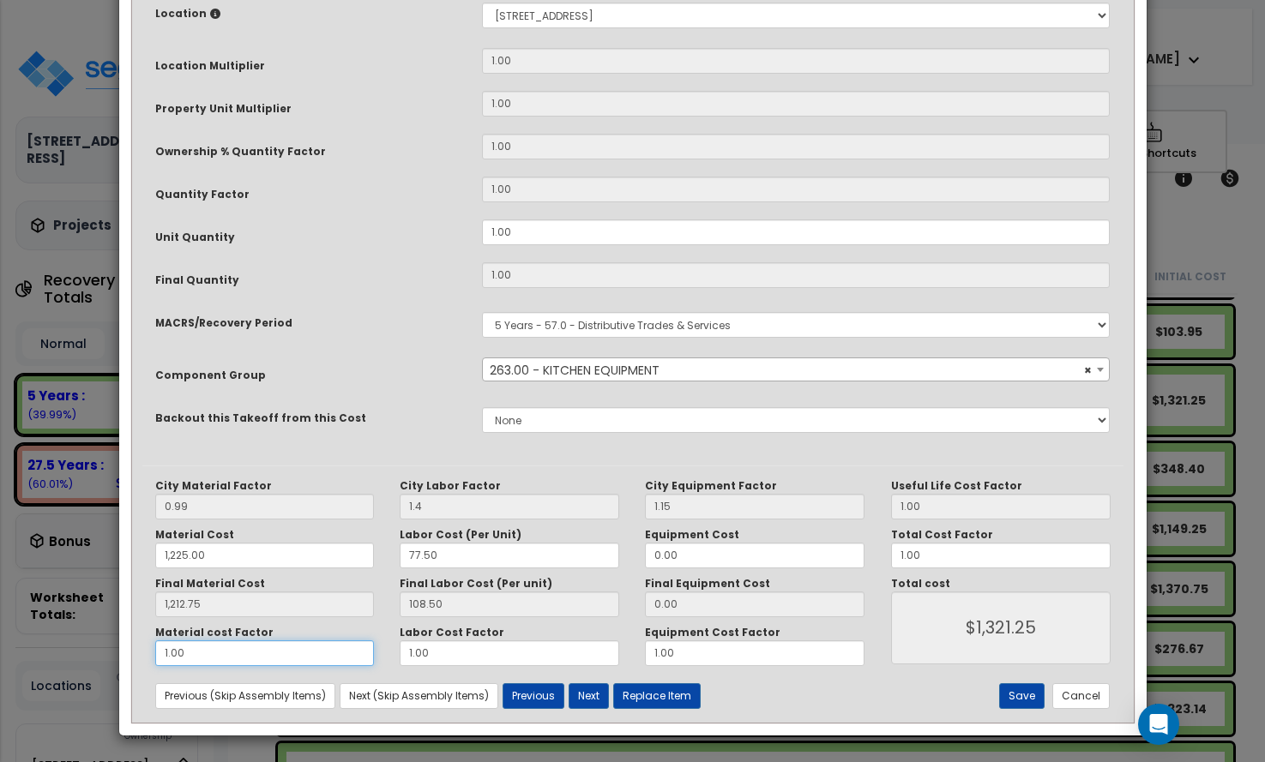
drag, startPoint x: 142, startPoint y: 654, endPoint x: 71, endPoint y: 648, distance: 71.4
click at [71, 648] on div "× Update Items/Assemblies to a Worksheet Purpose Description Prefix Select A/V …" at bounding box center [632, 381] width 1265 height 762
type input "1,212.75"
type input "."
type input "$1,321.25"
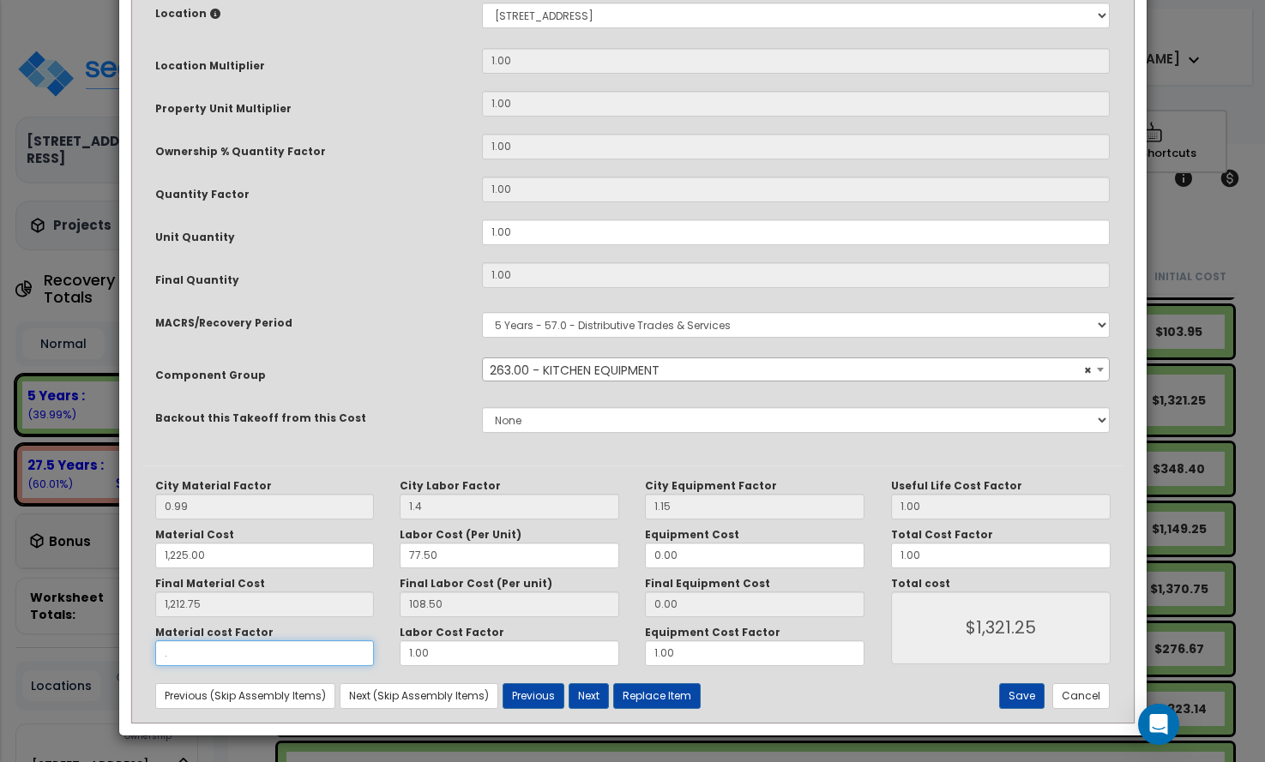
type input "1,212.75"
type input "$108.50"
type input "1,212.75"
type input ".5"
type input "1,212.75"
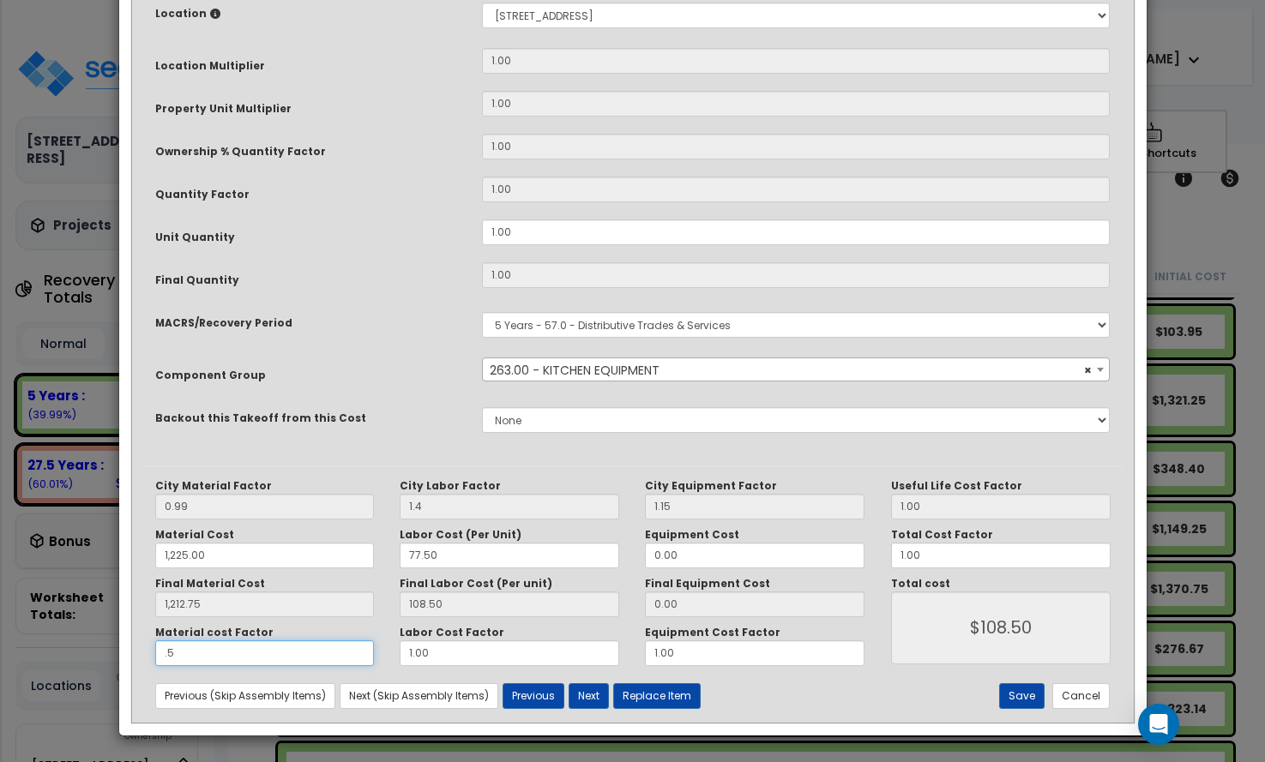
type input "$714.88"
type input ".5"
drag, startPoint x: 416, startPoint y: 654, endPoint x: 377, endPoint y: 651, distance: 39.6
click at [380, 654] on div "Material cost Factor .5 Labor Cost Factor 1.00 Equipment Cost Factor 1.00" at bounding box center [510, 646] width 736 height 40
type input "1,212.75"
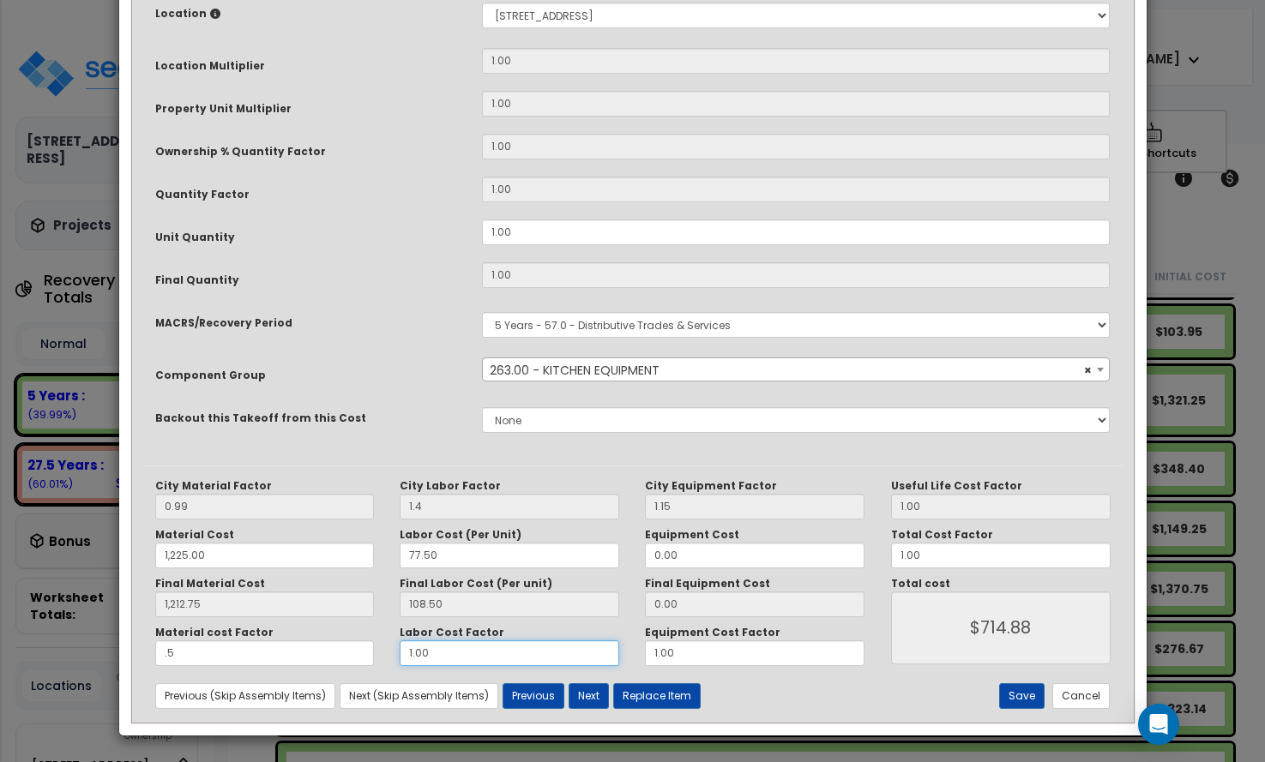
type input "."
type input "1,212.75"
type input "$606.38"
type input "1,212.75"
type input ".5"
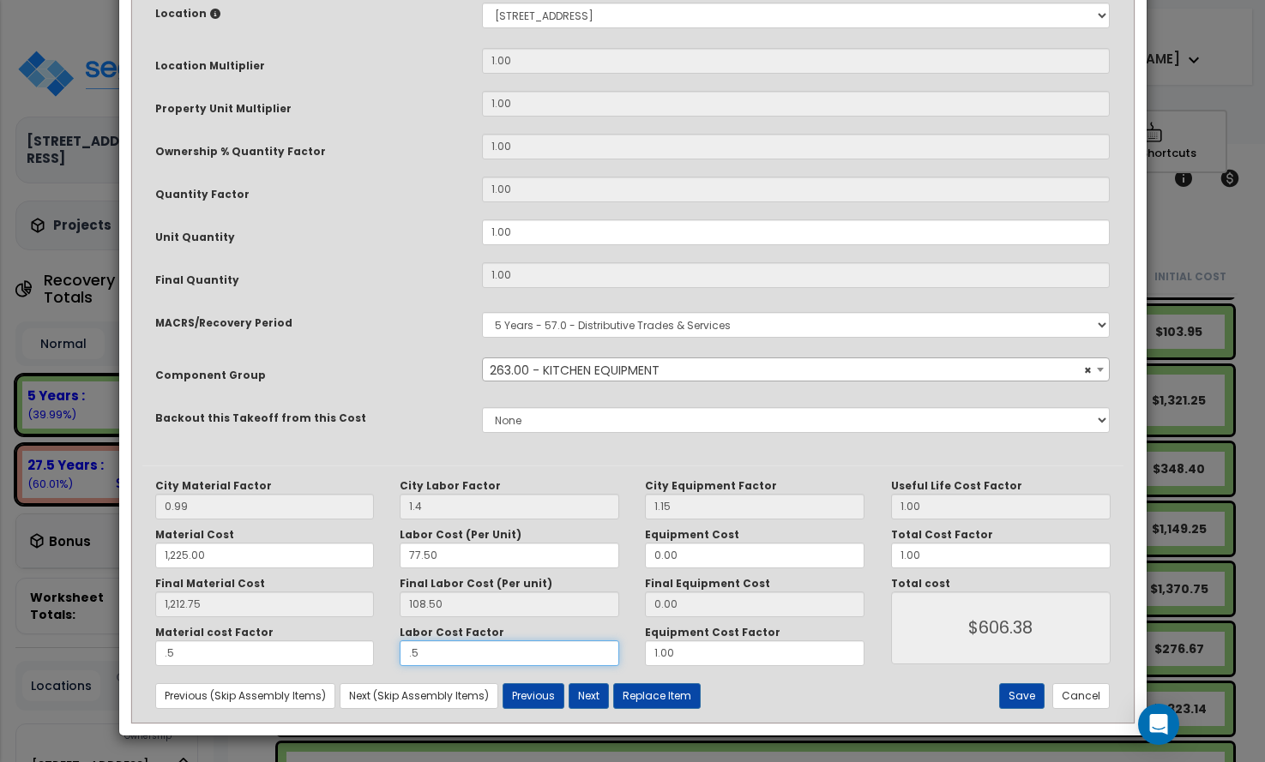
type input "1,212.75"
type input "$660.63"
type input ".5"
drag, startPoint x: 759, startPoint y: 656, endPoint x: 519, endPoint y: 651, distance: 240.2
click at [503, 658] on div "Material cost Factor .5 Labor Cost Factor .5 Equipment Cost Factor 1.00" at bounding box center [510, 646] width 736 height 40
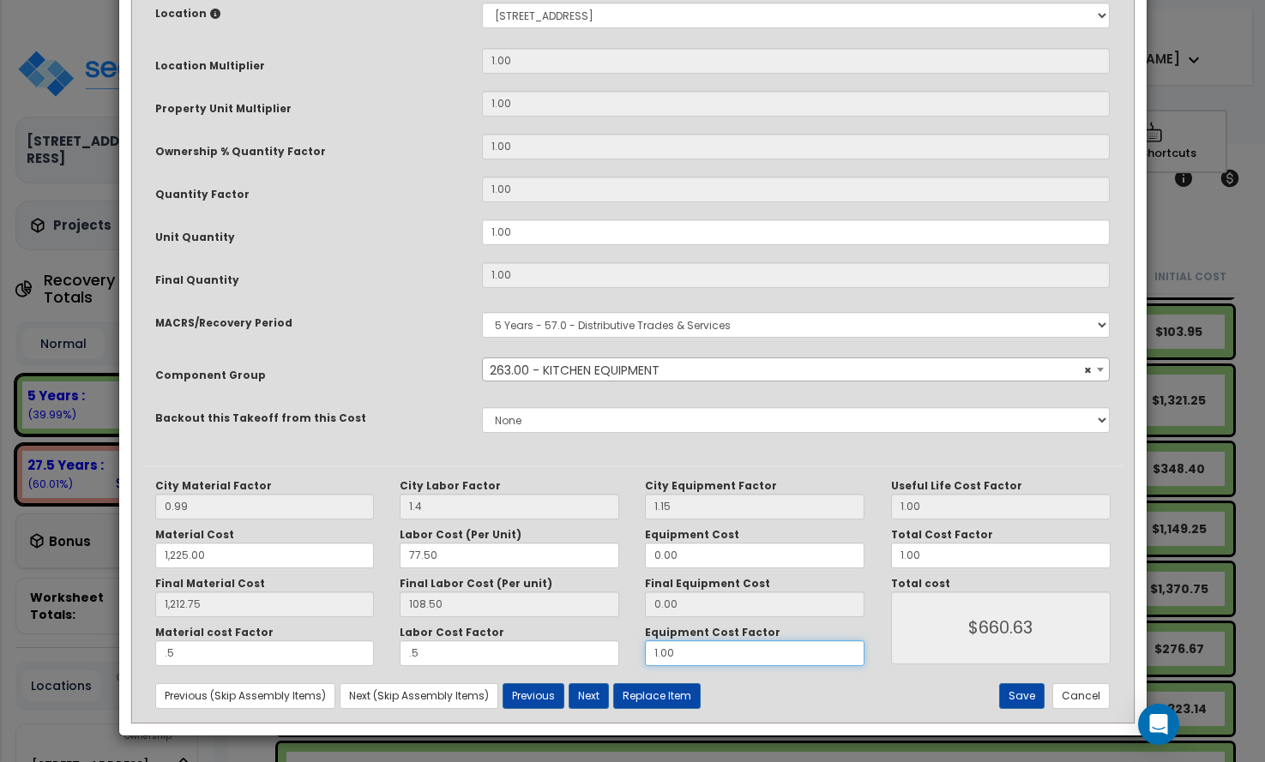
type input "1,212.75"
type input "."
type input "1,212.75"
type input ".5"
type input "1,212.75"
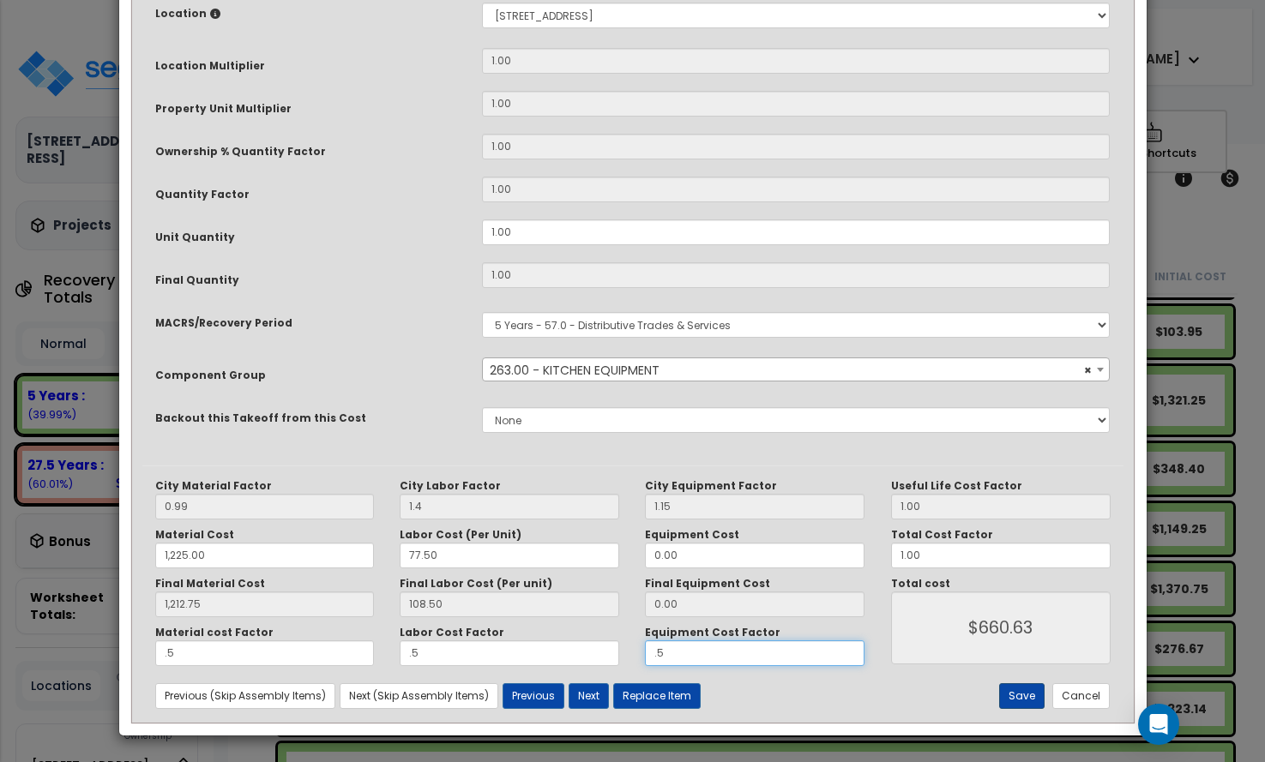
type input ".5"
type input "1,212.75"
click at [1025, 700] on button "Save" at bounding box center [1021, 697] width 45 height 26
type input "1.40"
type input "1225.00"
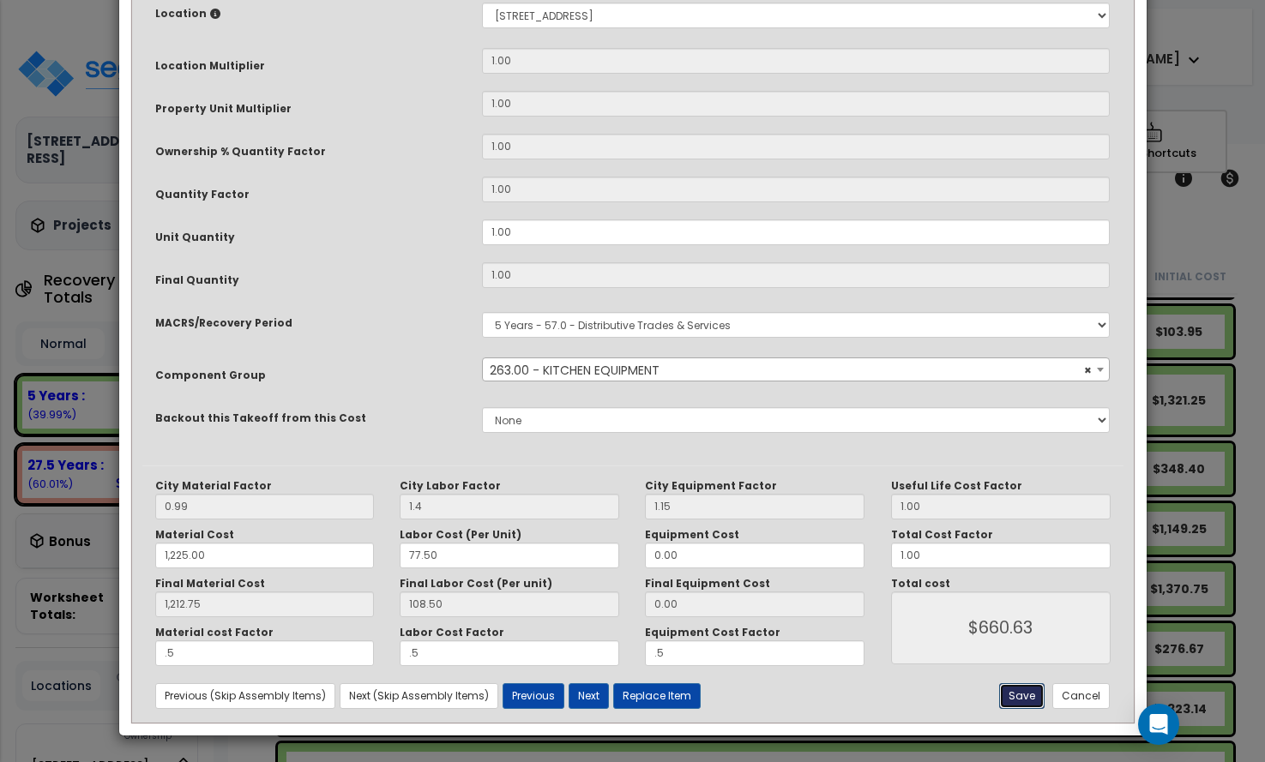
type input "1212.75"
type input "0.50"
type input "660.63"
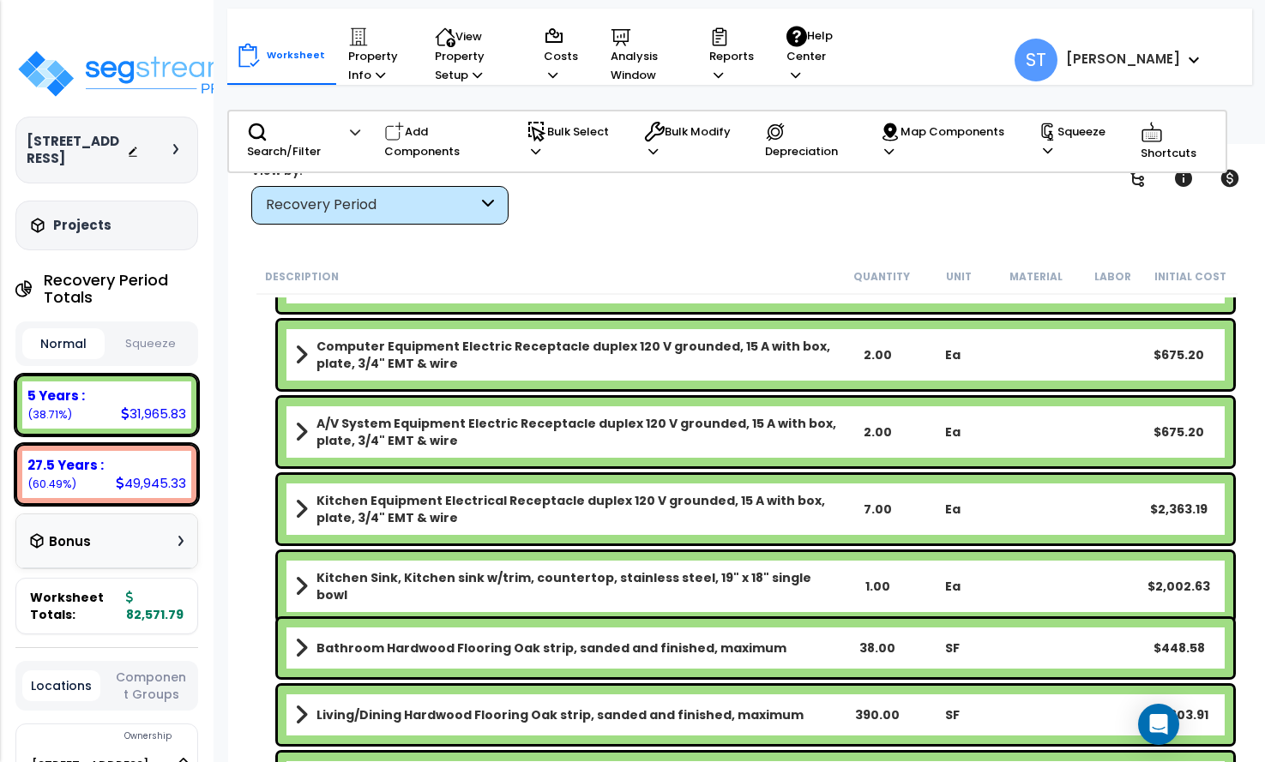
scroll to position [1887, 0]
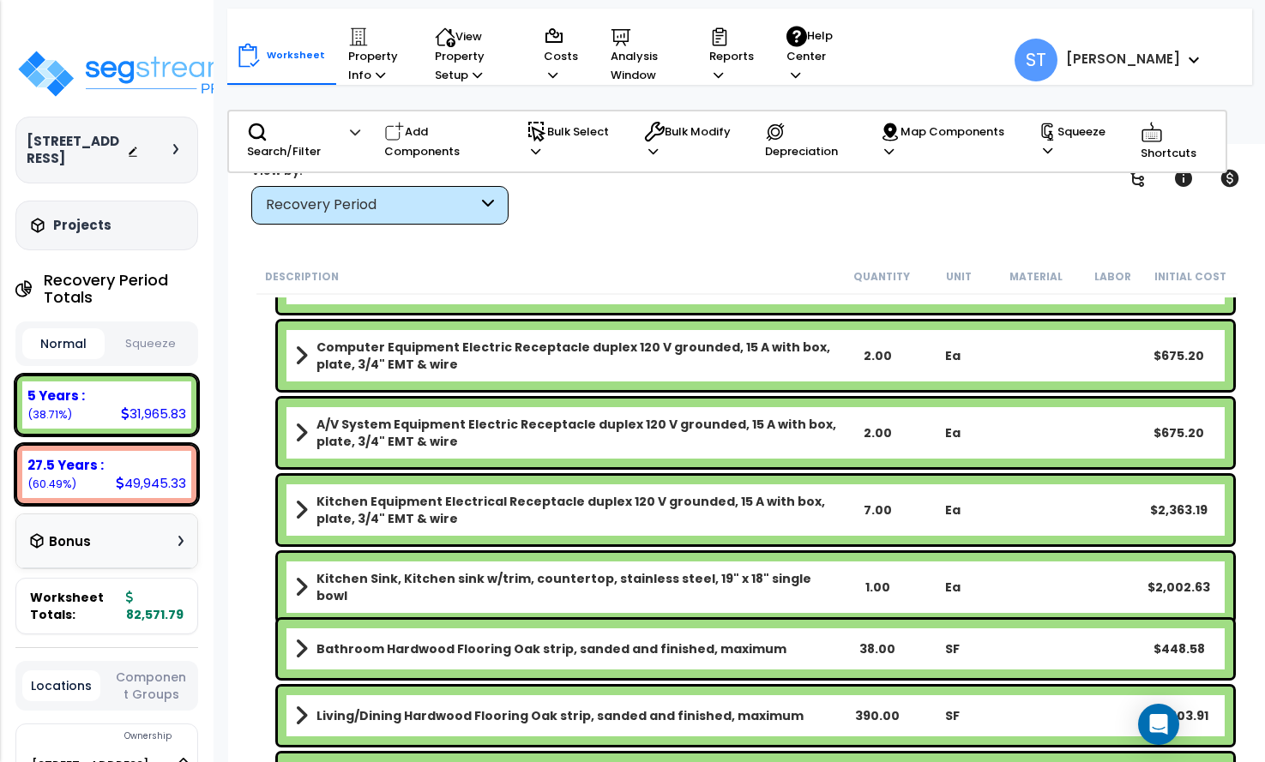
click at [424, 213] on div "Recovery Period" at bounding box center [372, 206] width 212 height 20
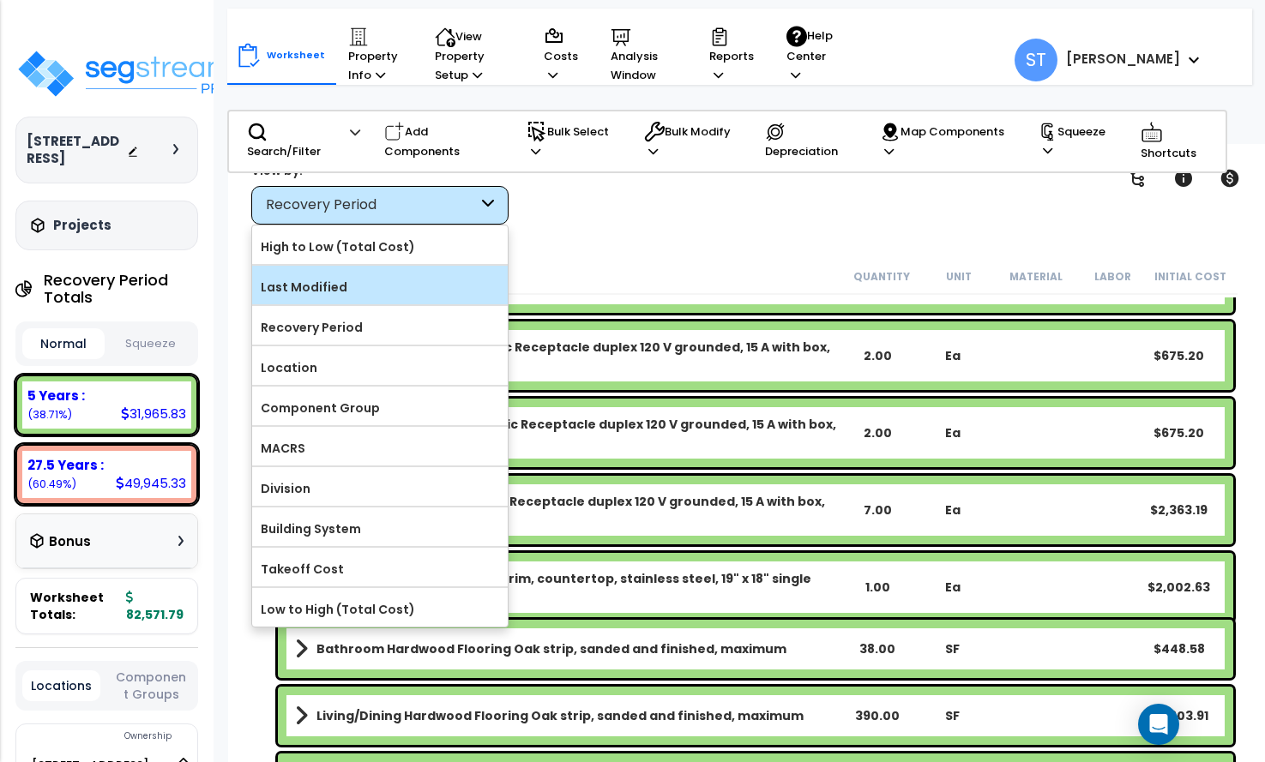
click at [383, 281] on label "Last Modified" at bounding box center [380, 287] width 256 height 26
click at [0, 0] on input "Last Modified" at bounding box center [0, 0] width 0 height 0
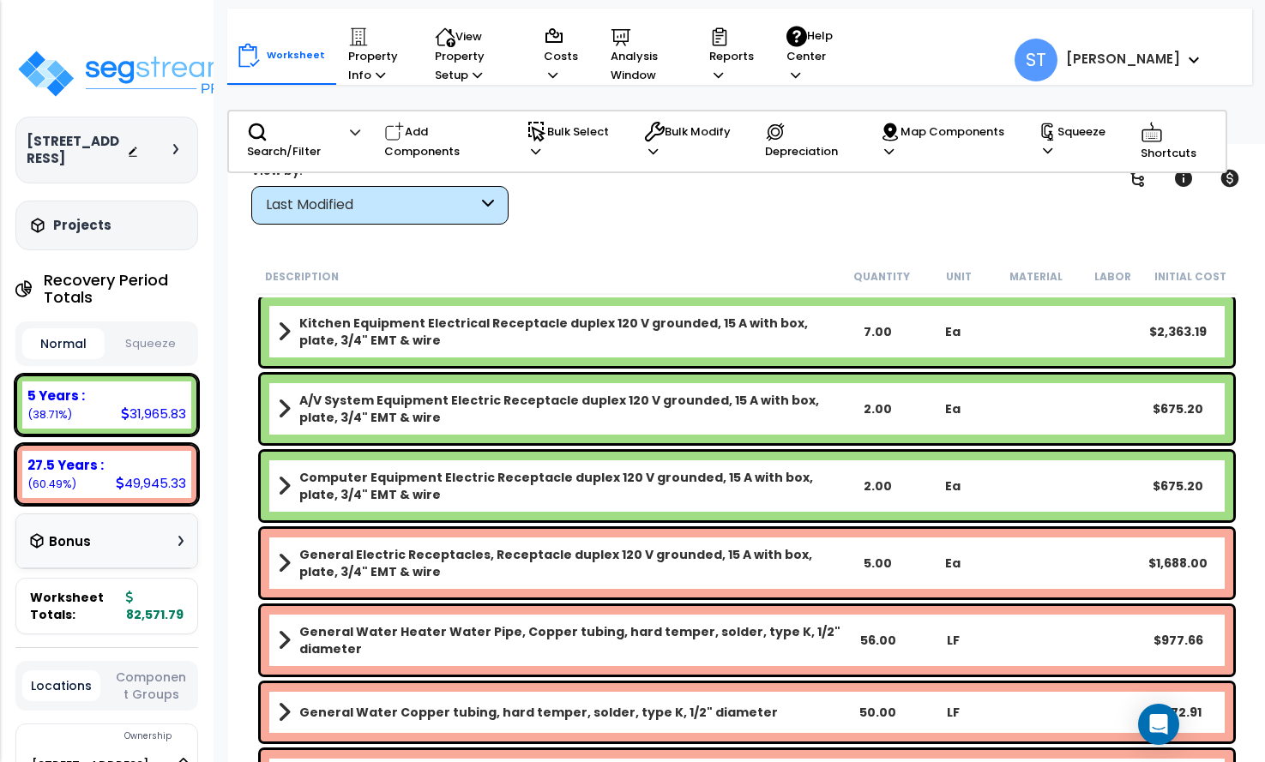
scroll to position [1115, 0]
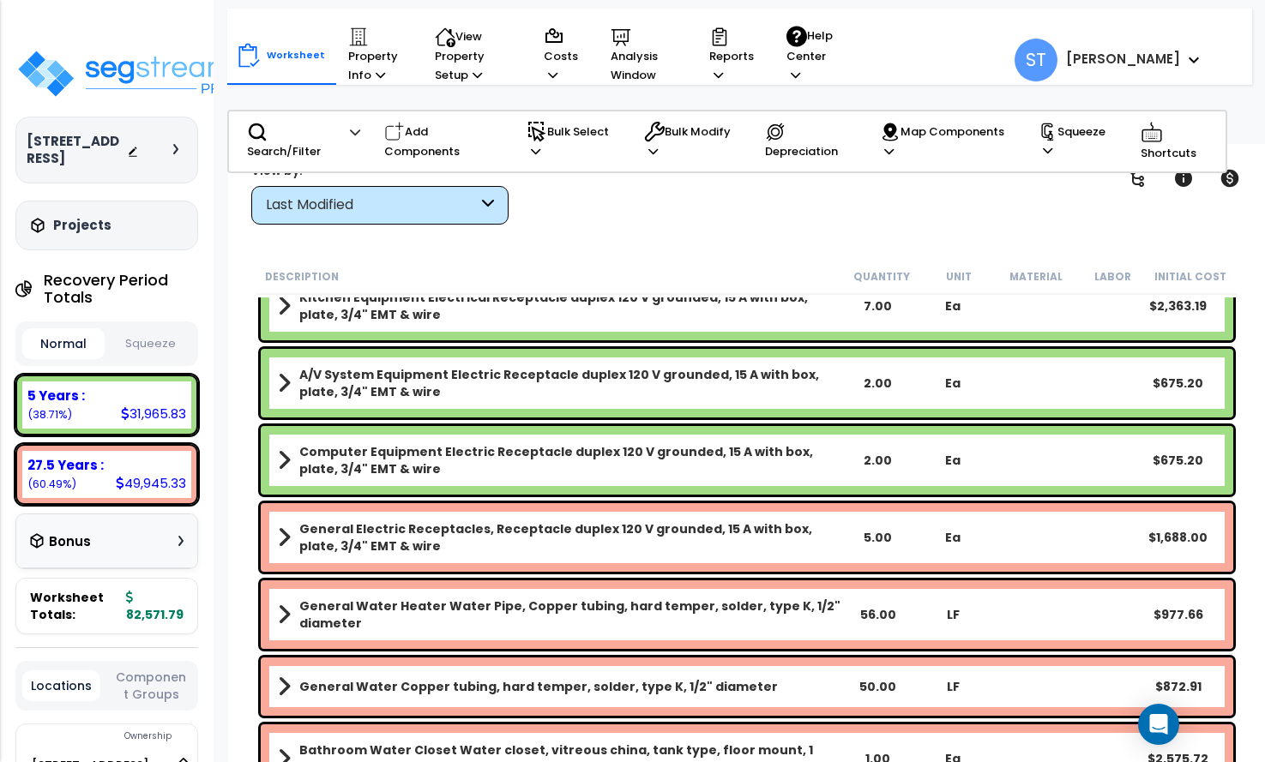
click at [375, 205] on div "Last Modified" at bounding box center [372, 206] width 212 height 20
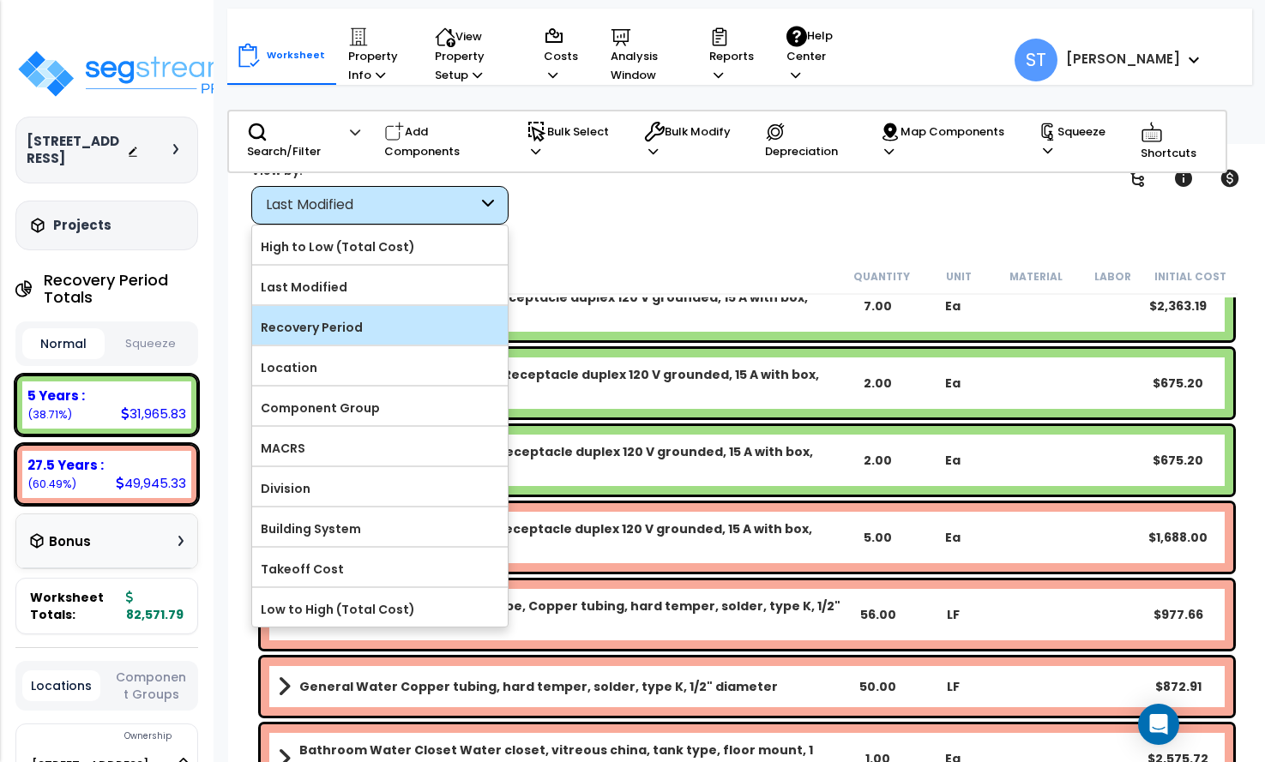
click at [333, 328] on label "Recovery Period" at bounding box center [380, 328] width 256 height 26
click at [0, 0] on input "Recovery Period" at bounding box center [0, 0] width 0 height 0
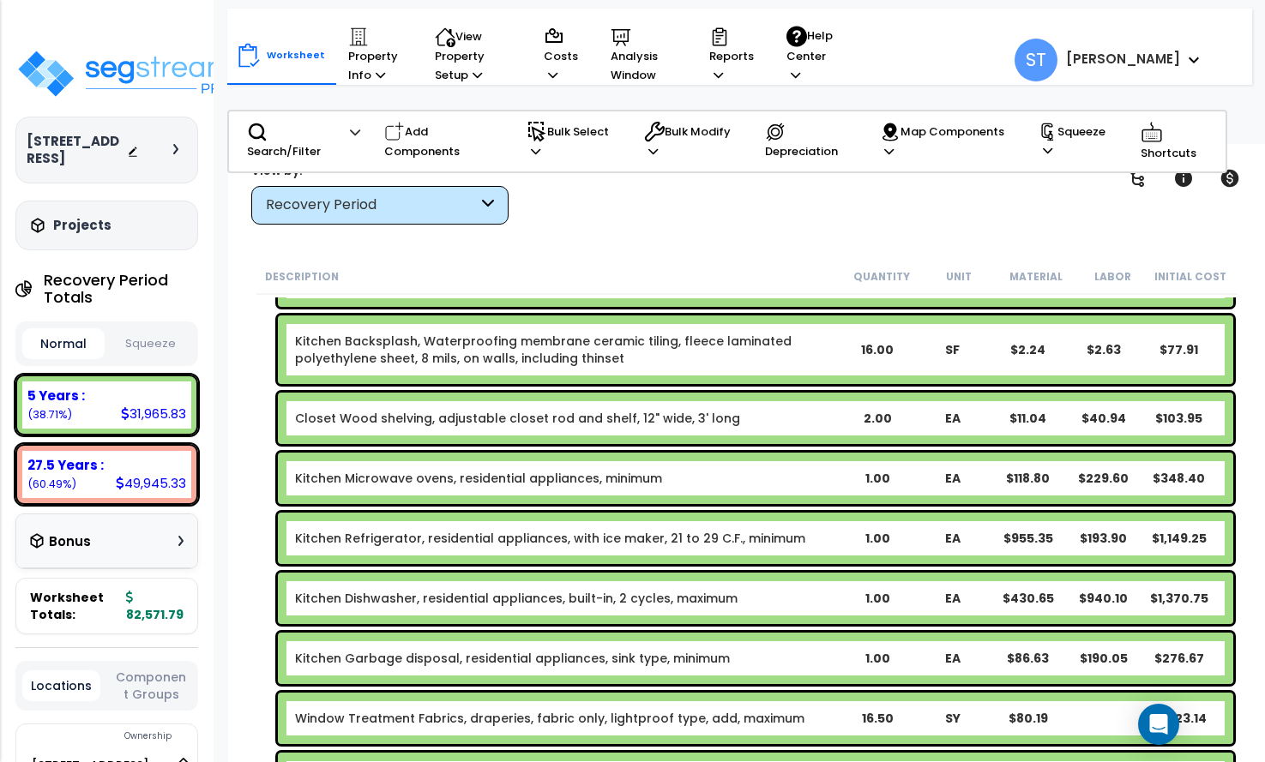
scroll to position [86, 0]
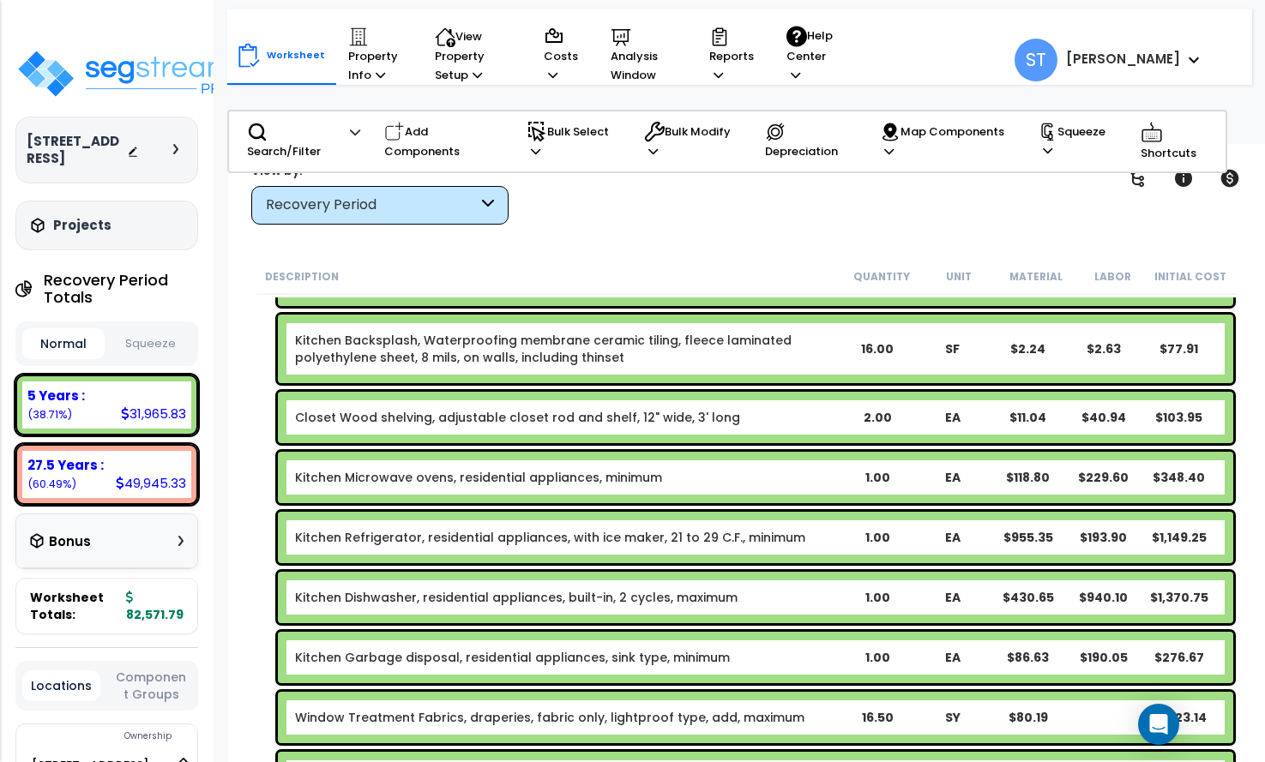
click at [494, 532] on link "Kitchen Refrigerator, residential appliances, with ice maker, 21 to 29 C.F., mi…" at bounding box center [550, 537] width 510 height 17
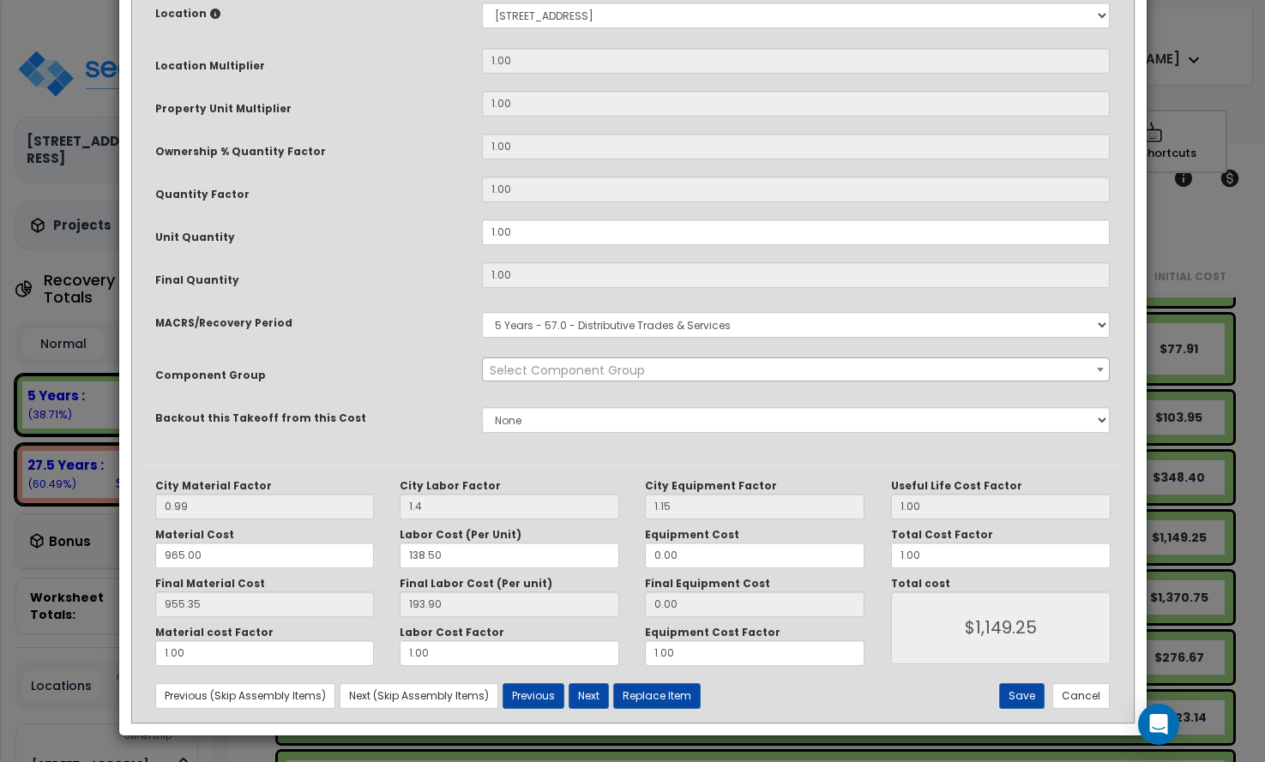
scroll to position [0, 0]
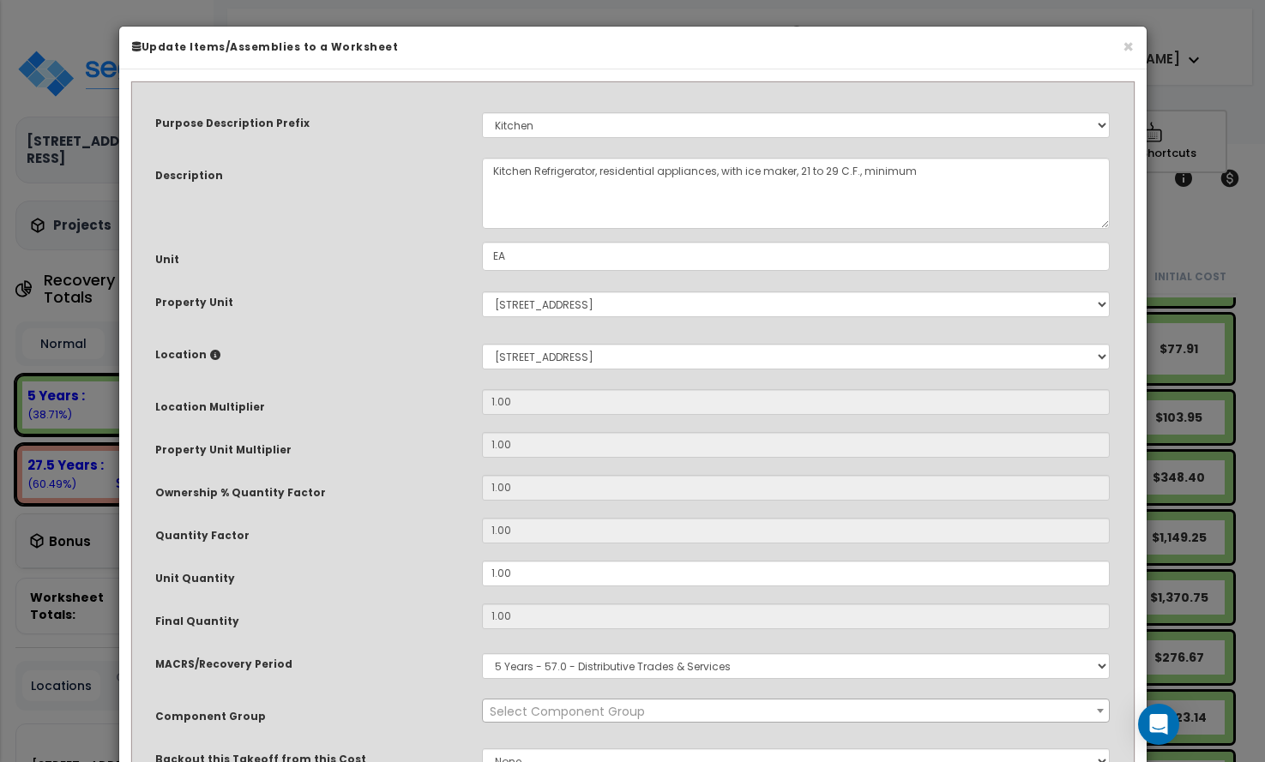
select select "8667"
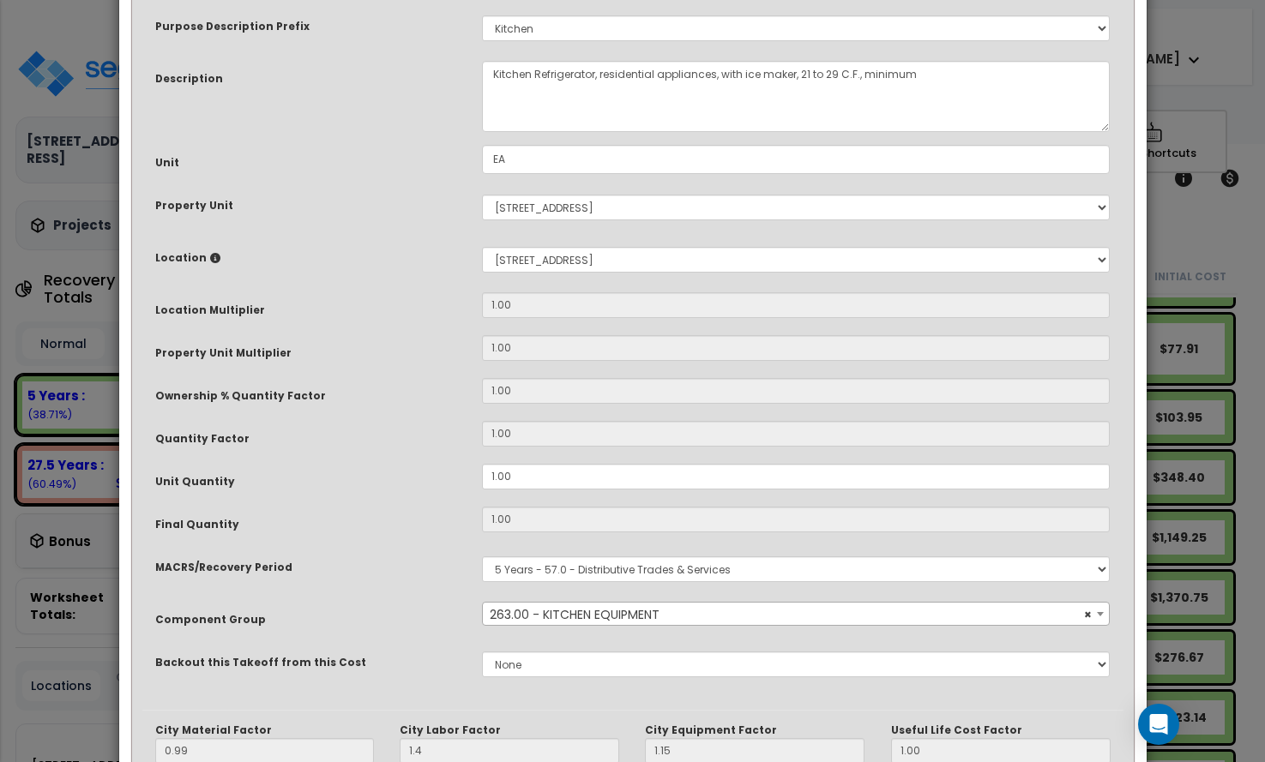
scroll to position [341, 0]
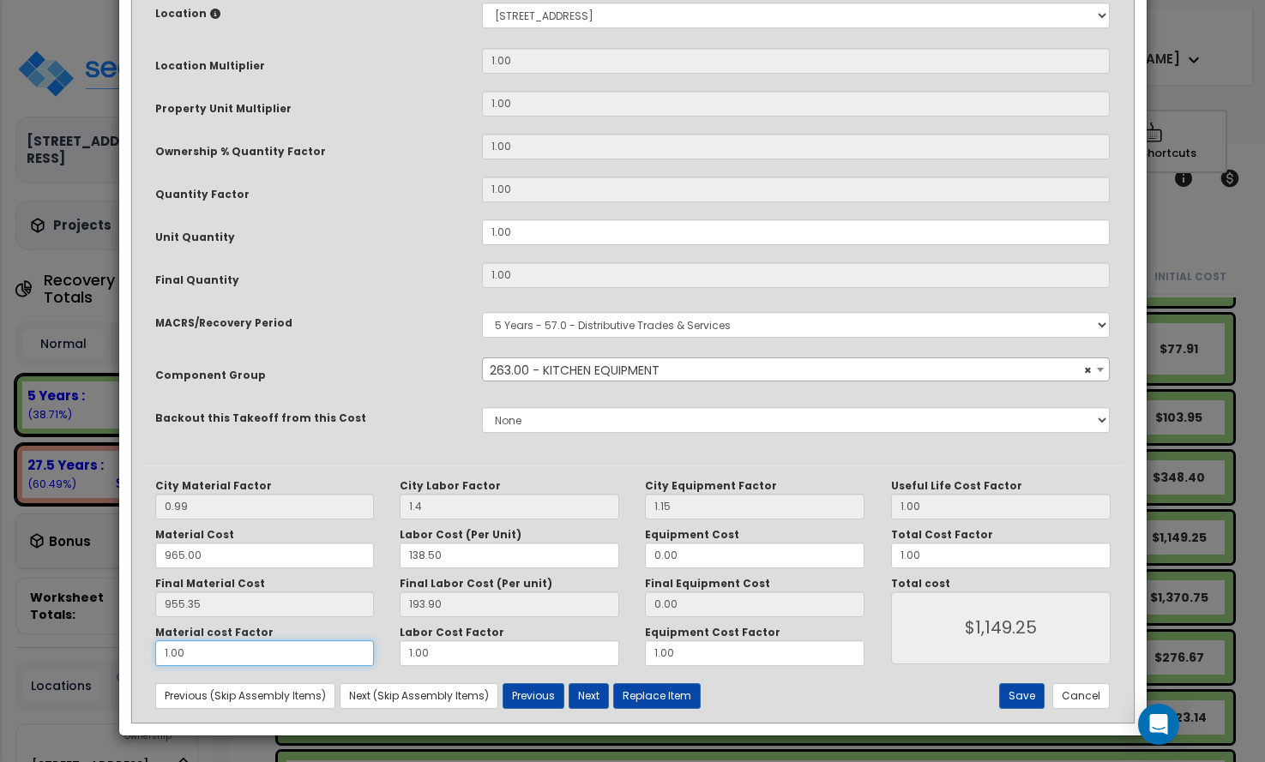
drag, startPoint x: 220, startPoint y: 656, endPoint x: 114, endPoint y: 652, distance: 105.6
click at [114, 653] on div "× Update Items/Assemblies to a Worksheet Purpose Description Prefix Select A/V …" at bounding box center [632, 381] width 1265 height 762
type input "."
type input "$193.90"
type input ".5"
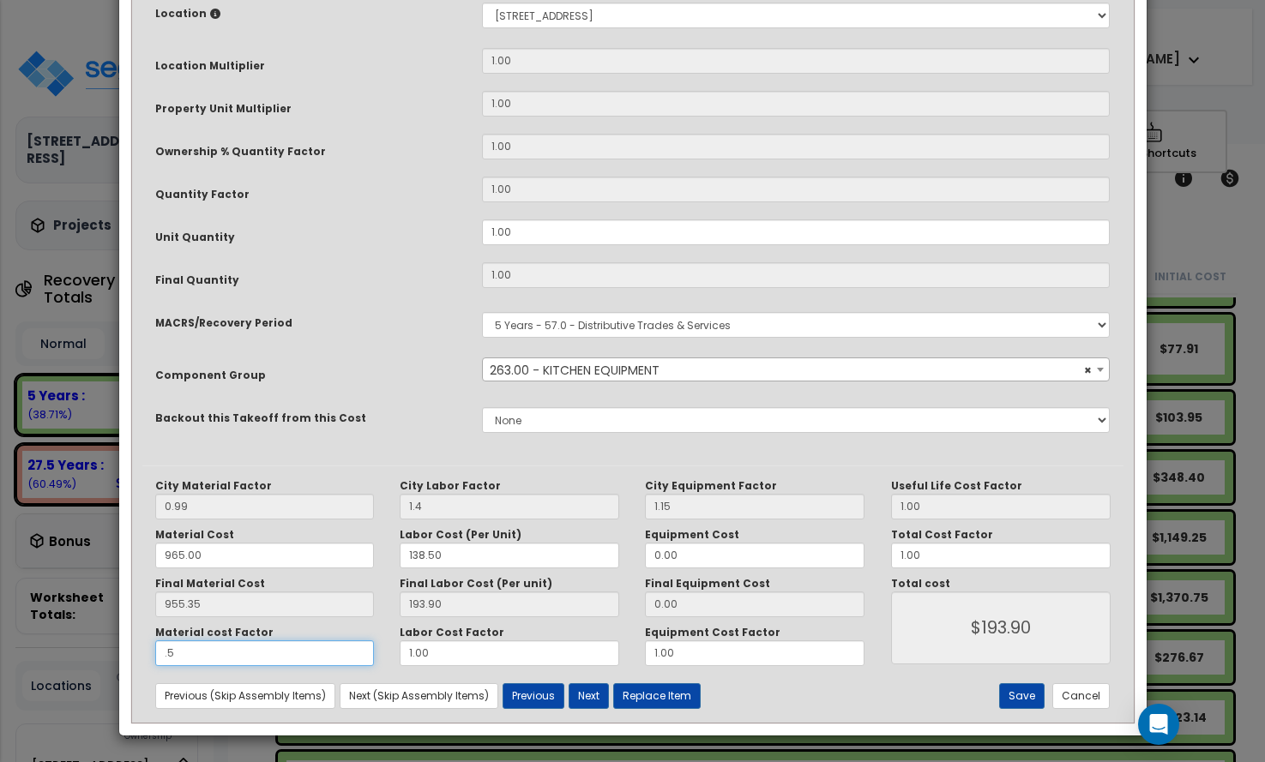
type input "$671.58"
type input ".5"
drag, startPoint x: 425, startPoint y: 654, endPoint x: 398, endPoint y: 655, distance: 27.5
click at [398, 655] on div "Labor Cost Factor 1.00" at bounding box center [509, 646] width 245 height 40
type input "0"
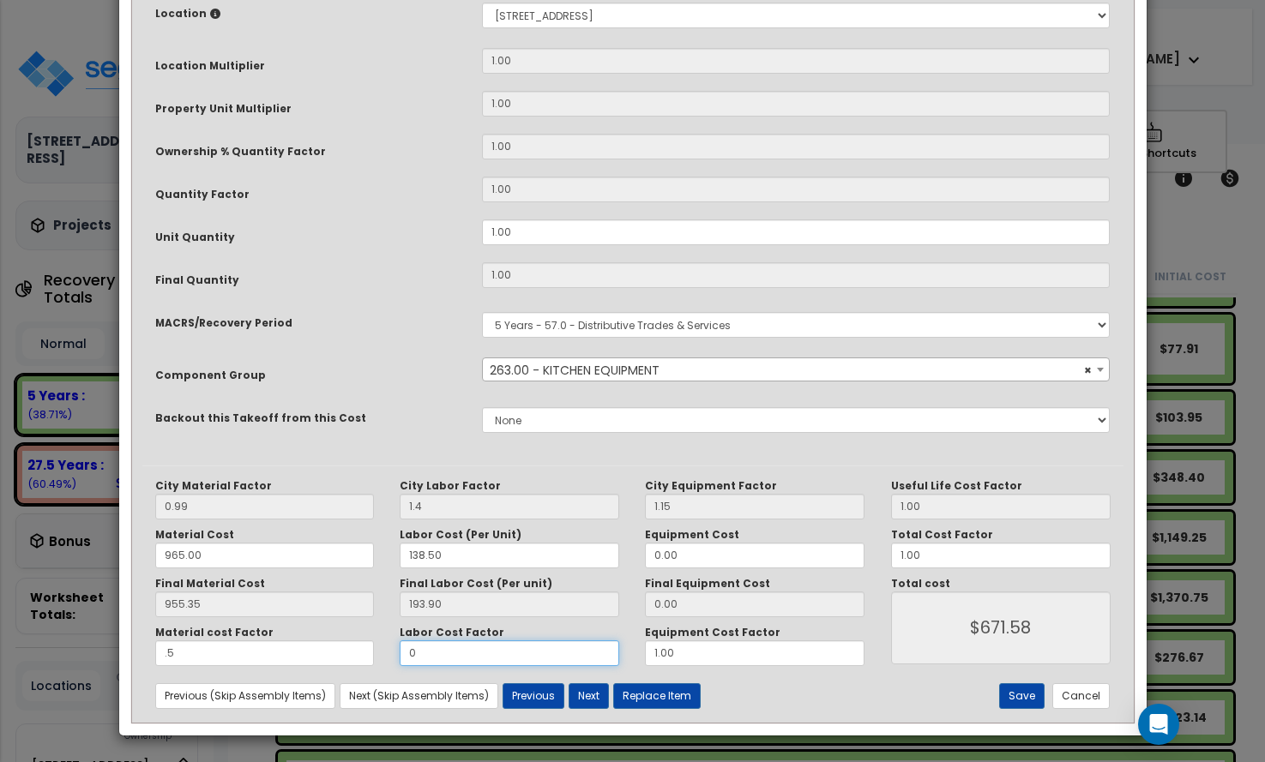
type input "$477.68"
type input "06"
type input "$1,641.08"
type input "0"
type input "$477.68"
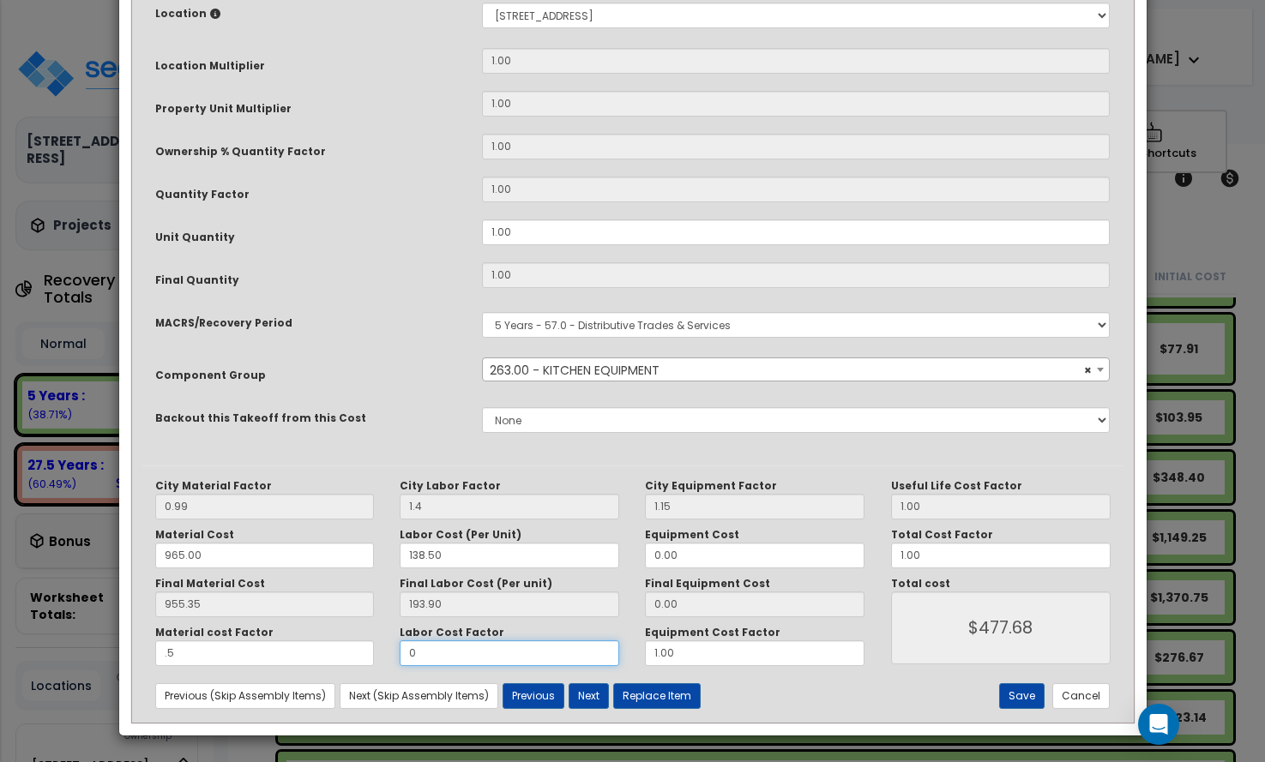
type input "05"
type input "$1,447.17"
click at [417, 643] on input "05" at bounding box center [510, 654] width 220 height 26
drag, startPoint x: 450, startPoint y: 650, endPoint x: 368, endPoint y: 652, distance: 82.4
click at [368, 652] on div "Material cost Factor .5 Labor Cost Factor 05 Equipment Cost Factor 1.00" at bounding box center [510, 646] width 736 height 40
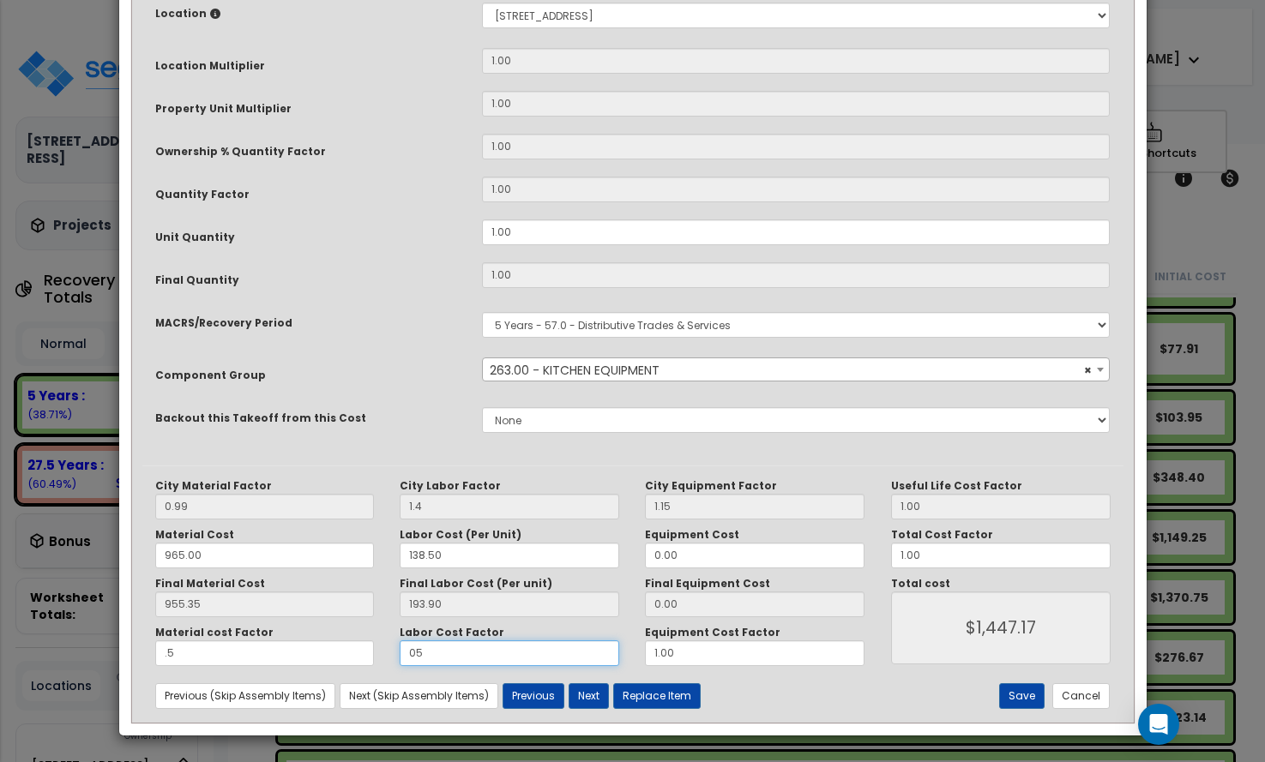
type input "."
type input "$477.68"
type input ".5"
type input "$574.63"
type input ".5"
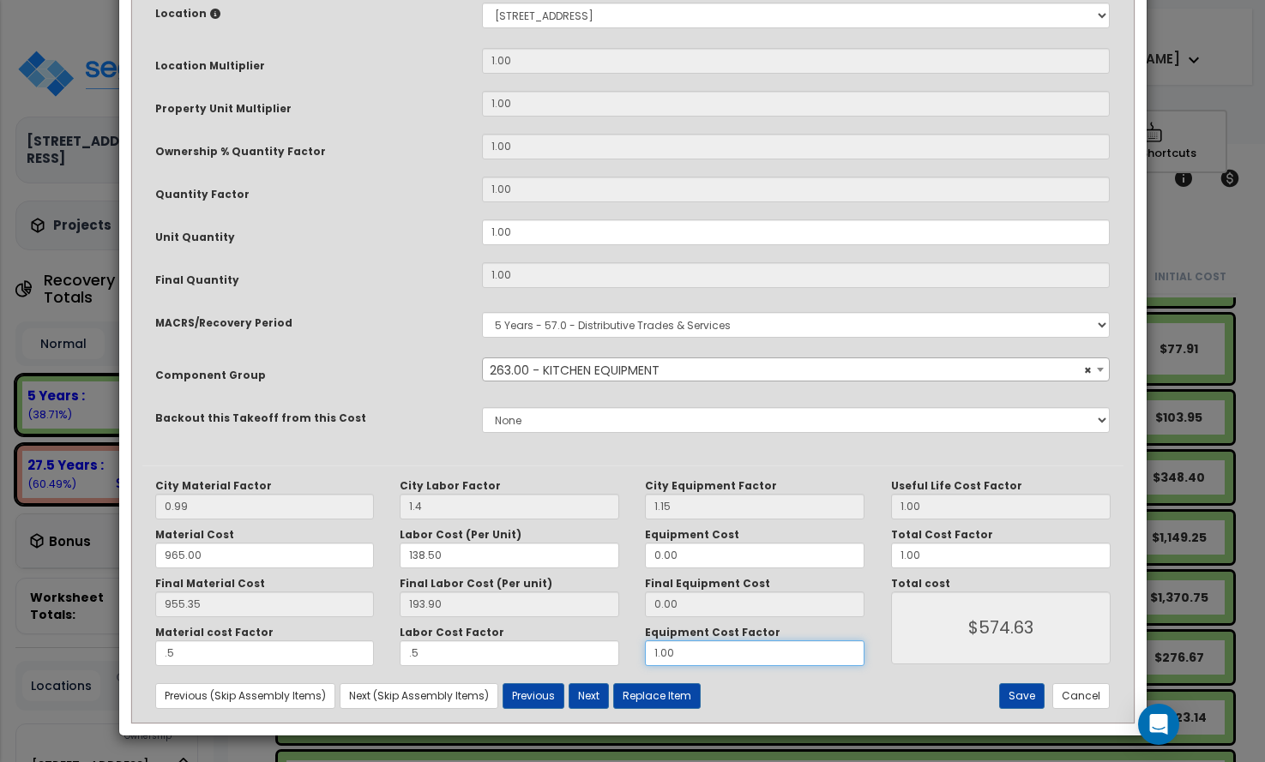
drag, startPoint x: 648, startPoint y: 653, endPoint x: 579, endPoint y: 654, distance: 68.6
click at [600, 660] on div "Material cost Factor .5 Labor Cost Factor .5 Equipment Cost Factor 1.00" at bounding box center [510, 646] width 736 height 40
type input ".5"
click at [873, 696] on div "Save Cancel" at bounding box center [959, 697] width 327 height 26
click at [1027, 694] on button "Save" at bounding box center [1021, 697] width 45 height 26
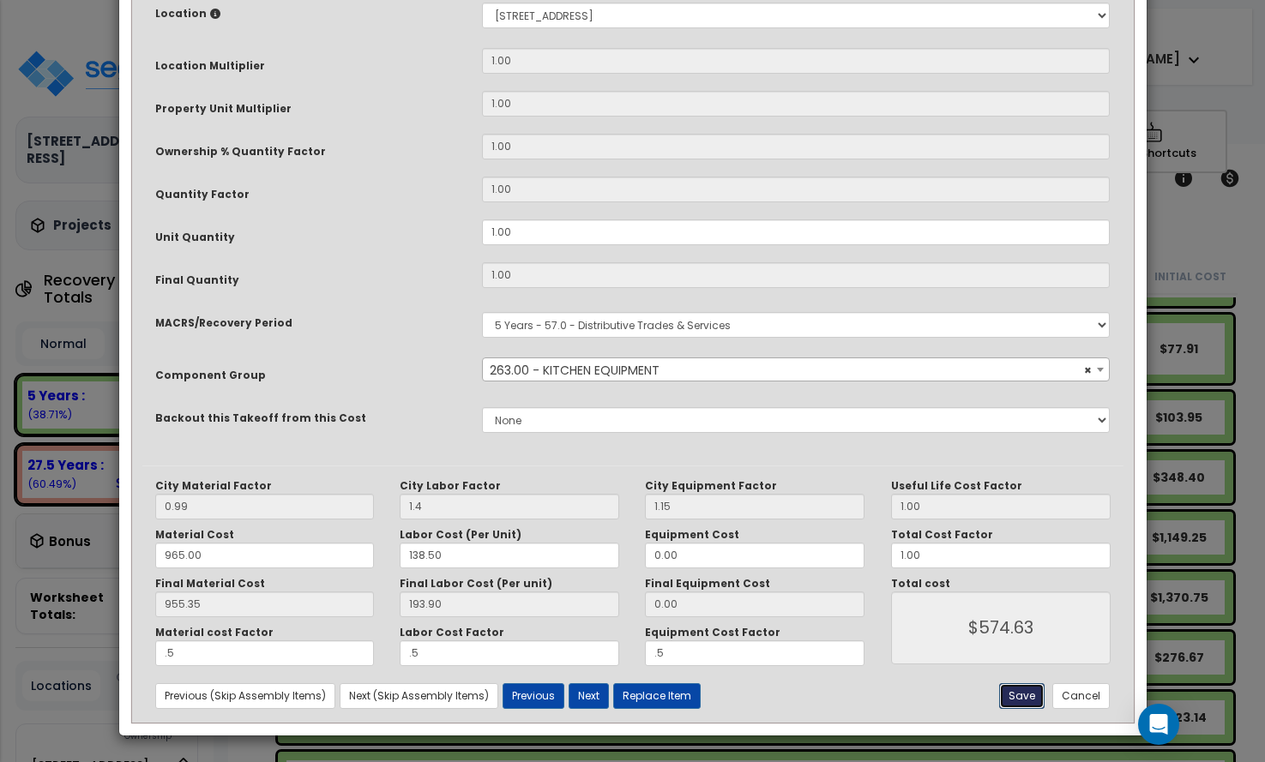
type input "1.40"
type input "0.50"
type input "574.63"
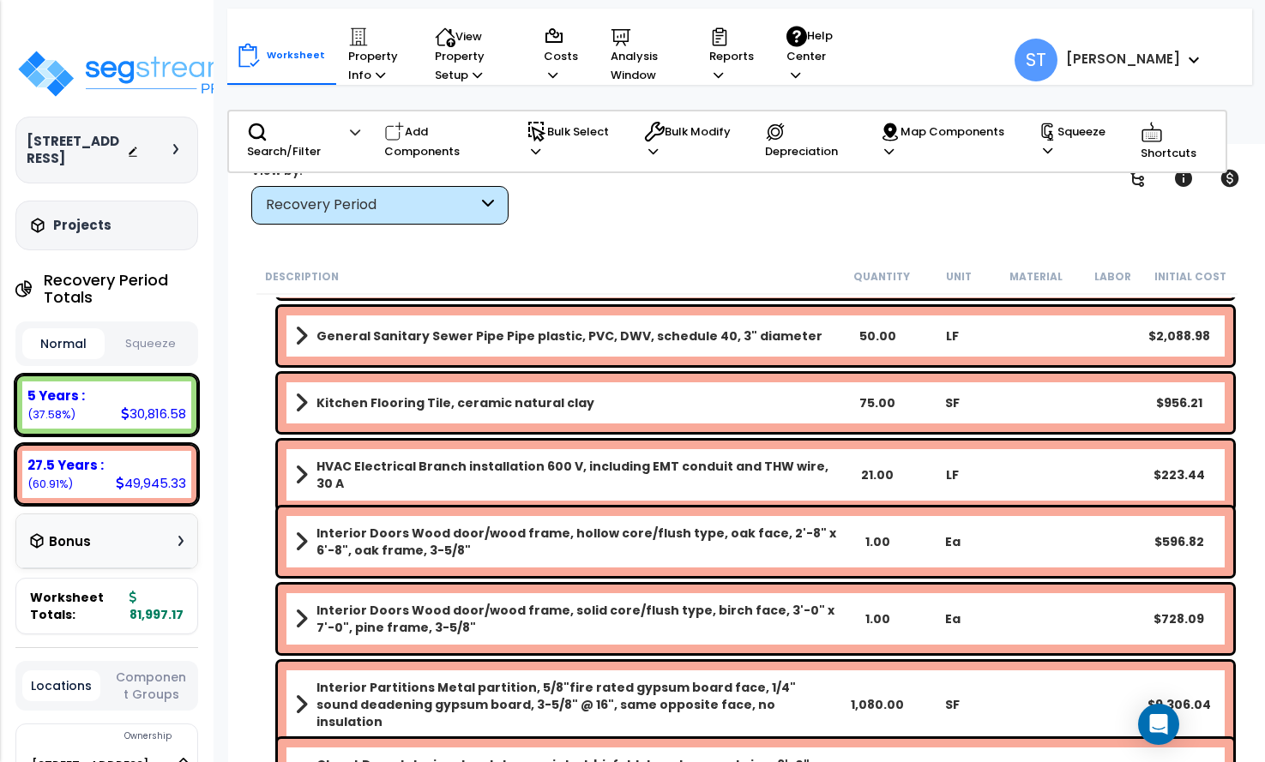
scroll to position [4014, 0]
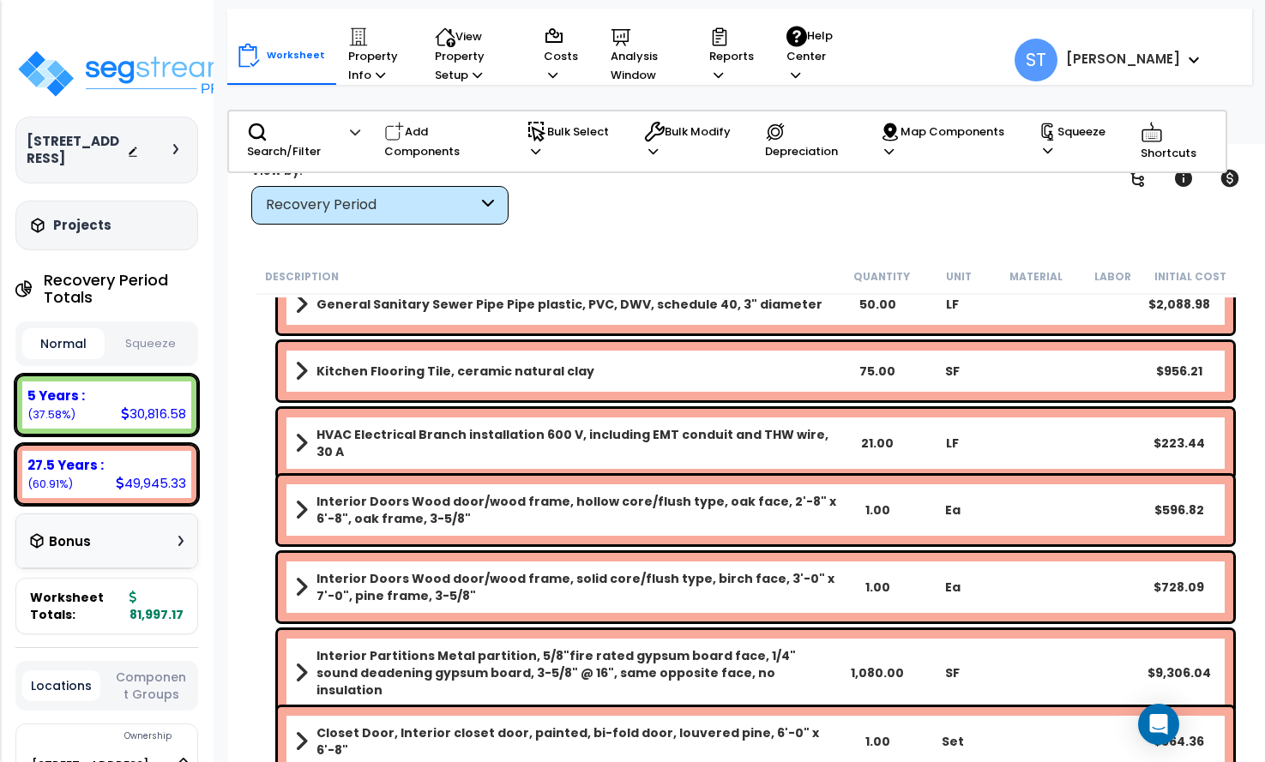
click at [401, 201] on div "Recovery Period" at bounding box center [372, 206] width 212 height 20
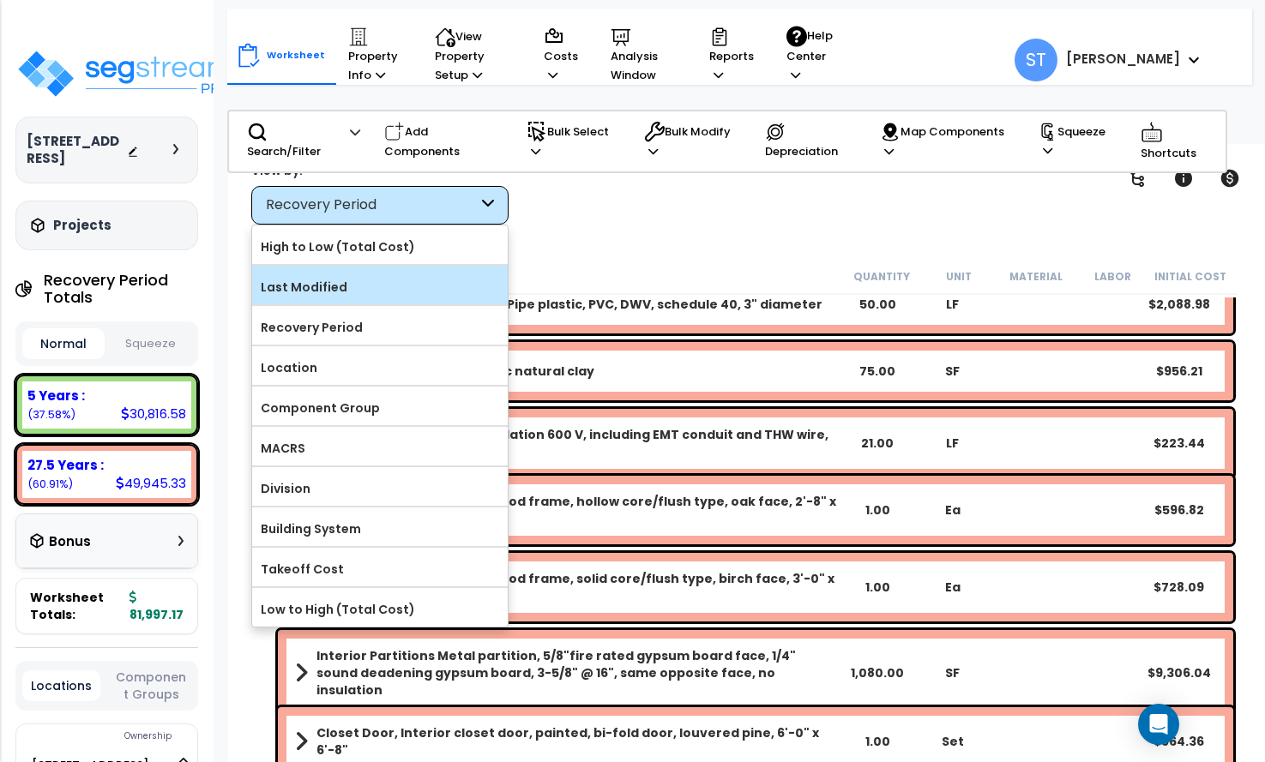
click at [380, 280] on label "Last Modified" at bounding box center [380, 287] width 256 height 26
click at [0, 0] on input "Last Modified" at bounding box center [0, 0] width 0 height 0
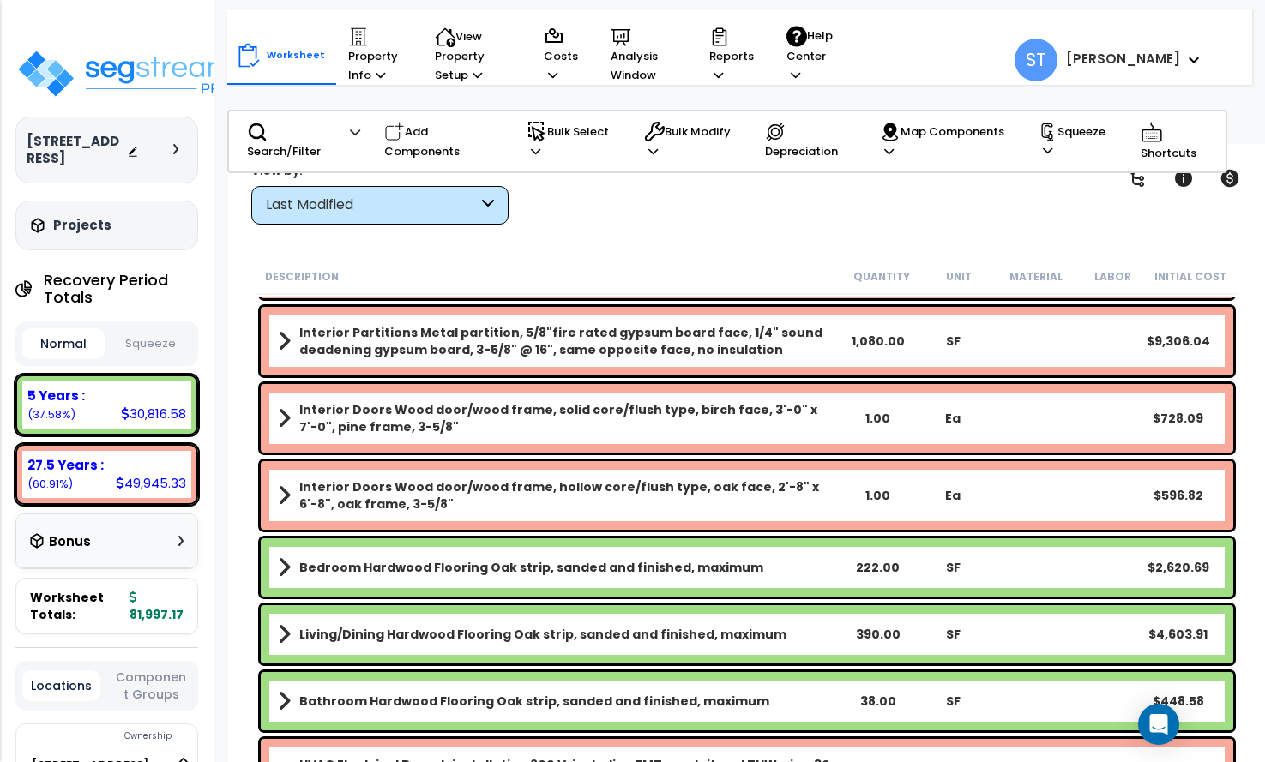
scroll to position [0, 0]
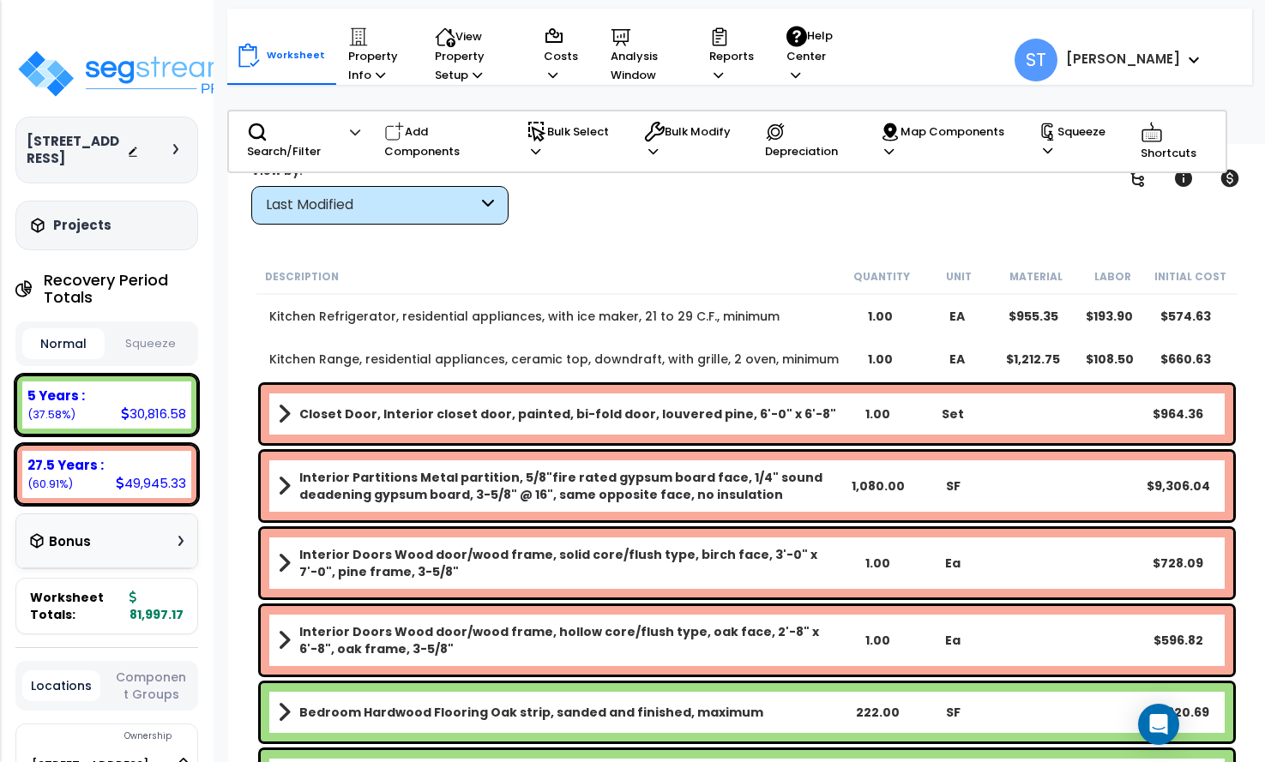
click at [413, 196] on div "Last Modified" at bounding box center [372, 206] width 212 height 20
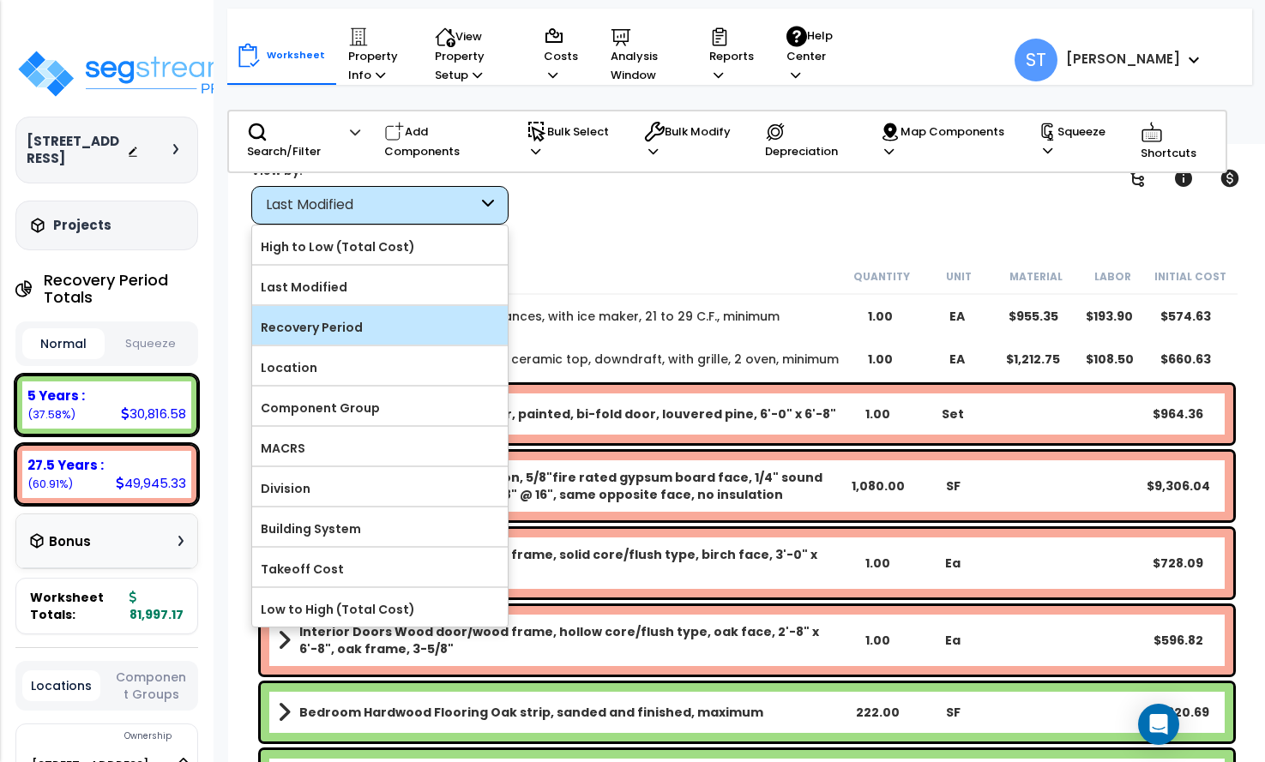
click at [357, 328] on label "Recovery Period" at bounding box center [380, 328] width 256 height 26
click at [0, 0] on input "Recovery Period" at bounding box center [0, 0] width 0 height 0
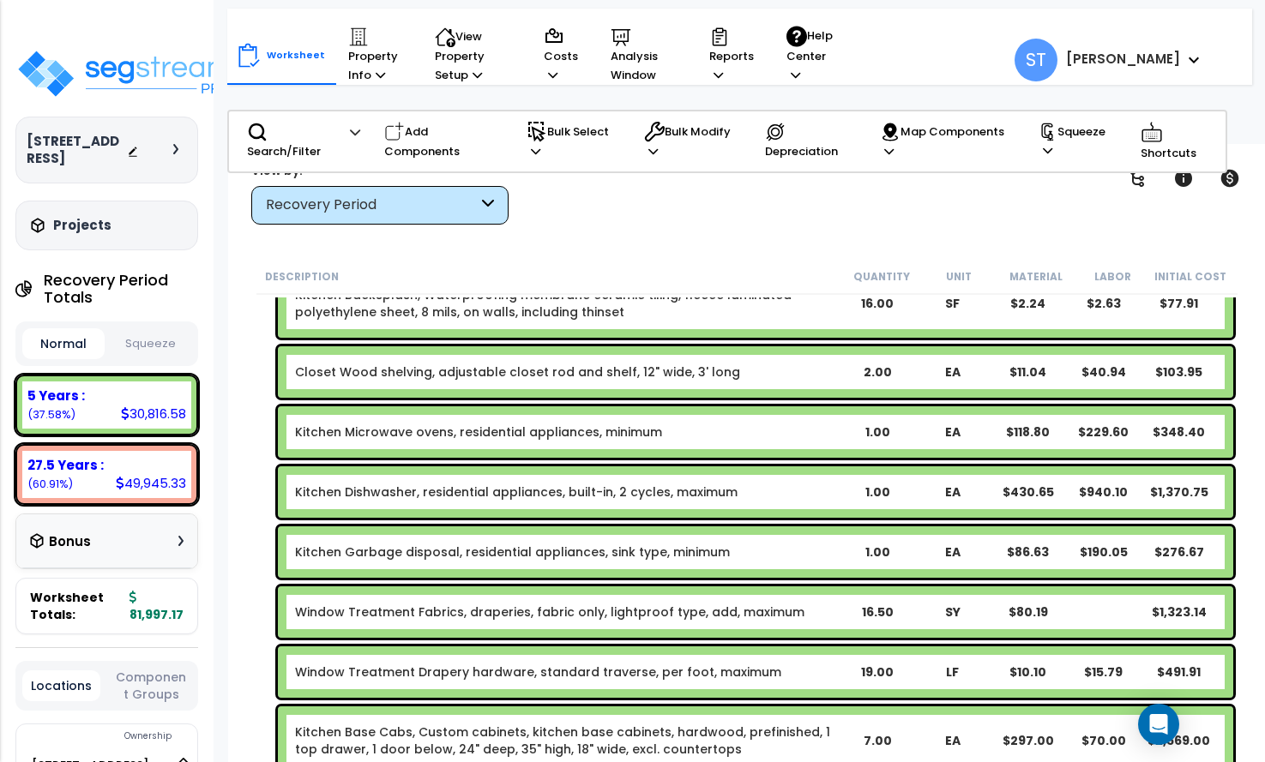
scroll to position [172, 0]
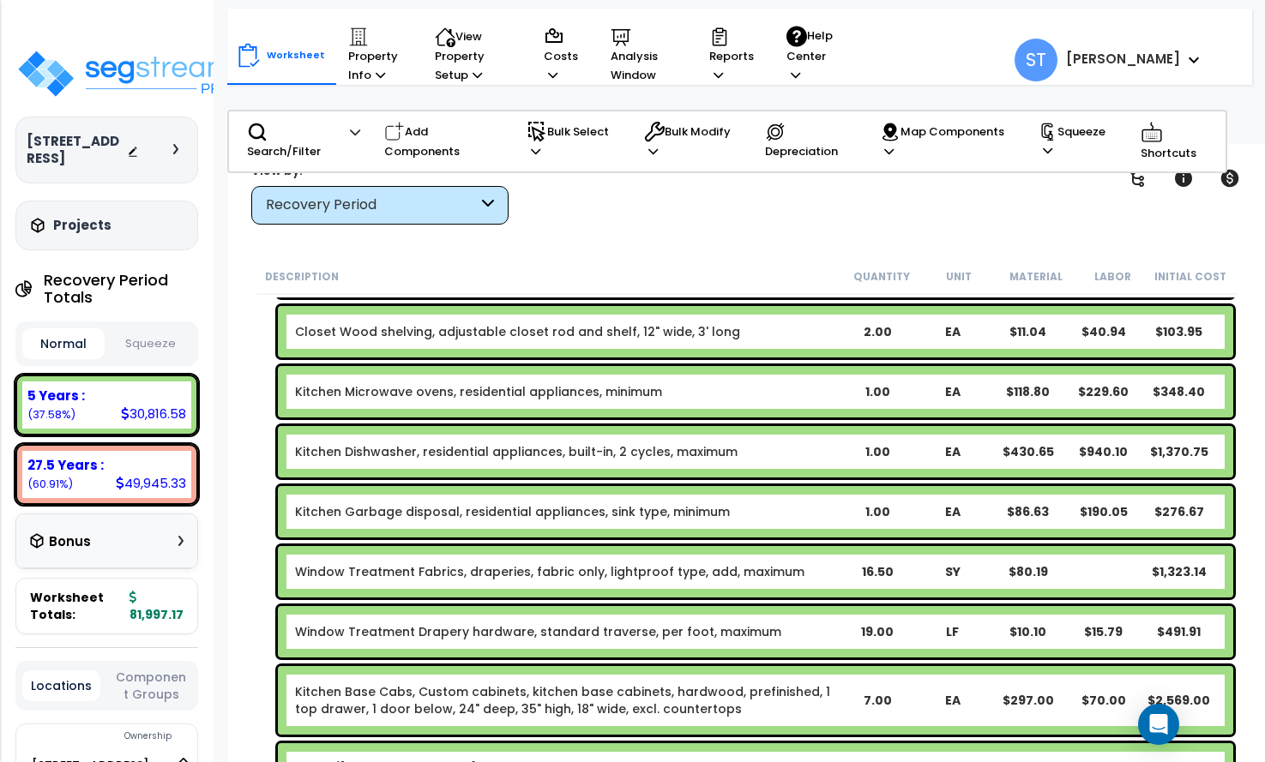
click at [533, 449] on link "Kitchen Dishwasher, residential appliances, built-in, 2 cycles, maximum" at bounding box center [516, 451] width 443 height 17
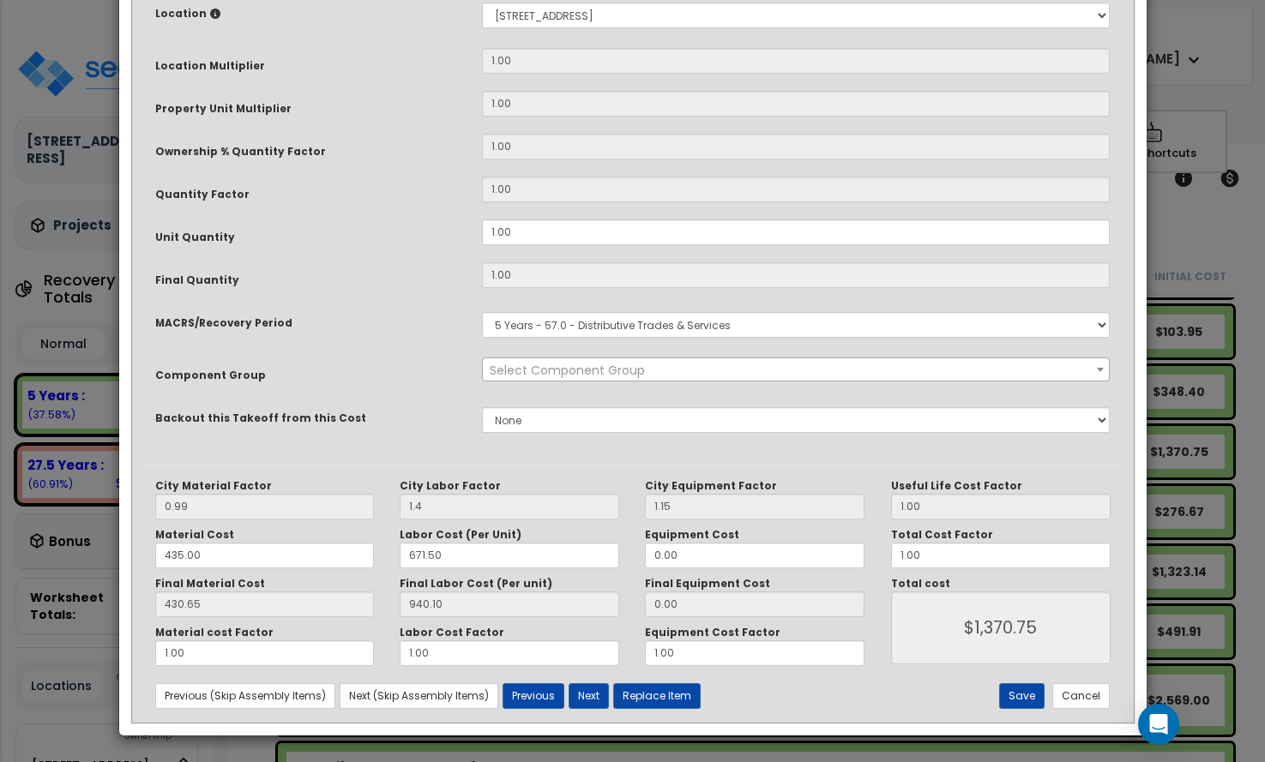
scroll to position [0, 0]
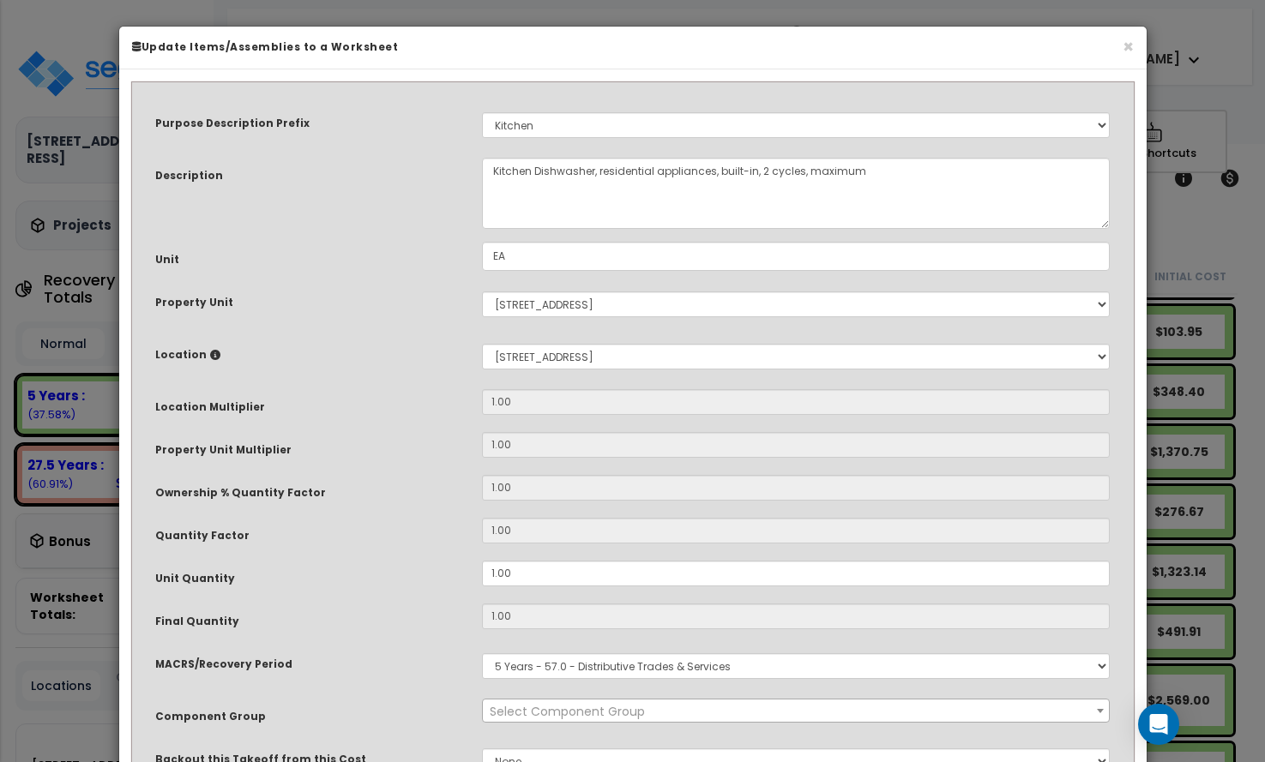
select select "8667"
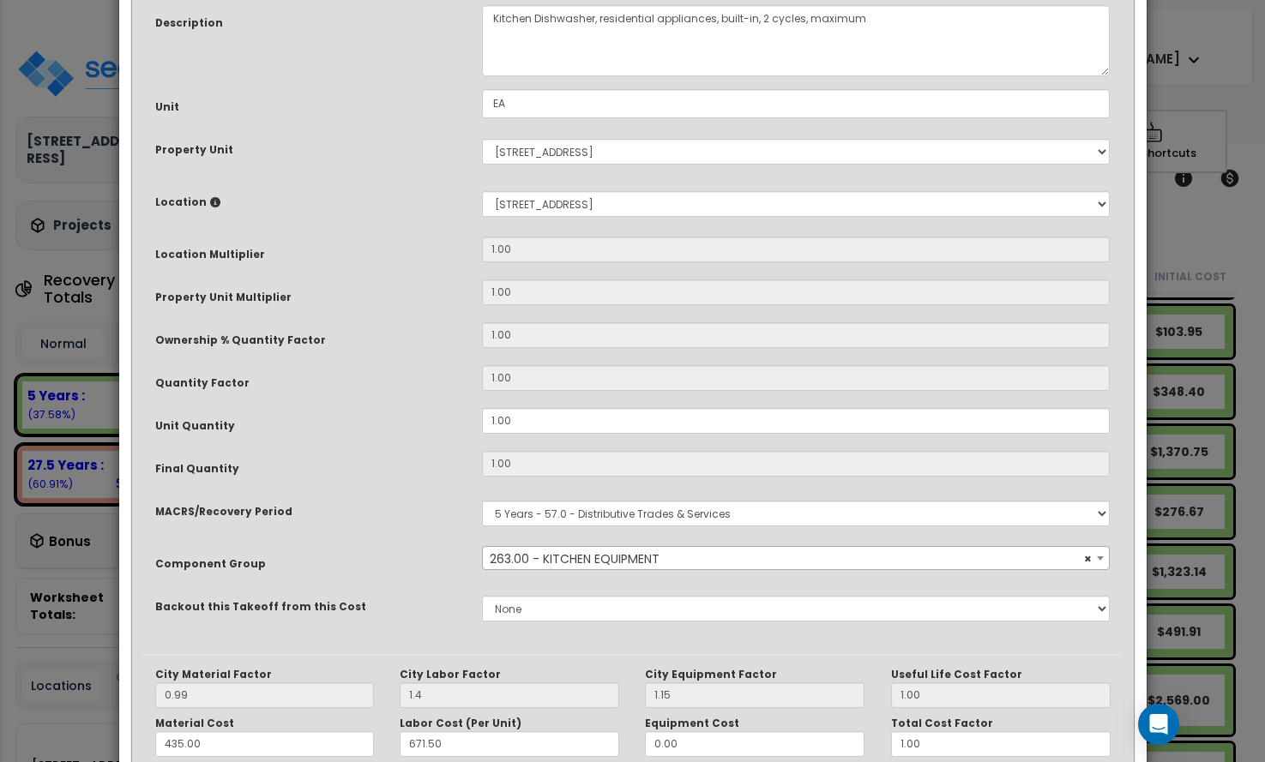
scroll to position [341, 0]
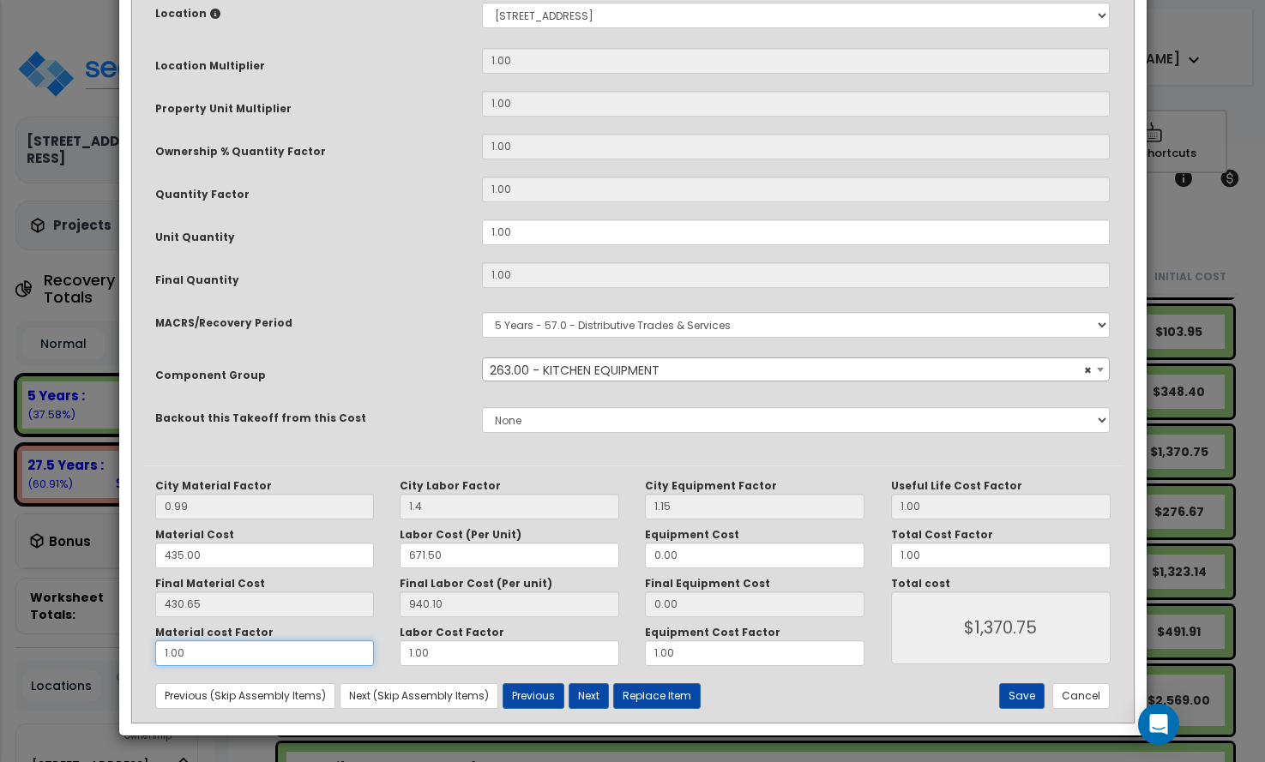
drag, startPoint x: 240, startPoint y: 658, endPoint x: 81, endPoint y: 641, distance: 160.4
click at [80, 656] on div "× Update Items/Assemblies to a Worksheet Purpose Description Prefix Select A/V …" at bounding box center [632, 381] width 1265 height 762
type input "."
type input "$940.10"
type input ".5"
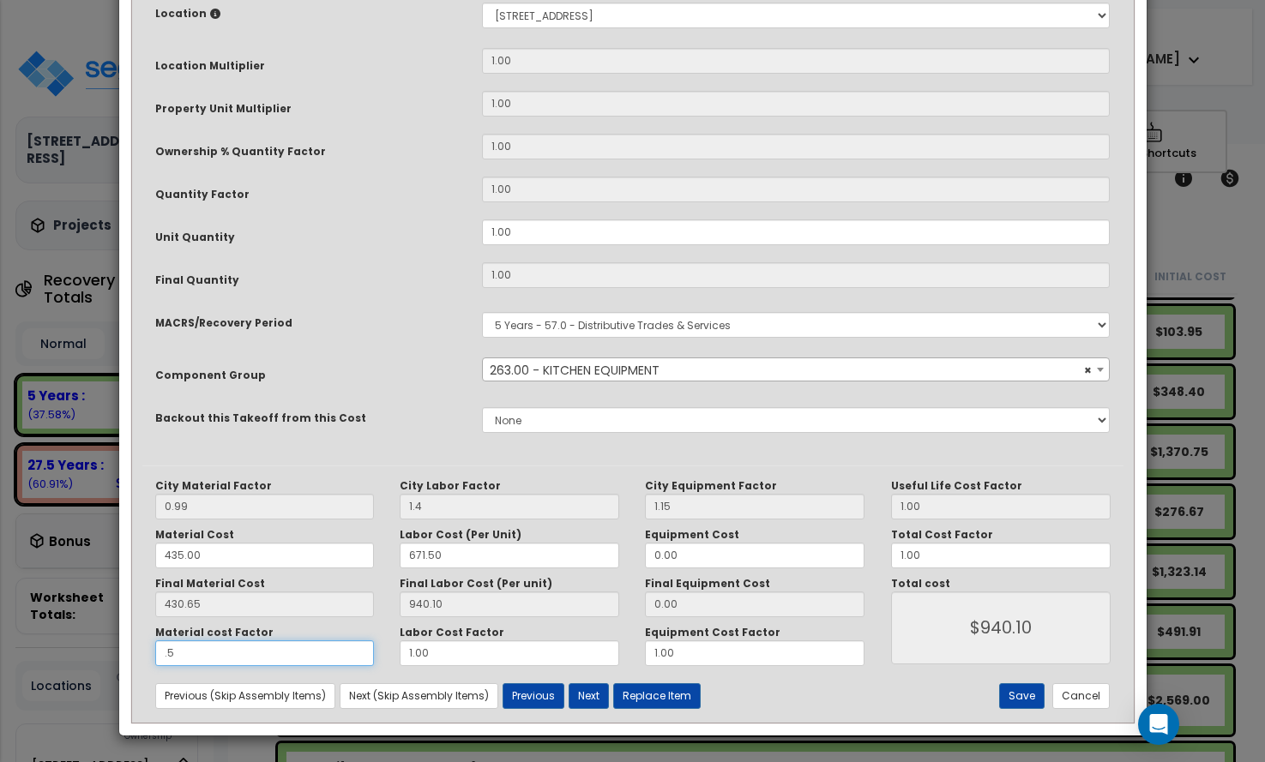
type input "$1,155.42"
type input ".5"
type input "$1,155.42"
drag, startPoint x: 437, startPoint y: 642, endPoint x: 346, endPoint y: 657, distance: 92.2
click at [346, 657] on div "Material cost Factor .5 Labor Cost Factor 1.00 Equipment Cost Factor 1.00" at bounding box center [510, 646] width 736 height 40
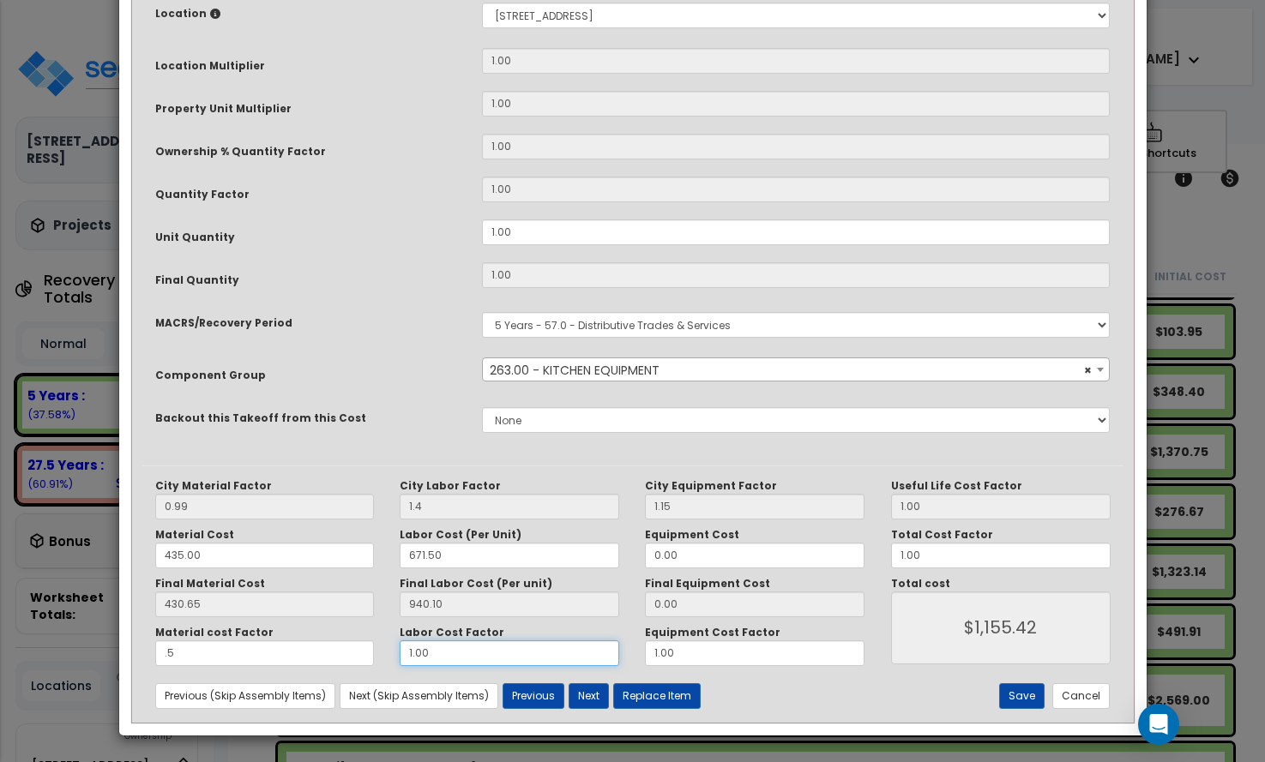
type input "."
type input "$215.32"
type input ".5"
type input "$685.38"
type input ".5"
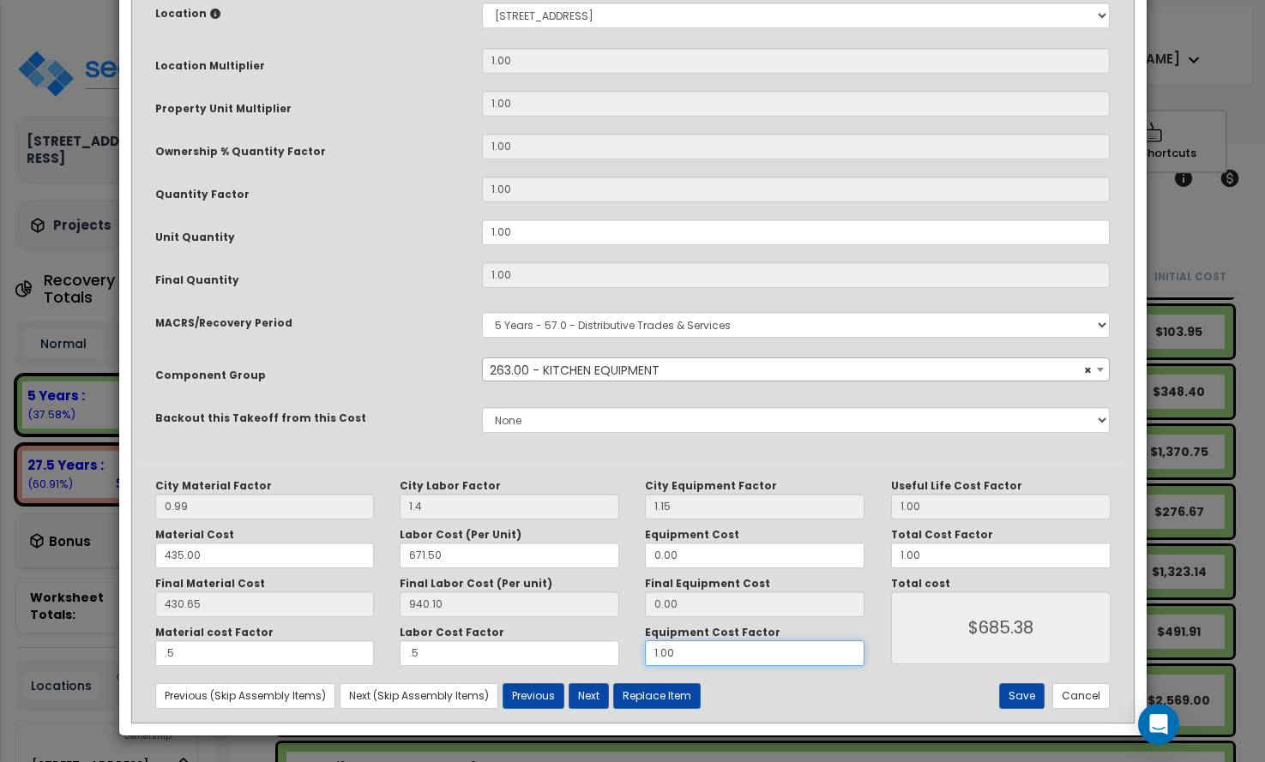
drag, startPoint x: 726, startPoint y: 654, endPoint x: 600, endPoint y: 656, distance: 126.1
click at [600, 656] on div "Material cost Factor .5 Labor Cost Factor .5 Equipment Cost Factor 1.00" at bounding box center [510, 646] width 736 height 40
type input ".5"
click at [1023, 692] on button "Save" at bounding box center [1021, 697] width 45 height 26
type input "1.40"
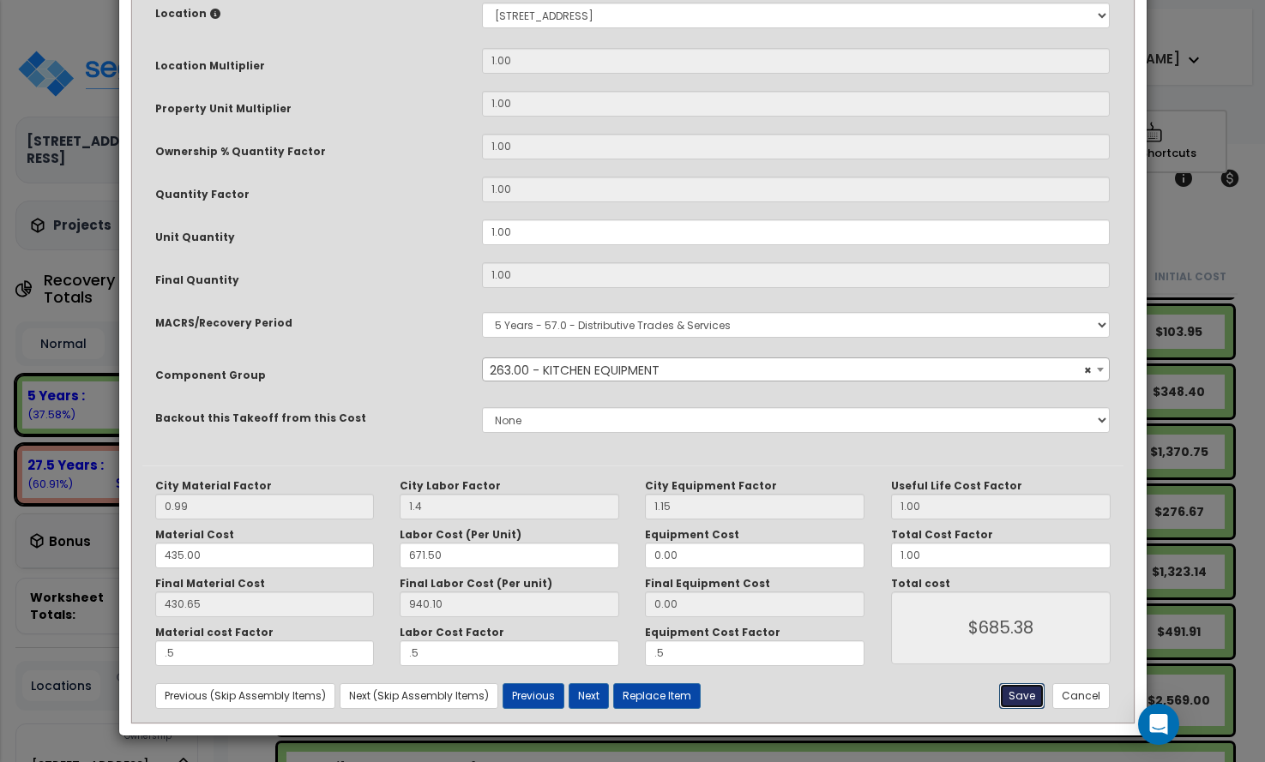
type input "0.50"
type input "685.38"
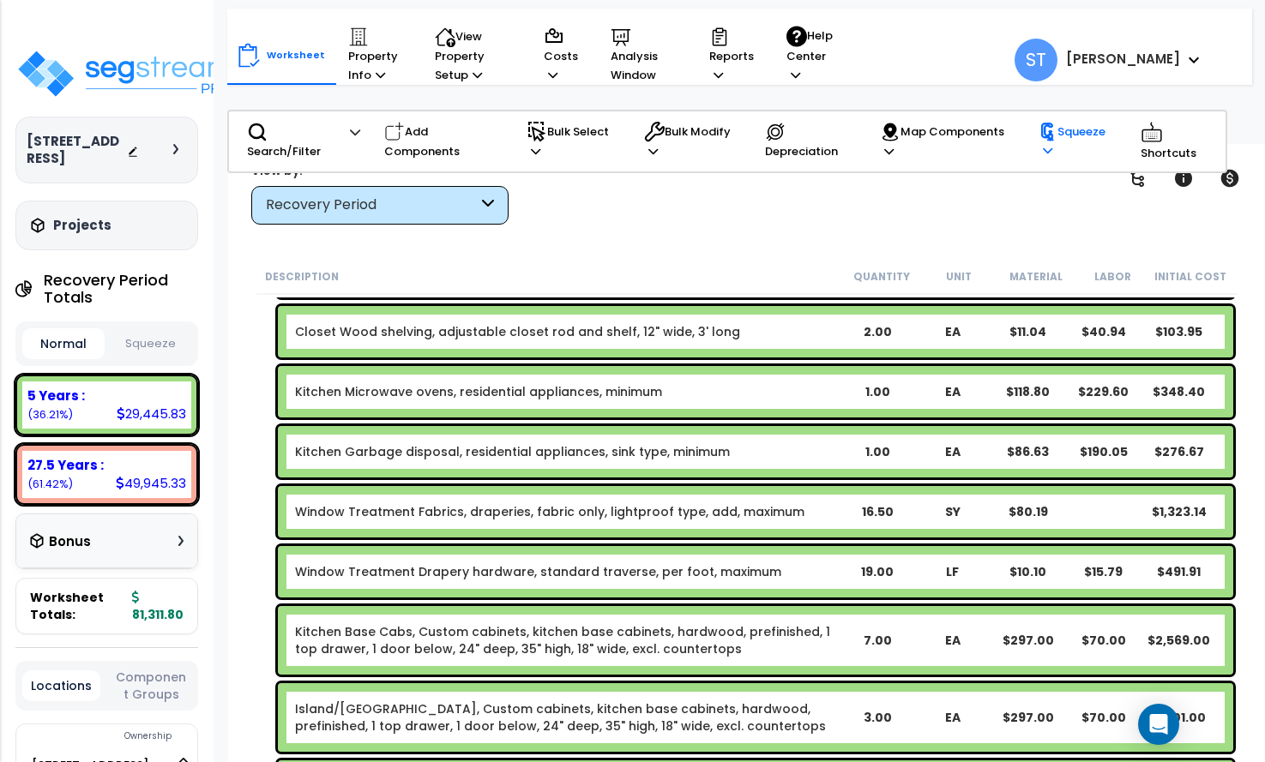
click at [1067, 140] on p "Squeeze" at bounding box center [1078, 142] width 78 height 39
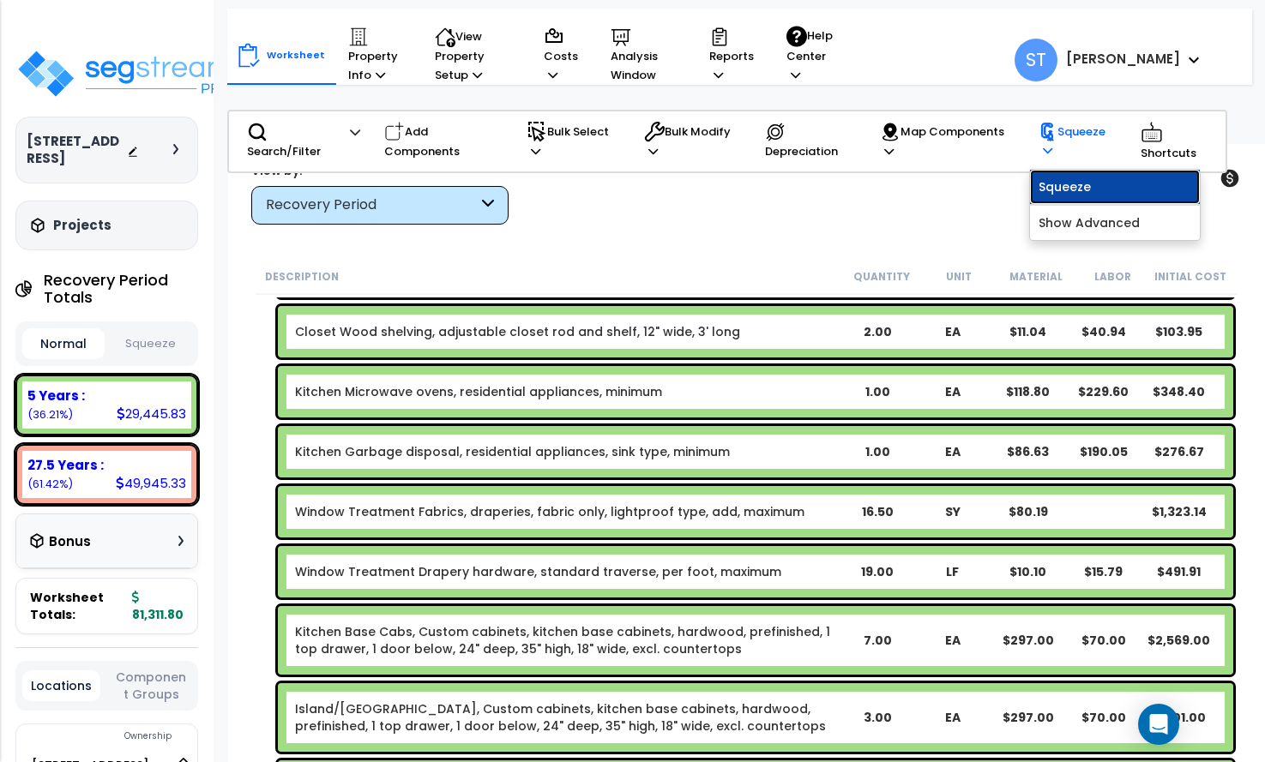
click at [1068, 178] on link "Squeeze" at bounding box center [1115, 187] width 170 height 34
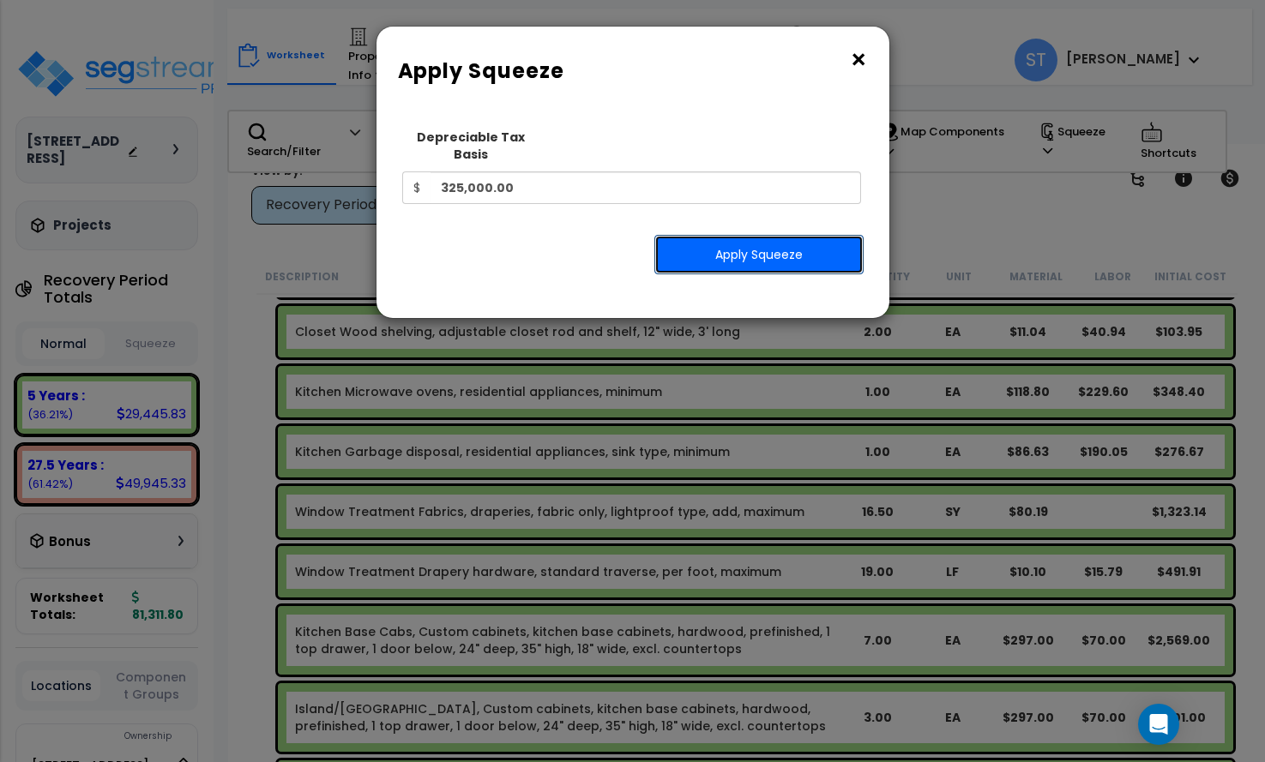
click at [748, 235] on button "Apply Squeeze" at bounding box center [758, 254] width 209 height 39
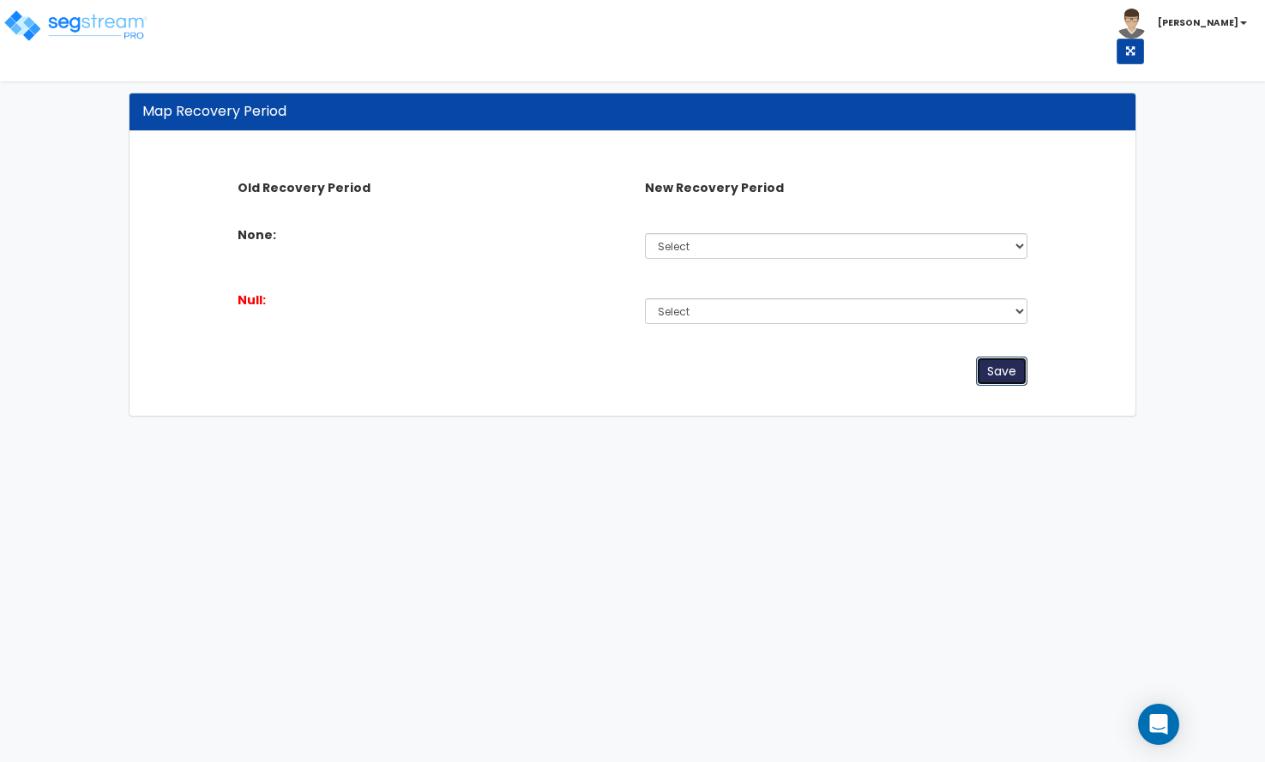
click at [990, 362] on button "Save" at bounding box center [1001, 371] width 51 height 29
click at [870, 363] on div "Save" at bounding box center [633, 371] width 817 height 29
click at [758, 248] on select "Select 5 Years 7 Years 15 Years 27.5 Years" at bounding box center [836, 246] width 383 height 26
select select "5Y"
click at [645, 233] on select "Select 5 Years 7 Years 15 Years 27.5 Years" at bounding box center [836, 246] width 383 height 26
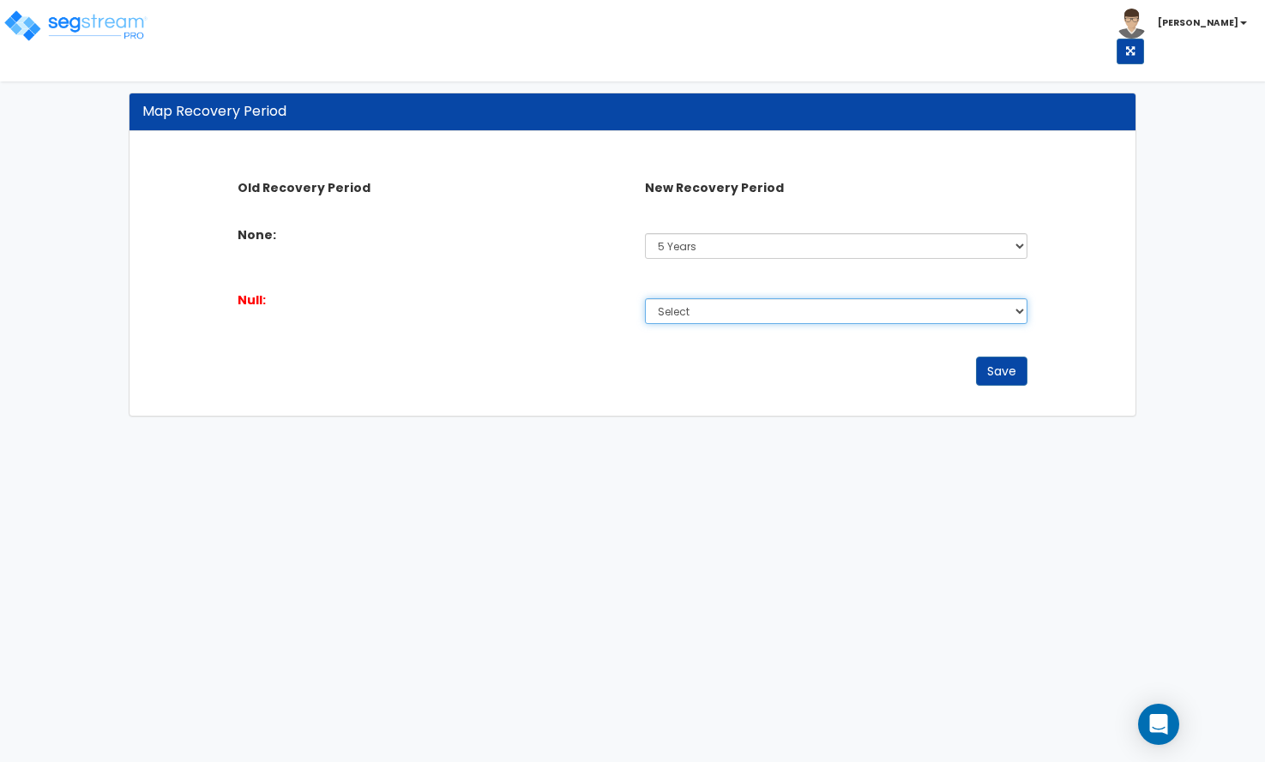
click at [737, 307] on select "Select 5 Years 7 Years 15 Years 27.5 Years" at bounding box center [836, 311] width 383 height 26
select select "5Y"
click at [645, 298] on select "Select 5 Years 7 Years 15 Years 27.5 Years" at bounding box center [836, 311] width 383 height 26
click at [1009, 365] on button "Save" at bounding box center [1001, 371] width 51 height 29
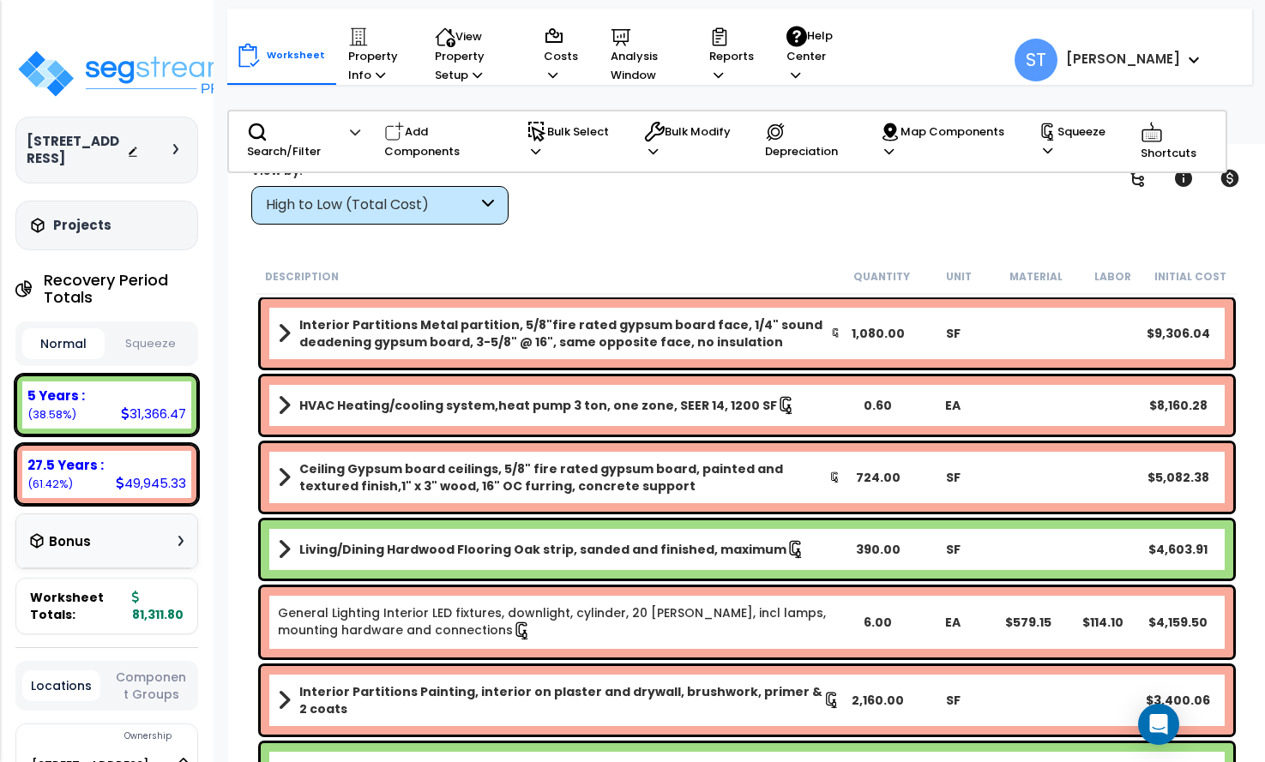
click at [156, 343] on button "Squeeze" at bounding box center [150, 344] width 82 height 30
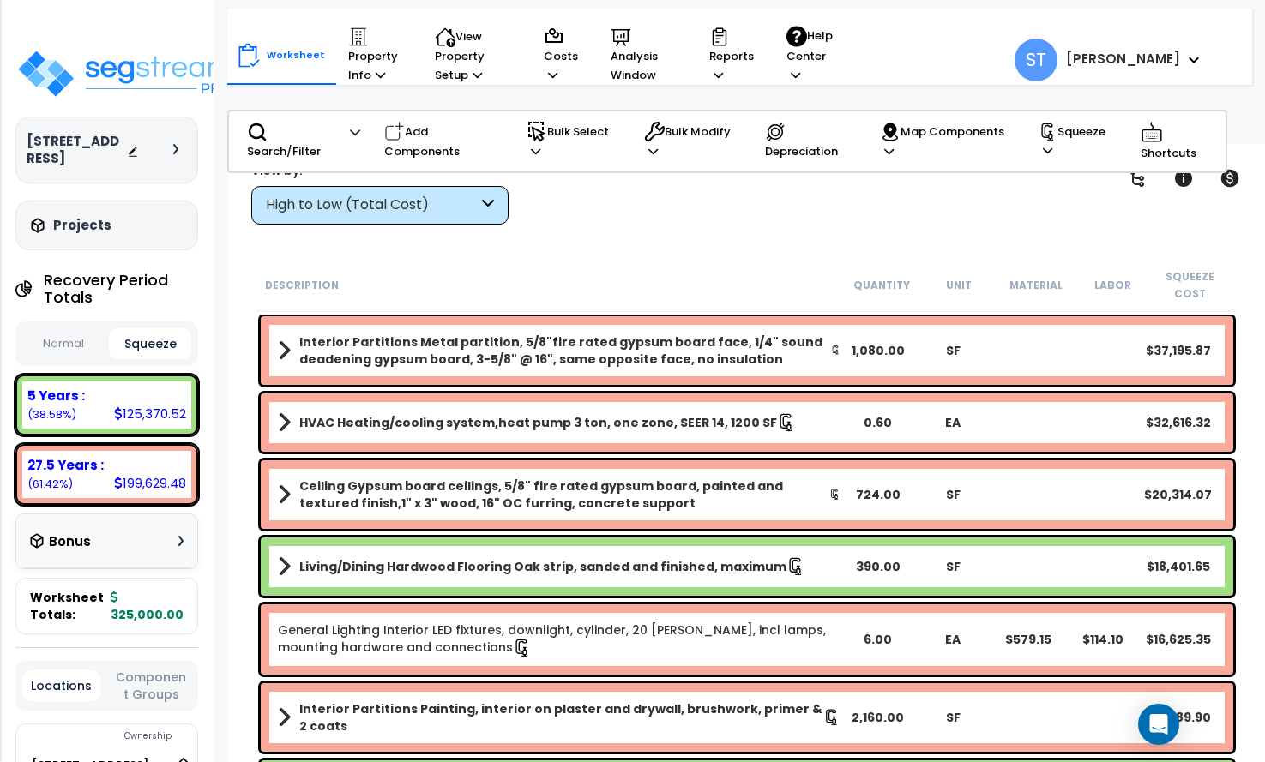
click at [342, 204] on div "High to Low (Total Cost)" at bounding box center [372, 206] width 212 height 20
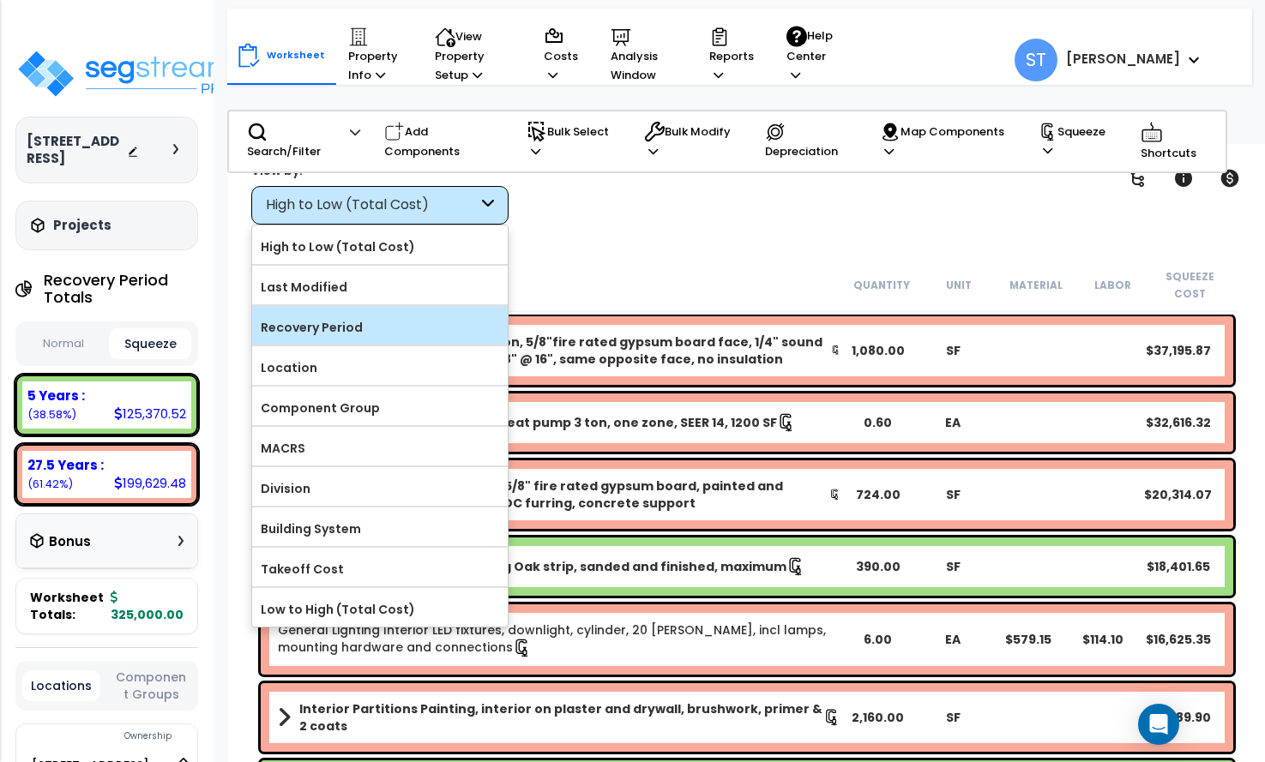
click at [331, 319] on label "Recovery Period" at bounding box center [380, 328] width 256 height 26
click at [0, 0] on input "Recovery Period" at bounding box center [0, 0] width 0 height 0
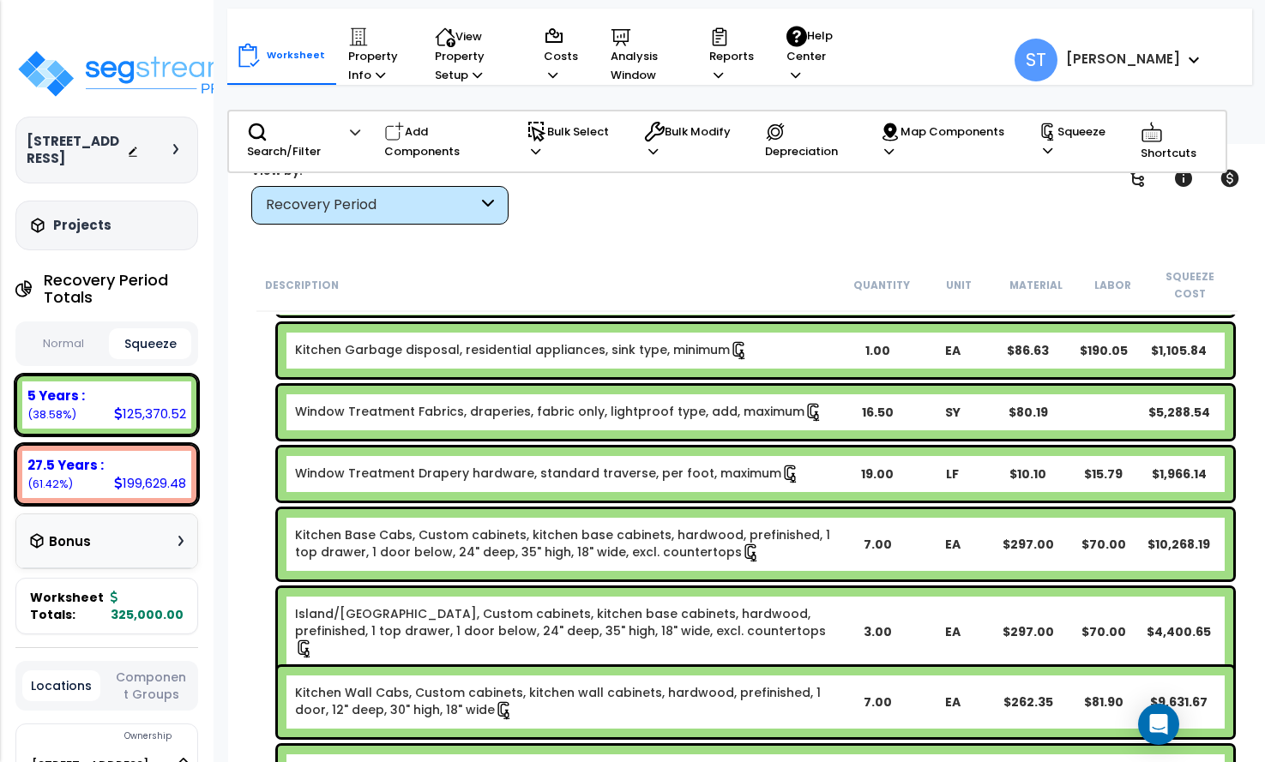
scroll to position [257, 0]
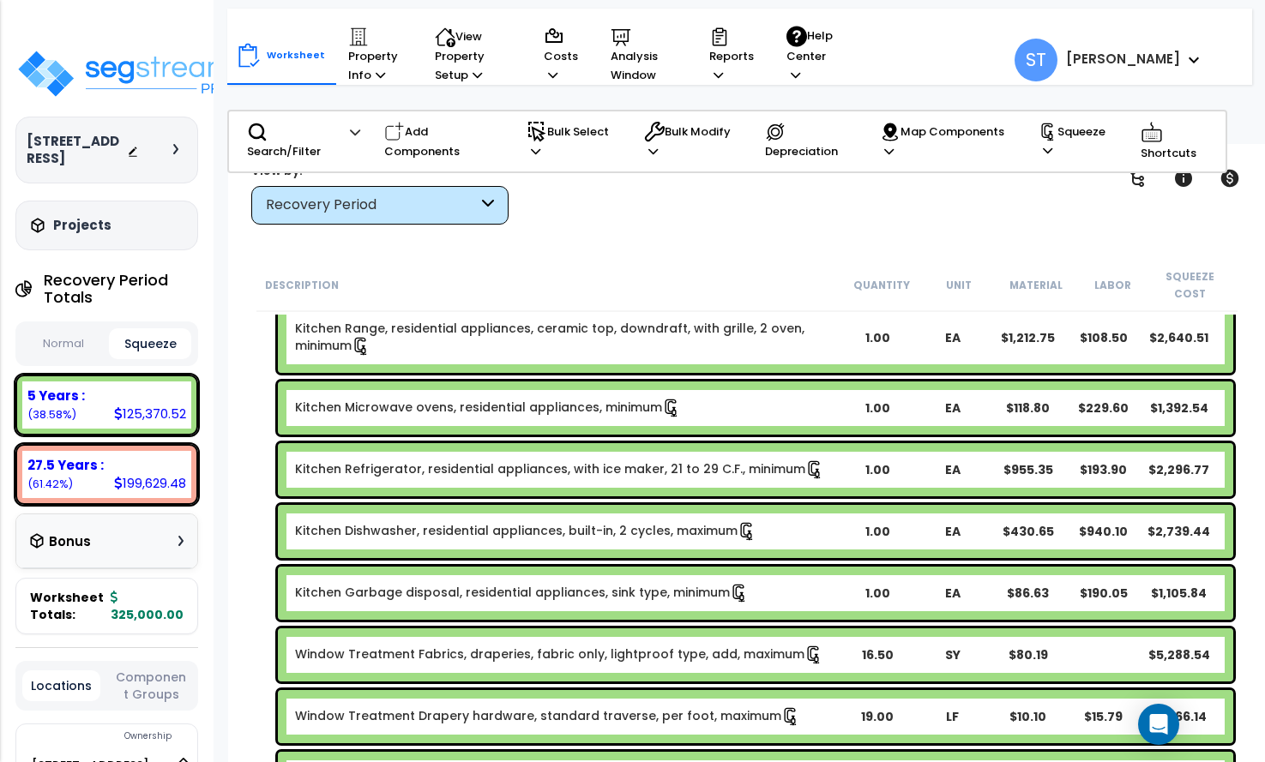
click at [57, 336] on button "Normal" at bounding box center [63, 344] width 82 height 30
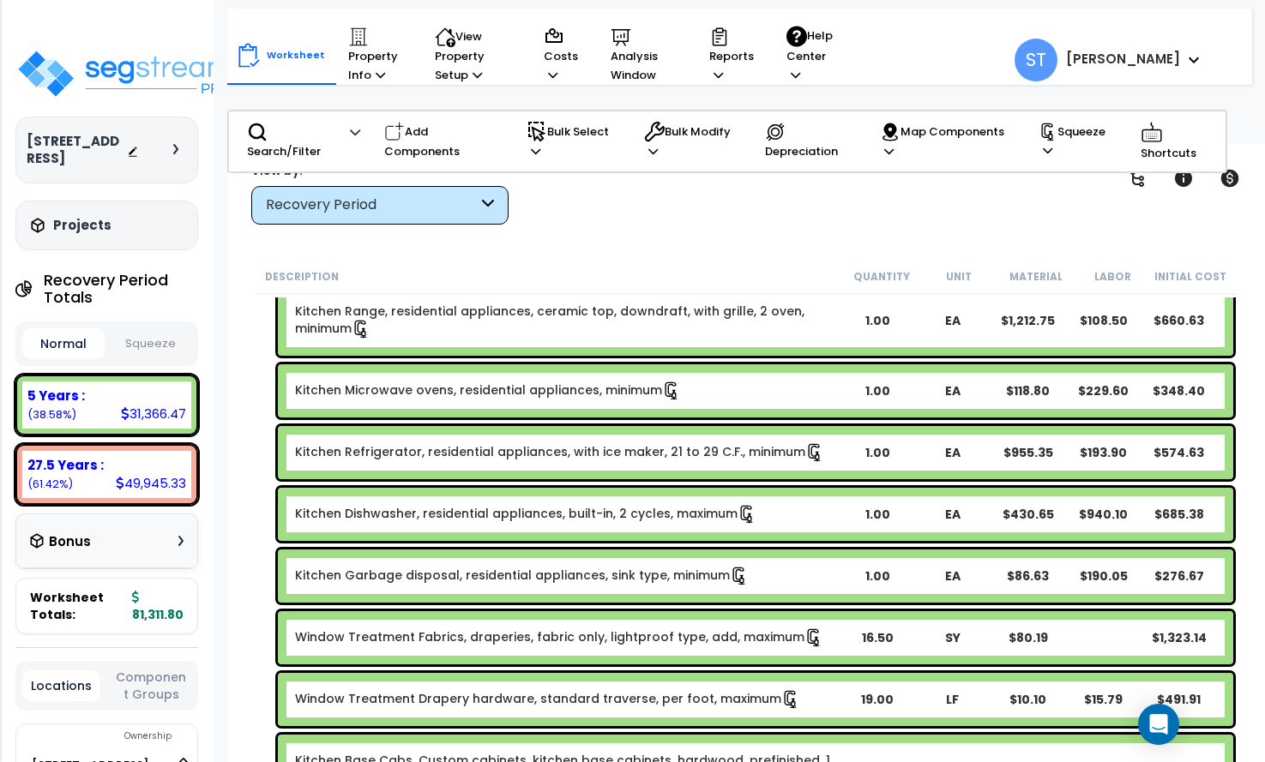
scroll to position [343, 0]
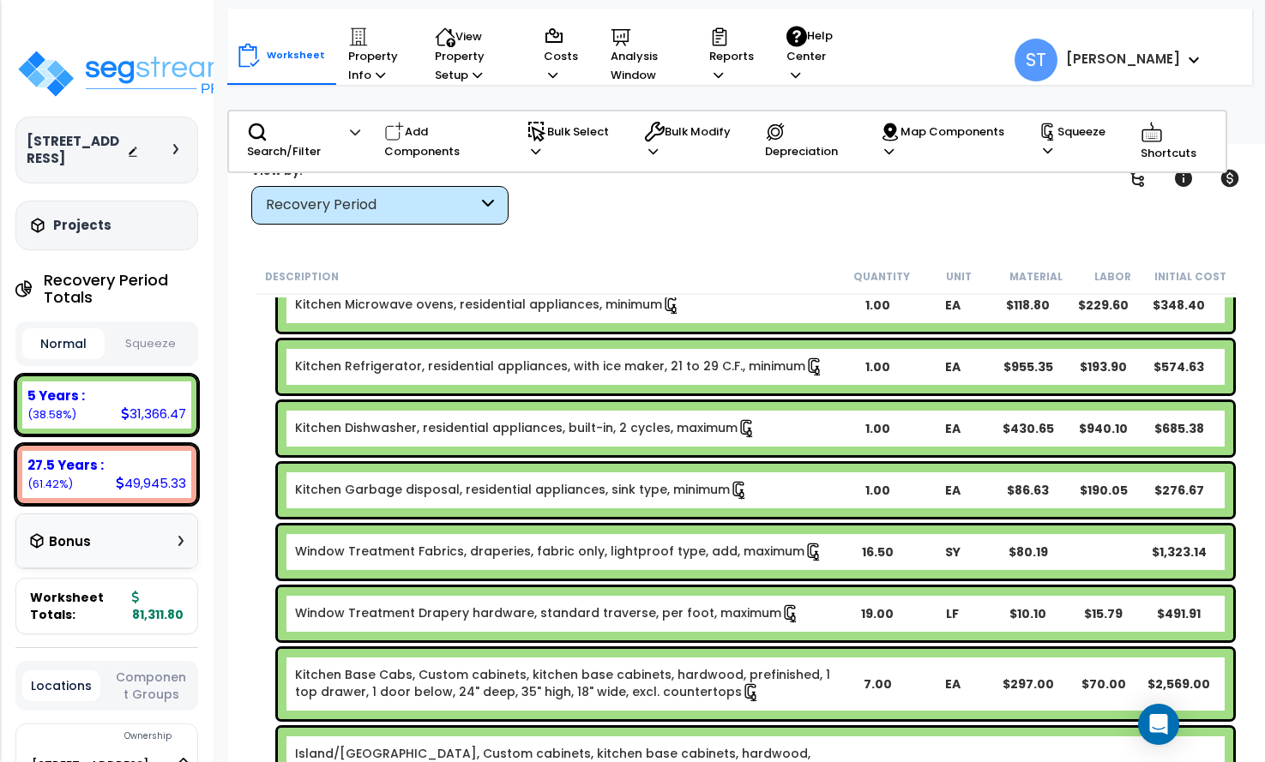
click at [150, 341] on button "Squeeze" at bounding box center [150, 344] width 82 height 30
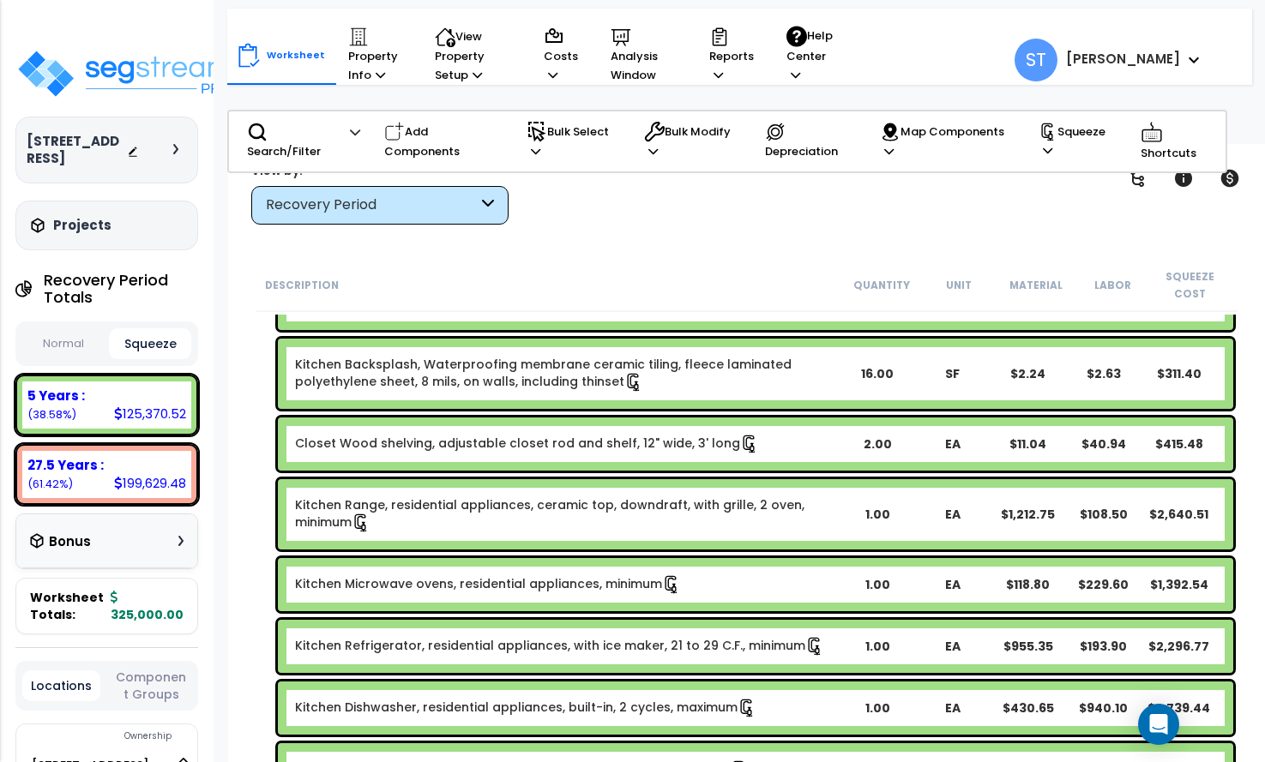
scroll to position [0, 0]
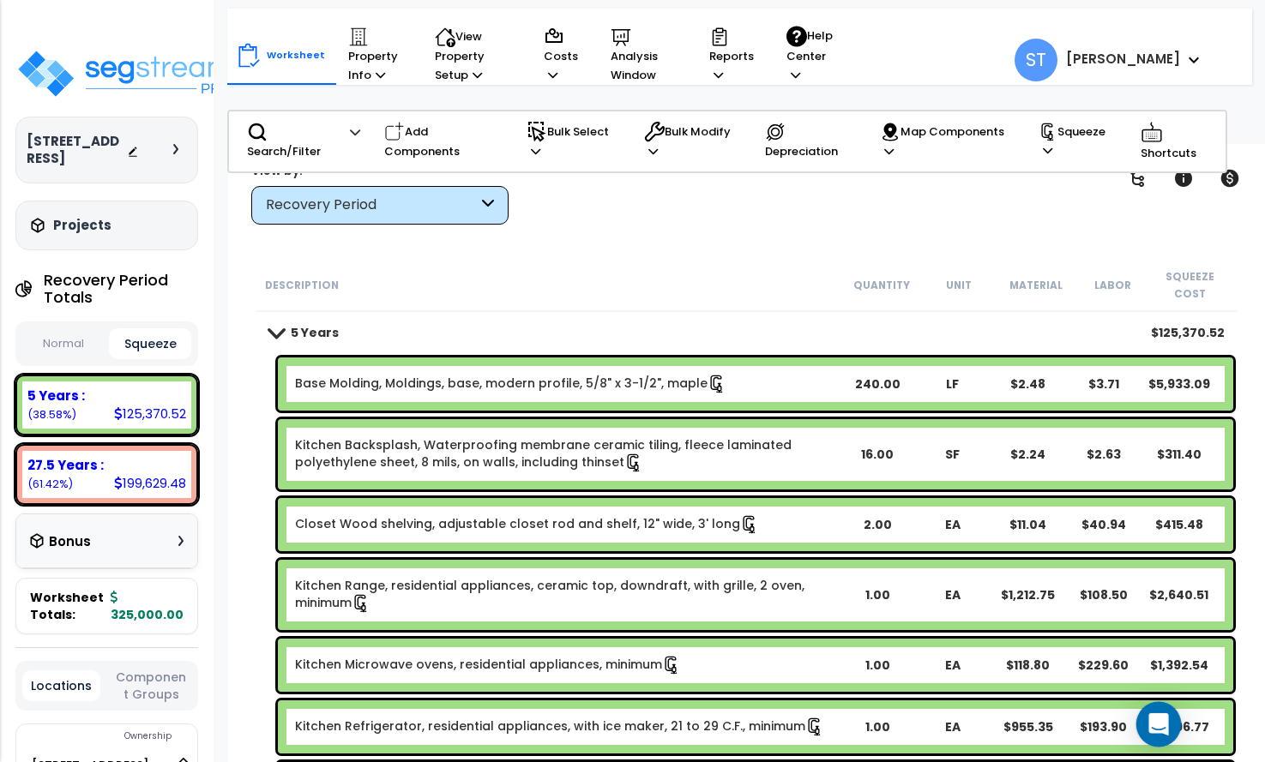
click at [1153, 729] on icon "Open Intercom Messenger" at bounding box center [1159, 725] width 22 height 22
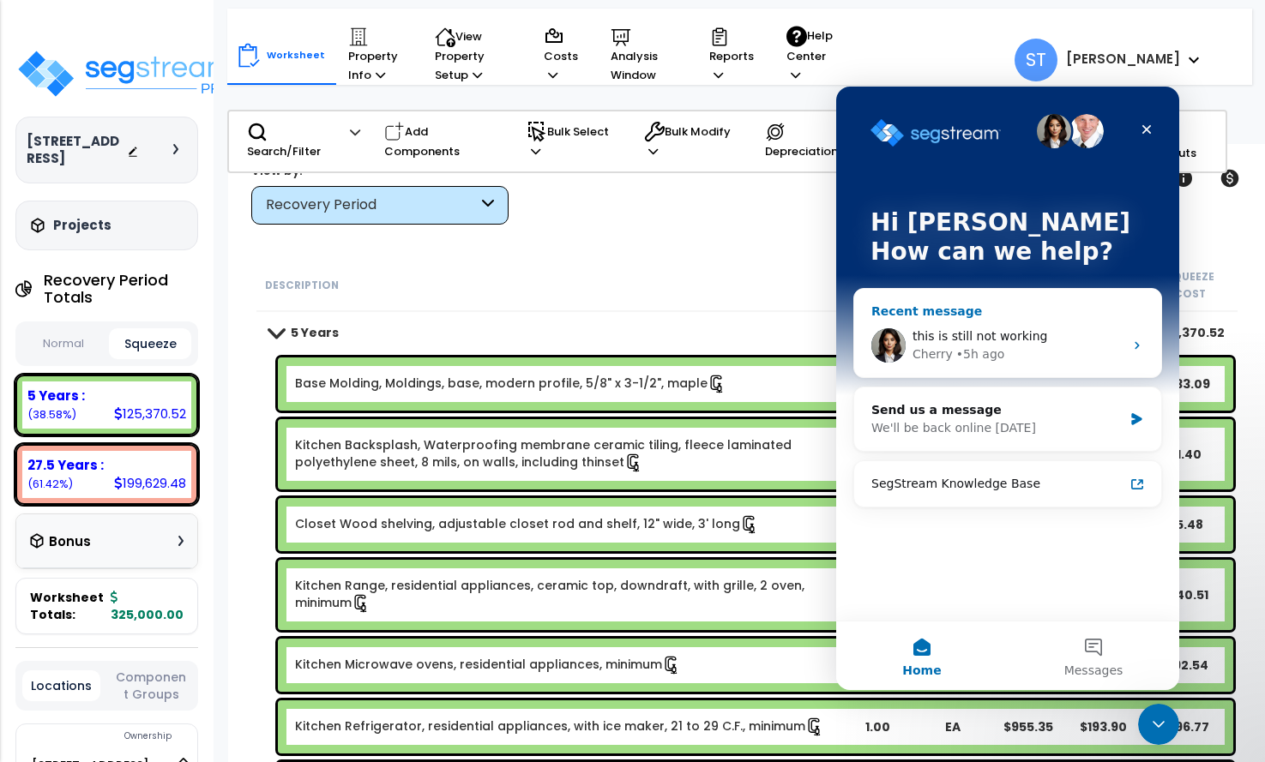
click at [974, 347] on div "• 5h ago" at bounding box center [980, 355] width 49 height 18
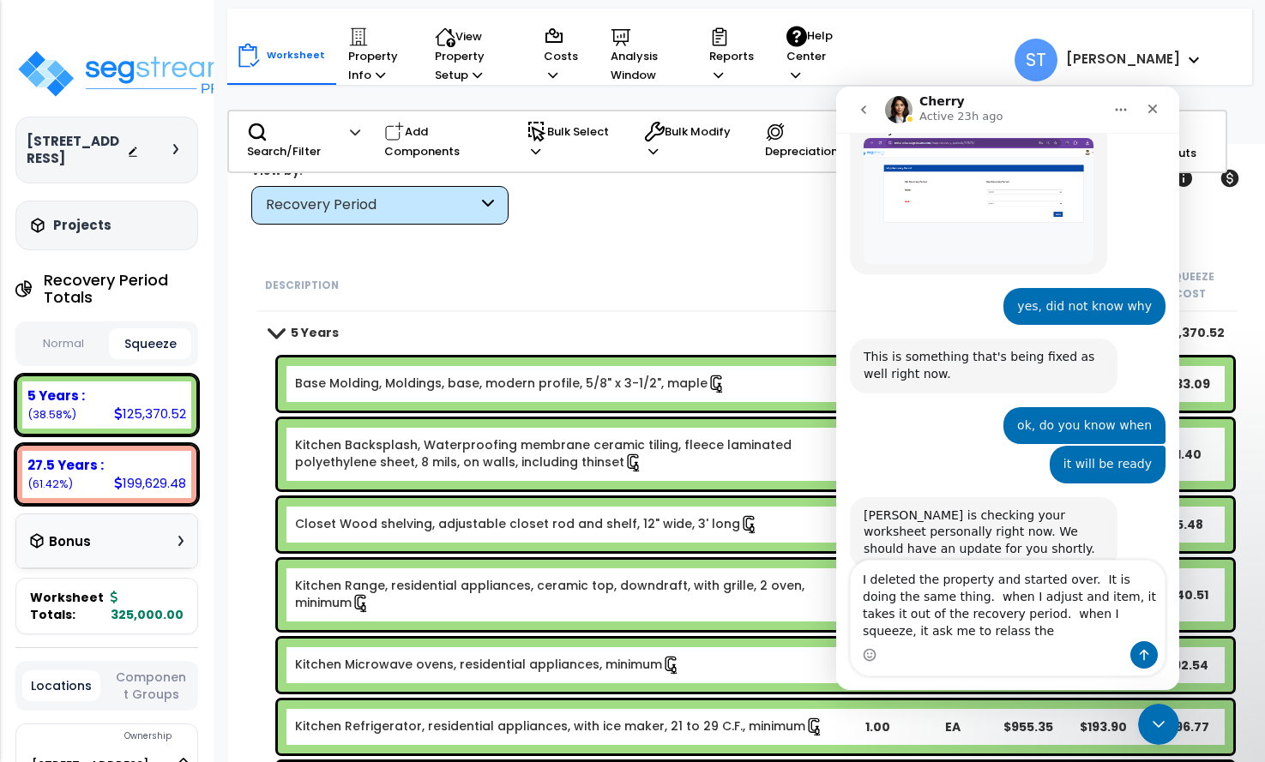
scroll to position [7561, 0]
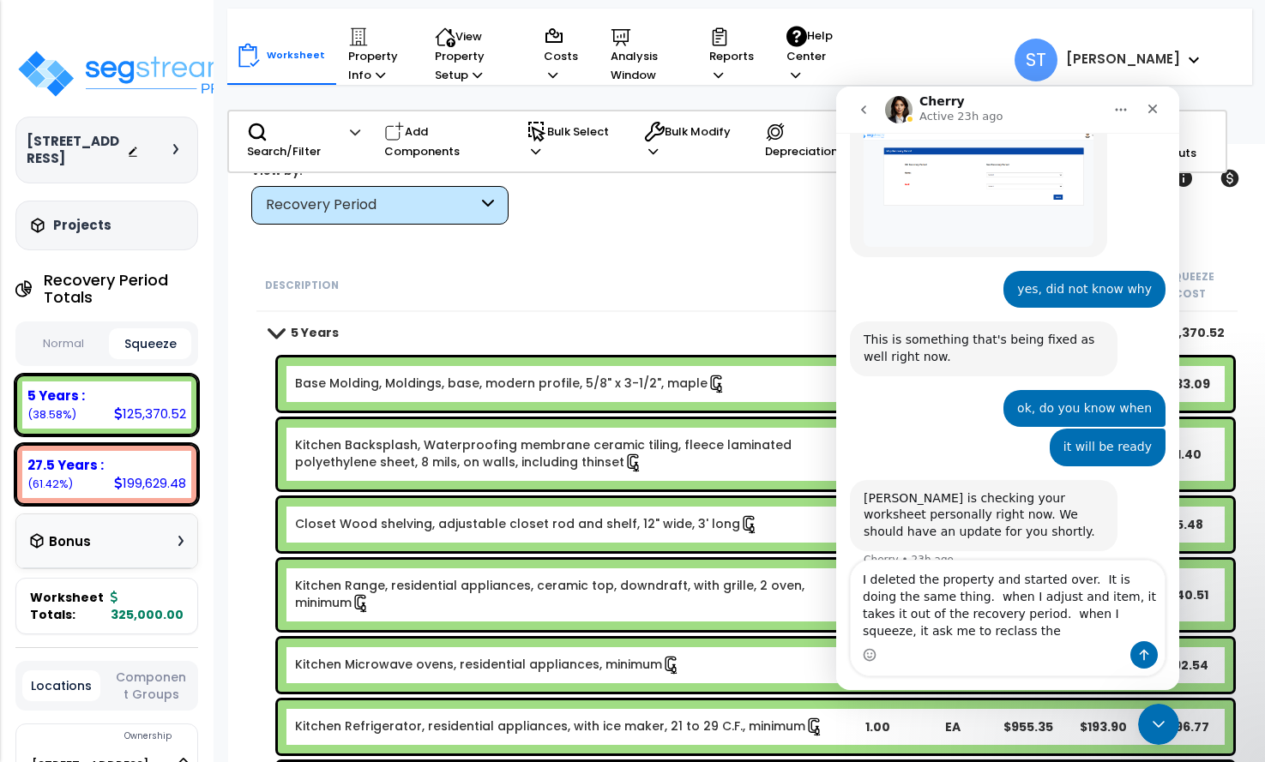
click at [933, 629] on textarea "I deleted the property and started over. It is doing the same thing. when I adj…" at bounding box center [1008, 601] width 314 height 81
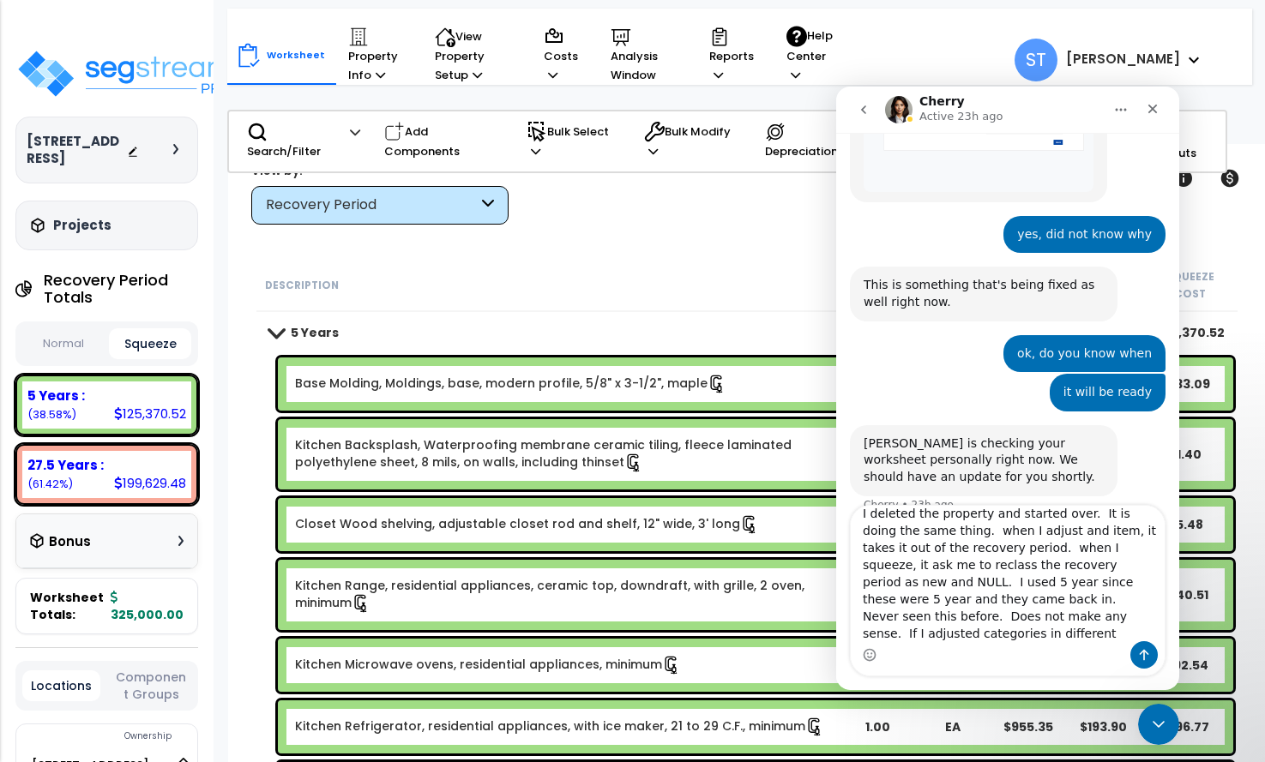
scroll to position [28, 0]
drag, startPoint x: 126, startPoint y: 548, endPoint x: 611, endPoint y: 198, distance: 597.7
click at [726, 312] on div "5 Years $125,370.52" at bounding box center [747, 332] width 973 height 41
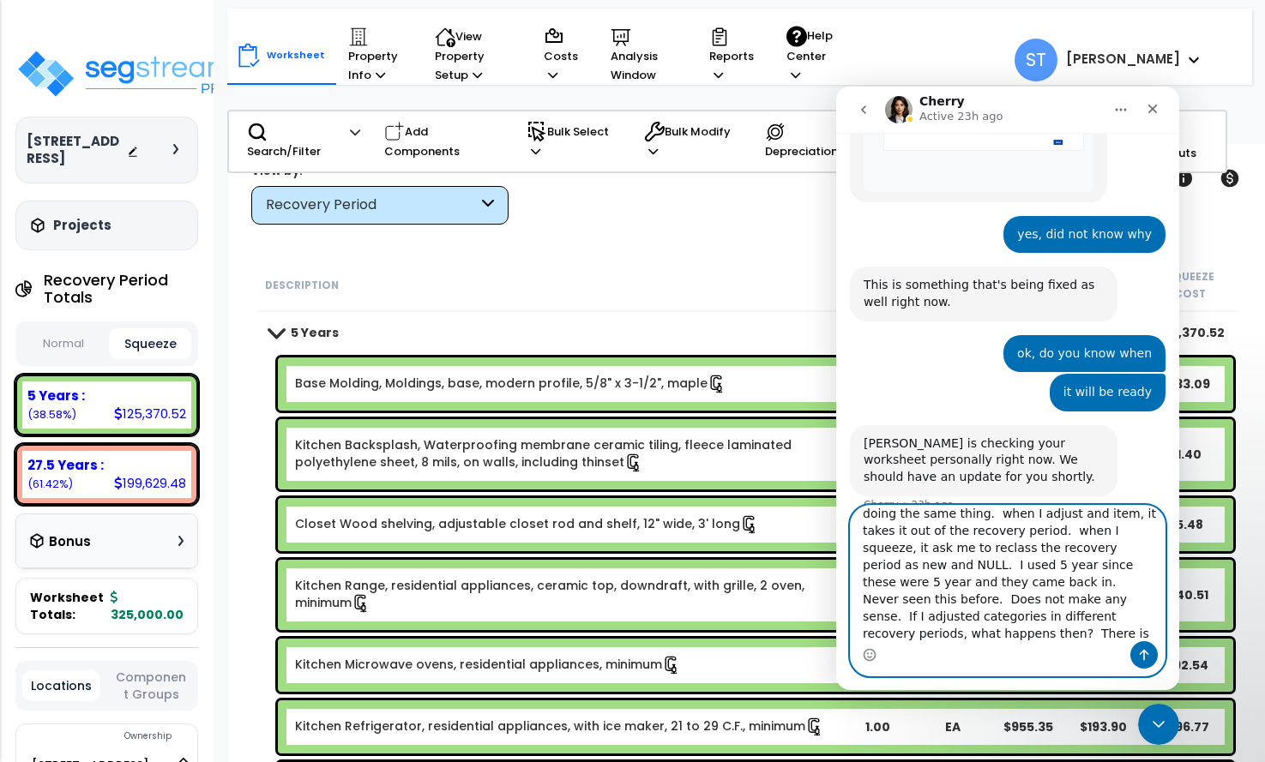
click at [968, 638] on textarea "I deleted the property and started over. It is doing the same thing. when I adj…" at bounding box center [1008, 574] width 314 height 136
paste textarea "[URL][DOMAIN_NAME]"
type textarea "I deleted the property and started over. It is doing the same thing. when I adj…"
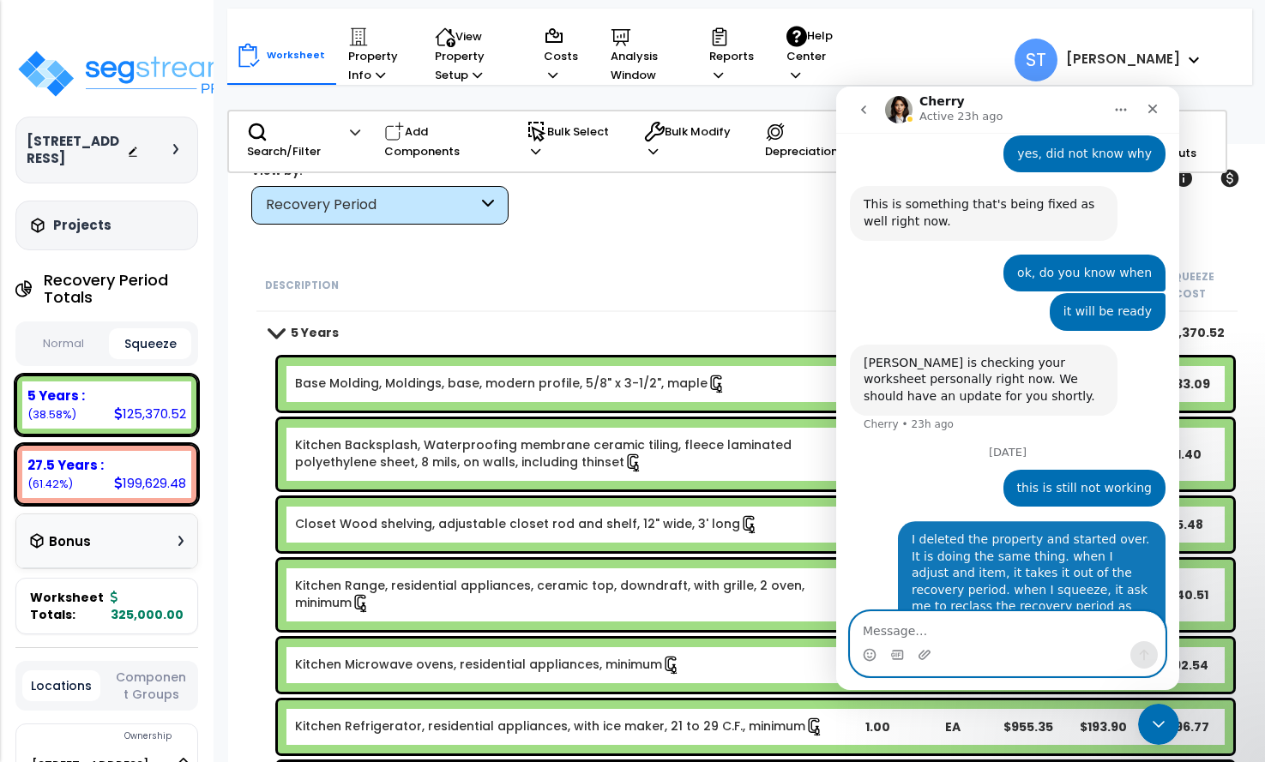
scroll to position [7746, 0]
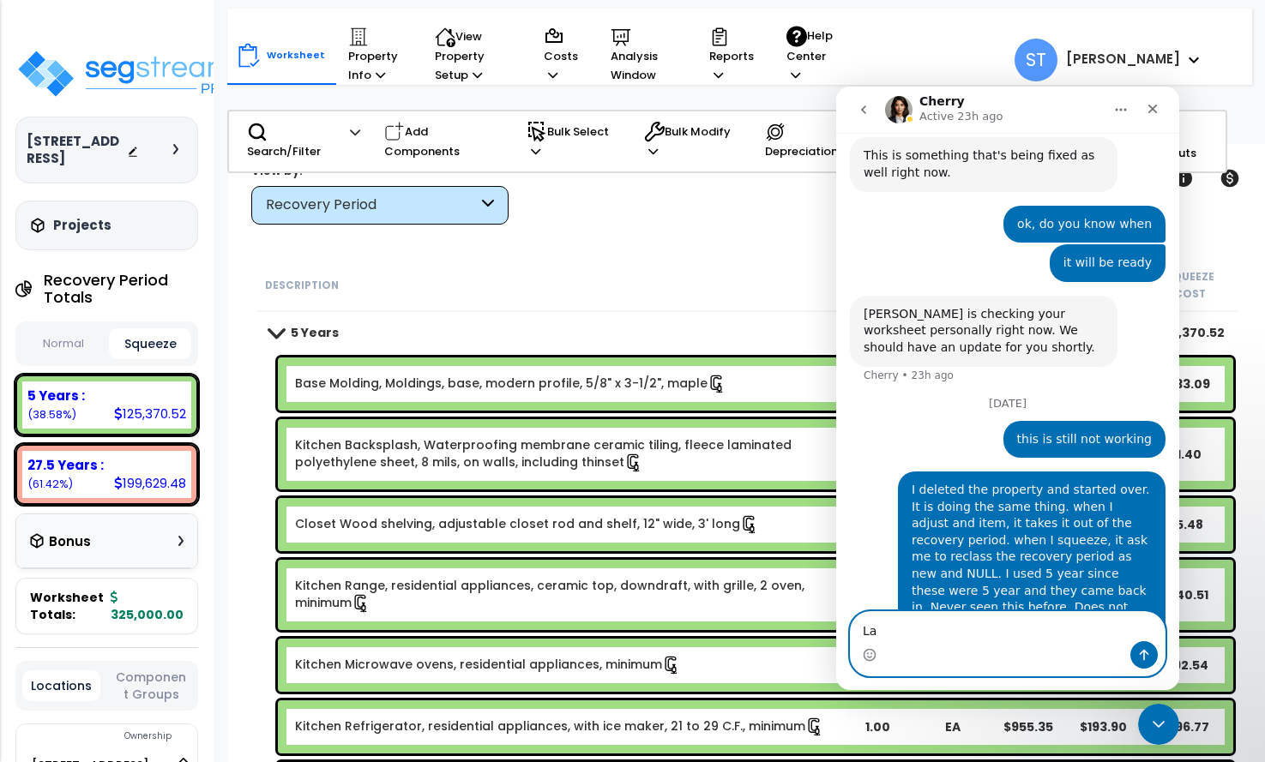
type textarea "L"
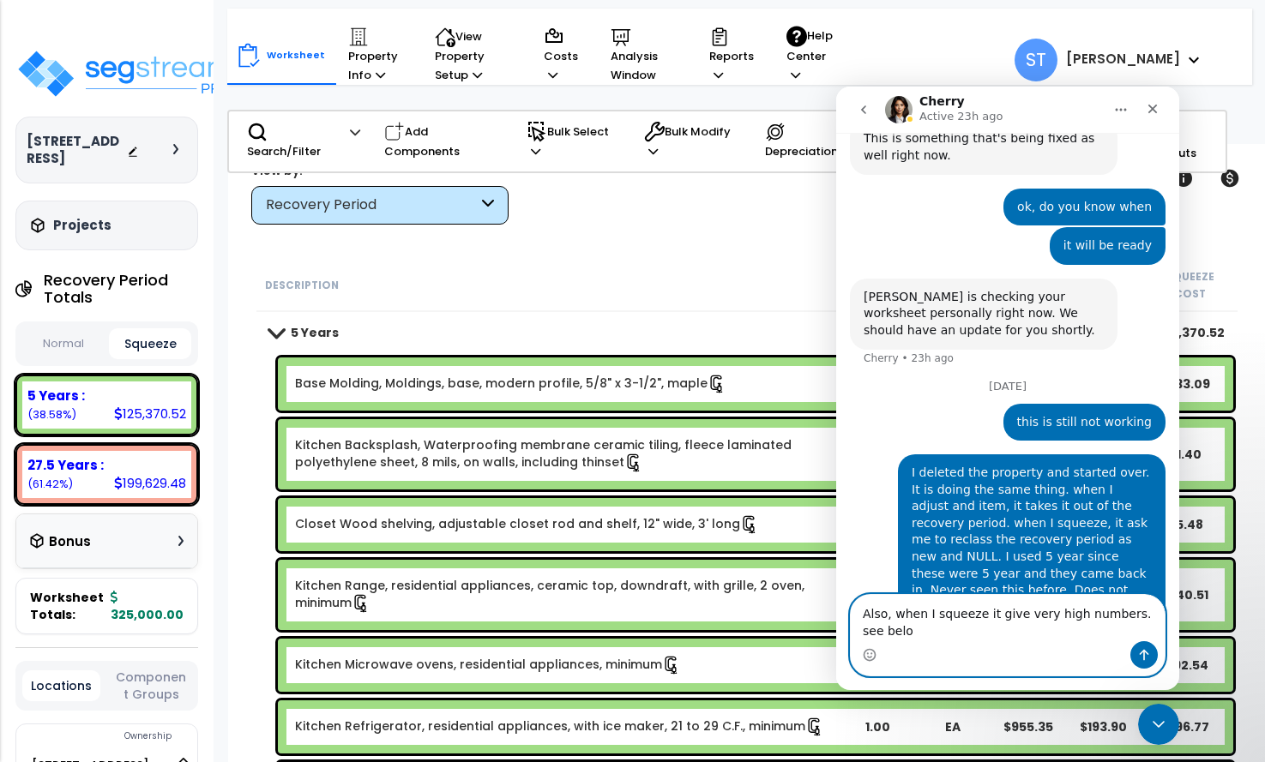
type textarea "Also, when I squeeze it give very high numbers. see below"
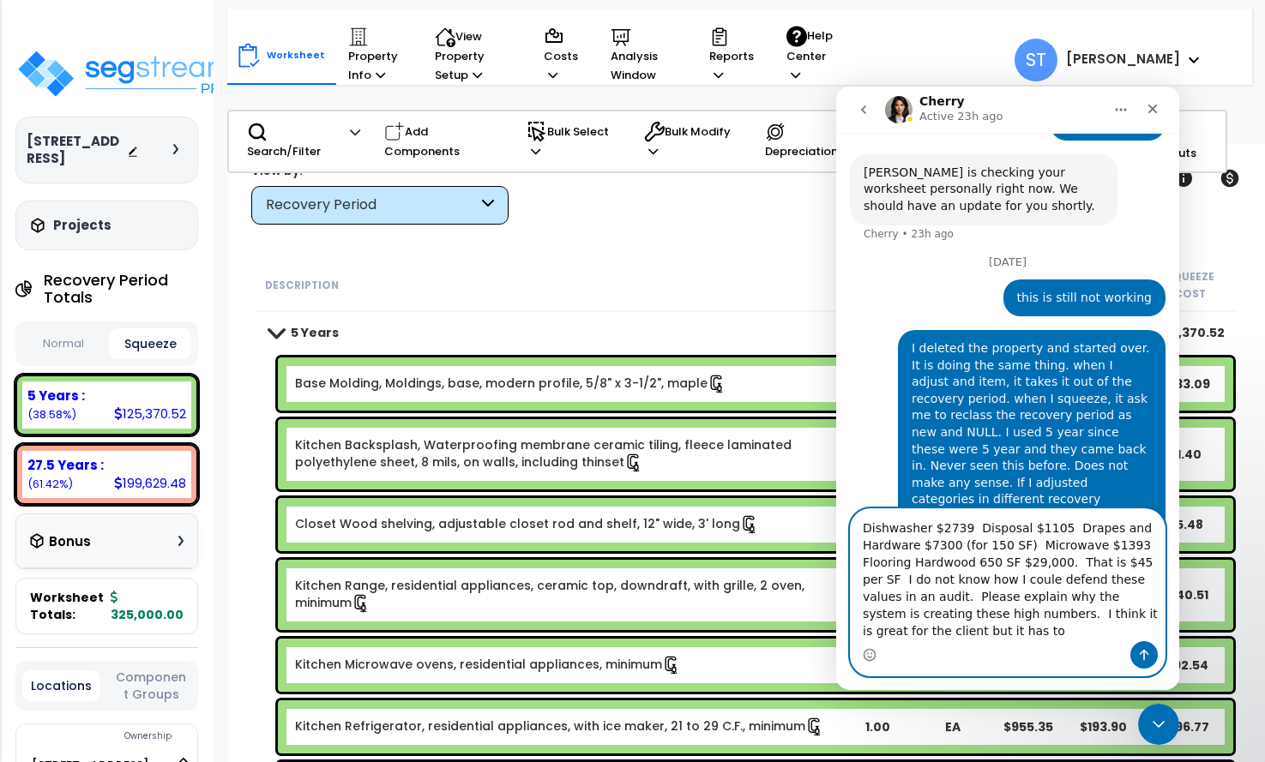
scroll to position [7904, 0]
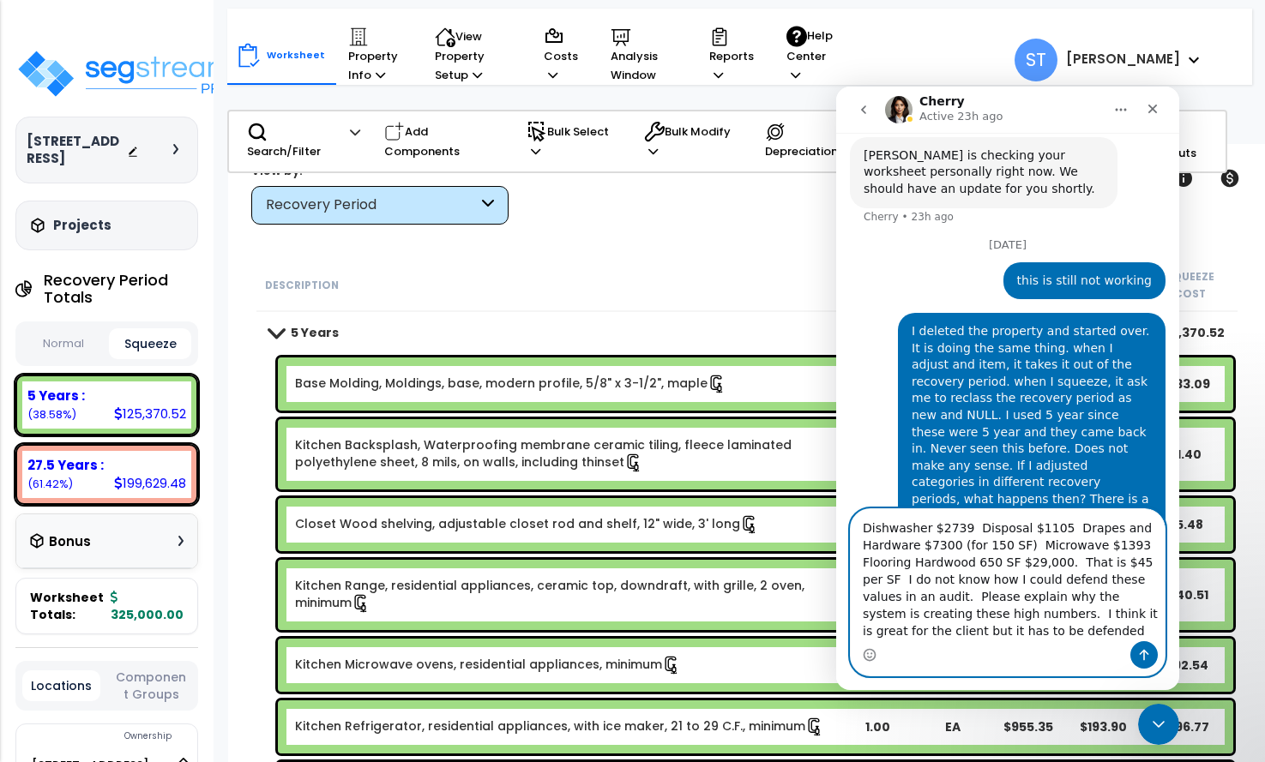
click at [967, 634] on textarea "Dishwasher $2739 Disposal $1105 Drapes and Hardware $7300 (for 150 SF) Microwav…" at bounding box center [1008, 575] width 314 height 132
type textarea "Dishwasher $2739 Disposal $1105 Drapes and Hardware $7300 (for 150 SF) Microwav…"
click at [1154, 649] on button "Send a message…" at bounding box center [1143, 655] width 27 height 27
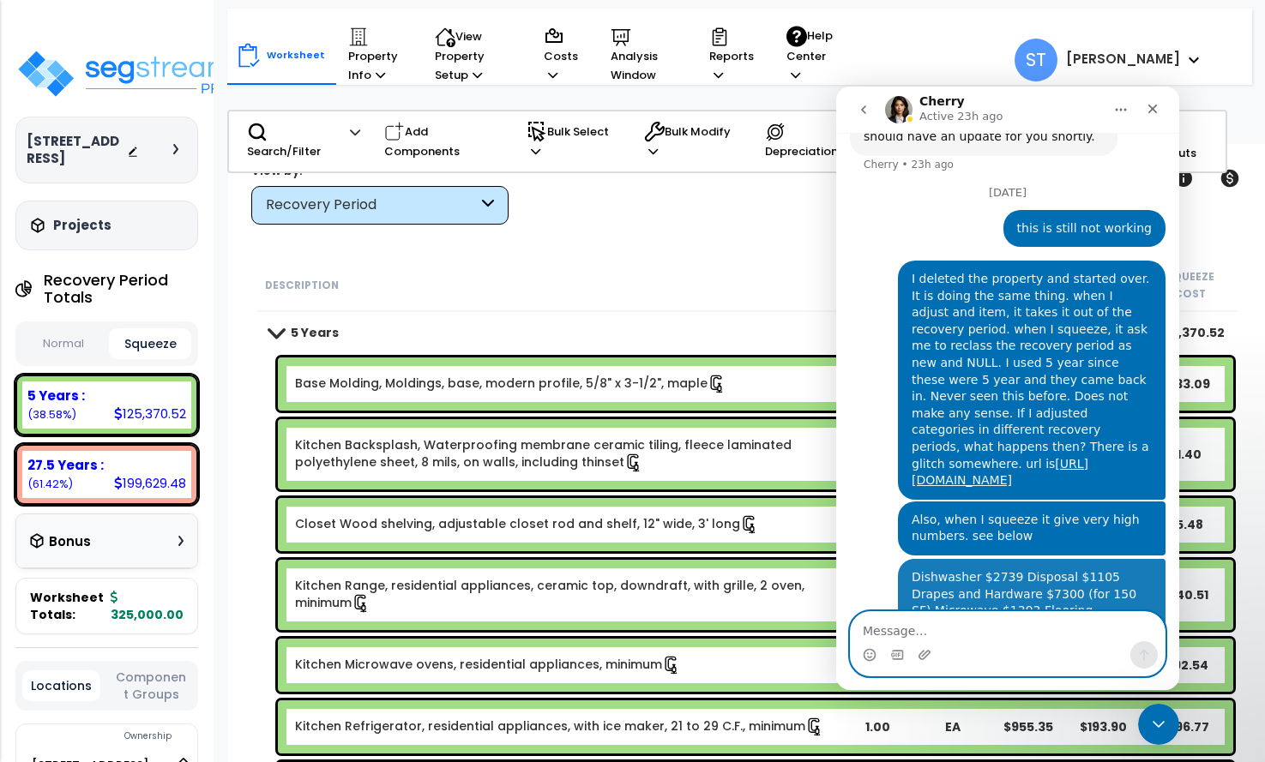
scroll to position [7958, 0]
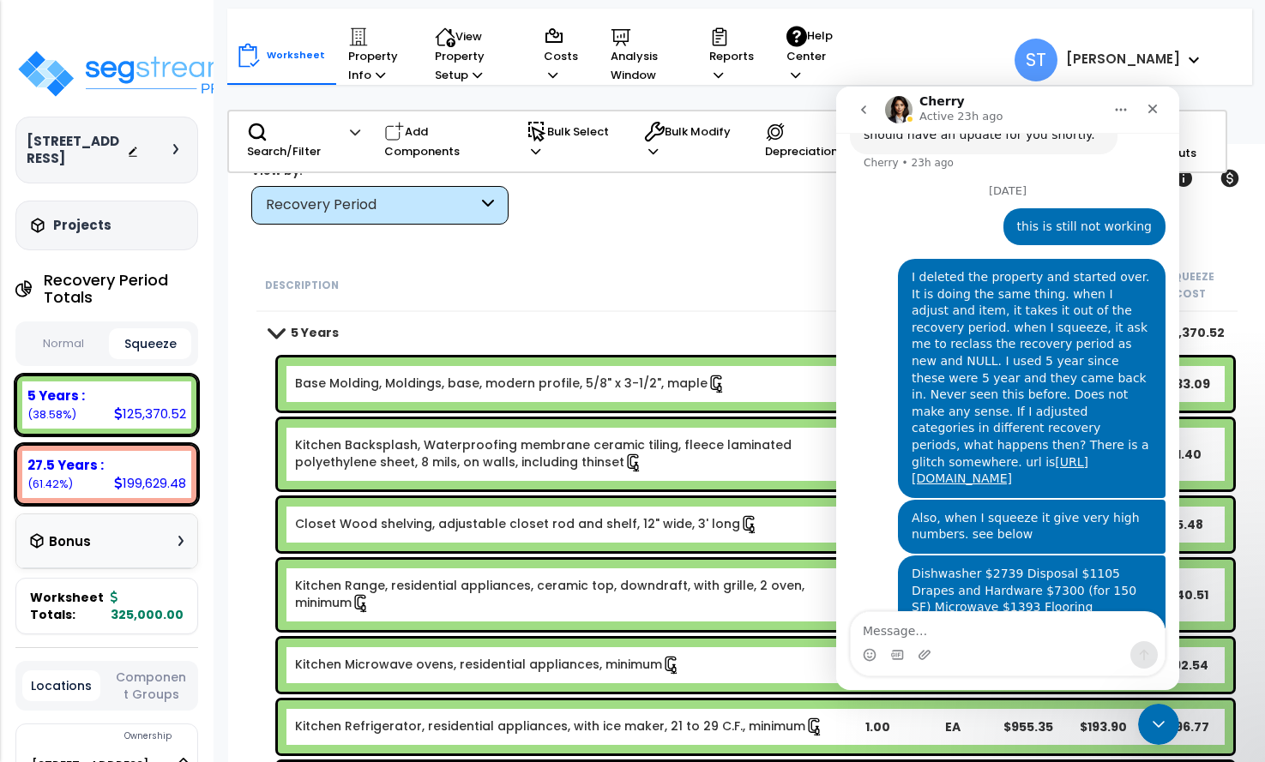
click at [1159, 725] on icon "Close Intercom Messenger" at bounding box center [1158, 724] width 21 height 21
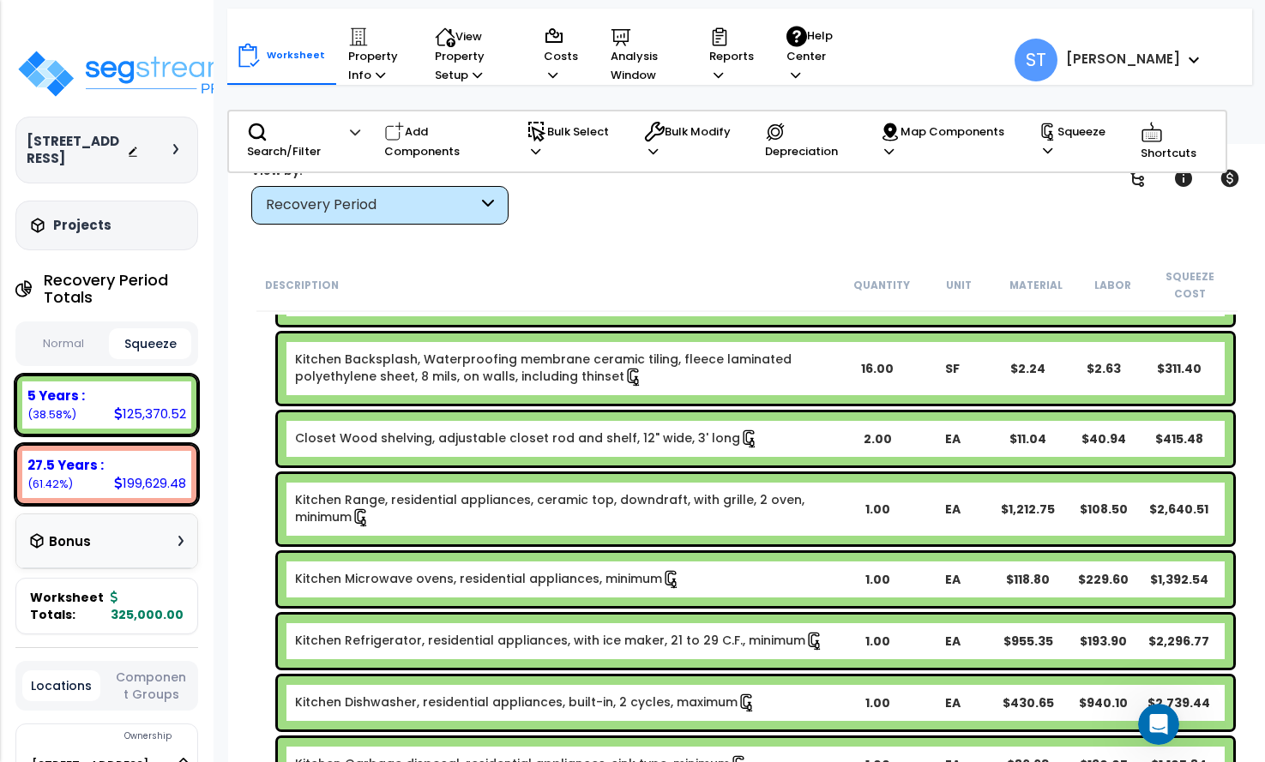
scroll to position [0, 0]
